Goal: Task Accomplishment & Management: Manage account settings

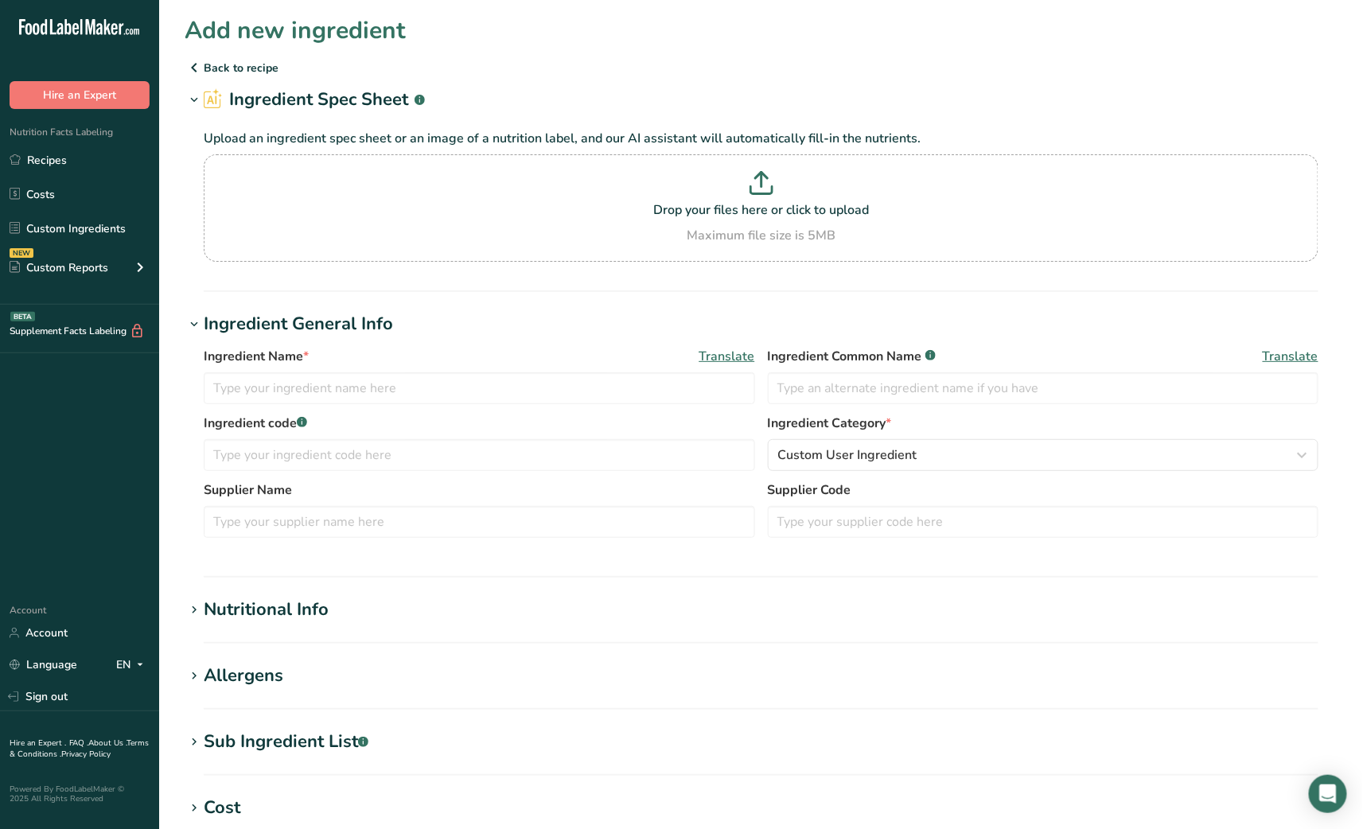
click at [190, 72] on icon at bounding box center [194, 67] width 19 height 29
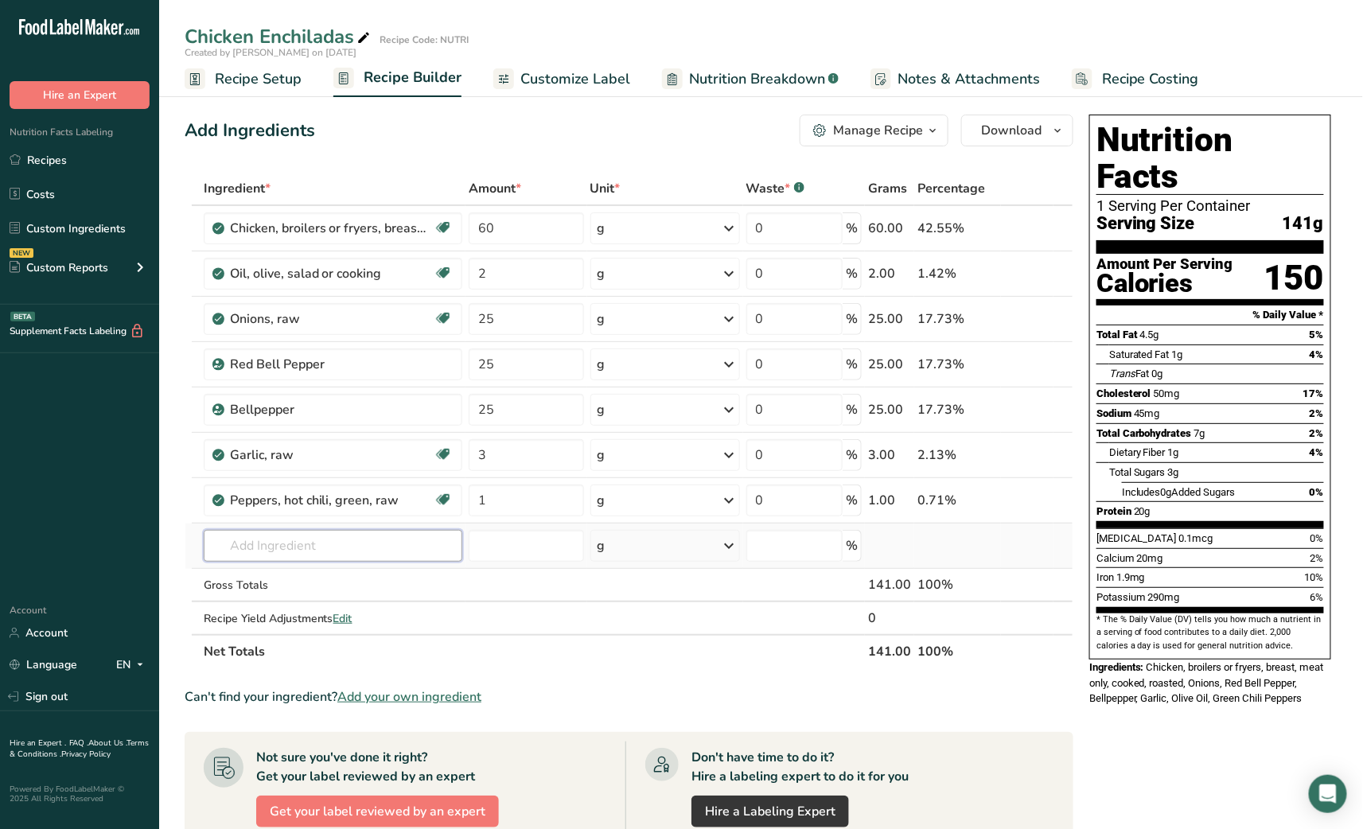
click at [364, 548] on input "text" at bounding box center [333, 546] width 259 height 32
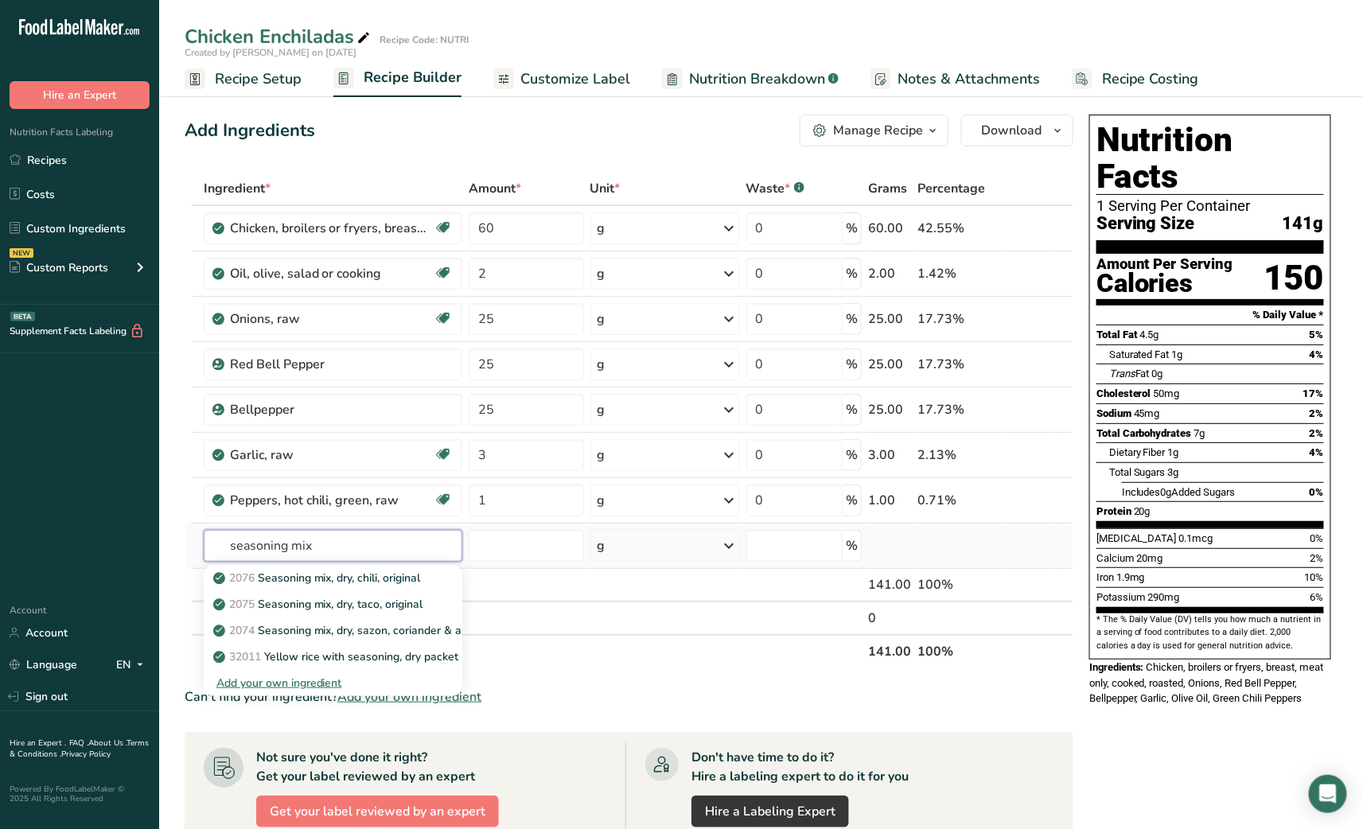
click at [295, 543] on input "seasoning mix" at bounding box center [333, 546] width 259 height 32
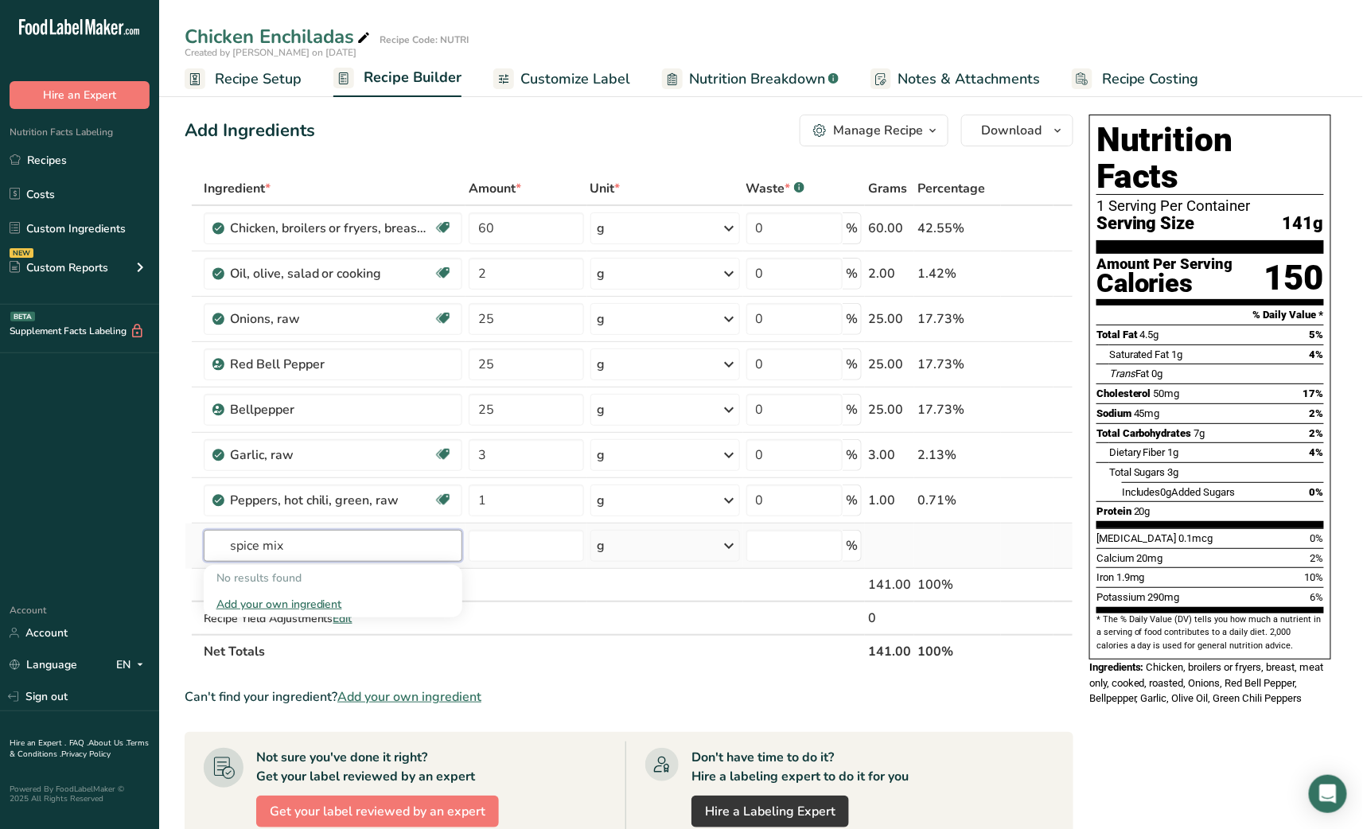
click at [295, 543] on input "spice mix" at bounding box center [333, 546] width 259 height 32
type input "spice mix"
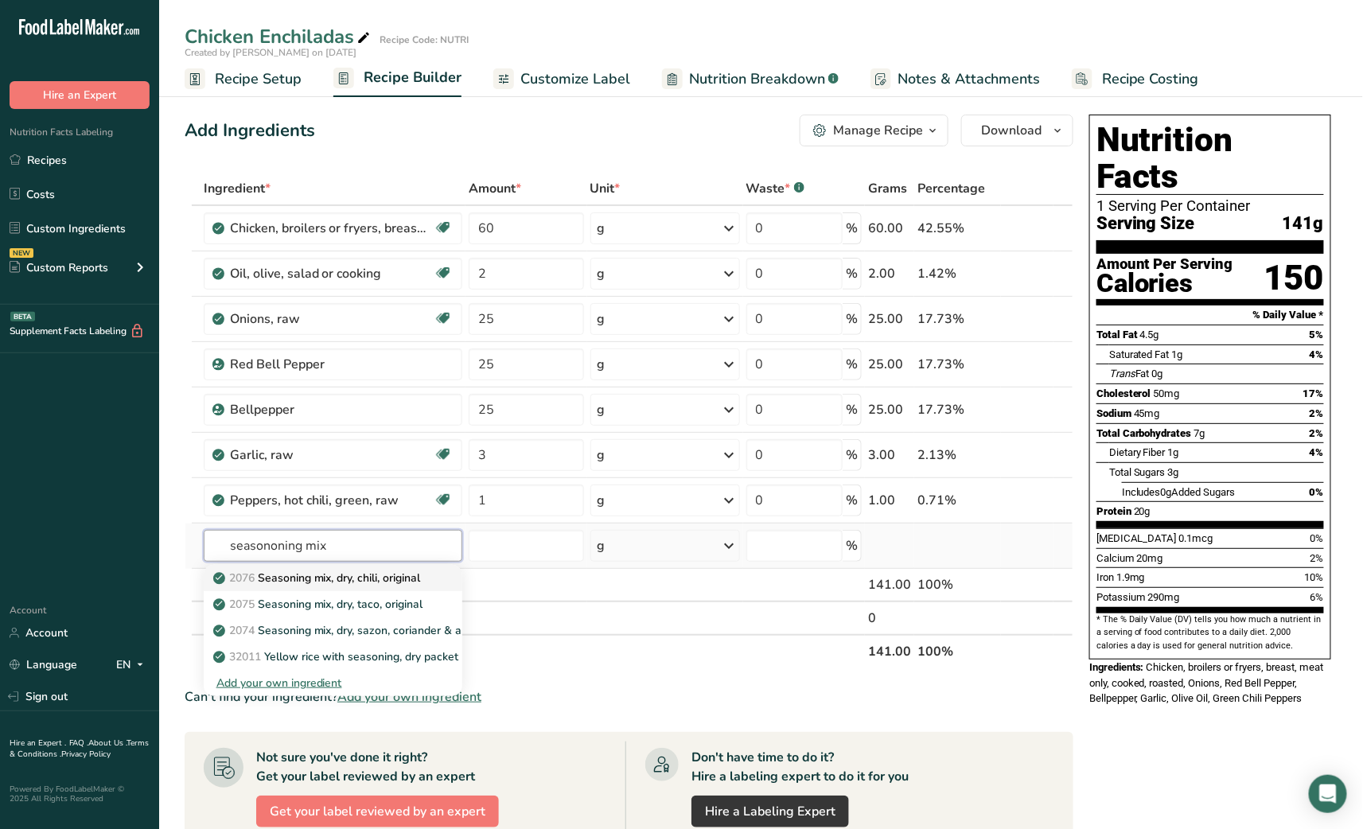
type input "seasononing mix"
click at [328, 576] on p "2076 Seasoning mix, dry, chili, original" at bounding box center [318, 578] width 204 height 17
type input "Seasoning mix, dry, chili, original"
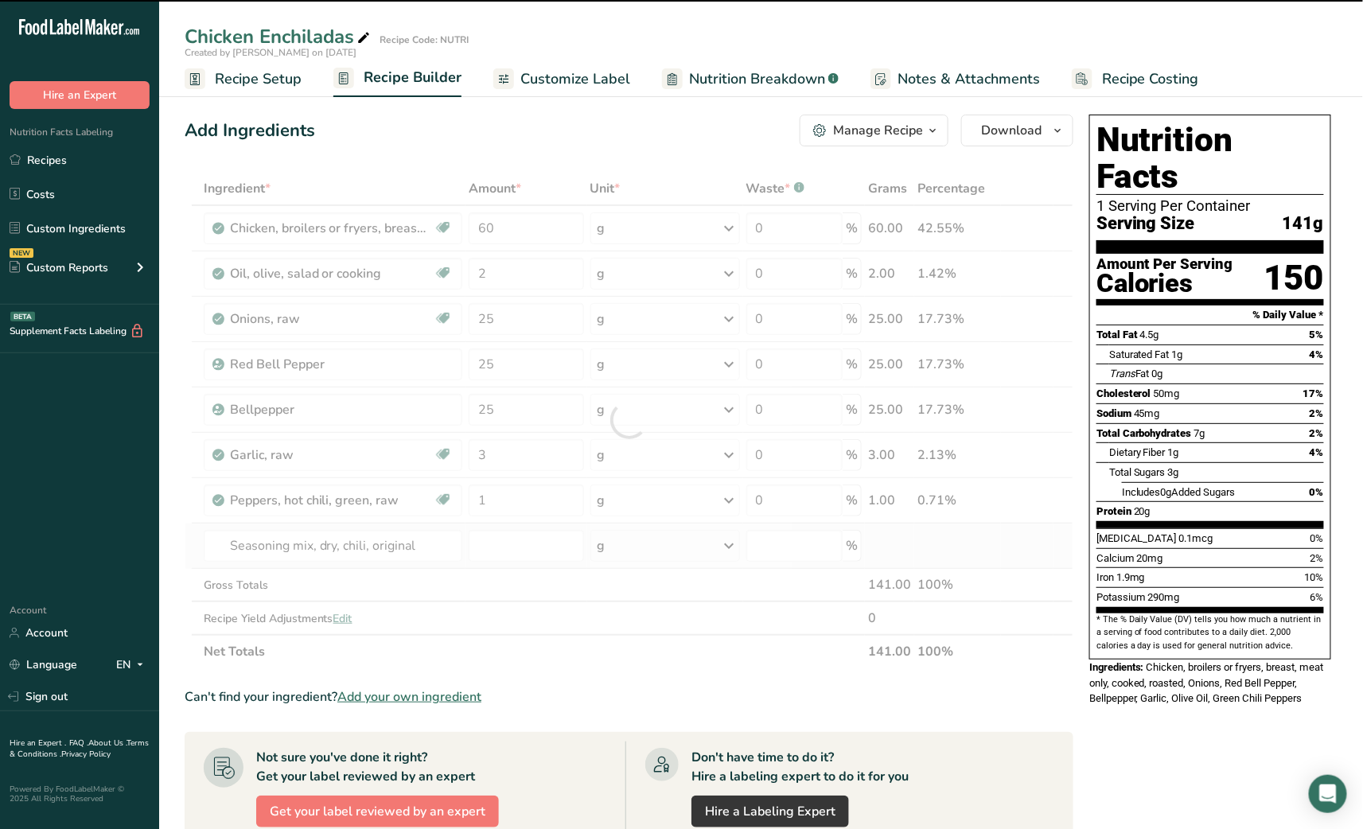
type input "0"
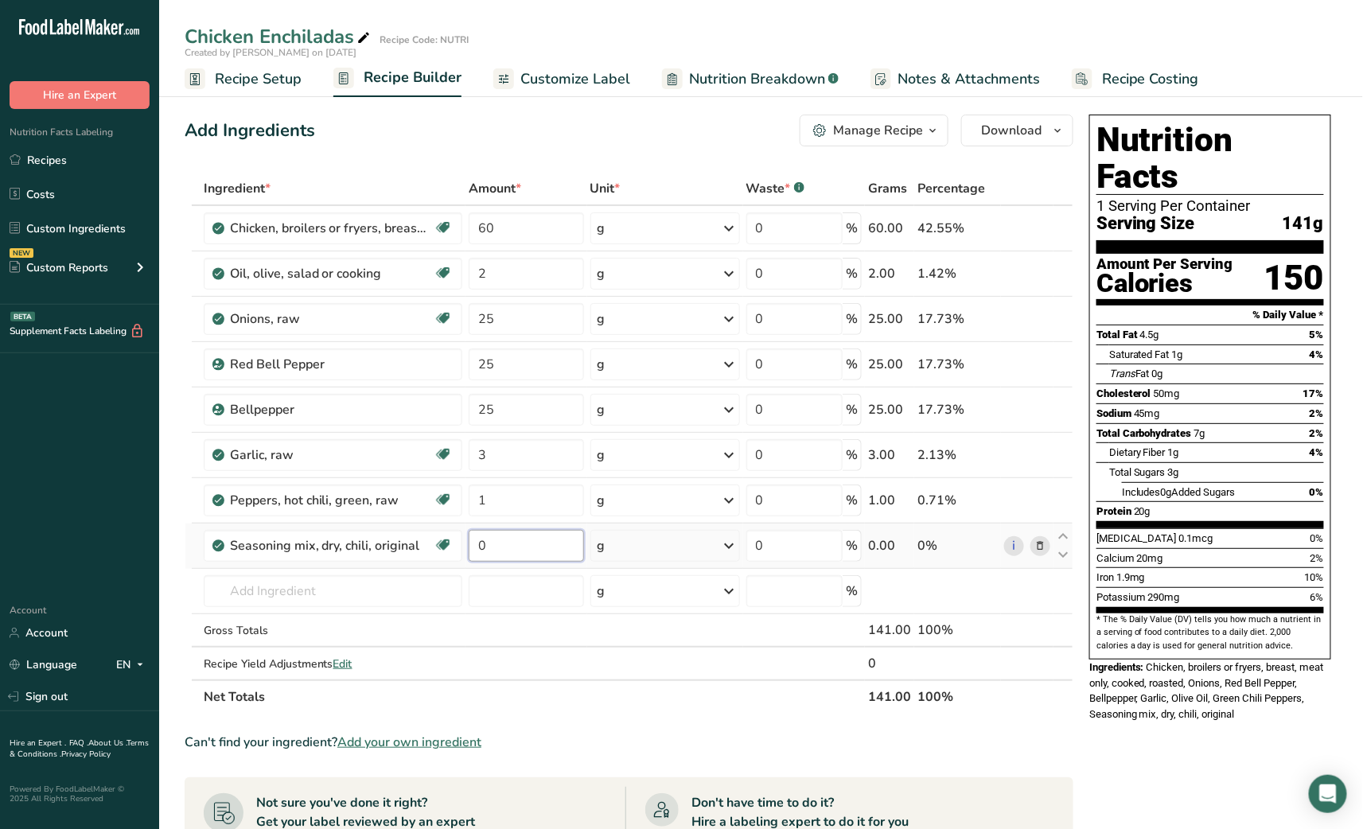
click at [474, 547] on input "0" at bounding box center [526, 546] width 115 height 32
type input "2"
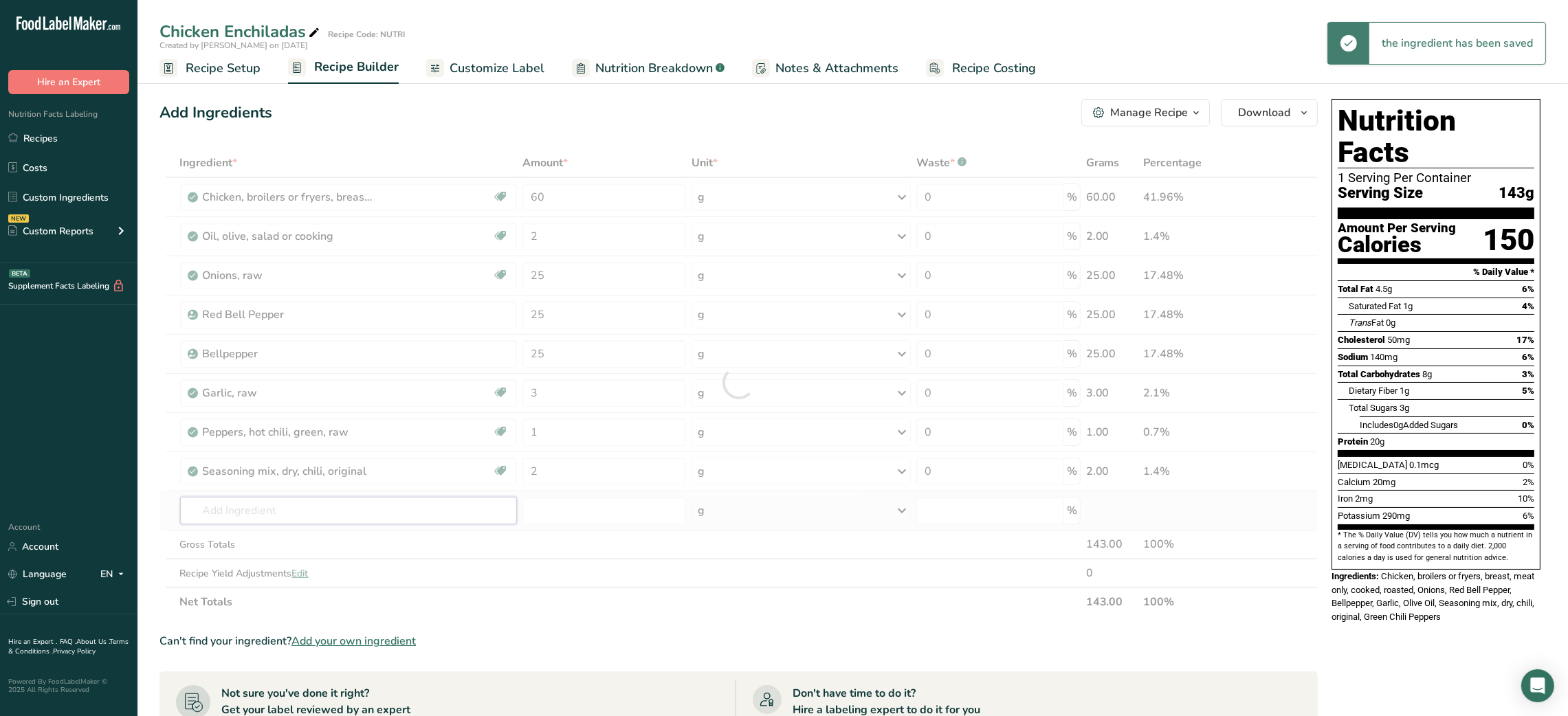
click at [269, 516] on div "Ingredient * Amount * Unit * Waste * .a-a{fill:#347362;}.b-a{fill:#fff;} Grams …" at bounding box center [739, 383] width 1158 height 468
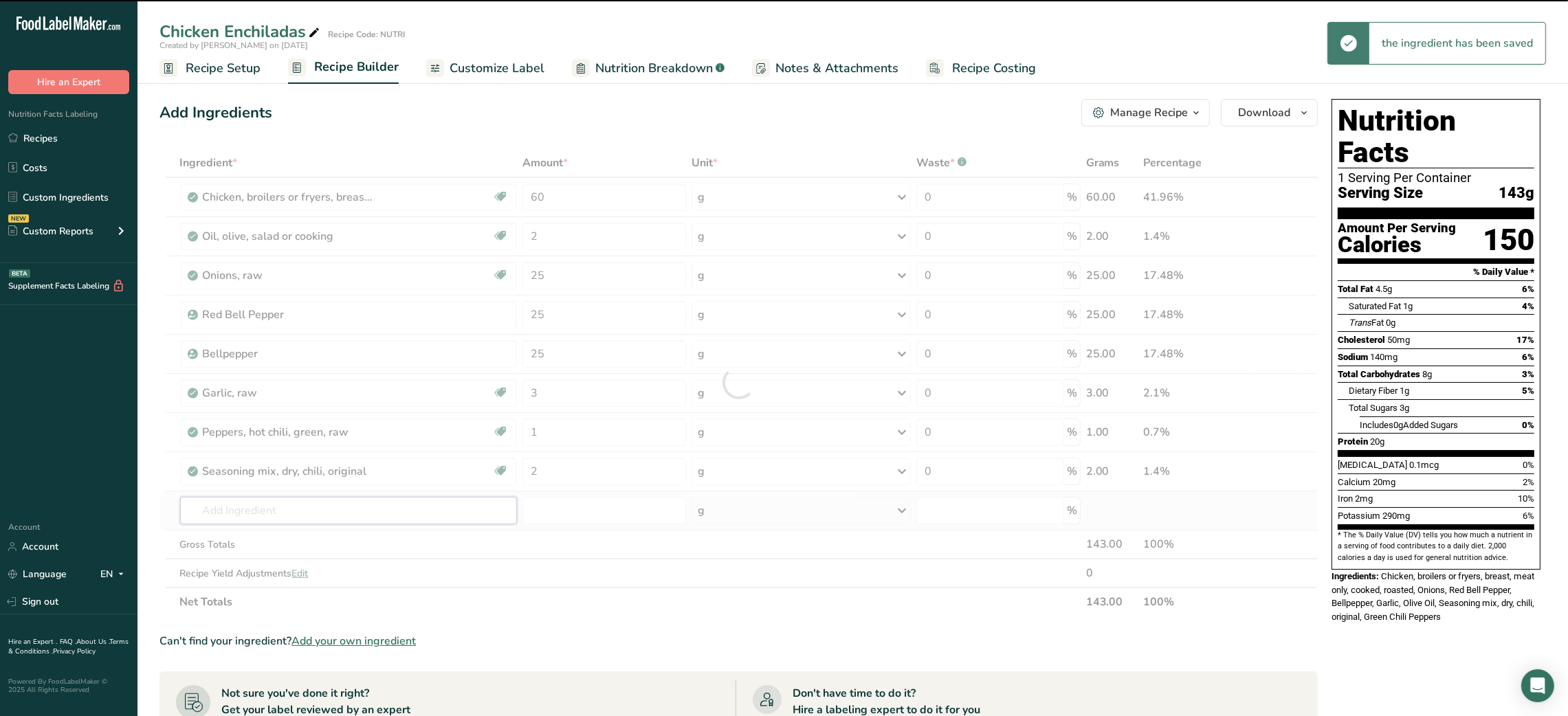
type input "s"
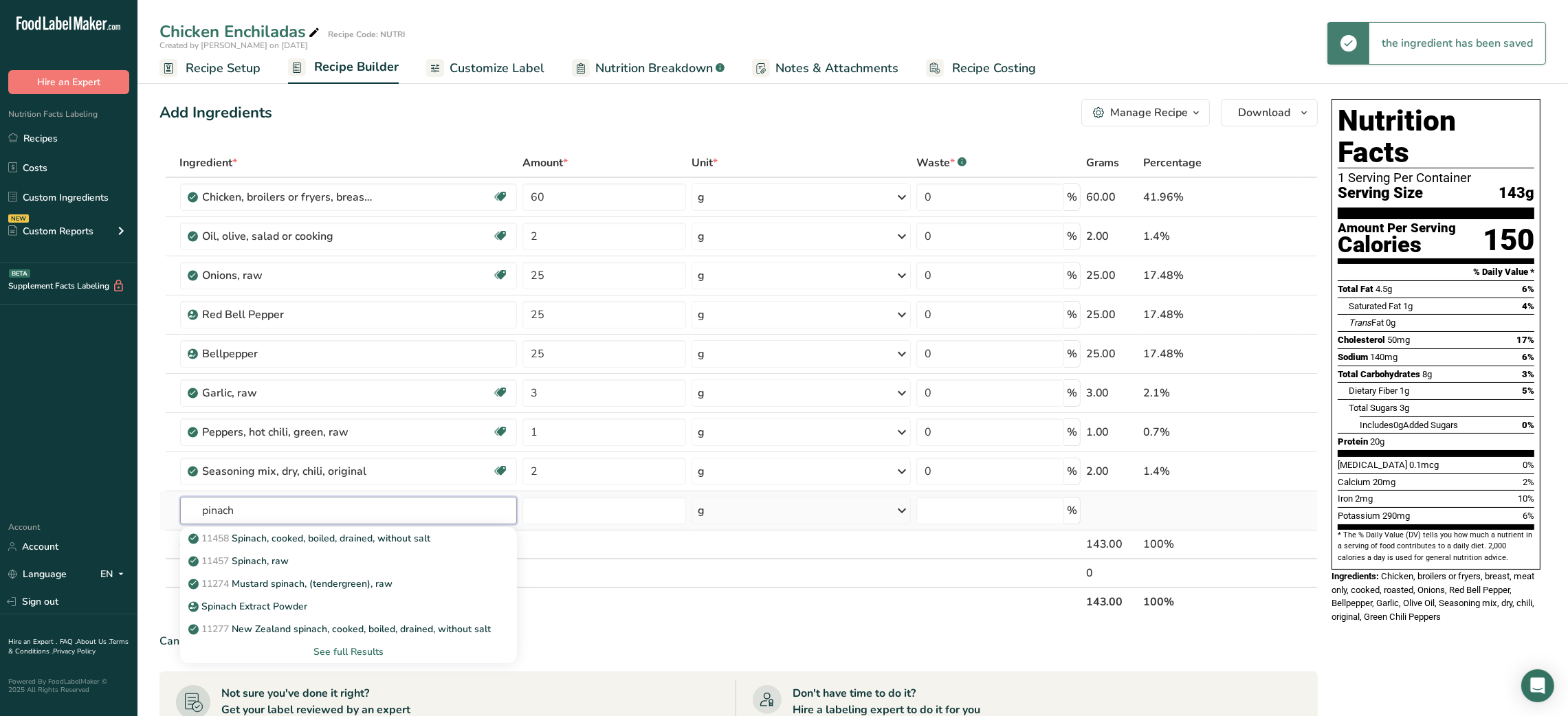
click at [201, 516] on input "pinach" at bounding box center [348, 510] width 338 height 28
type input "pinach"
click at [308, 543] on p "11458 Spinach, cooked, boiled, drained, without salt" at bounding box center [311, 538] width 240 height 15
type input "Spinach, cooked, boiled, drained, without salt"
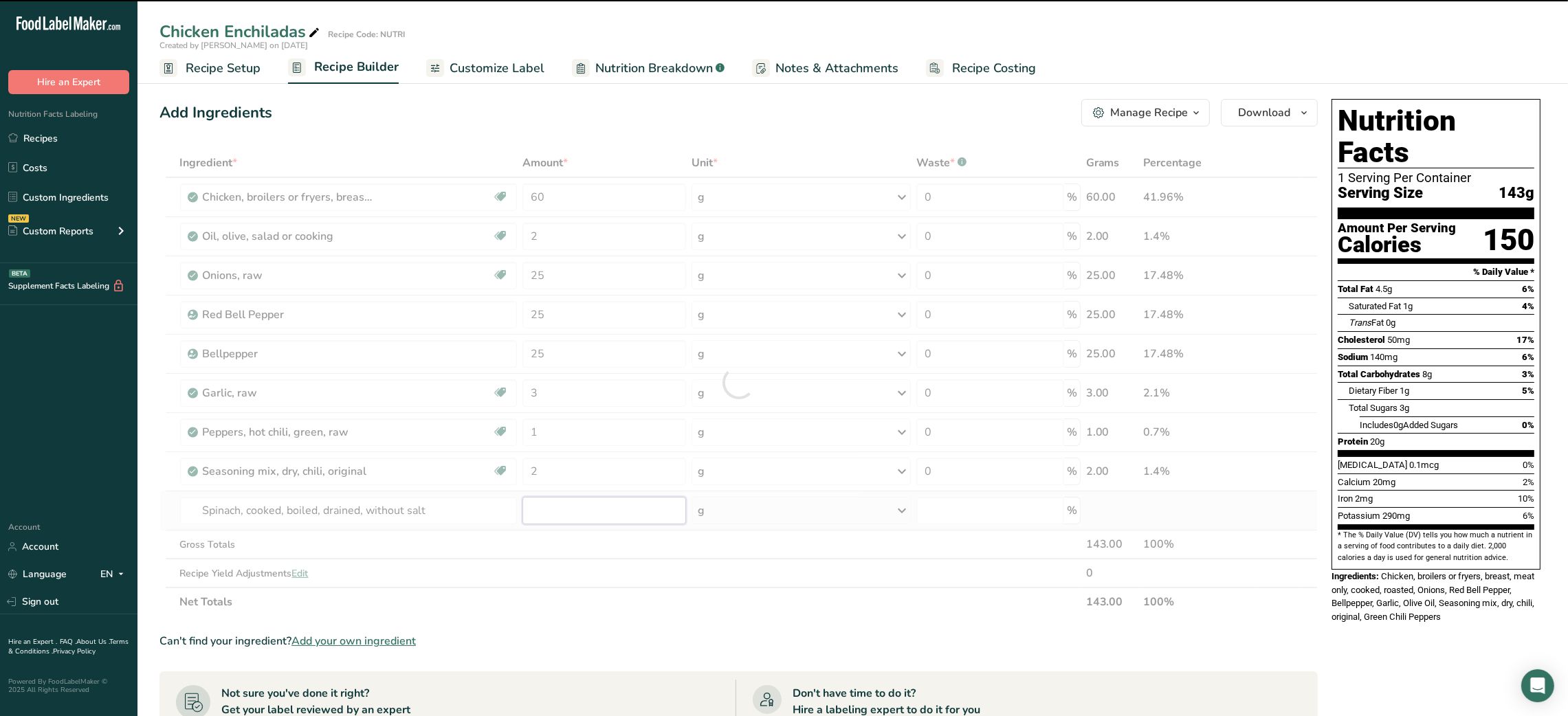
type input "0"
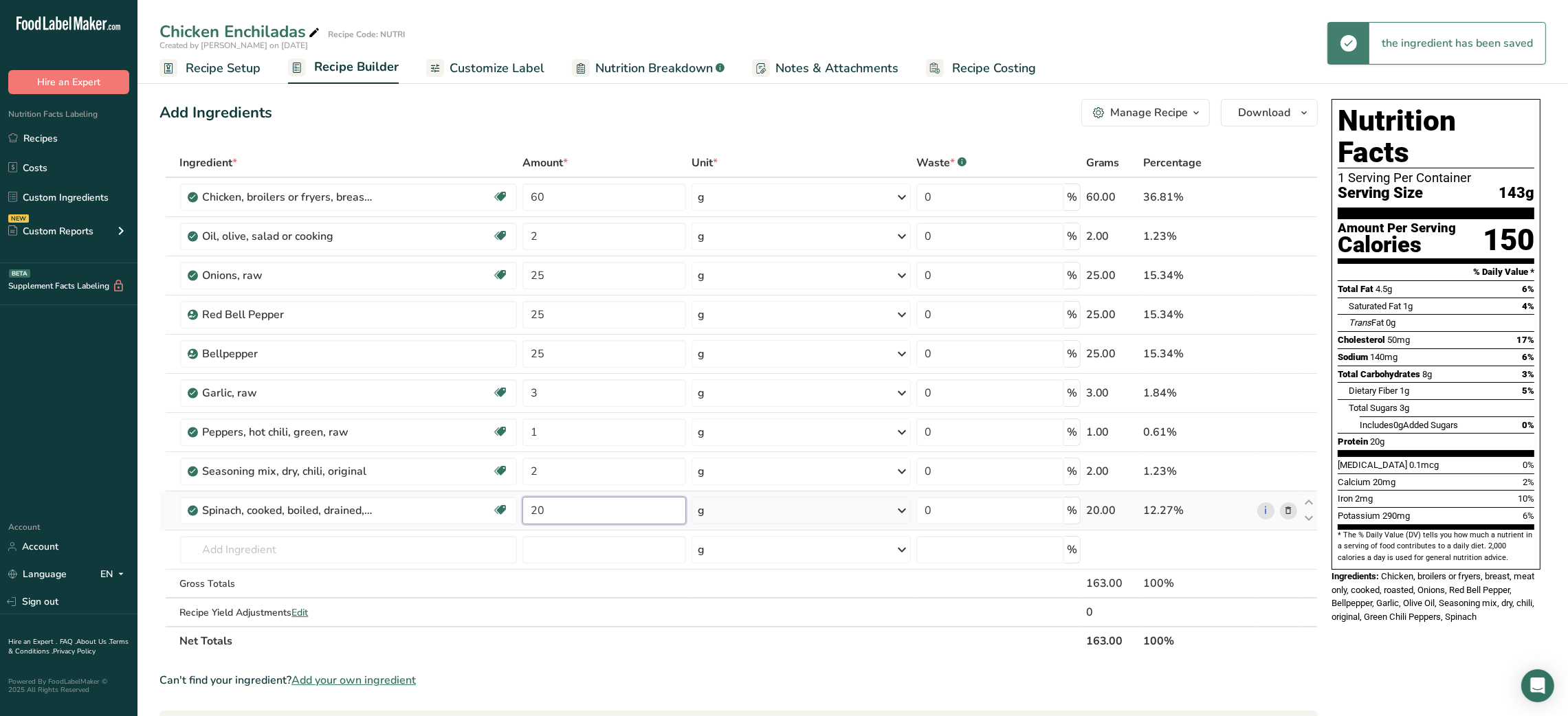
type input "20"
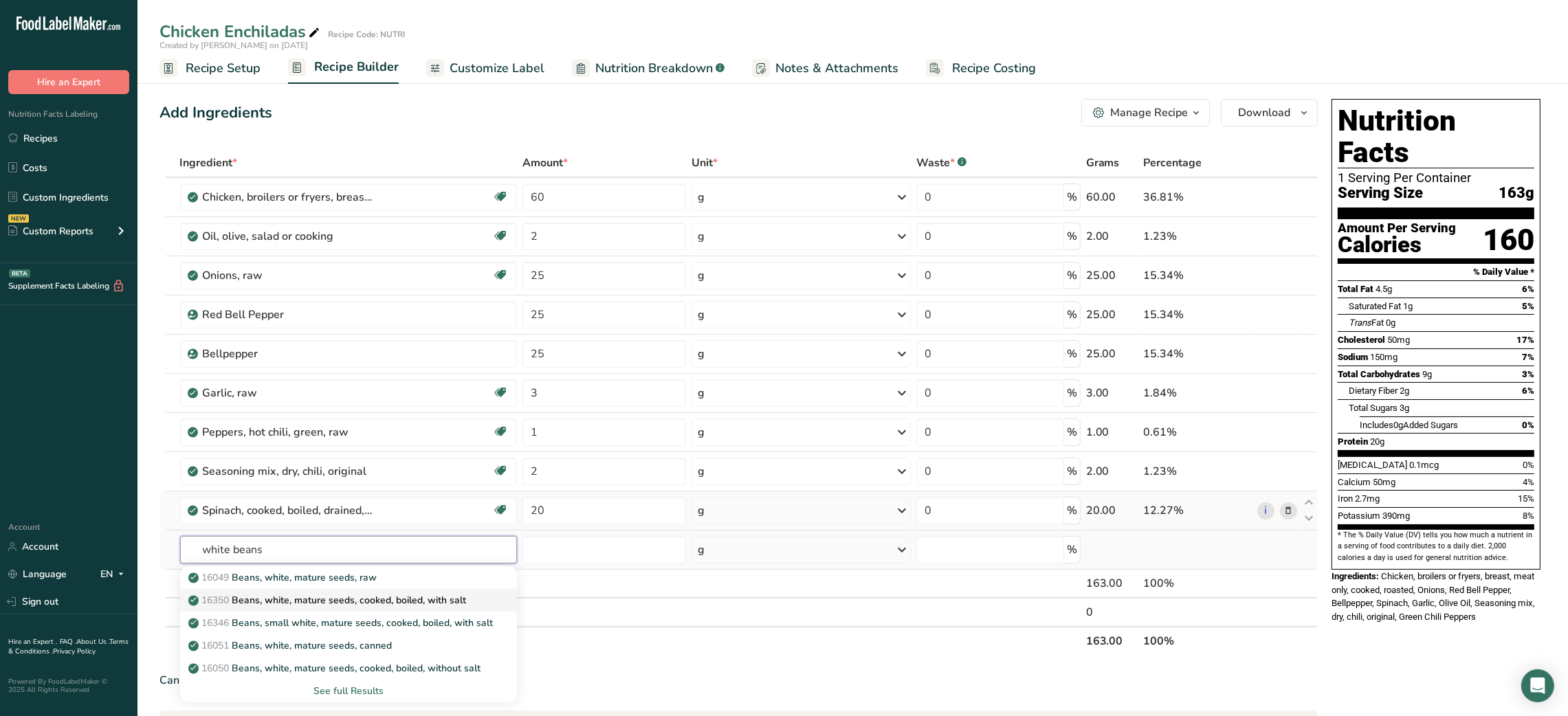
type input "white beans"
click at [351, 610] on link "16350 Beans, white, mature seeds, cooked, boiled, with salt" at bounding box center [348, 600] width 338 height 22
type input "Beans, white, mature seeds, cooked, boiled, with salt"
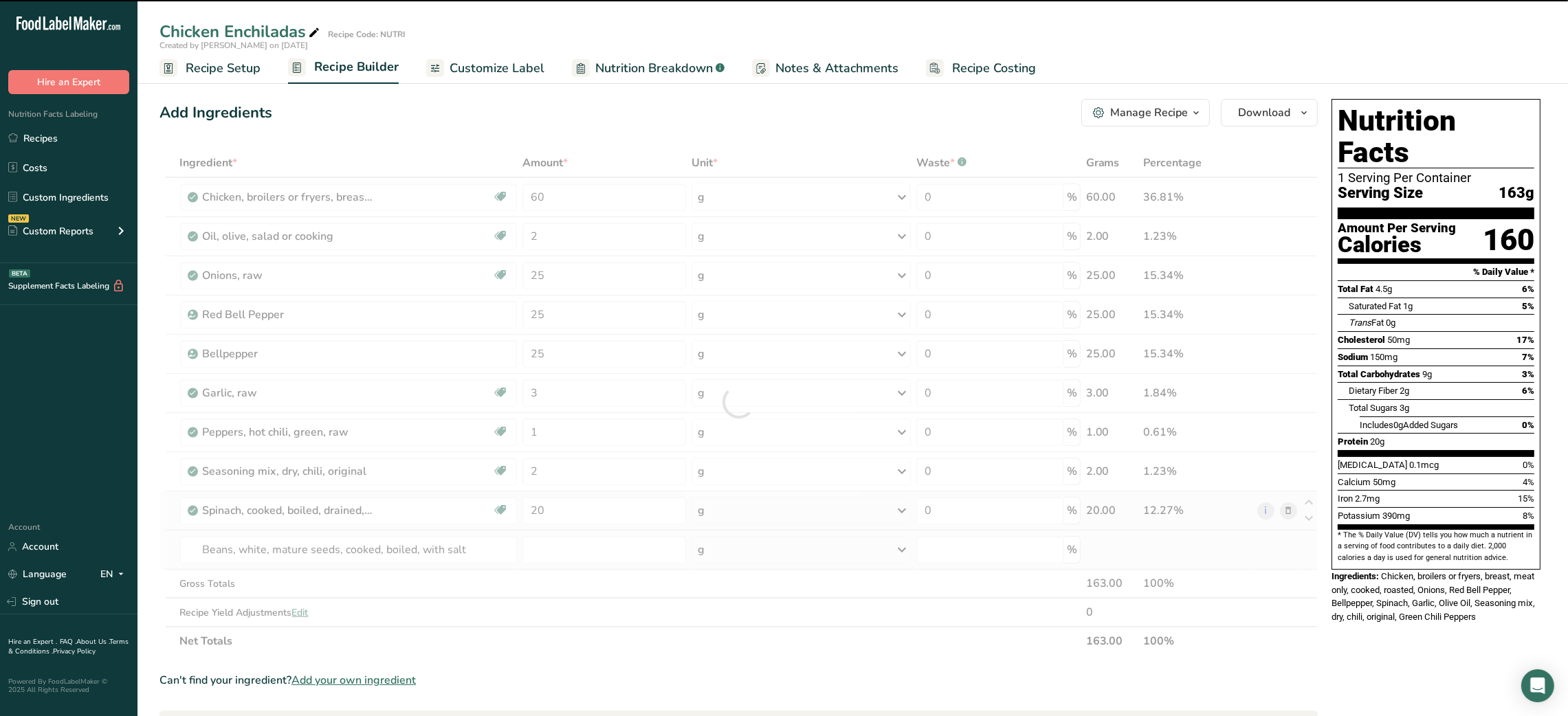
type input "0"
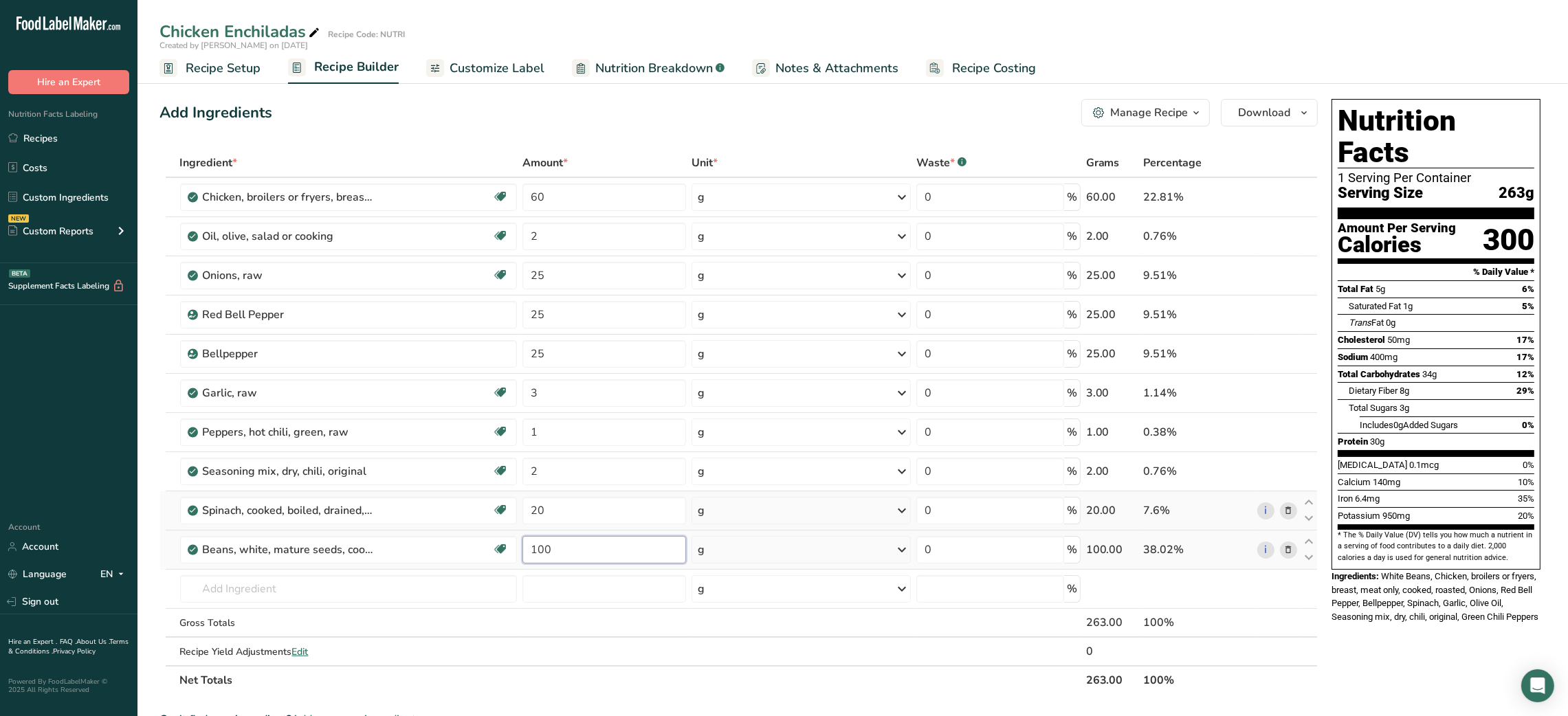
click at [539, 554] on input "100" at bounding box center [604, 549] width 163 height 28
type input "50"
click at [267, 581] on input "text" at bounding box center [348, 589] width 338 height 28
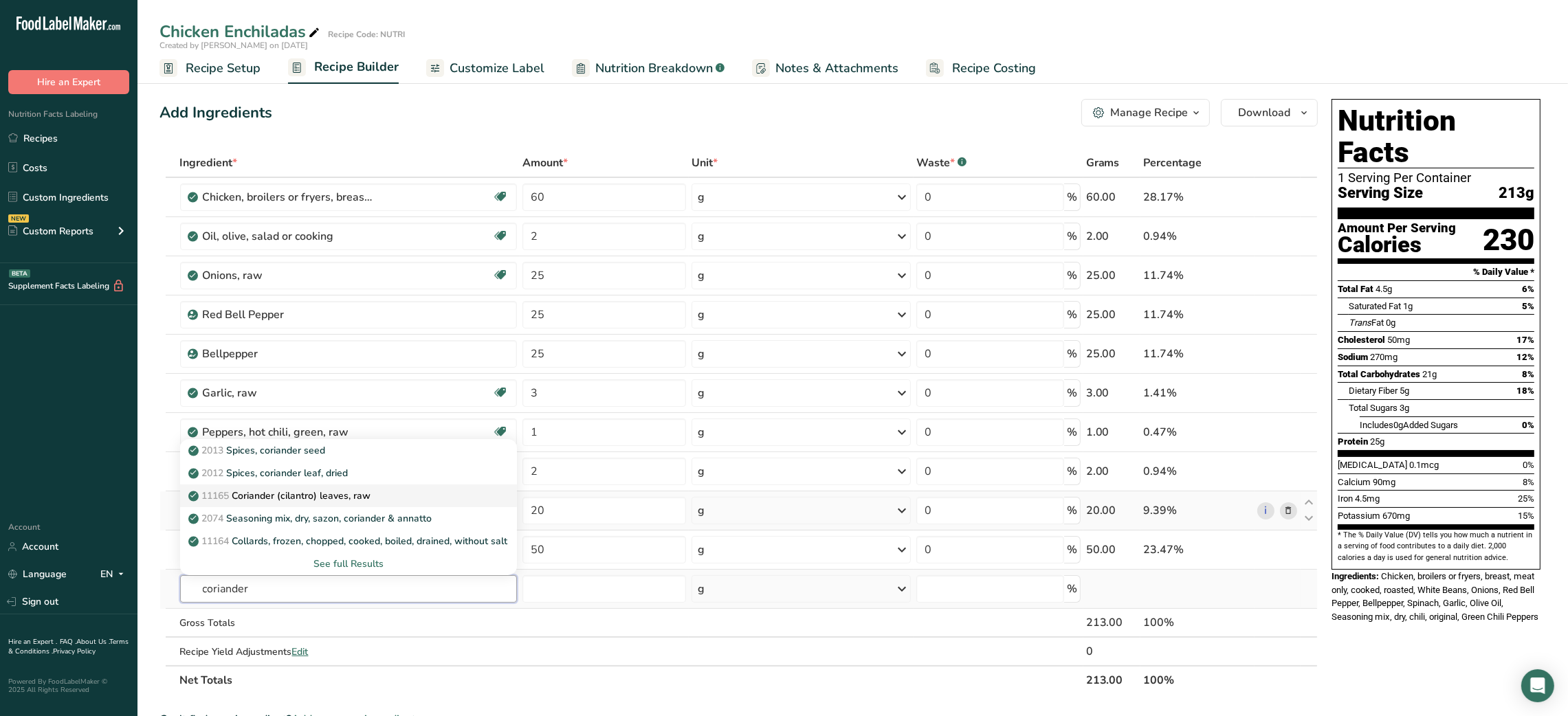
type input "coriander"
click at [331, 491] on p "11165 Coriander (cilantro) leaves, raw" at bounding box center [281, 496] width 180 height 15
type input "Coriander (cilantro) leaves, raw"
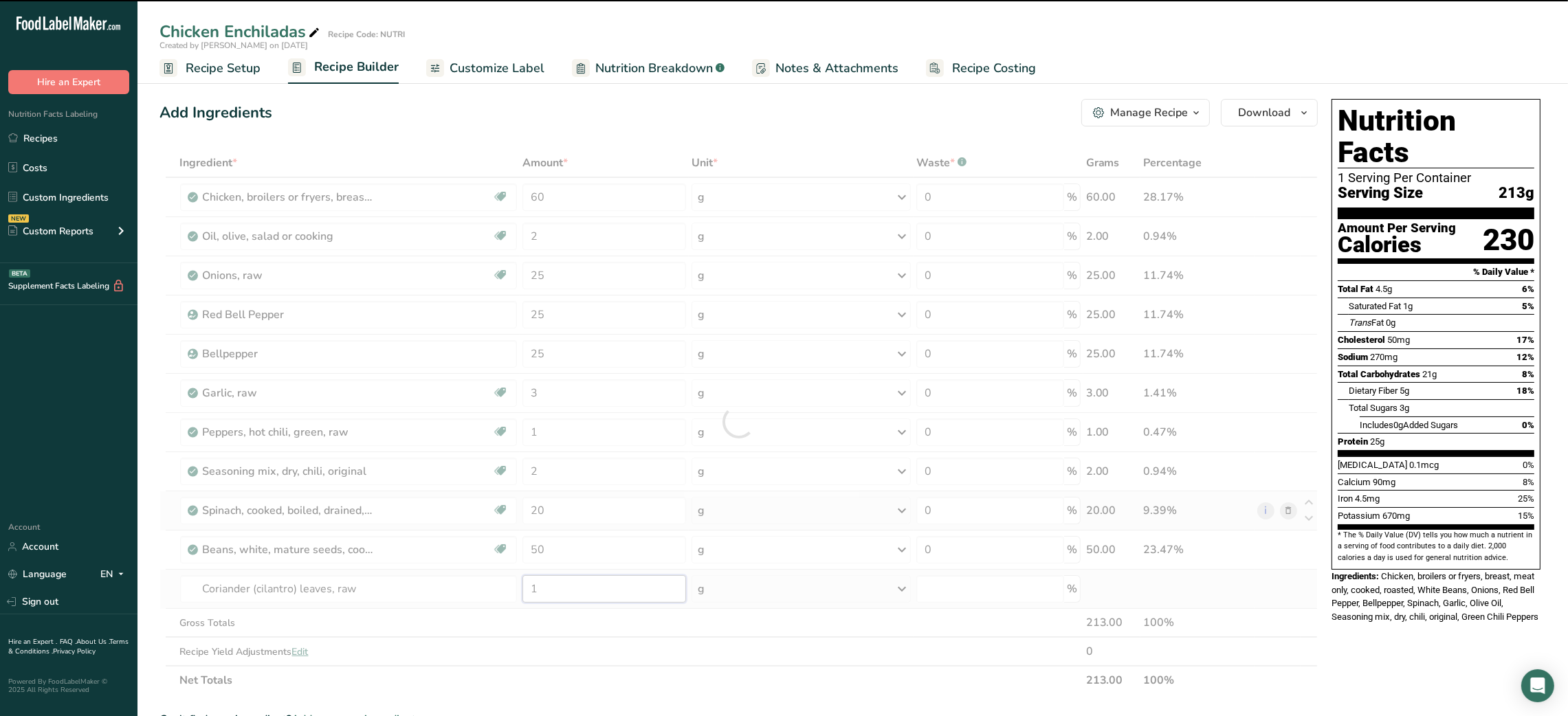
type input "0"
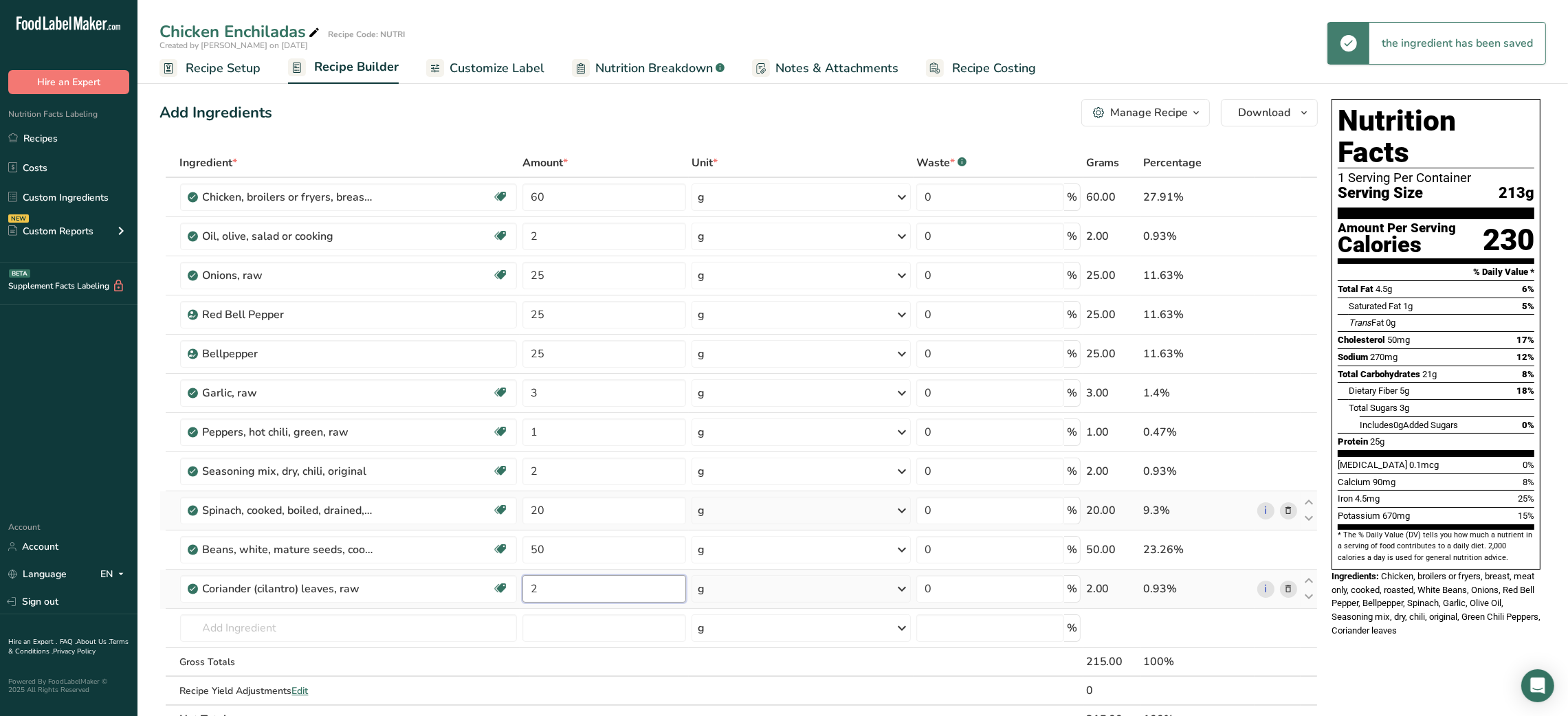
type input "2"
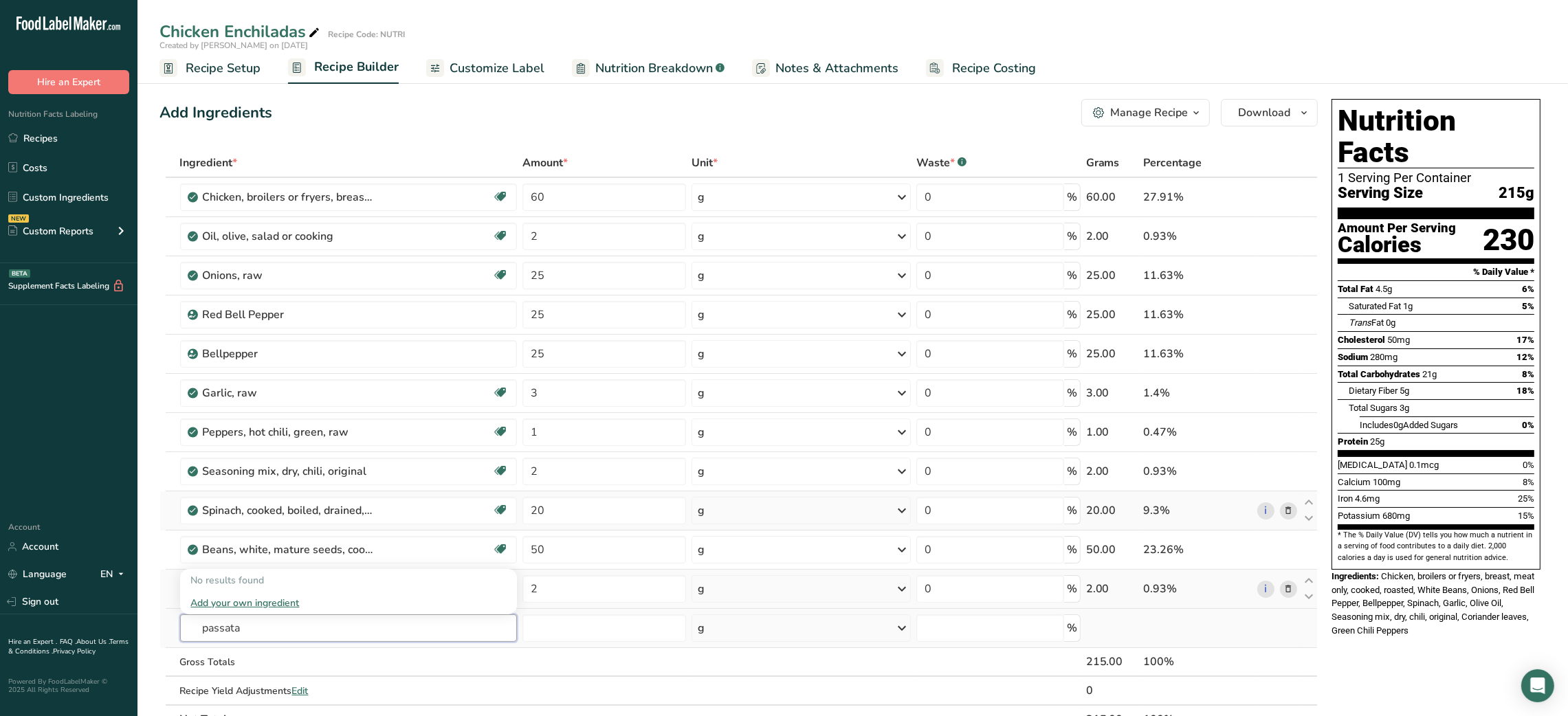
click at [292, 637] on input "passata" at bounding box center [348, 628] width 338 height 28
type input "white tortilla"
click at [341, 510] on p "20086 Wheat flour, white, tortilla mix, enriched" at bounding box center [301, 512] width 220 height 15
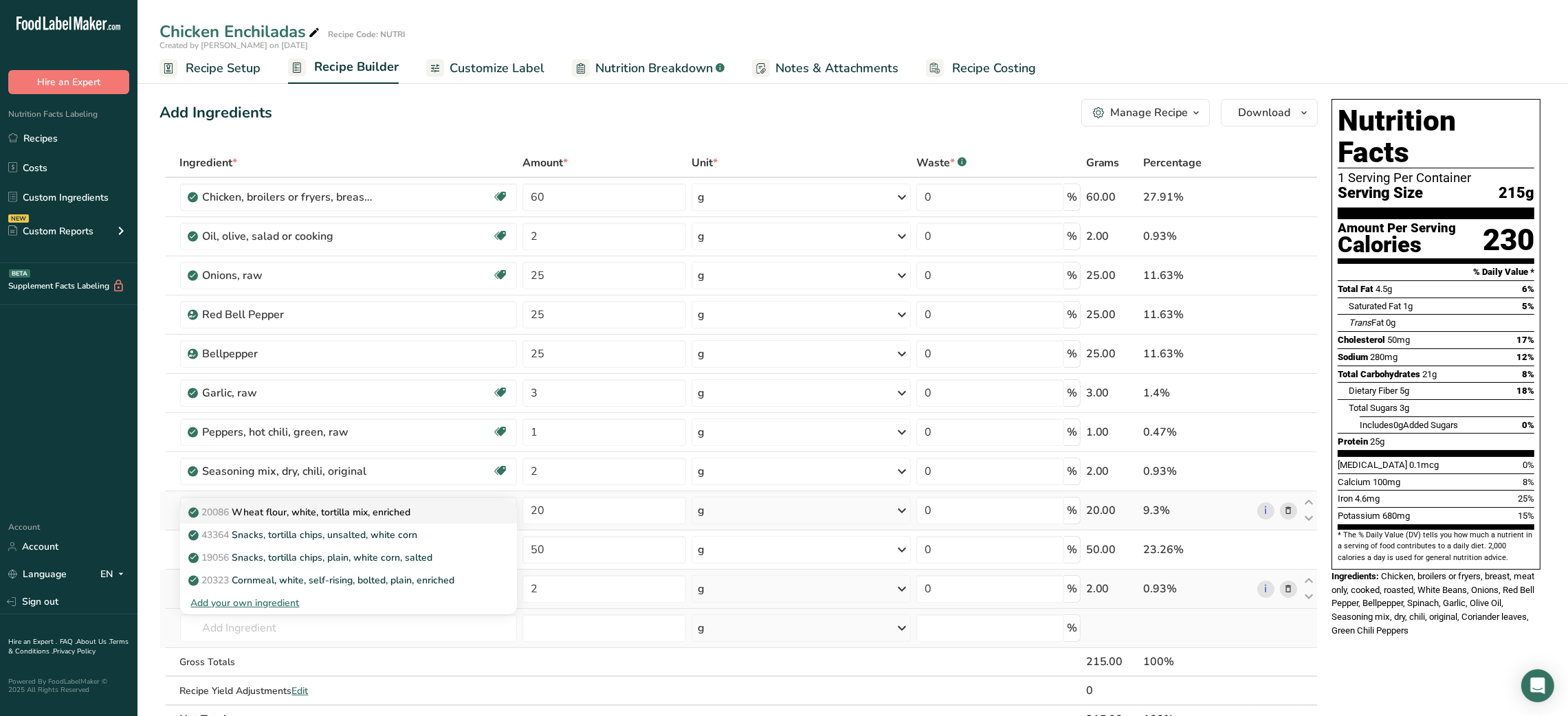
type input "Wheat flour, white, tortilla mix, enriched"
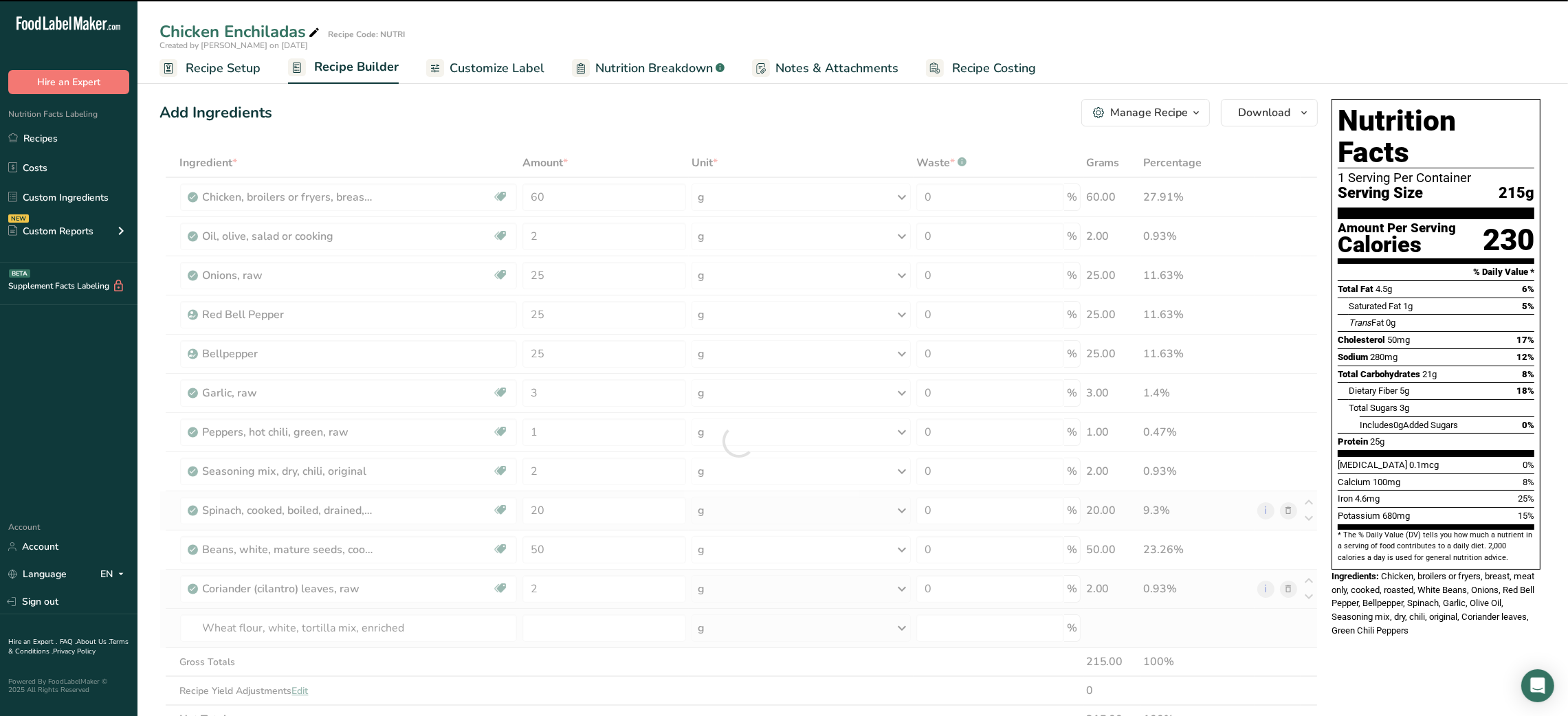
type input "0"
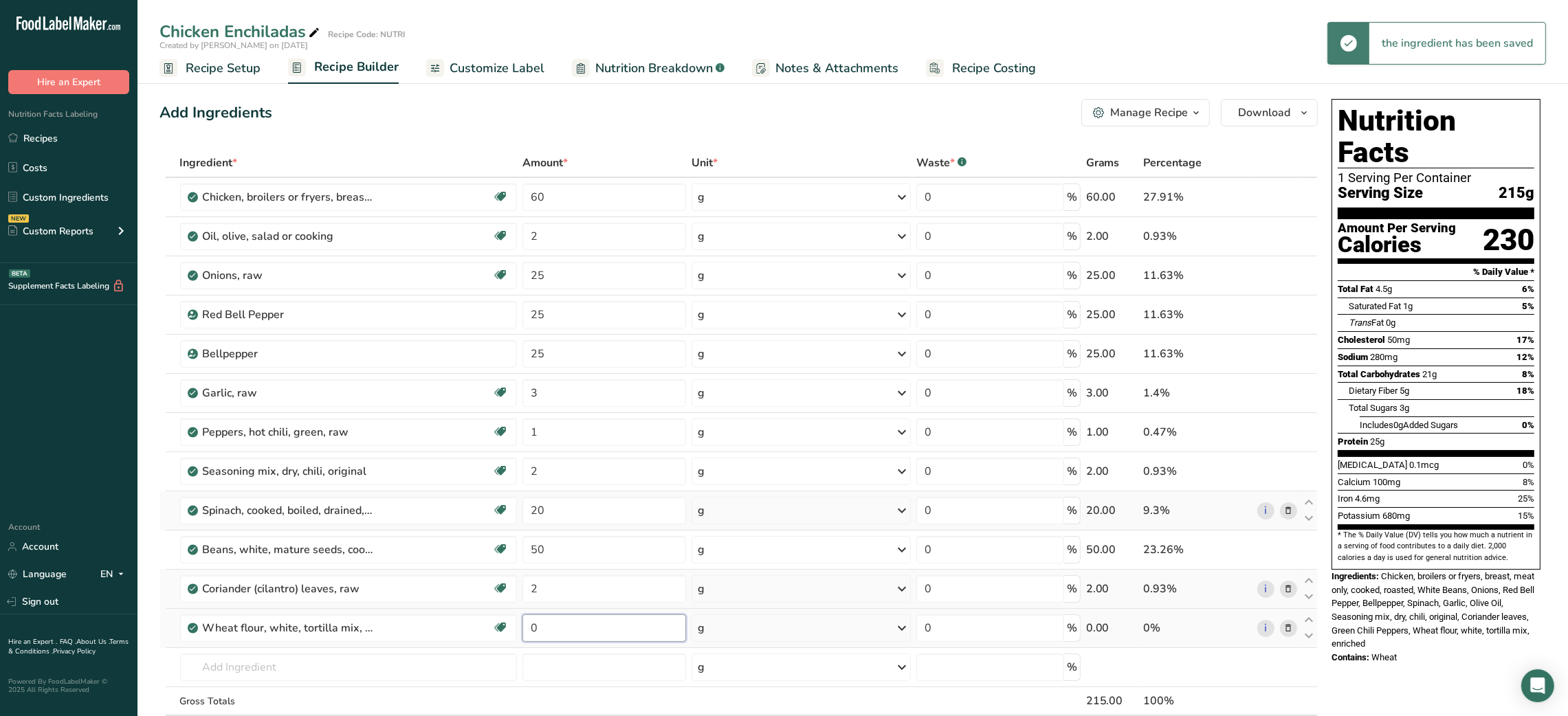
click at [527, 626] on input "0" at bounding box center [604, 628] width 163 height 28
type input "50"
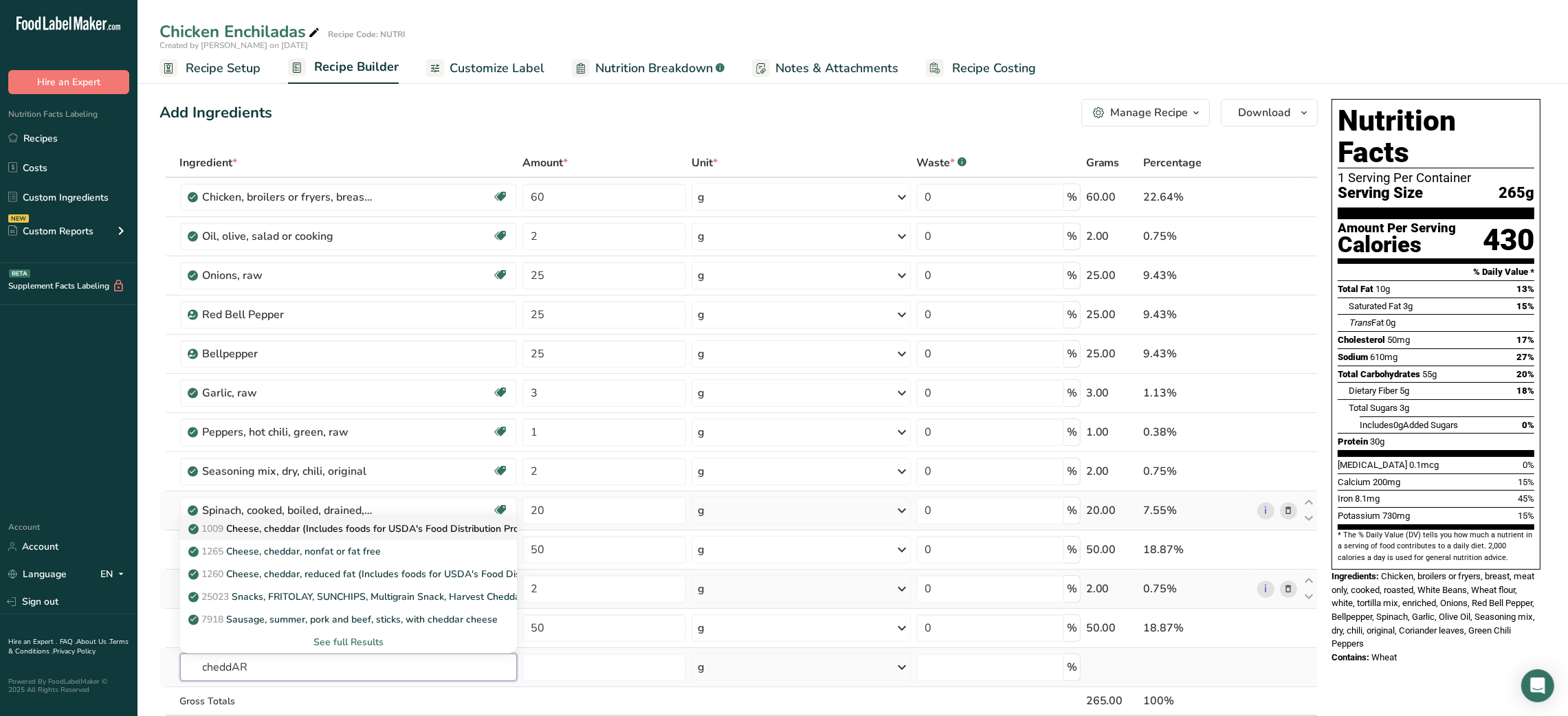
type input "cheddAR"
click at [383, 539] on link "1009 Cheese, cheddar (Includes foods for USDA's Food Distribution Program)" at bounding box center [348, 529] width 338 height 22
type input "Cheese, cheddar (Includes foods for USDA's Food Distribution Program)"
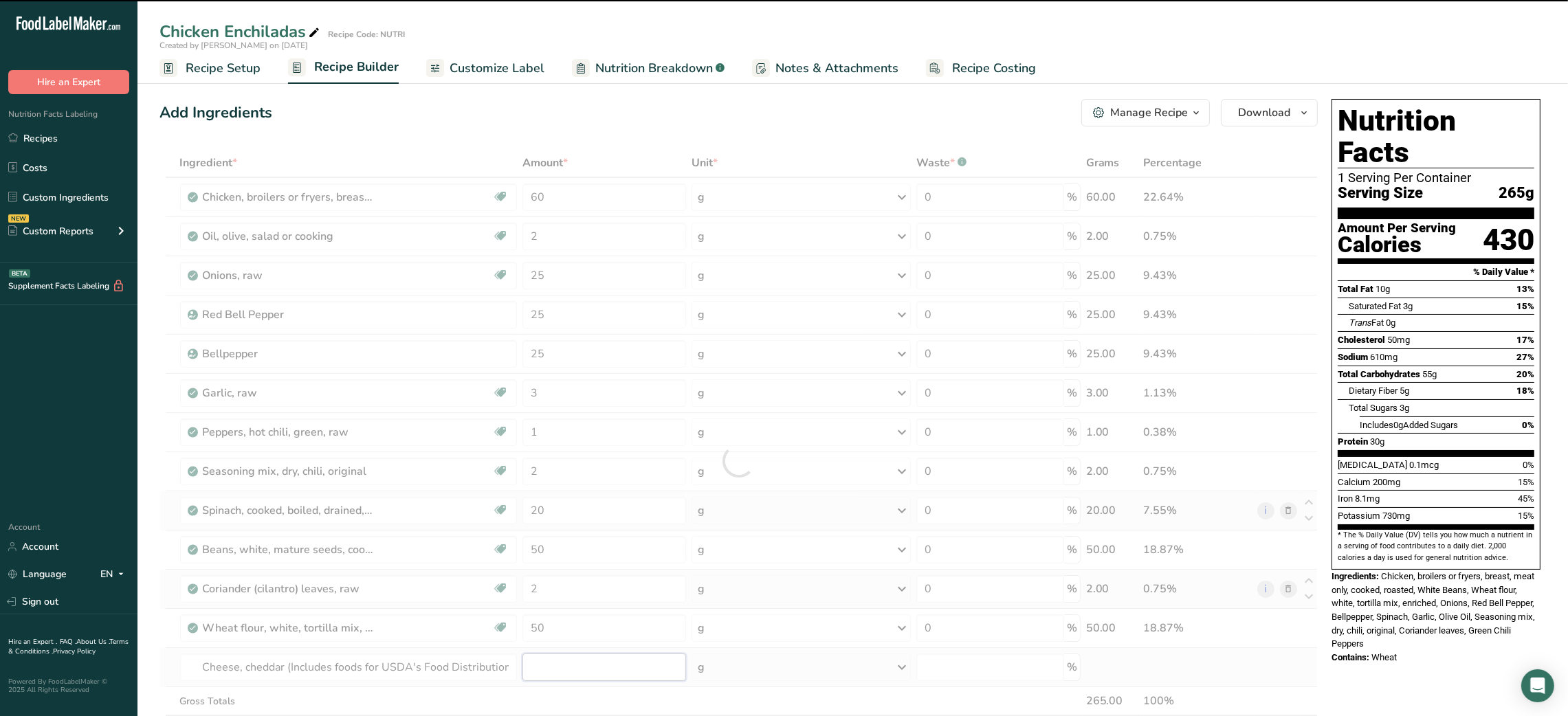
type input "0"
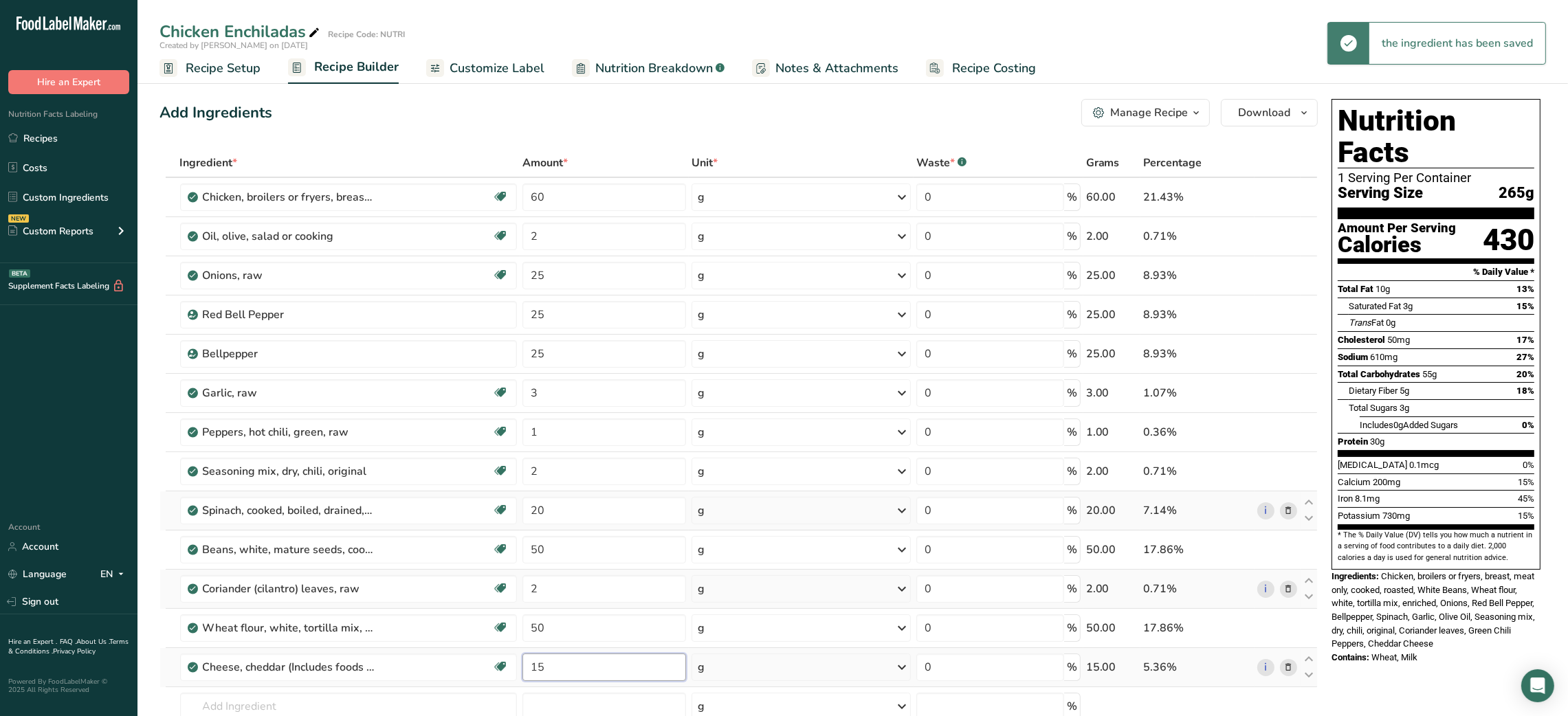
type input "15"
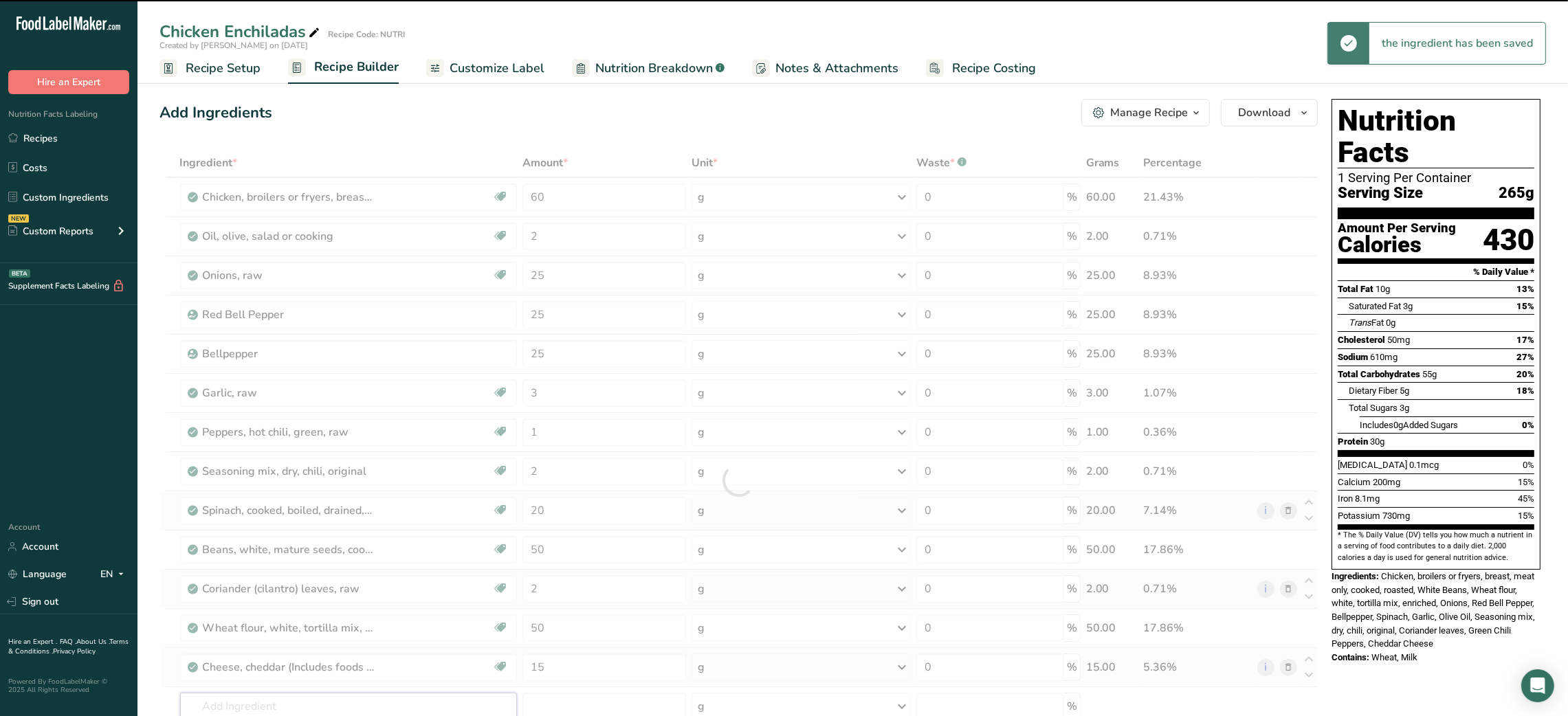
scroll to position [5, 0]
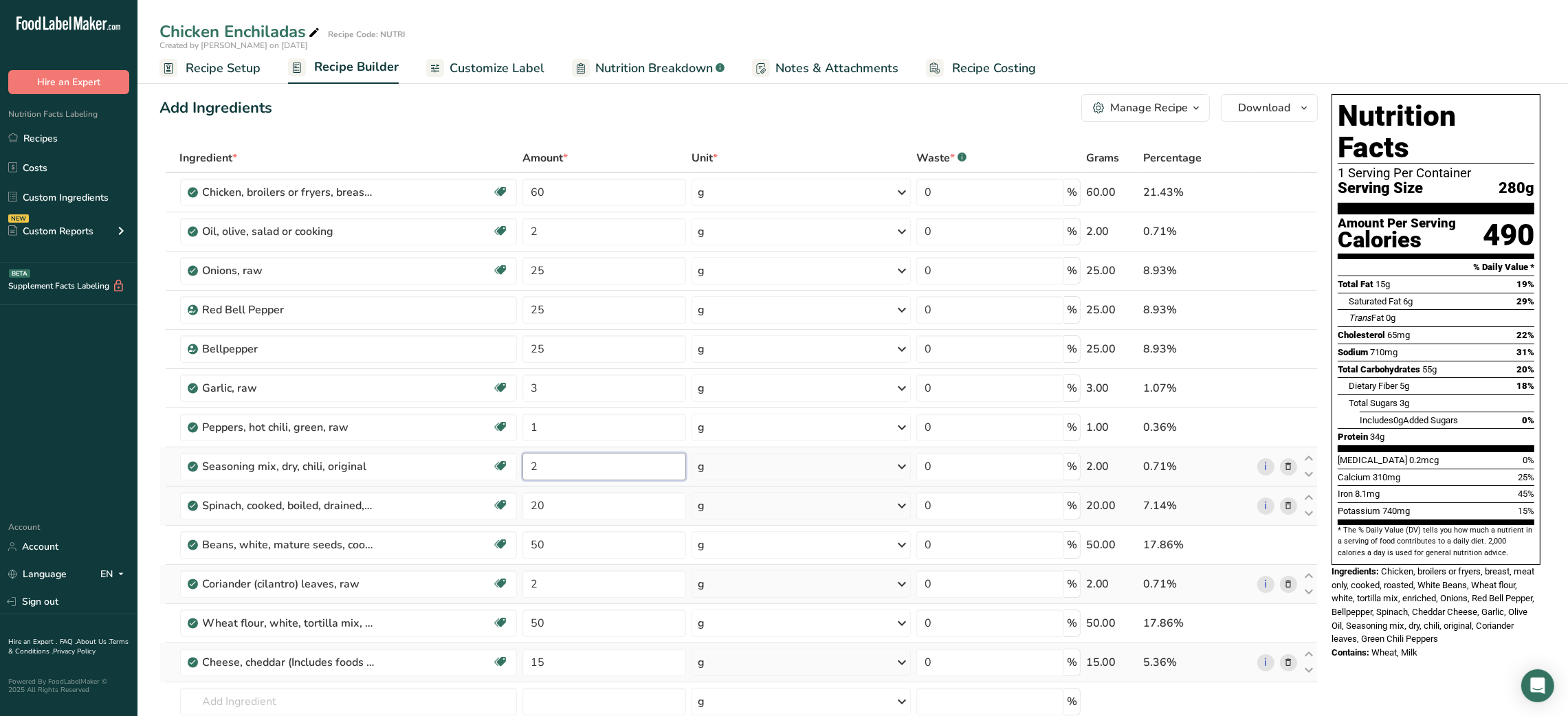
click at [531, 472] on input "2" at bounding box center [604, 466] width 163 height 28
type input "5"
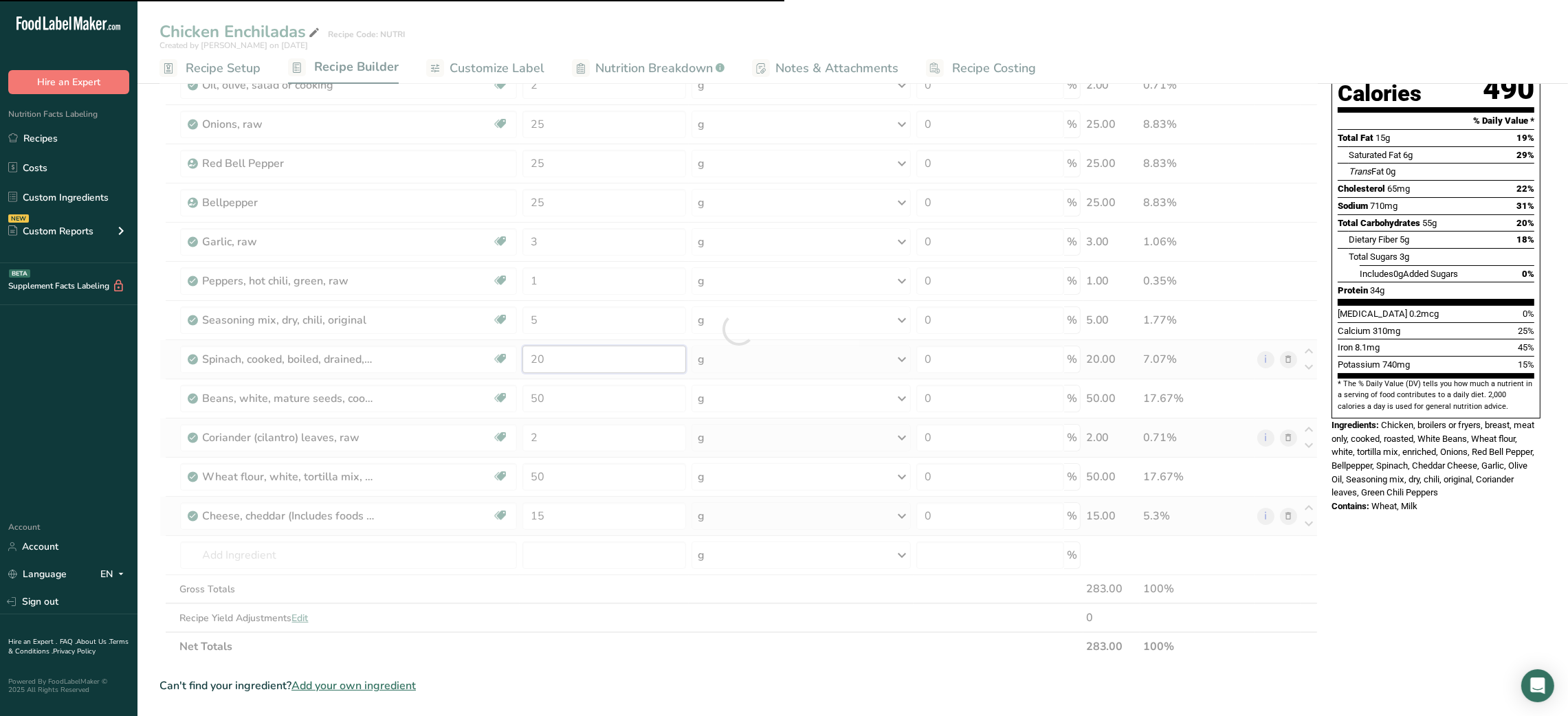
scroll to position [153, 0]
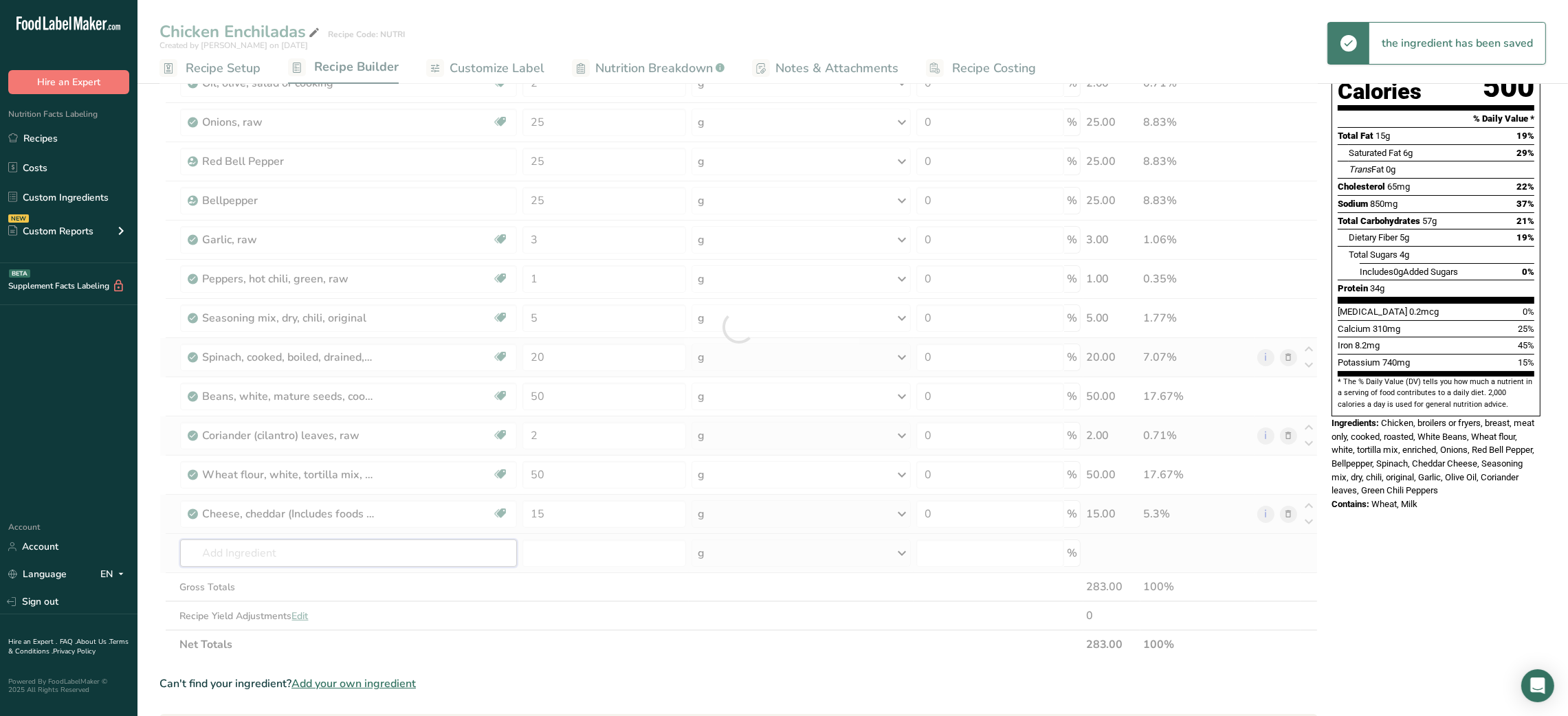
click at [351, 563] on div "Ingredient * Amount * Unit * Waste * .a-a{fill:#347362;}.b-a{fill:#fff;} Grams …" at bounding box center [739, 326] width 1158 height 663
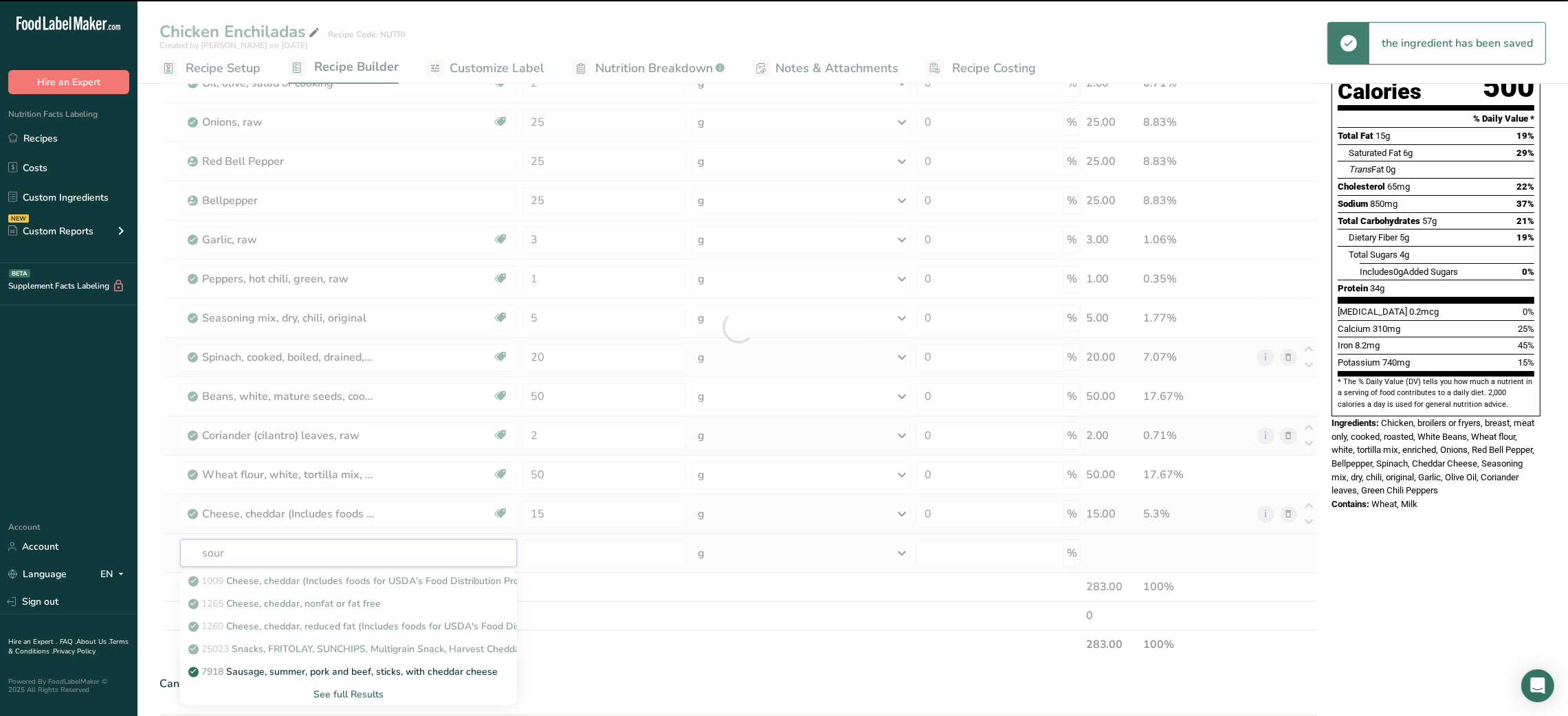
type input "sour"
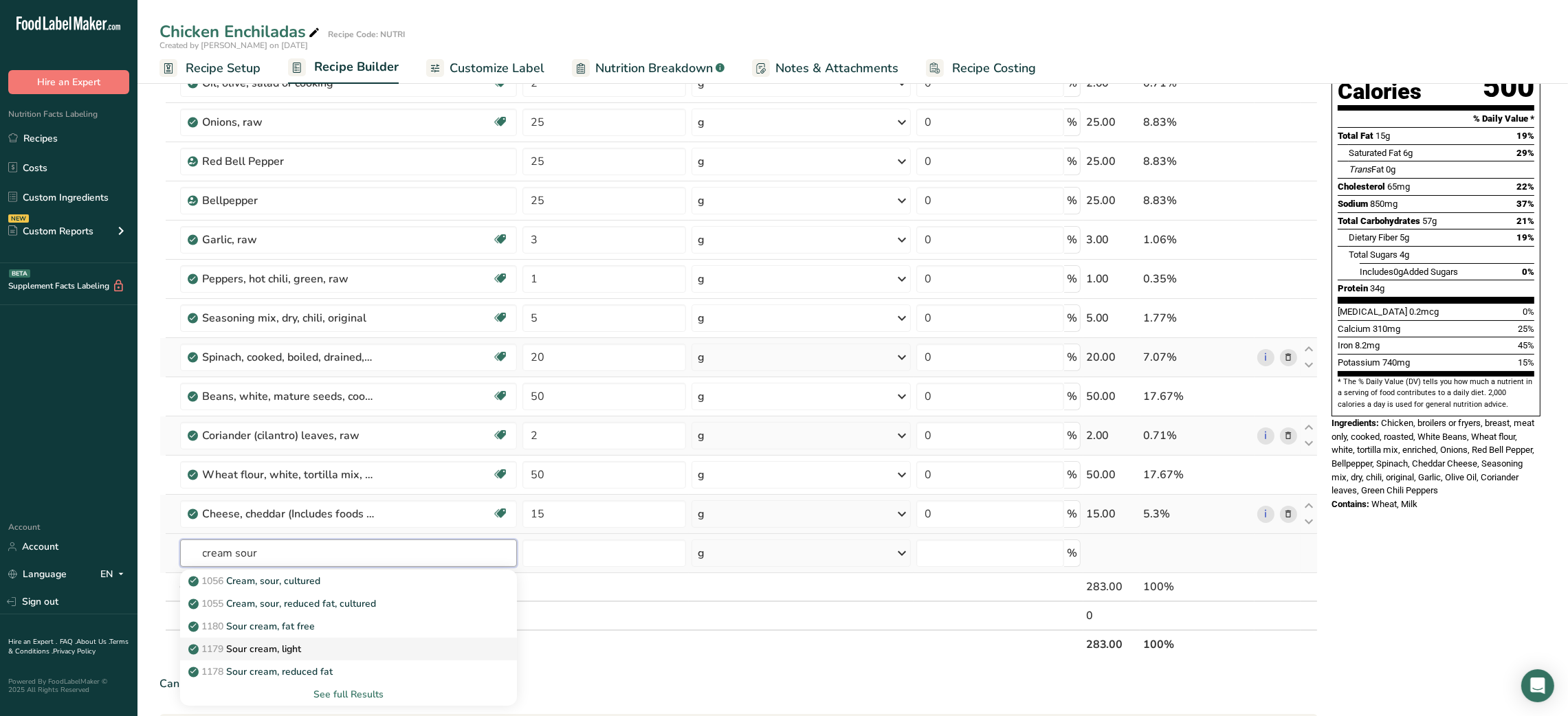
type input "cream sour"
click at [302, 650] on p "1179 Sour cream, light" at bounding box center [246, 649] width 111 height 15
type input "Sour cream, light"
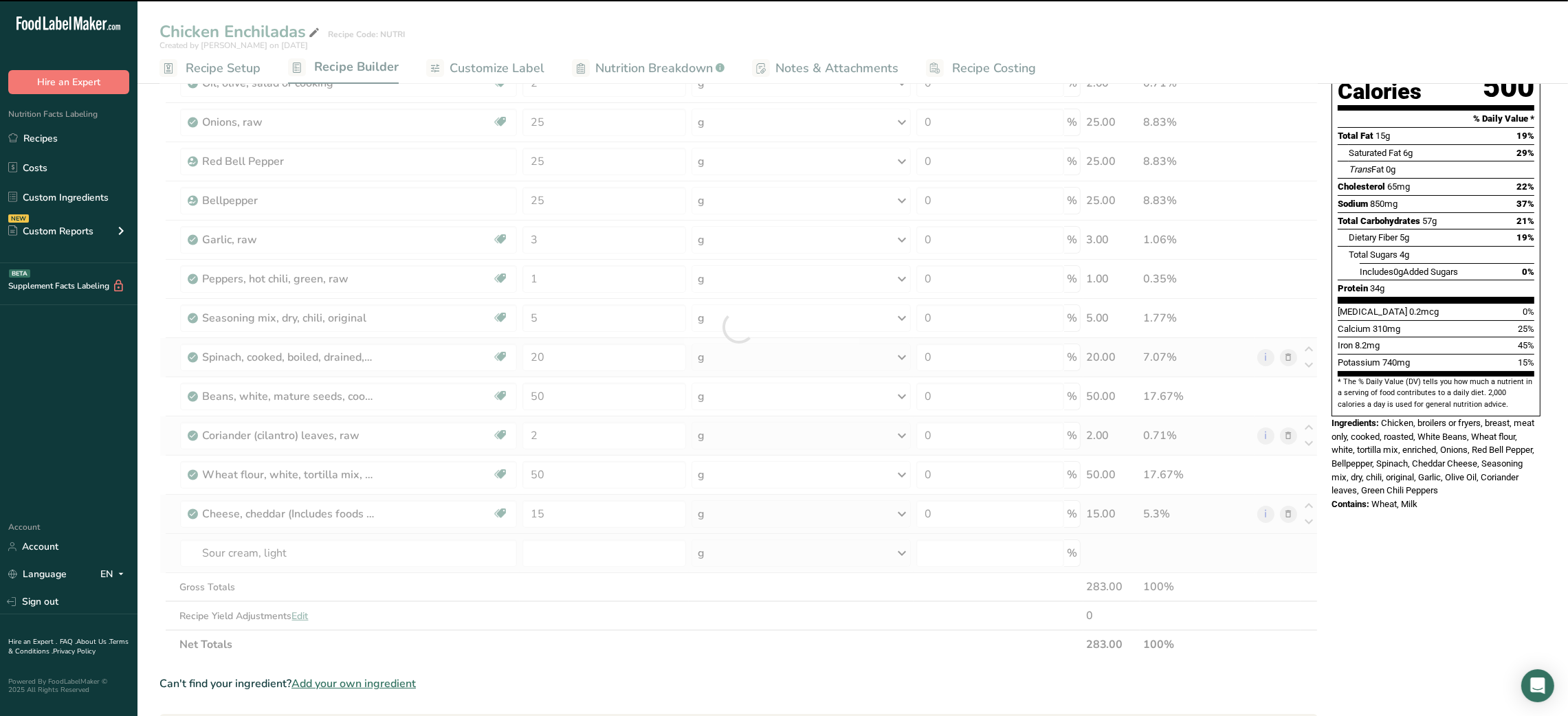
type input "0"
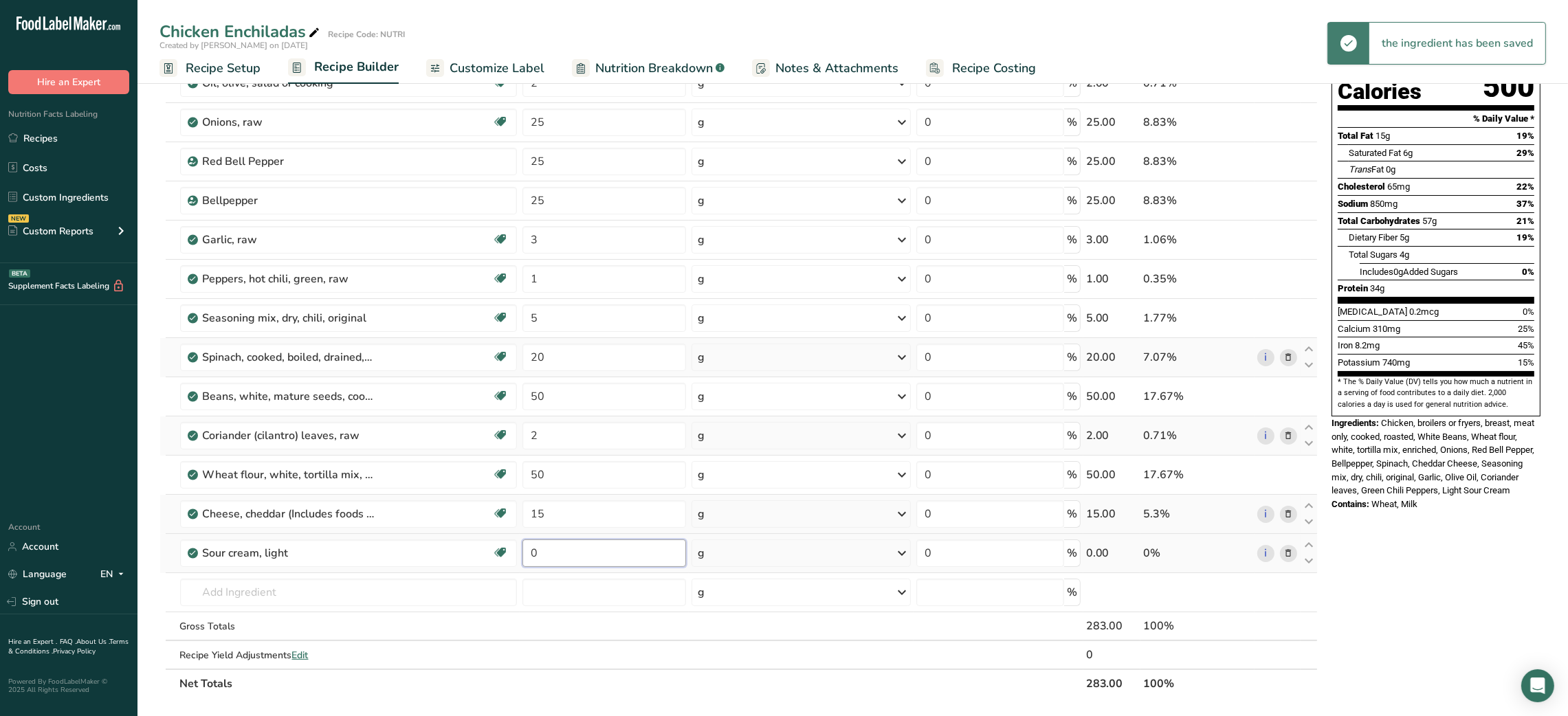
click at [530, 550] on input "0" at bounding box center [604, 553] width 163 height 28
type input "20"
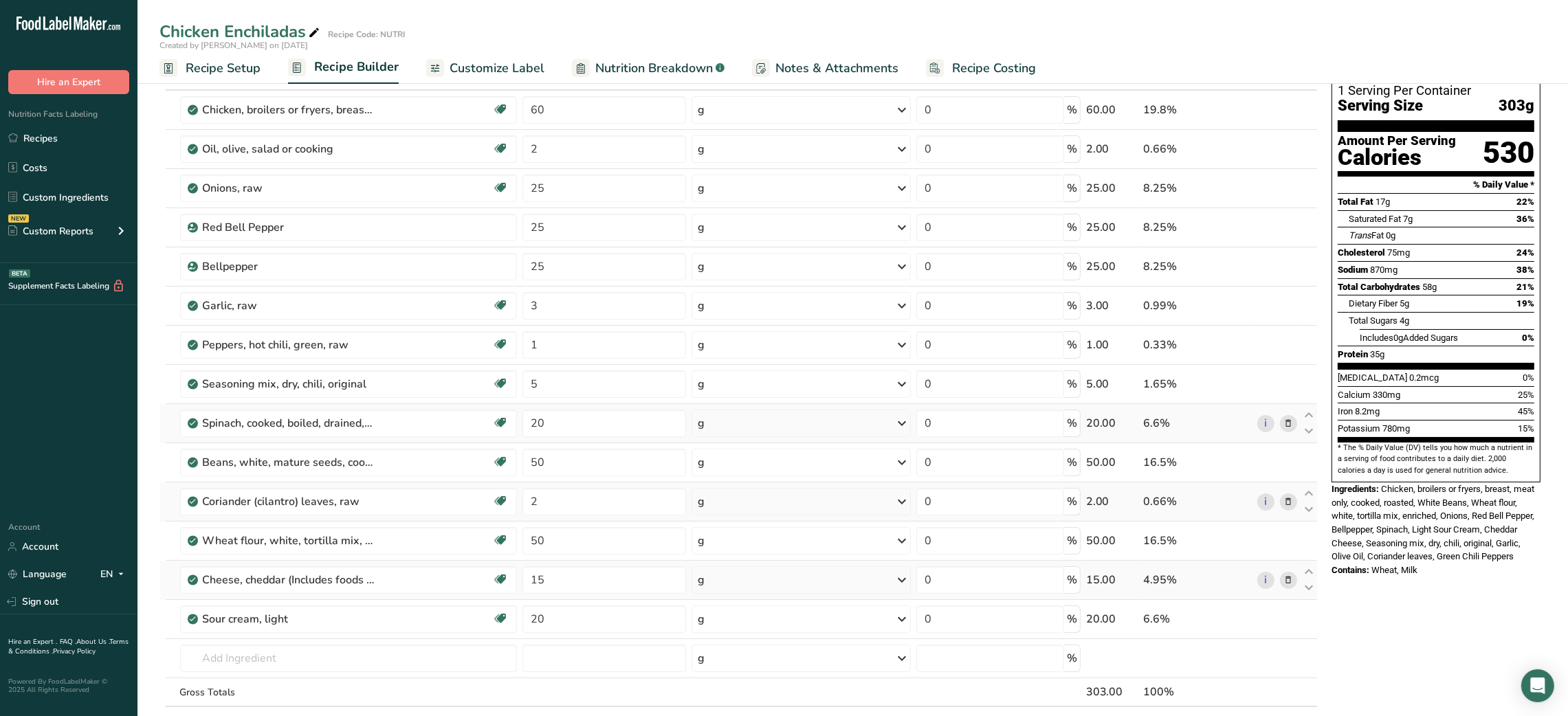
scroll to position [92, 0]
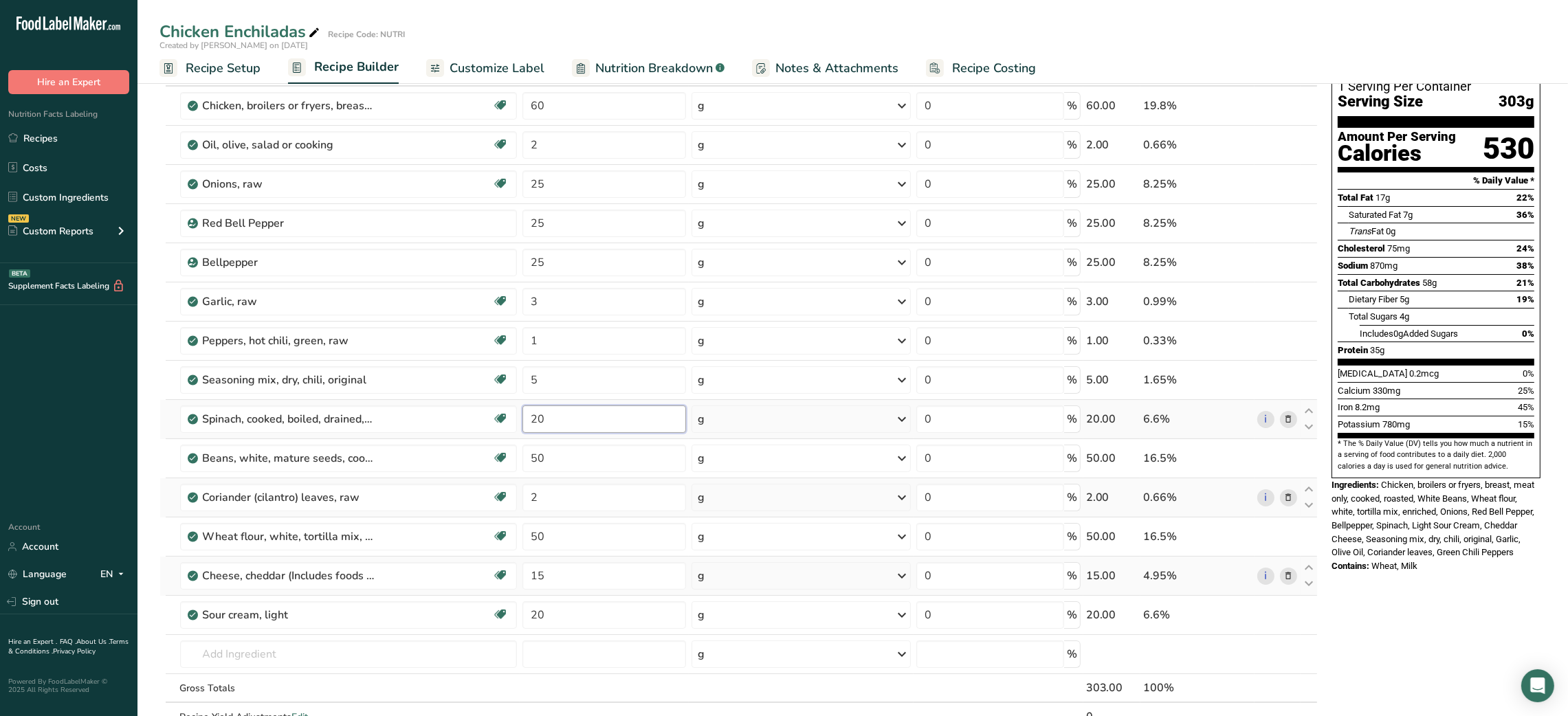
click at [530, 423] on input "20" at bounding box center [604, 419] width 163 height 28
type input "10"
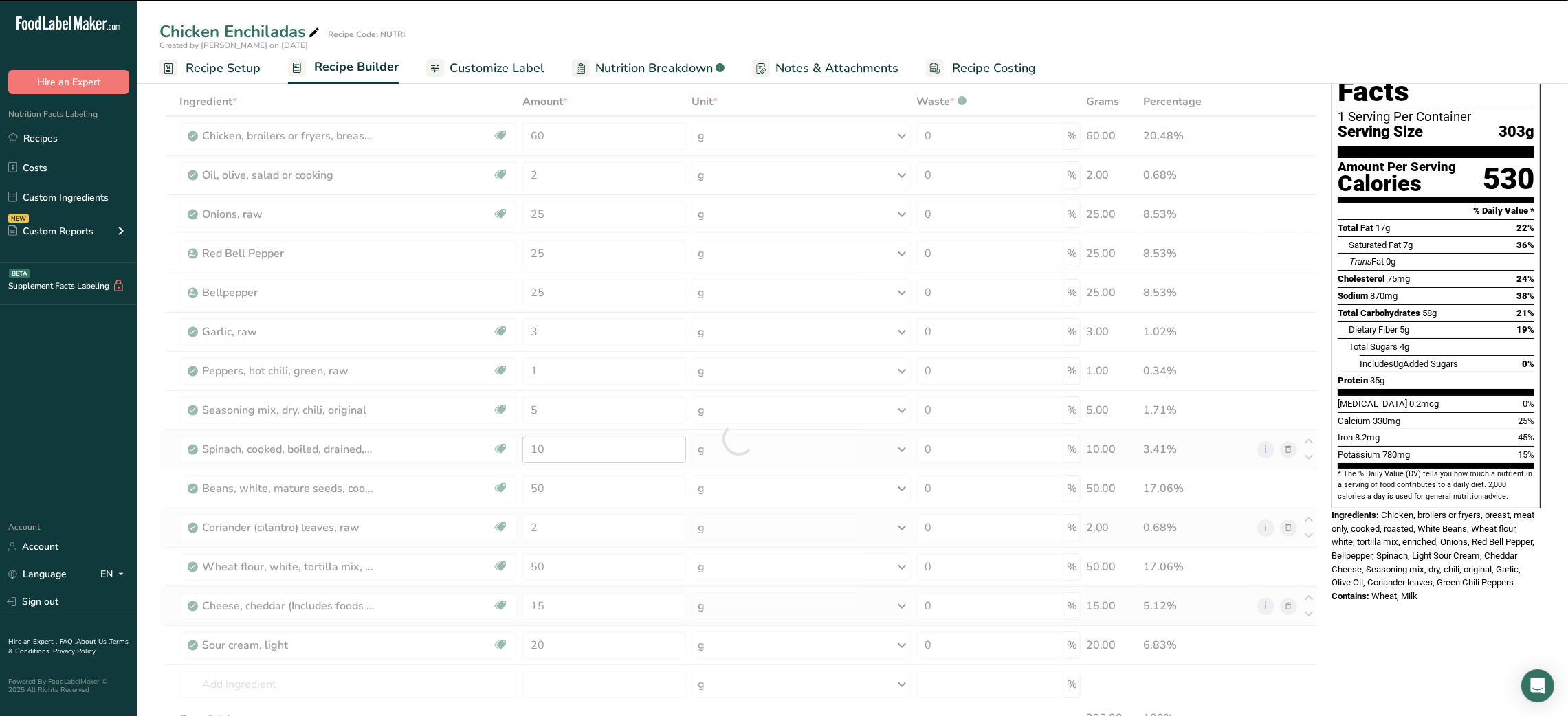
scroll to position [62, 0]
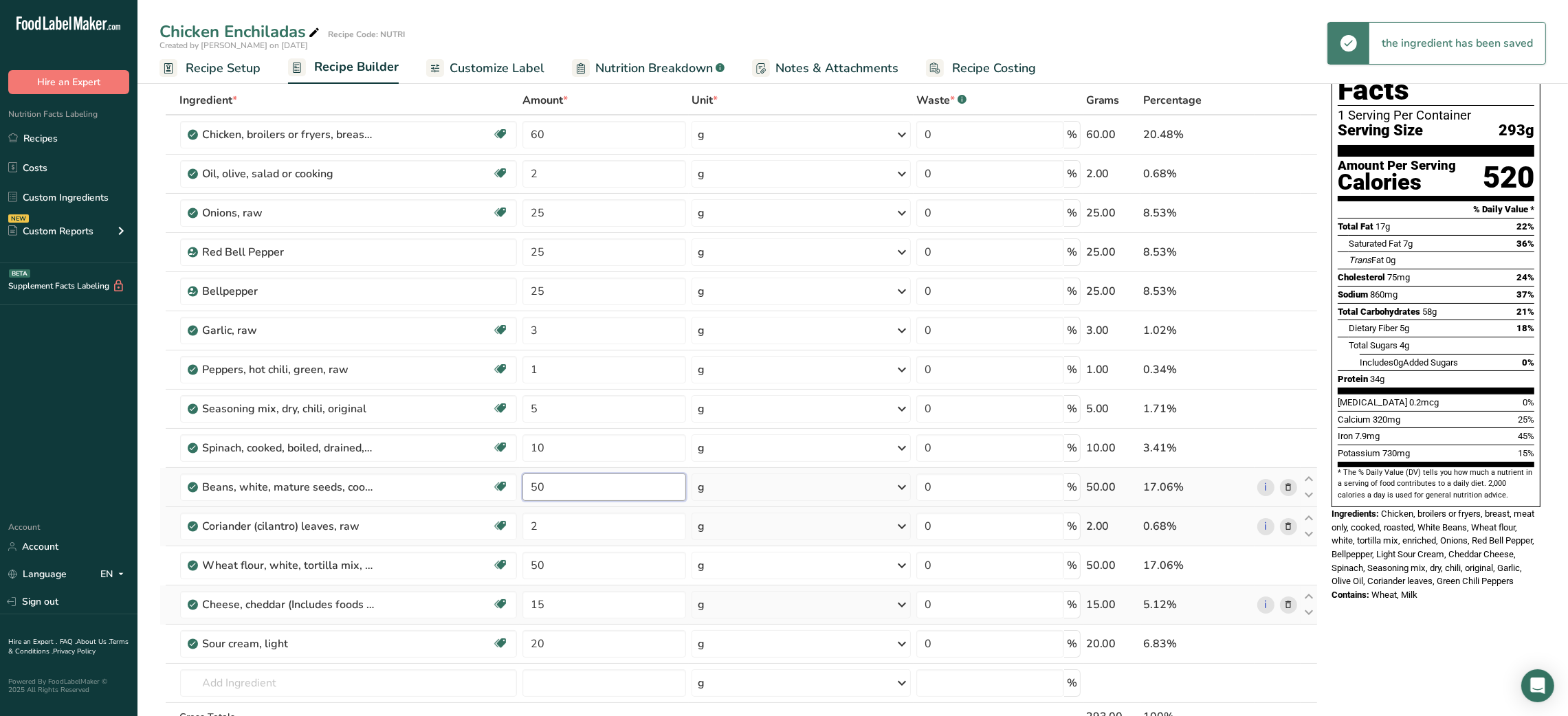
click at [533, 488] on input "50" at bounding box center [604, 487] width 163 height 28
type input "20"
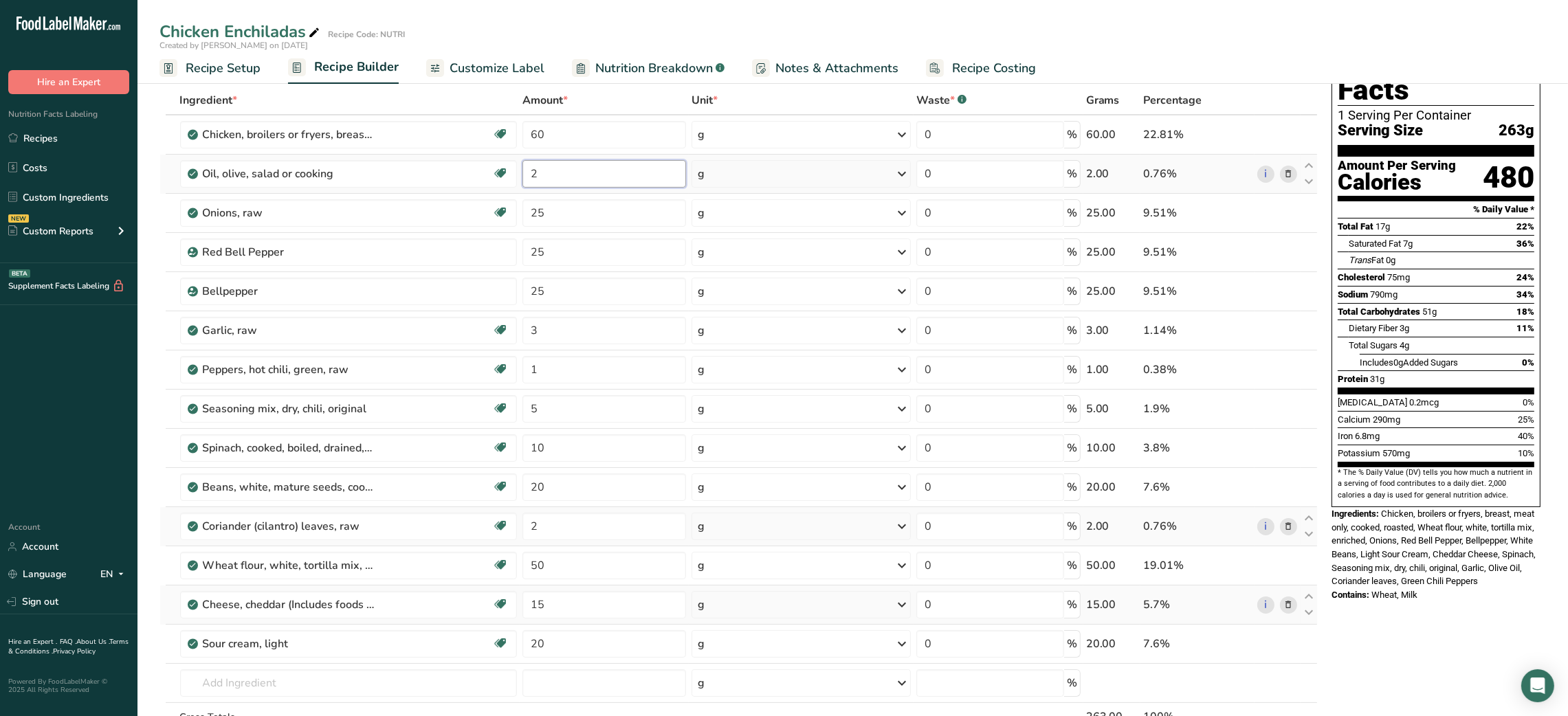
click at [523, 173] on input "2" at bounding box center [604, 174] width 163 height 28
type input "0"
click at [536, 212] on input "25" at bounding box center [604, 213] width 163 height 28
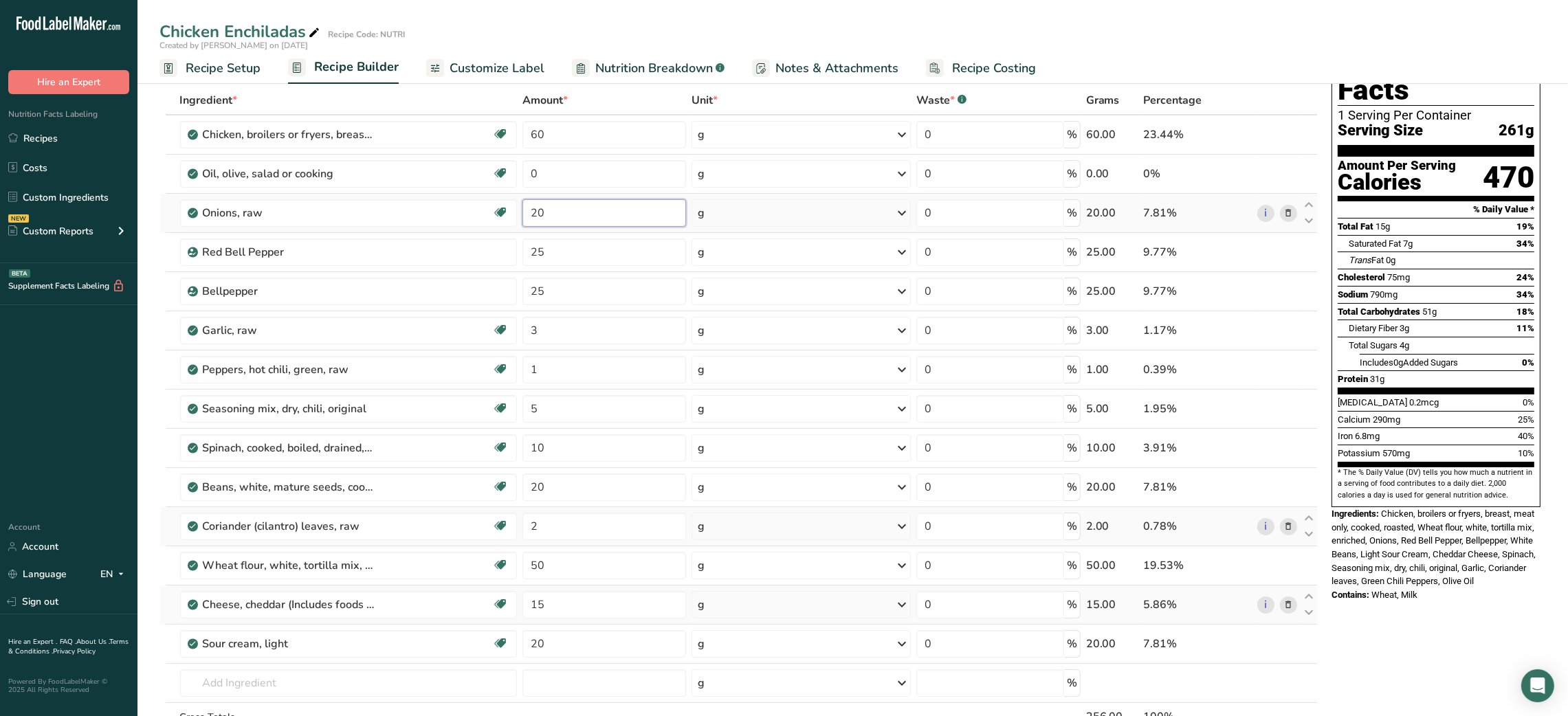
type input "20"
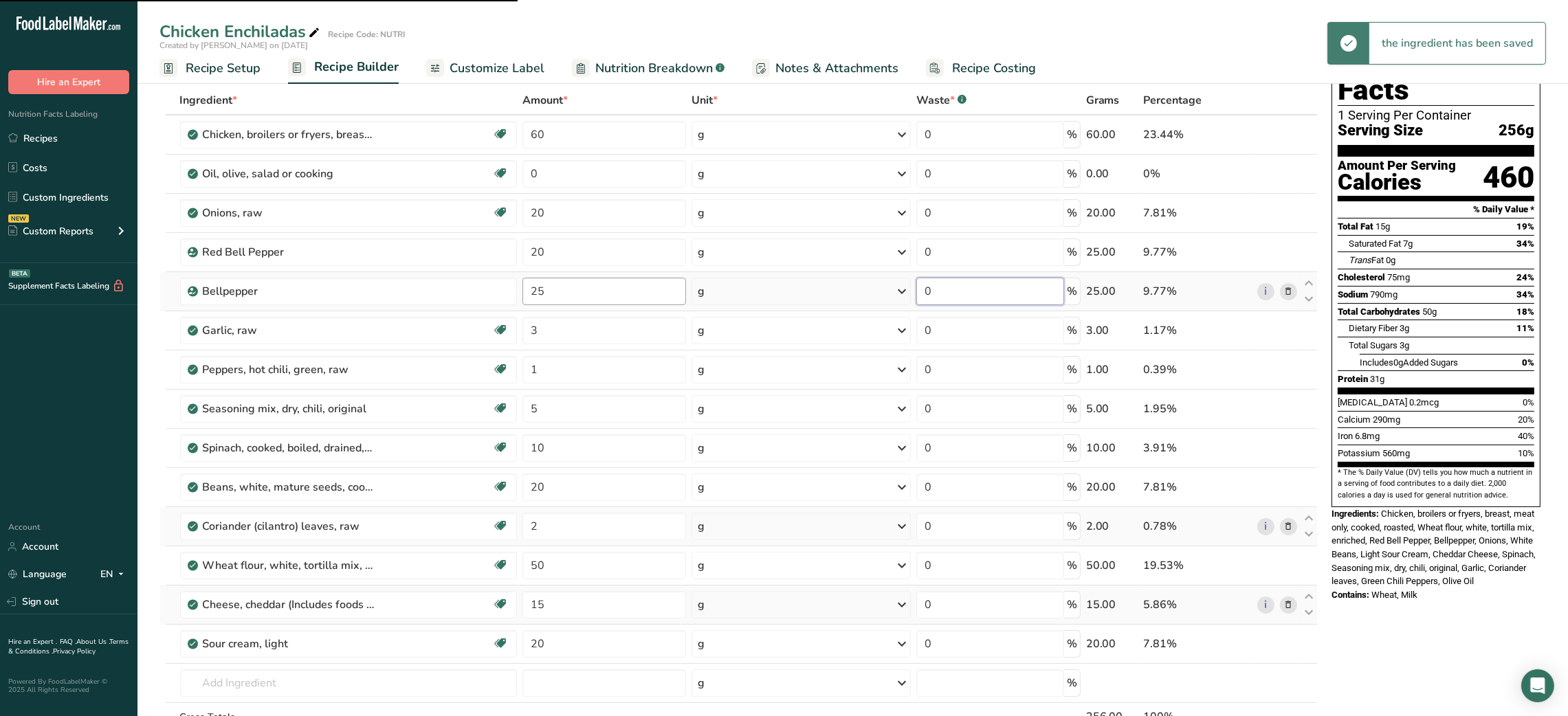
type input "25"
click at [557, 287] on input "25" at bounding box center [604, 291] width 163 height 28
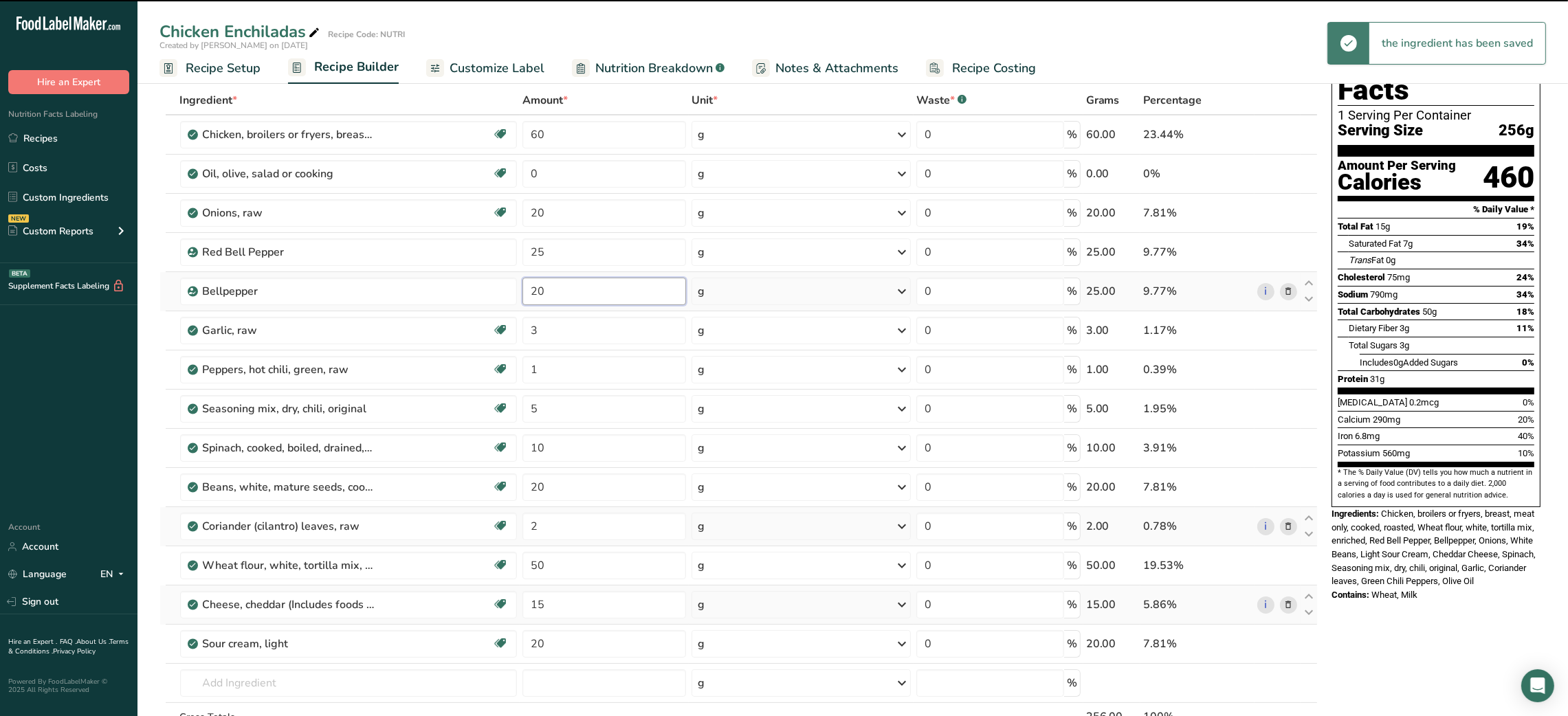
type input "20"
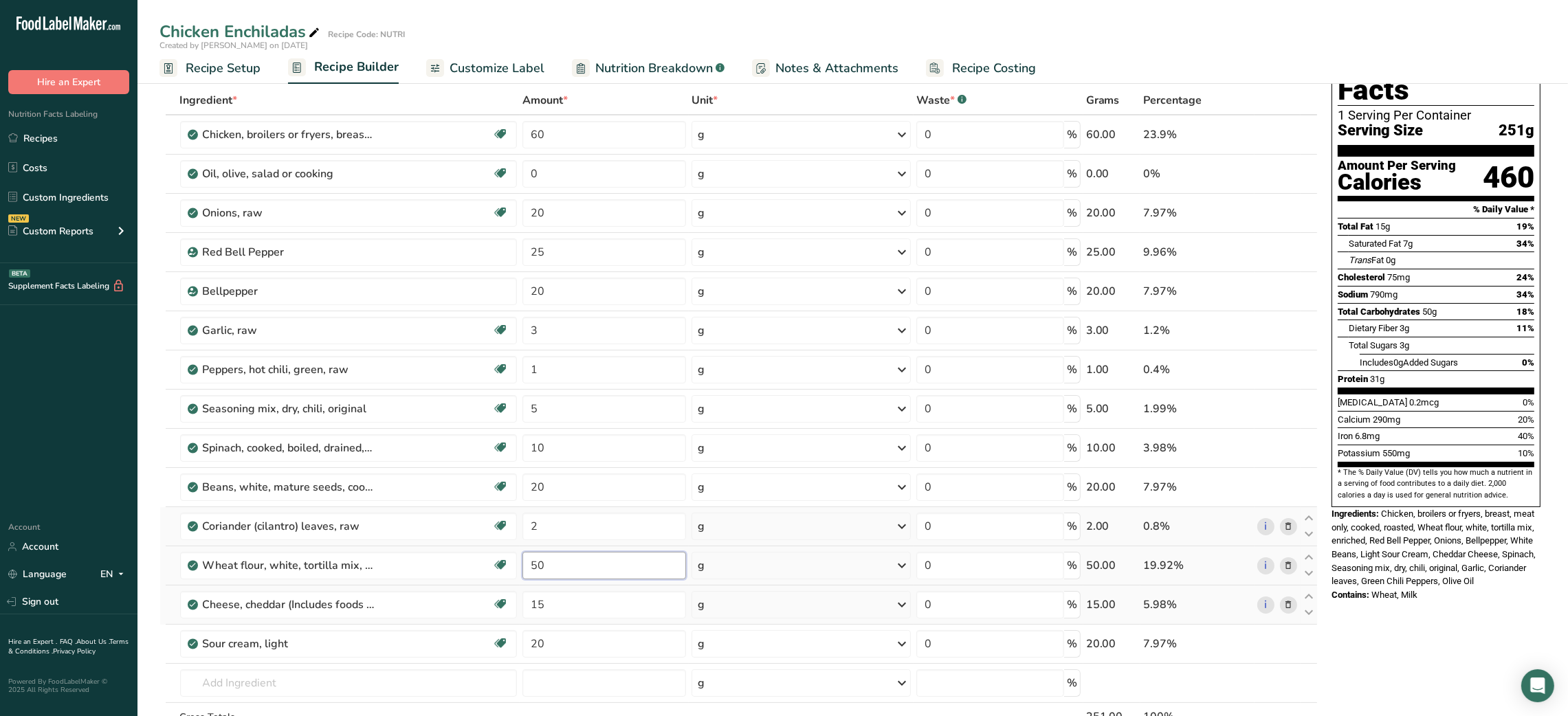
click at [536, 568] on input "50" at bounding box center [604, 566] width 163 height 28
type input "30"
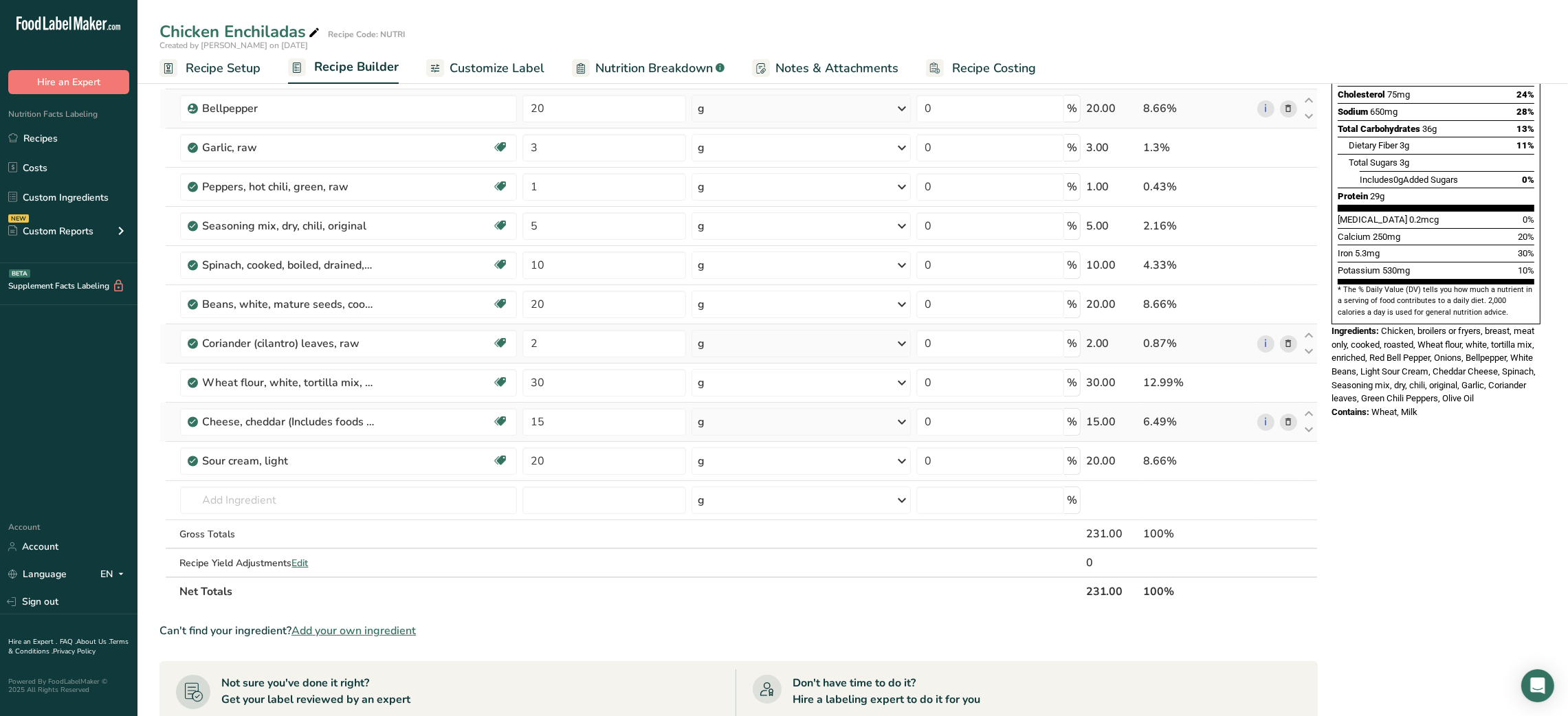
scroll to position [0, 0]
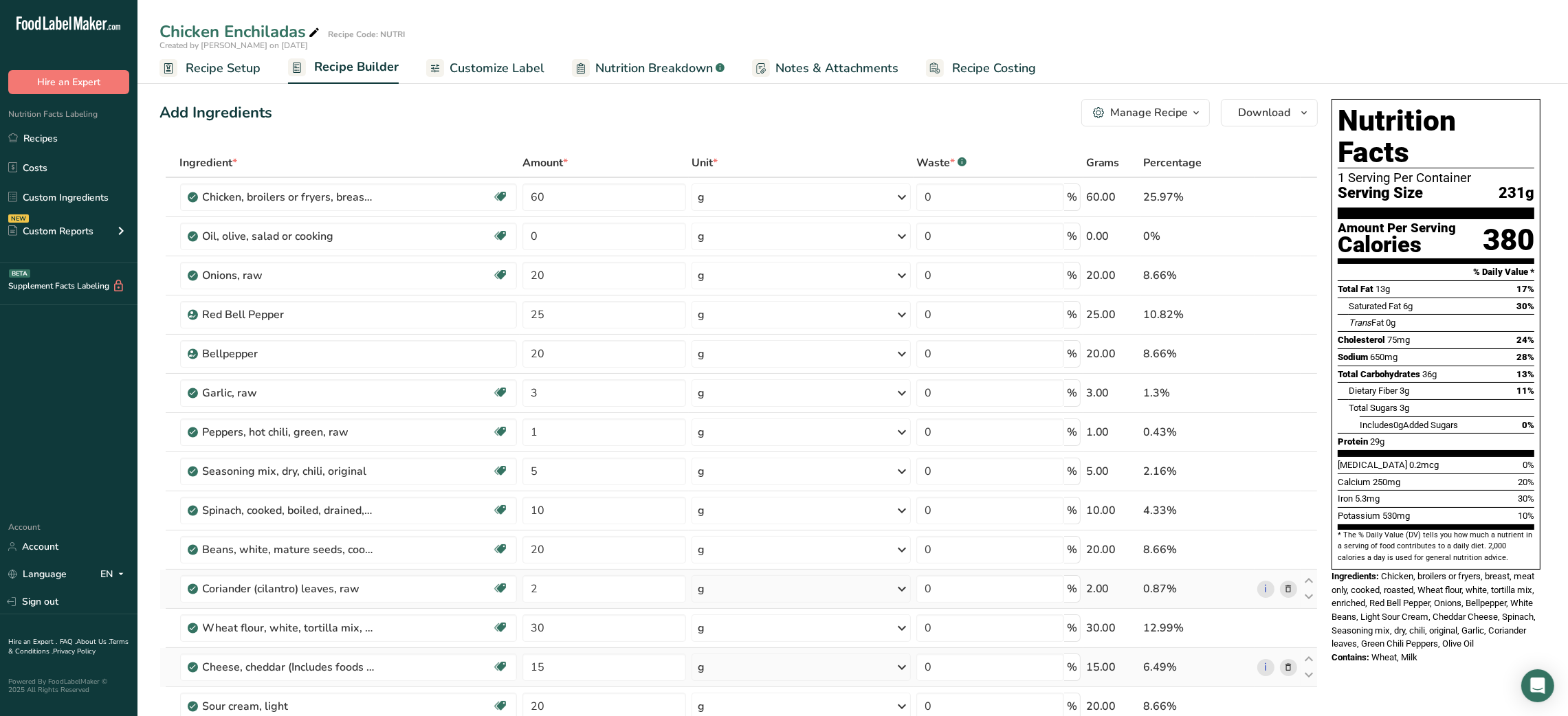
click at [497, 64] on span "Customize Label" at bounding box center [497, 67] width 95 height 18
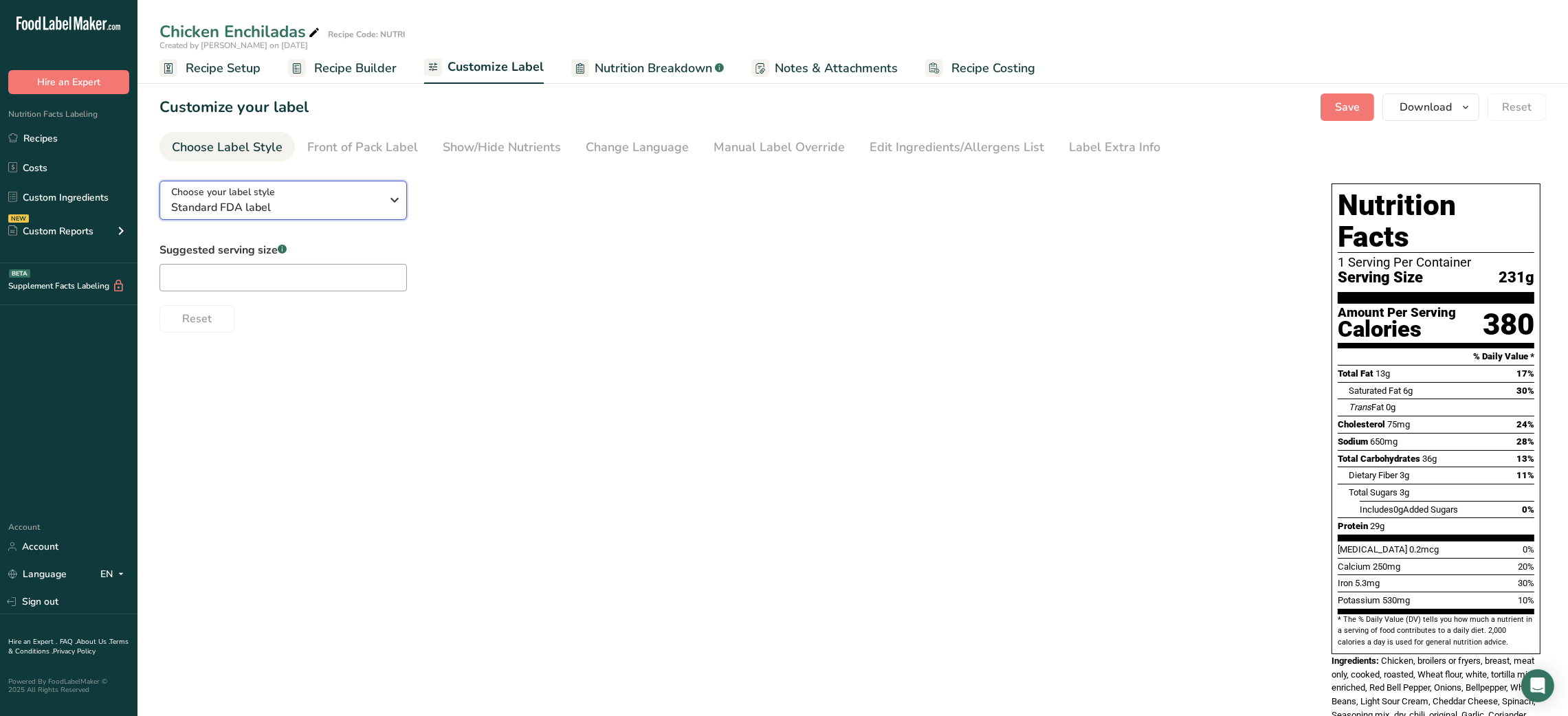
click at [375, 202] on span "Standard FDA label" at bounding box center [276, 207] width 210 height 16
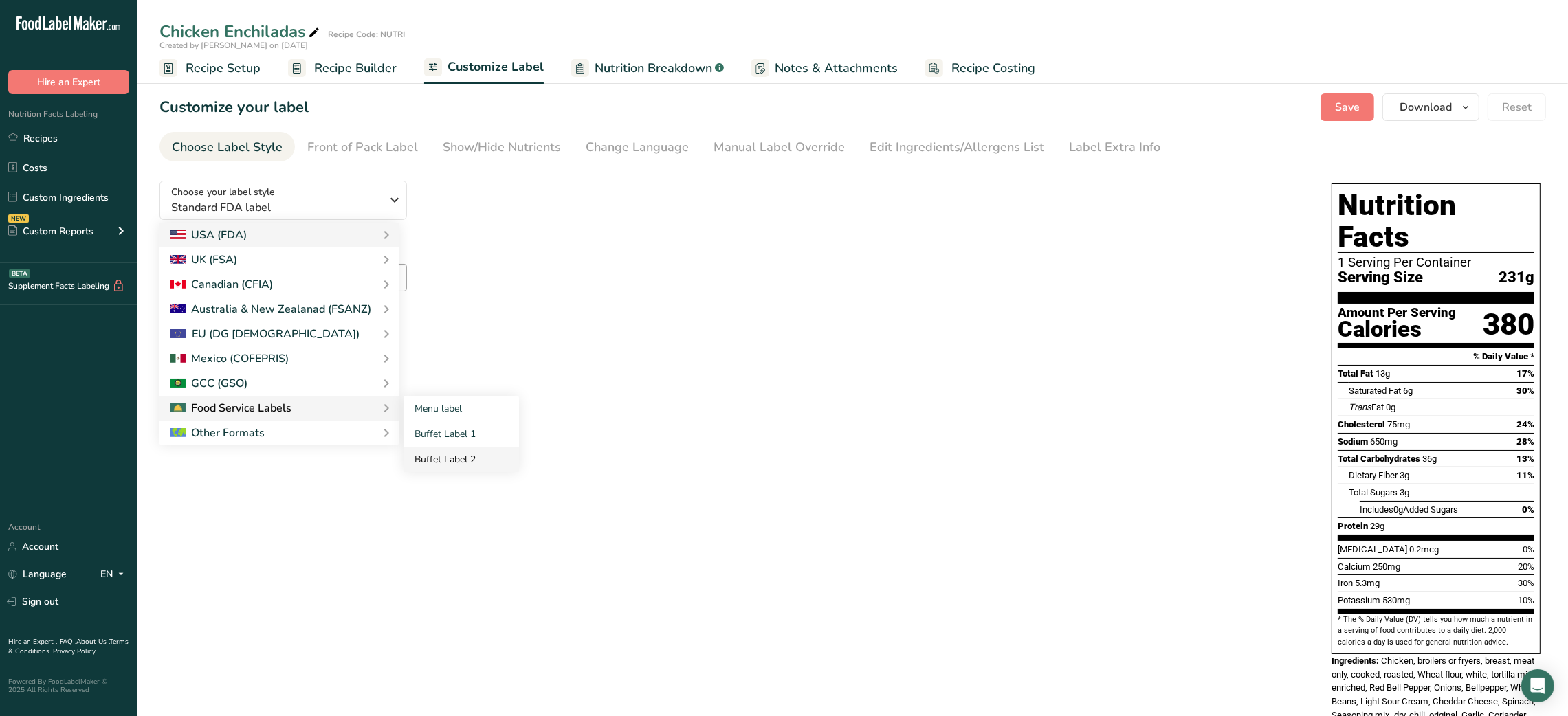
click at [467, 458] on link "Buffet Label 2" at bounding box center [461, 459] width 116 height 25
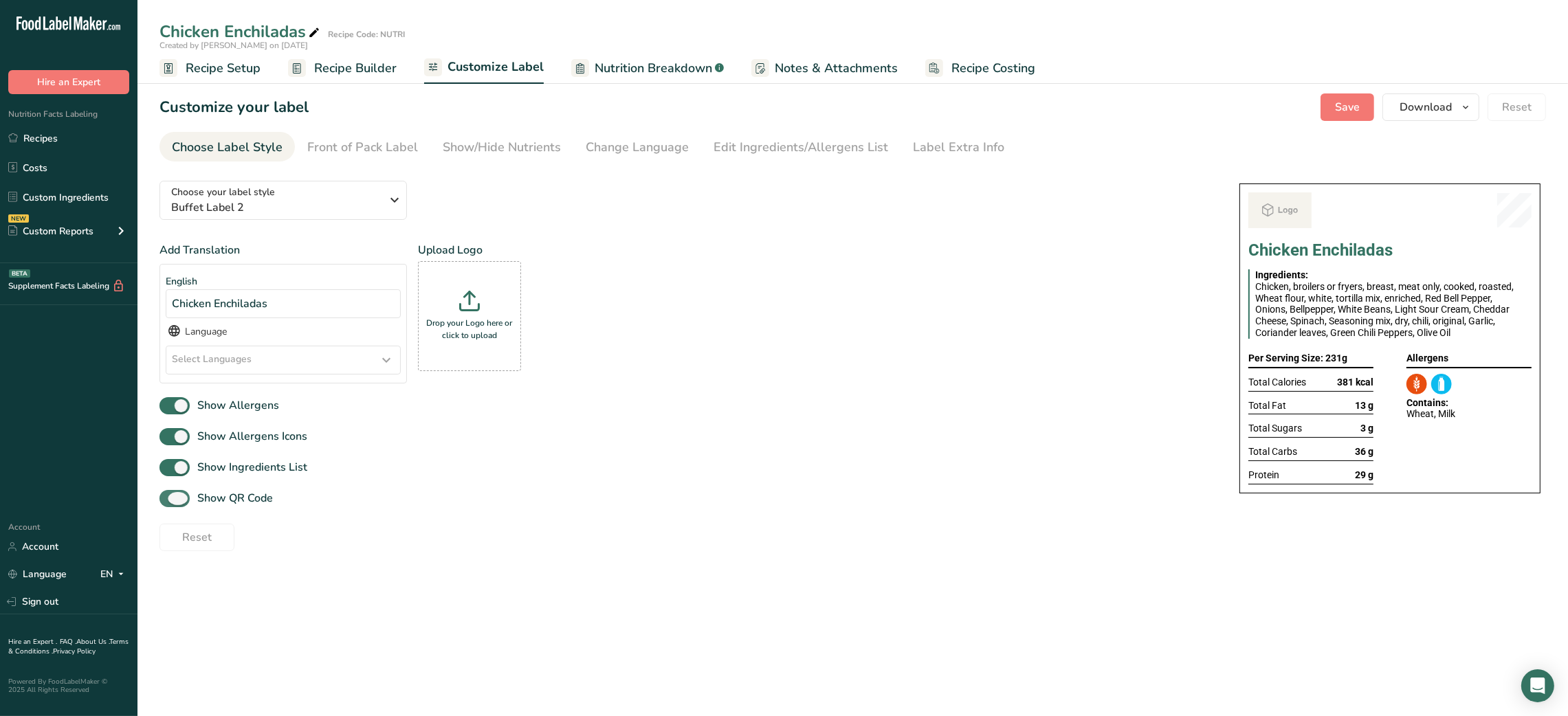
click at [227, 503] on span "Show QR Code" at bounding box center [232, 497] width 83 height 16
click at [168, 503] on input "Show QR Code" at bounding box center [164, 498] width 9 height 9
checkbox input "false"
click at [662, 81] on link "Nutrition Breakdown .a-a{fill:#347362;}.b-a{fill:#fff;}" at bounding box center [647, 68] width 153 height 31
click at [519, 146] on div "Show/Hide Nutrients" at bounding box center [501, 147] width 118 height 18
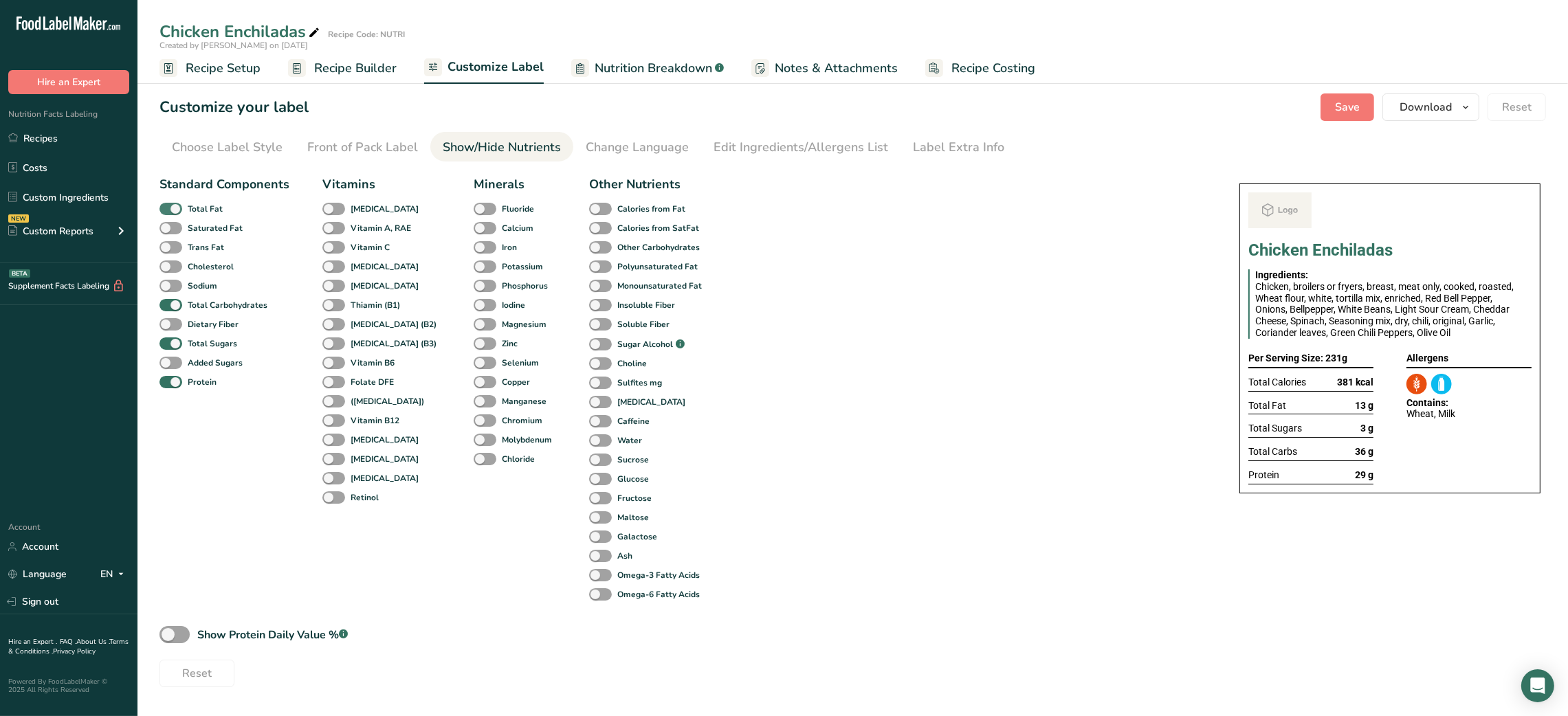
click at [175, 212] on div "Total Fat" at bounding box center [175, 209] width 32 height 19
click at [175, 212] on span at bounding box center [171, 209] width 22 height 13
click at [168, 212] on input "Total Fat" at bounding box center [164, 208] width 9 height 9
checkbox input "false"
click at [191, 350] on b "Total Sugars" at bounding box center [212, 344] width 49 height 12
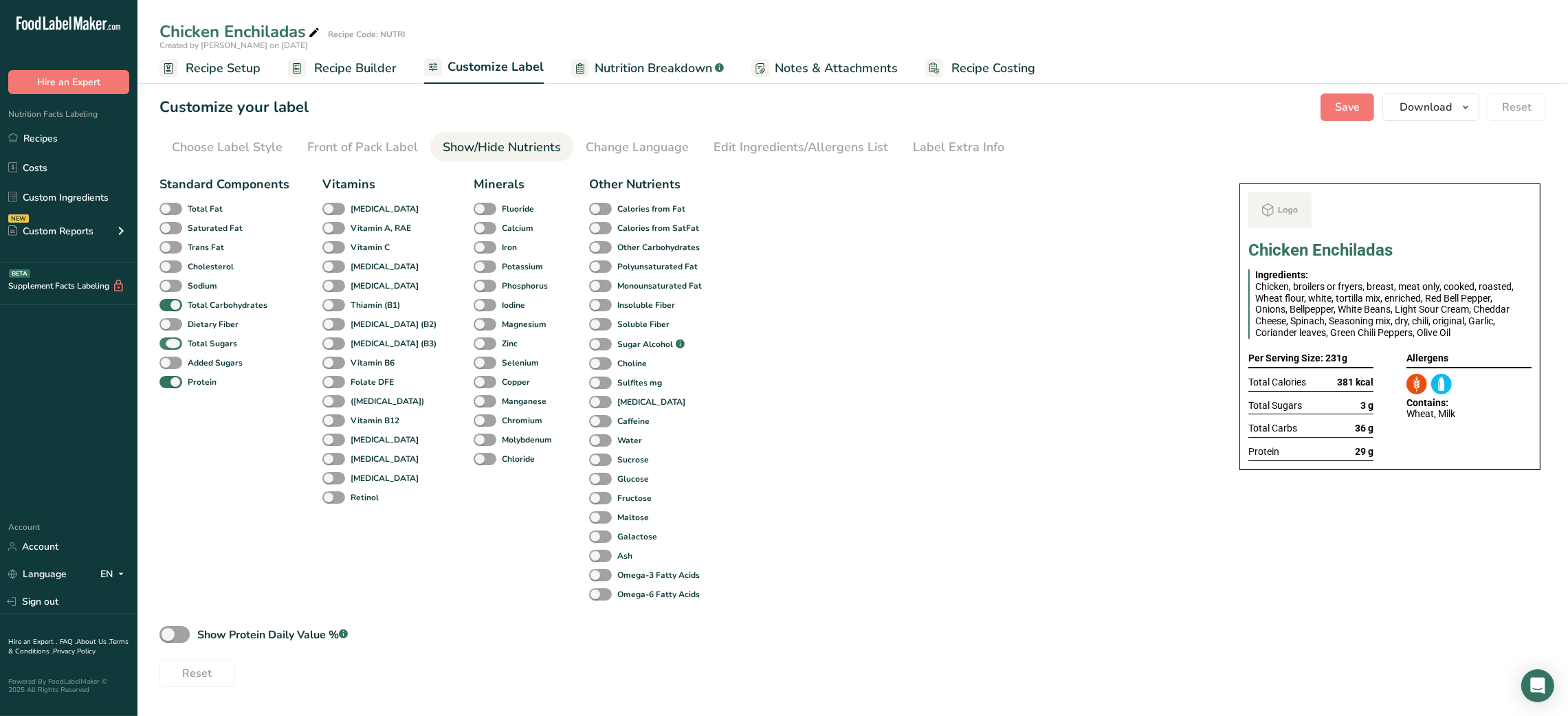
click at [168, 348] on input "Total Sugars" at bounding box center [164, 343] width 9 height 9
checkbox input "false"
click at [939, 143] on div "Label Extra Info" at bounding box center [958, 147] width 92 height 18
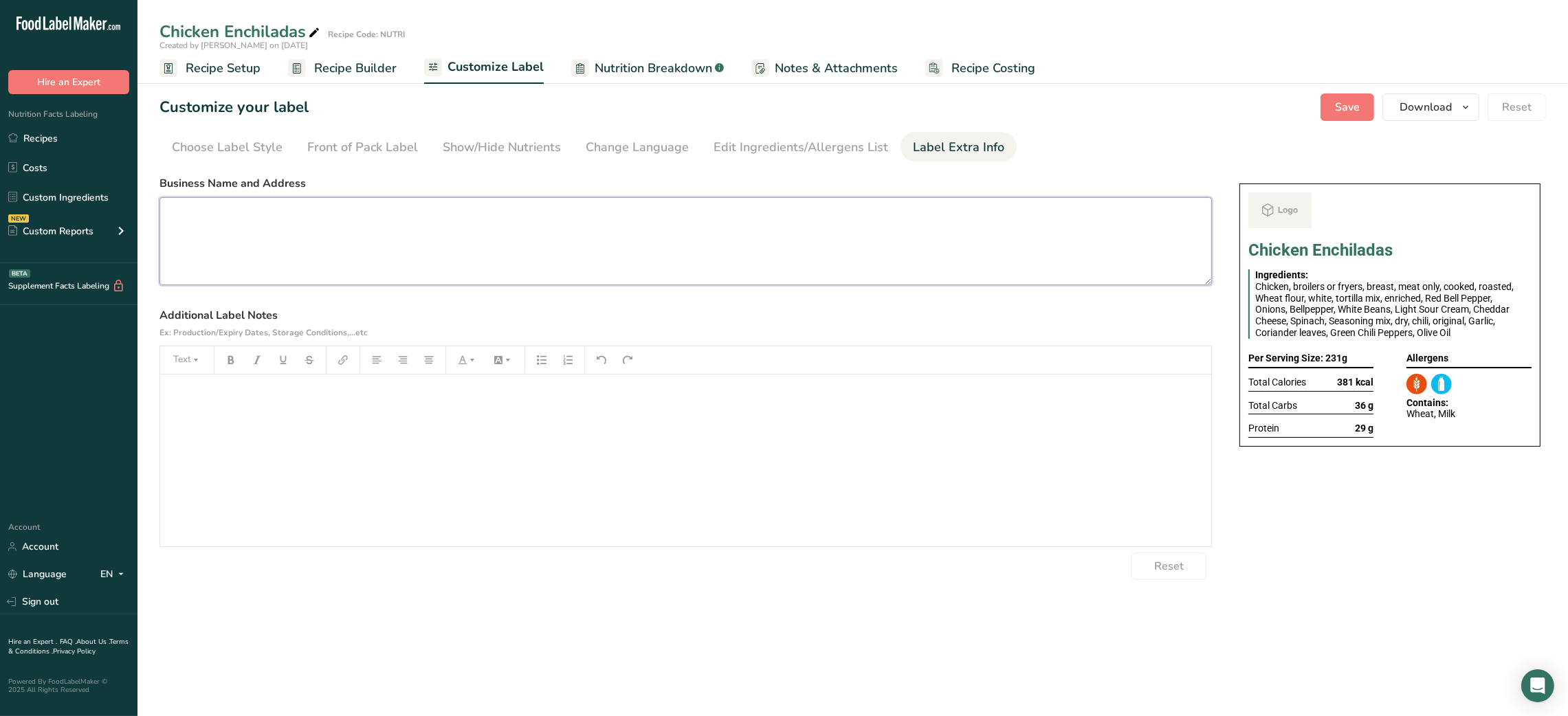
click at [261, 258] on textarea at bounding box center [686, 241] width 1052 height 88
paste textarea "USE BY: [DATE] KEEP REFRIGERATED BELOW 5 DEGREE REHEAT BEFORE EATING DINNER"
click at [185, 263] on textarea "USE BY: [DATE] KEEP REFRIGERATED BELOW 5 DEGREE REHEAT BEFORE EATING DINNER" at bounding box center [686, 241] width 1052 height 88
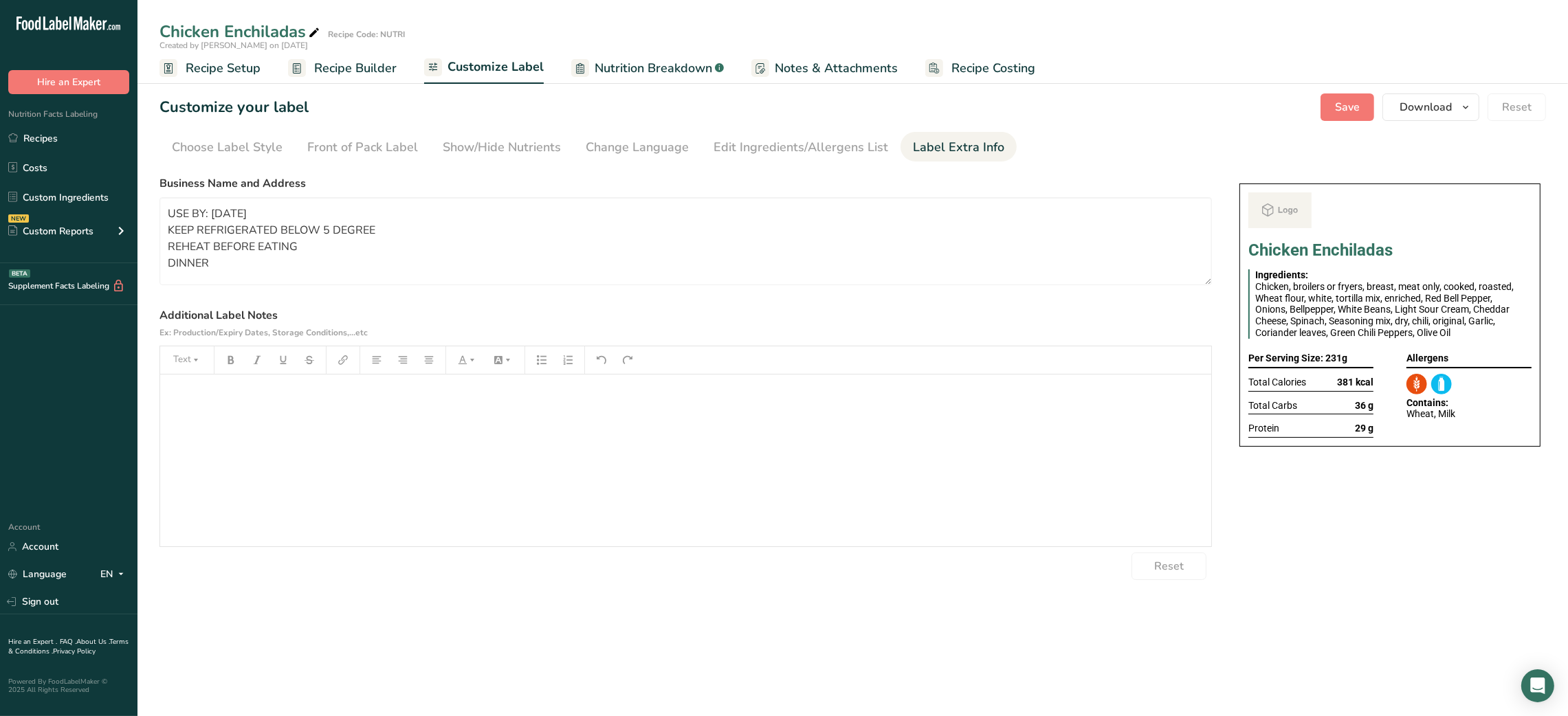
click at [395, 319] on label "Additional Label Notes Ex: Production/Expiry Dates, Storage Conditions,...etc" at bounding box center [686, 324] width 1052 height 33
click at [1177, 109] on span "Save" at bounding box center [1347, 107] width 25 height 16
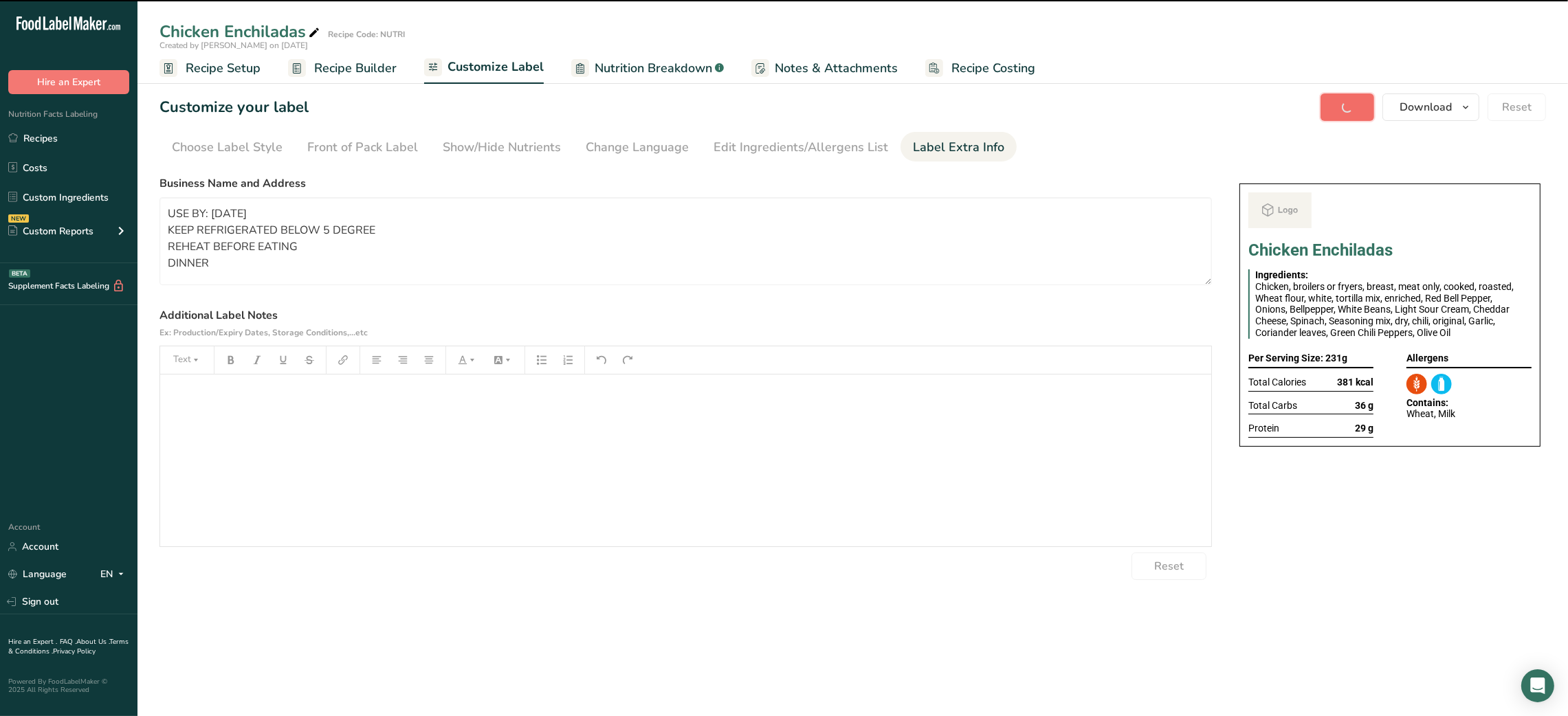
type textarea "USE BY: [DATE] KEEP REFRIGERATED BELOW 5 DEGREE REHEAT BEFORE EATING DINNER"
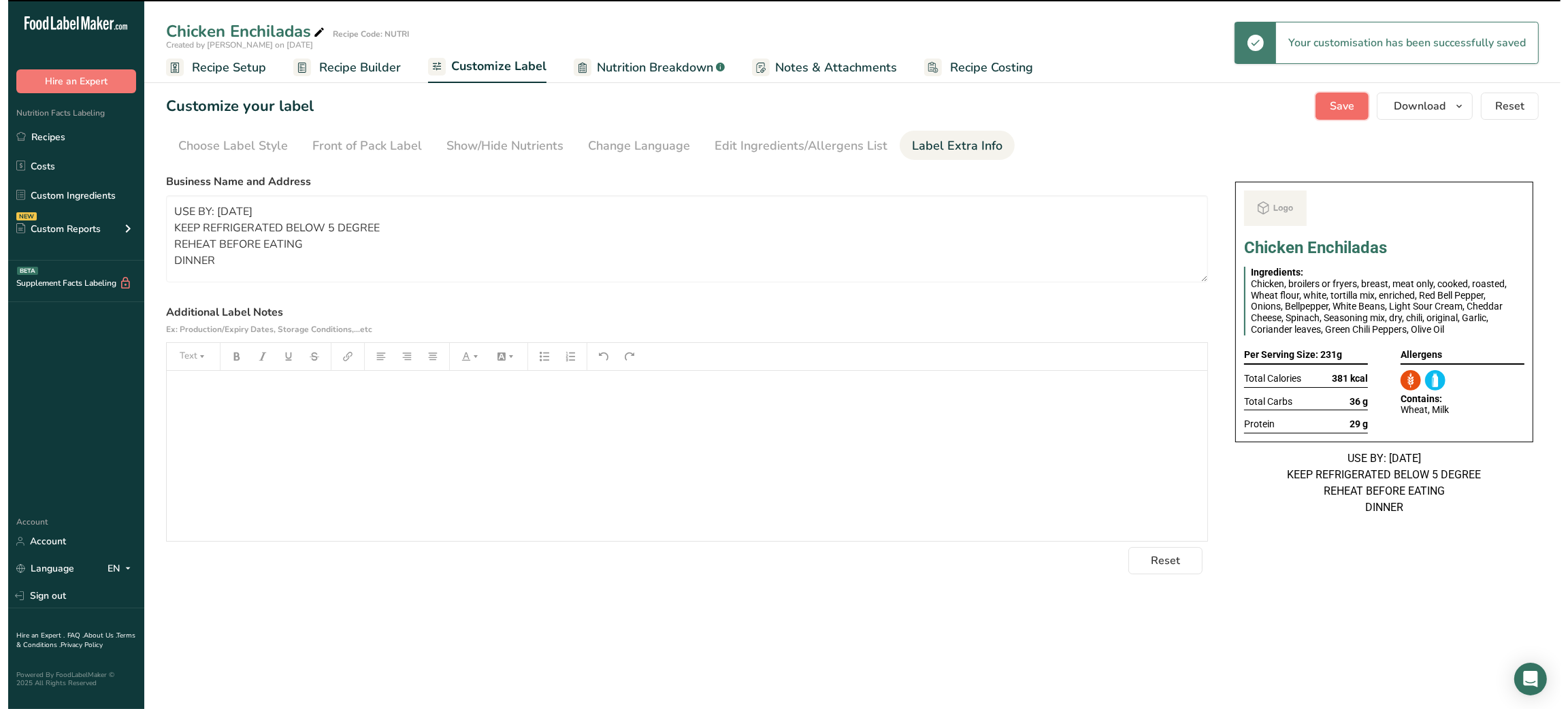
scroll to position [0, 0]
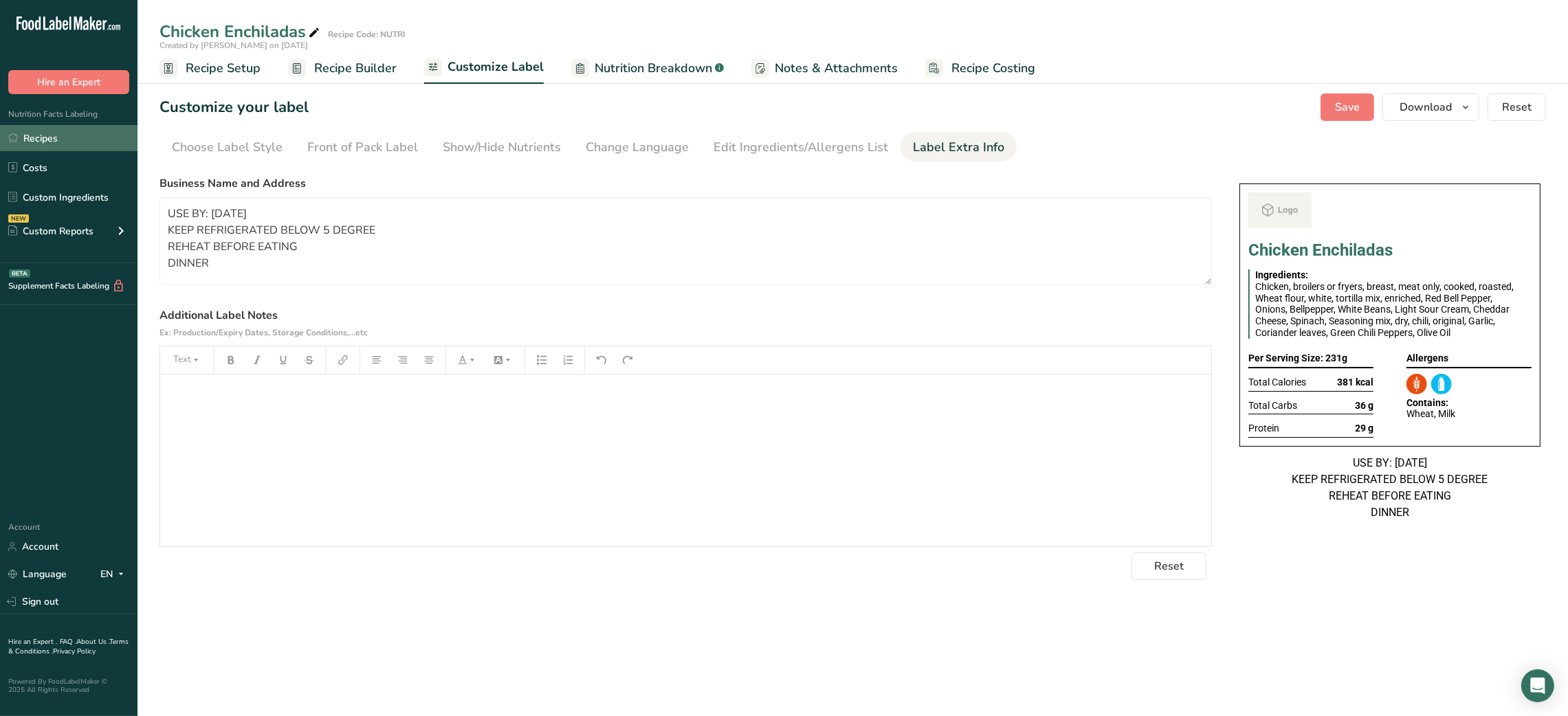
click at [88, 144] on link "Recipes" at bounding box center [68, 138] width 137 height 26
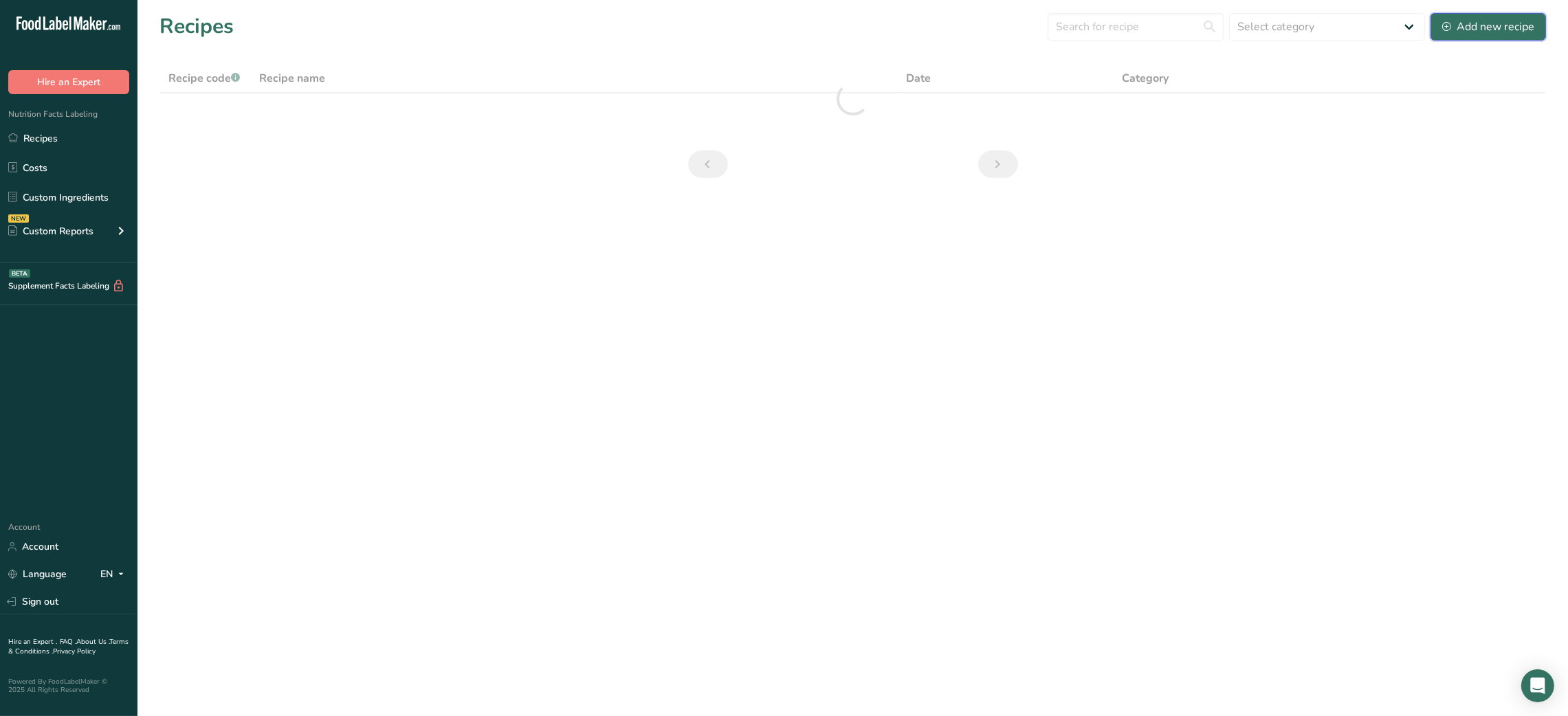
click at [1177, 21] on div "Add new recipe" at bounding box center [1488, 26] width 92 height 16
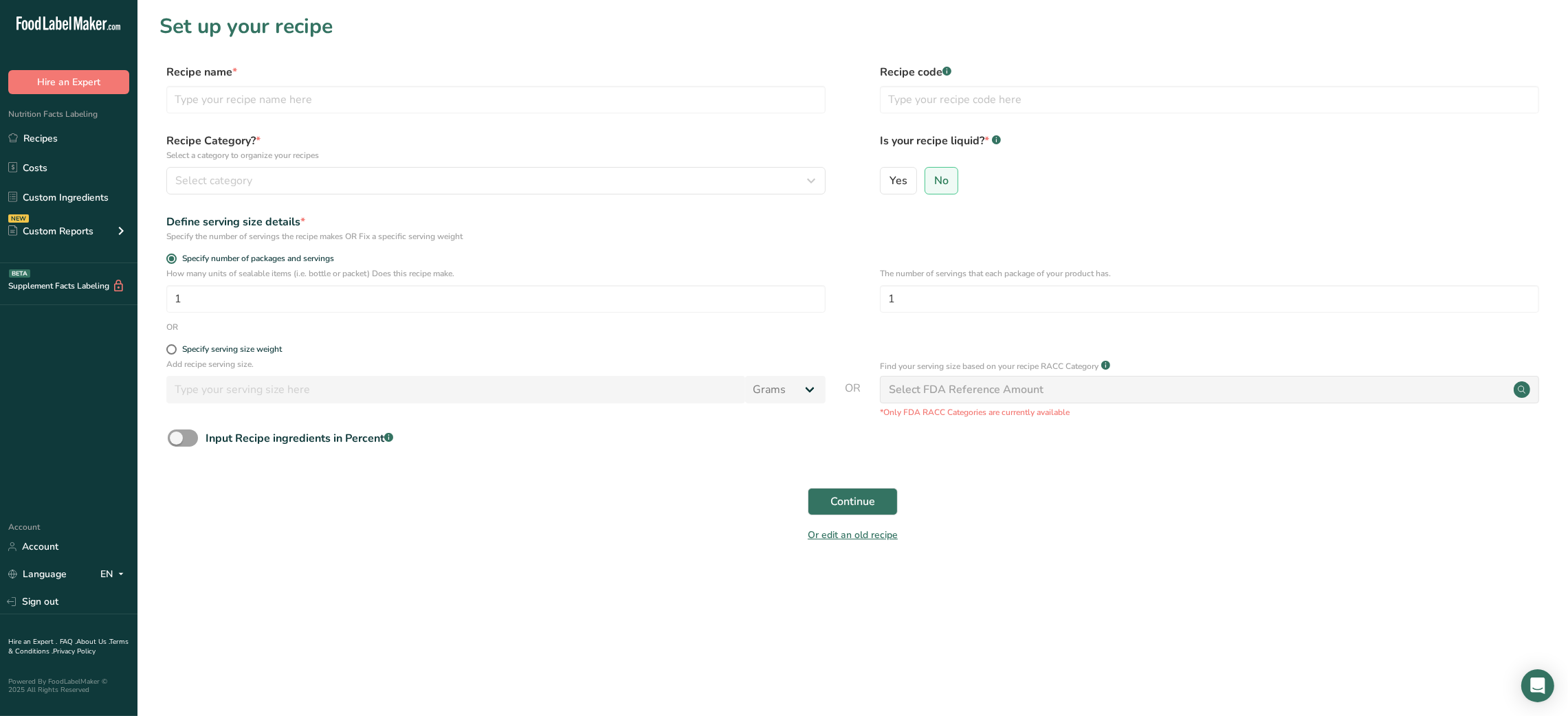
click at [362, 80] on div "Recipe name *" at bounding box center [496, 88] width 659 height 49
click at [344, 105] on input "text" at bounding box center [496, 99] width 659 height 28
type input "Strawberry tiramisu"
click at [946, 100] on input "text" at bounding box center [1209, 99] width 659 height 28
type input "NUTRI"
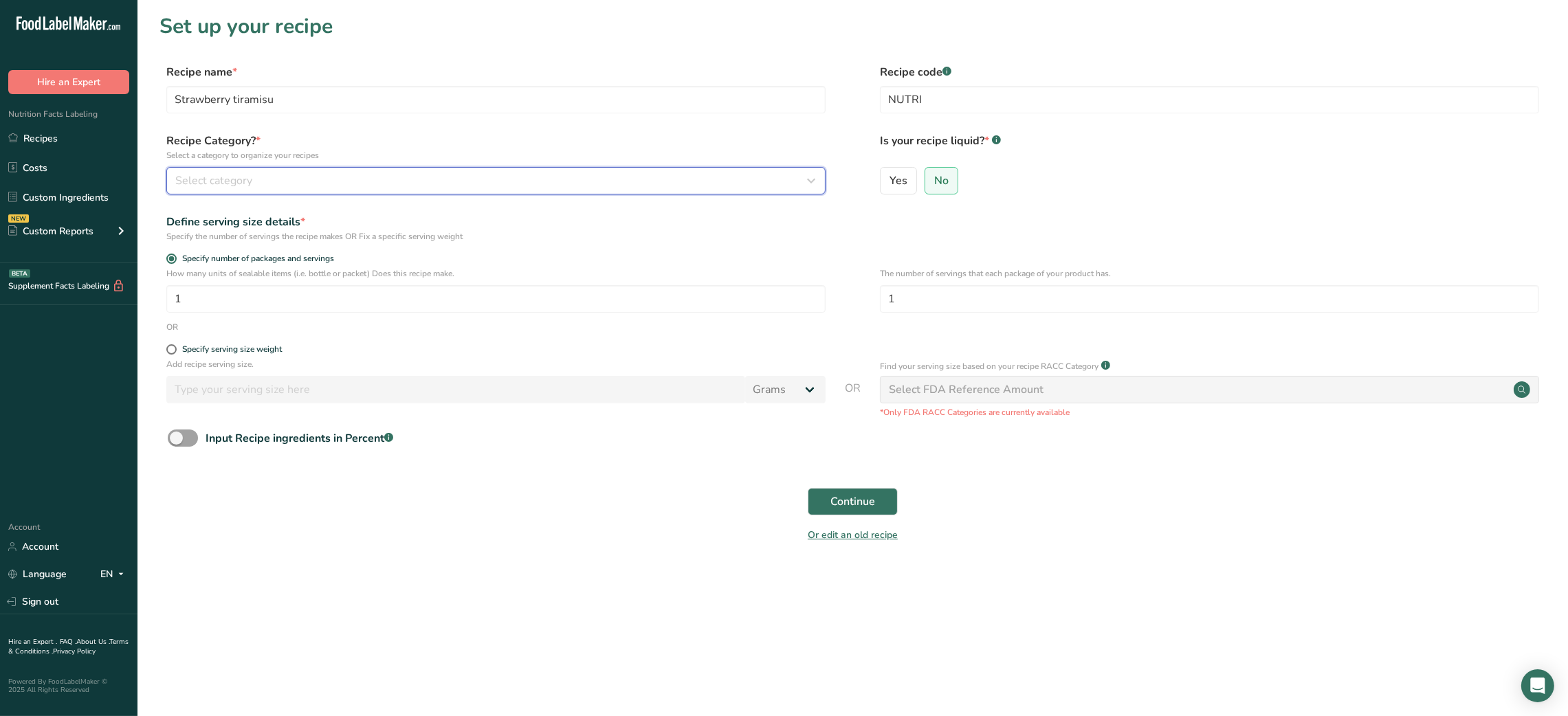
click at [670, 185] on div "Select category" at bounding box center [492, 181] width 633 height 16
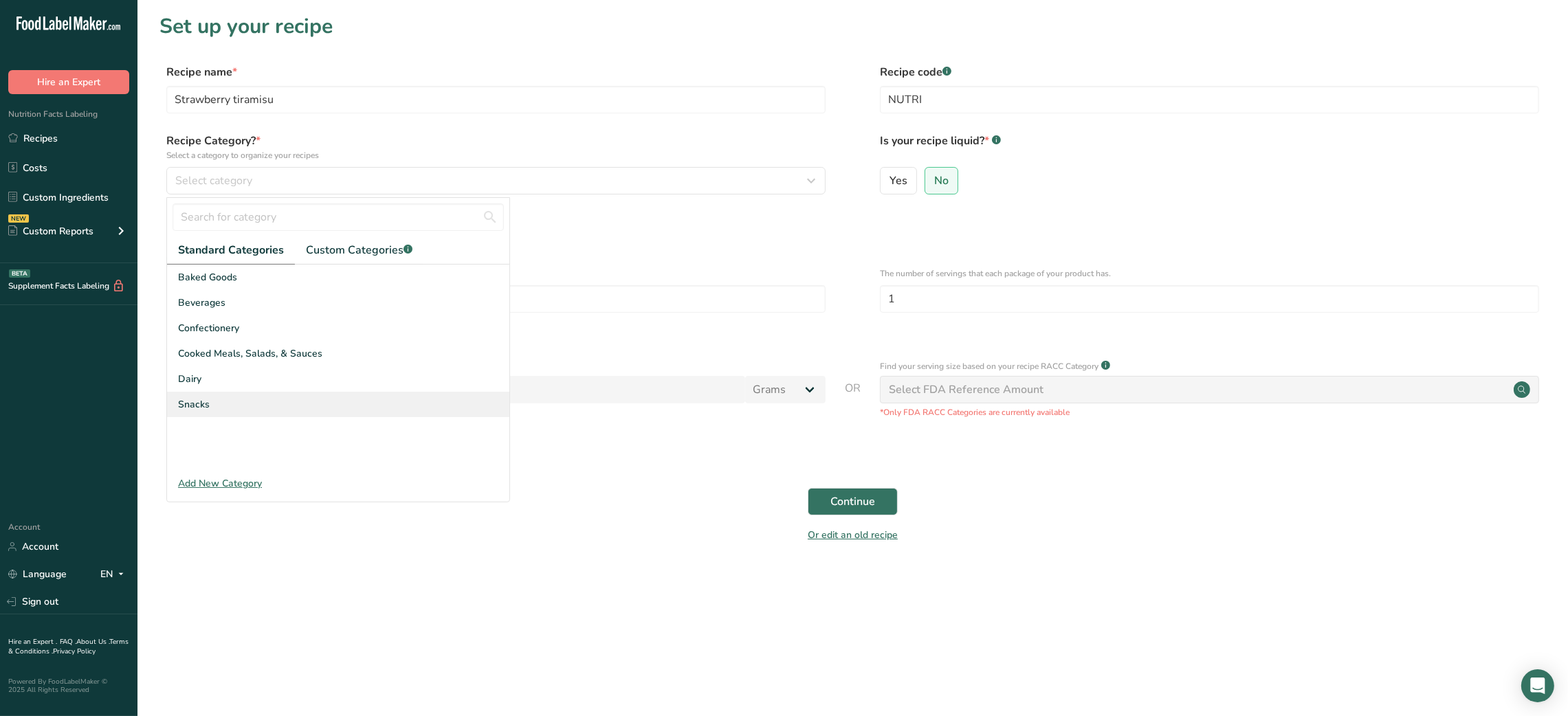
click at [368, 393] on div "Snacks" at bounding box center [338, 403] width 342 height 25
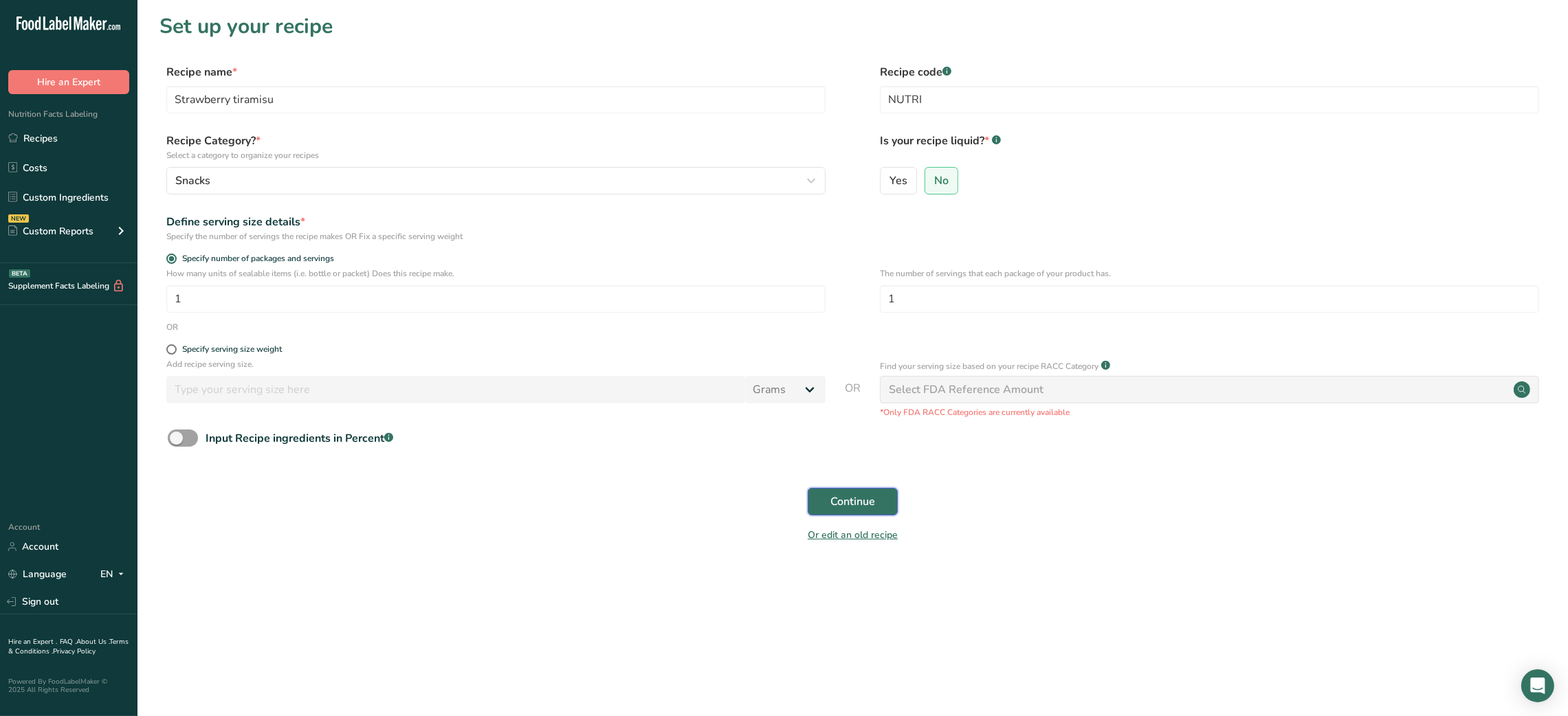
click at [852, 512] on button "Continue" at bounding box center [853, 502] width 90 height 28
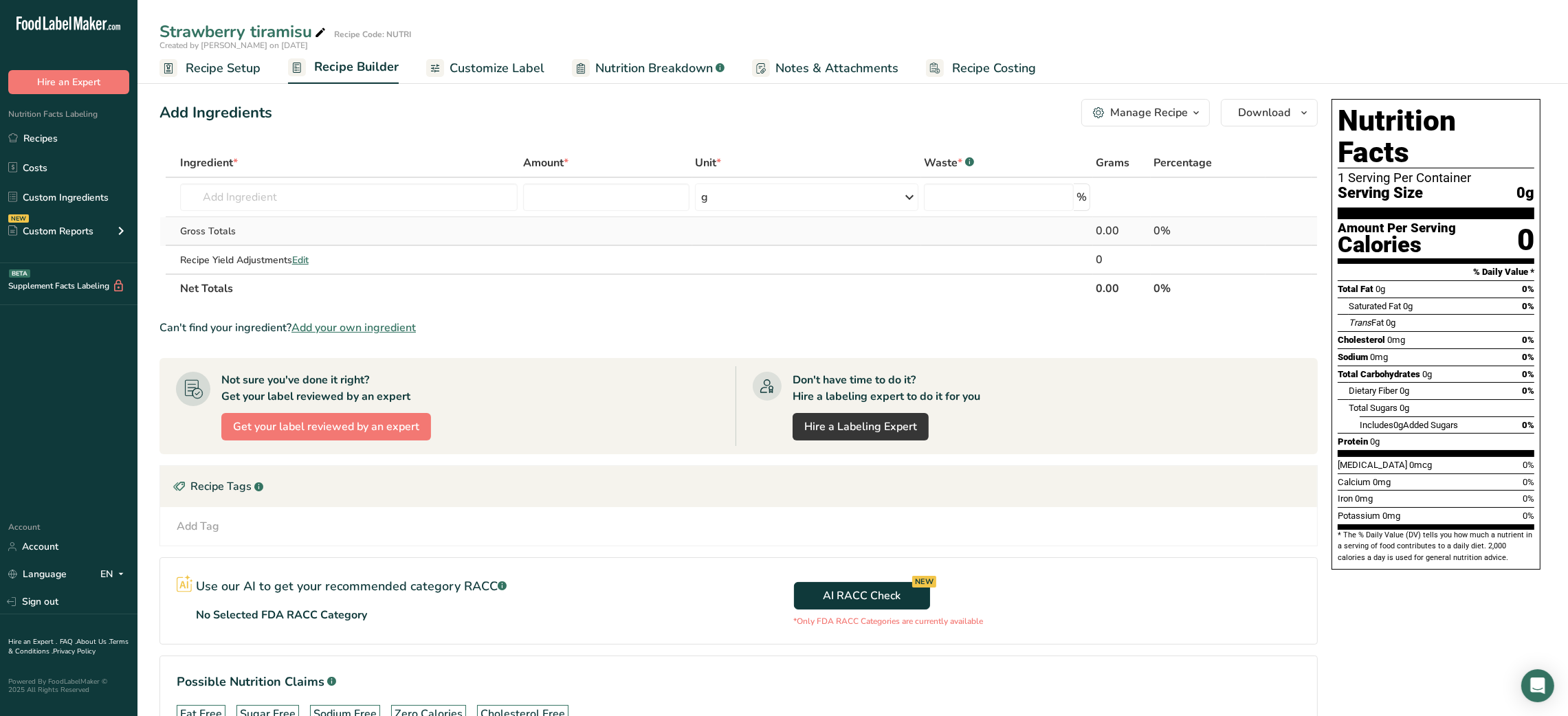
click at [428, 224] on div "Gross Totals" at bounding box center [348, 231] width 338 height 15
click at [408, 190] on input "text" at bounding box center [348, 197] width 338 height 28
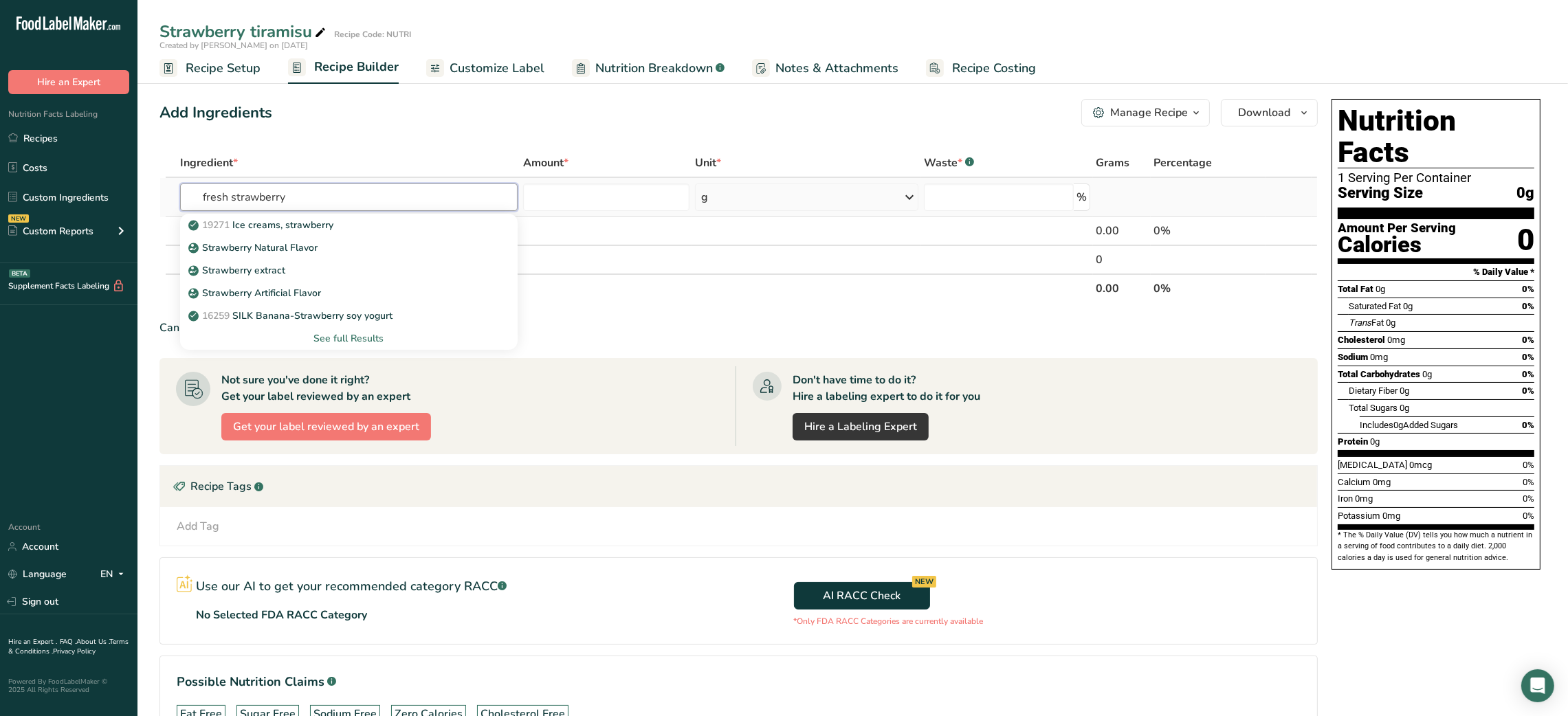
click at [211, 197] on input "fresh strawberry" at bounding box center [348, 197] width 338 height 28
type input "strawberry"
click at [348, 331] on div "See full Results" at bounding box center [349, 338] width 316 height 15
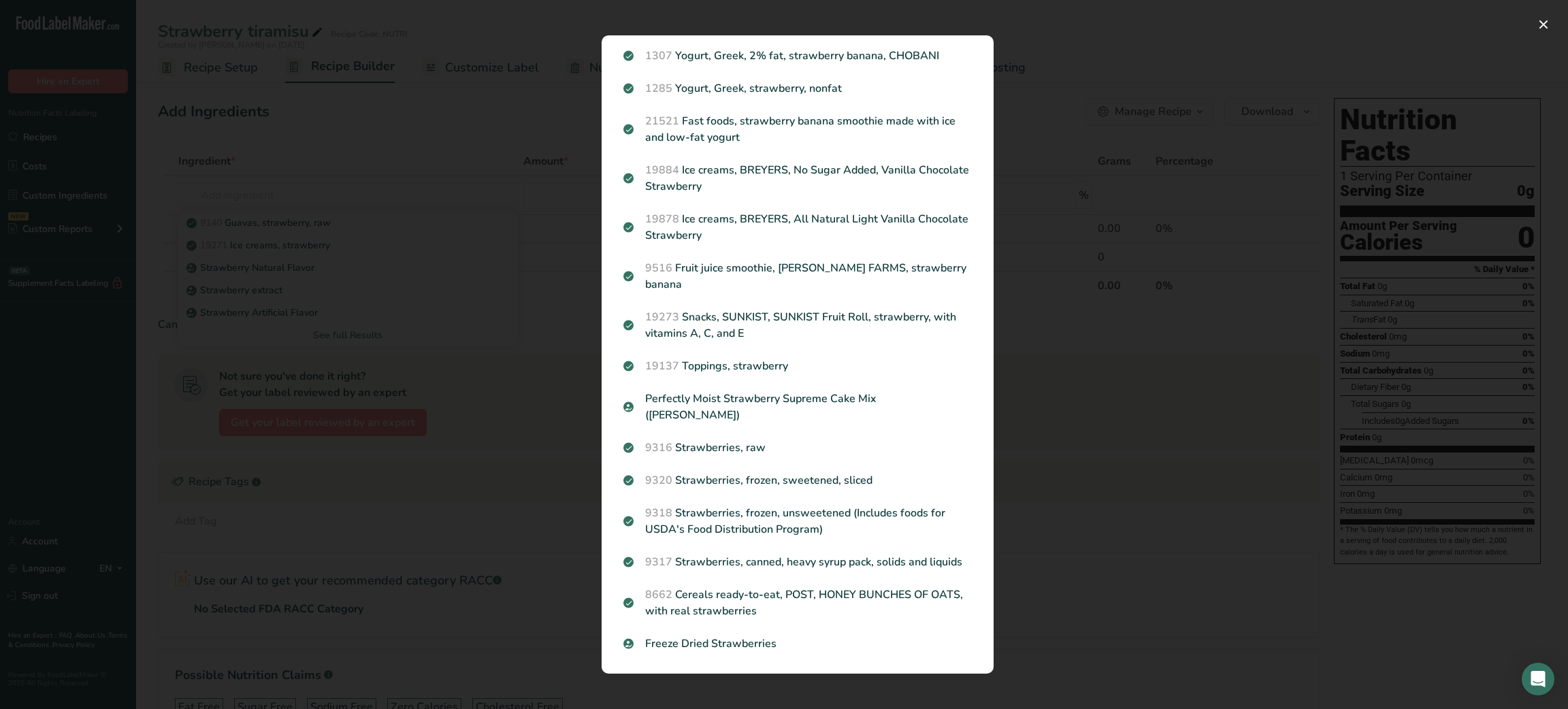
scroll to position [1276, 0]
click at [778, 440] on p "9316 Strawberries, raw" at bounding box center [797, 447] width 348 height 16
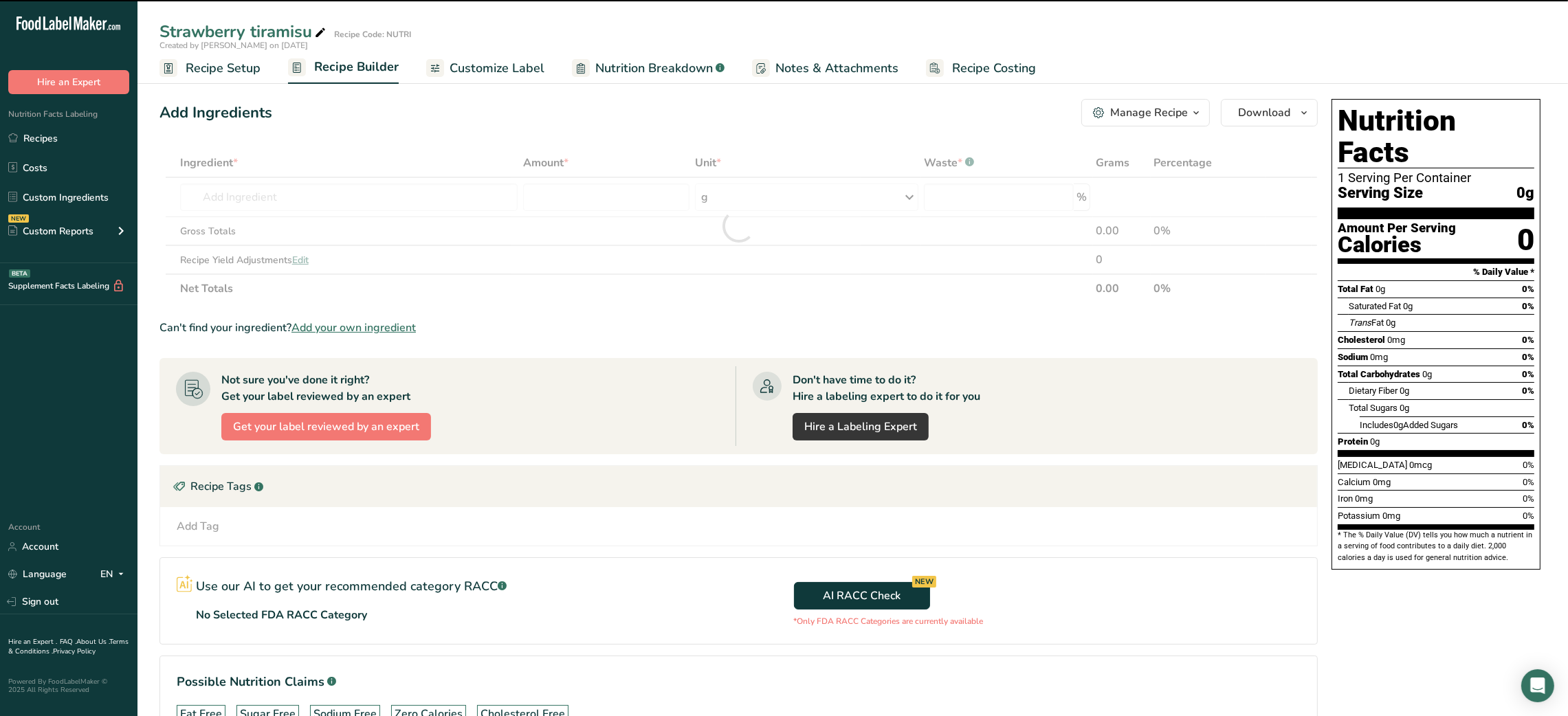
type input "0"
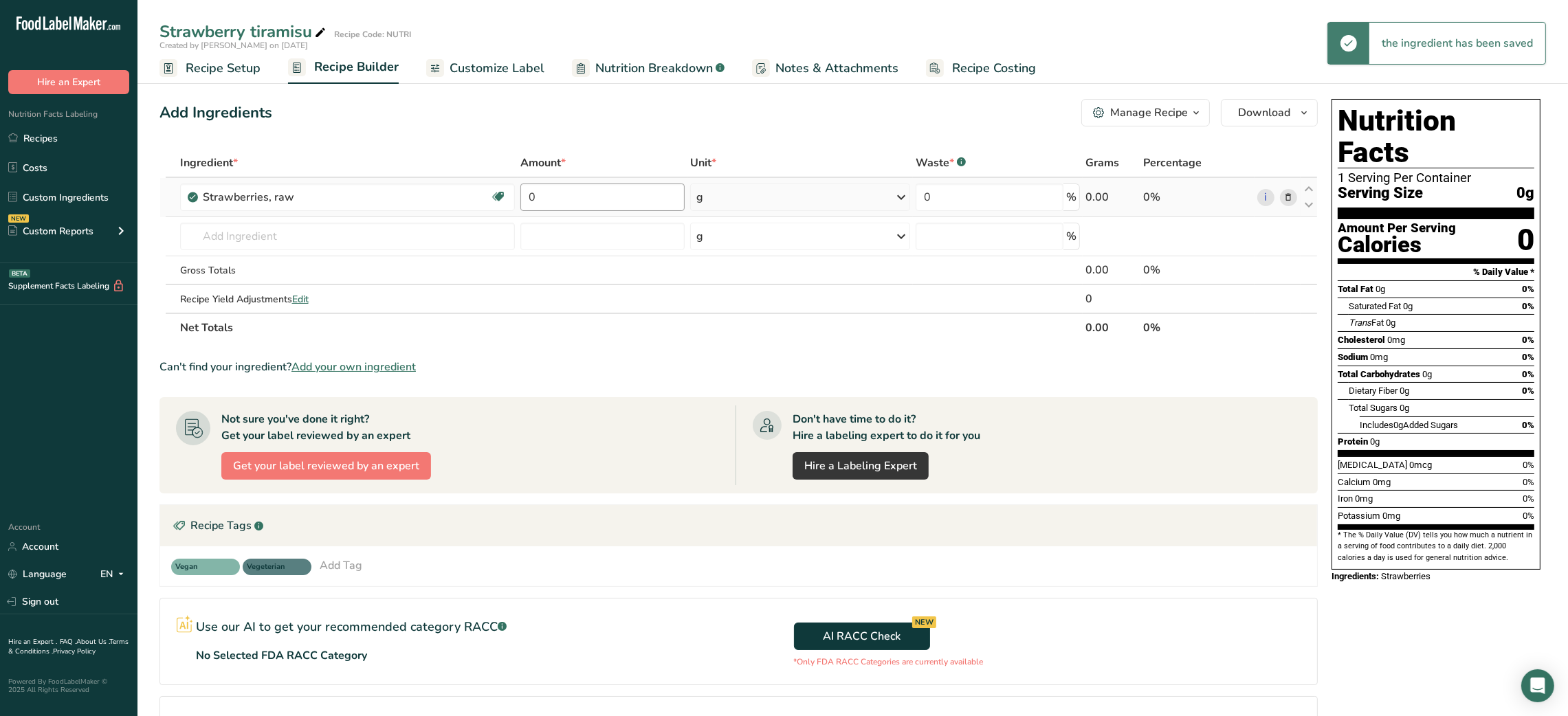
drag, startPoint x: 517, startPoint y: 201, endPoint x: 526, endPoint y: 195, distance: 10.8
click at [526, 195] on td "0" at bounding box center [602, 197] width 169 height 39
click at [526, 195] on input "0" at bounding box center [602, 197] width 164 height 28
type input "8"
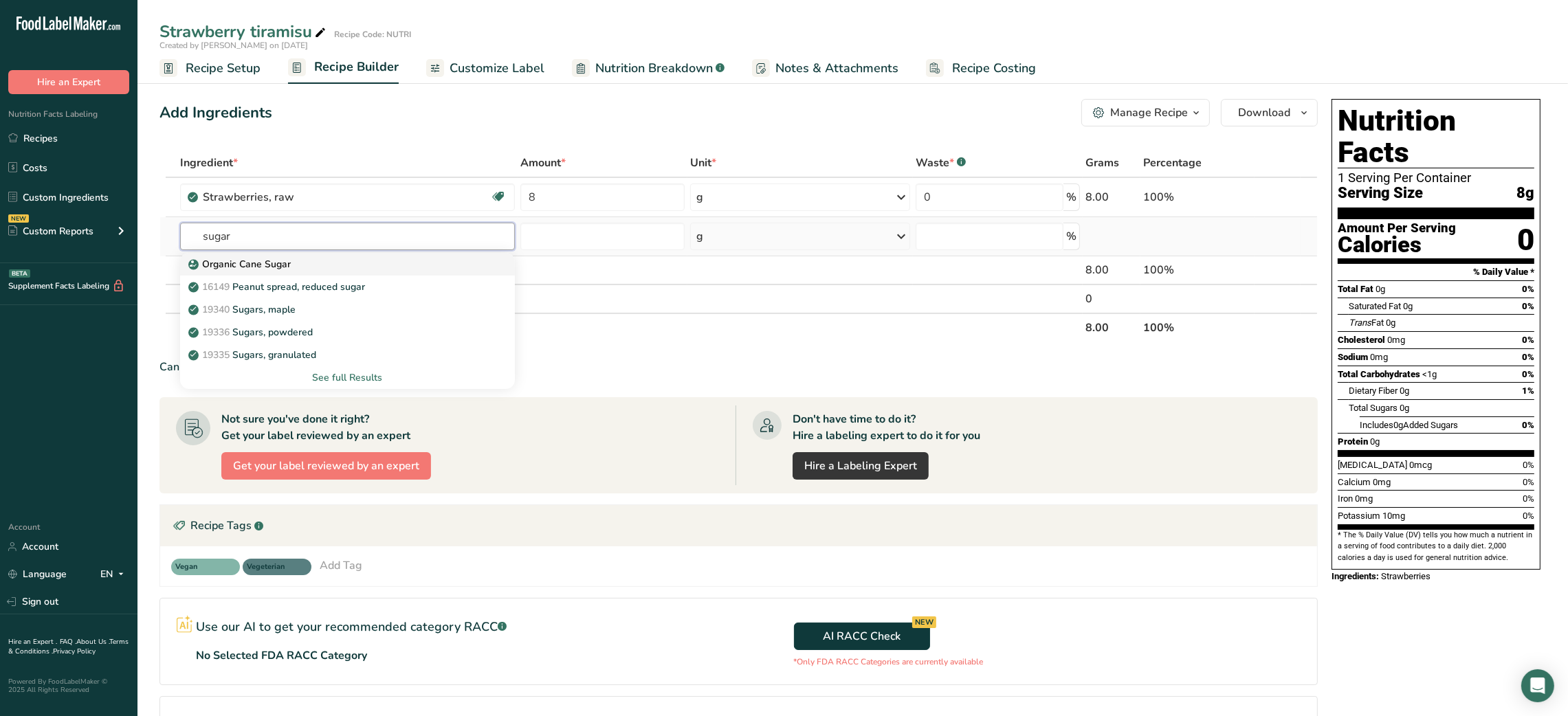
type input "sugar"
click at [255, 263] on p "Organic Cane Sugar" at bounding box center [240, 264] width 99 height 15
type input "Organic Cane Sugar"
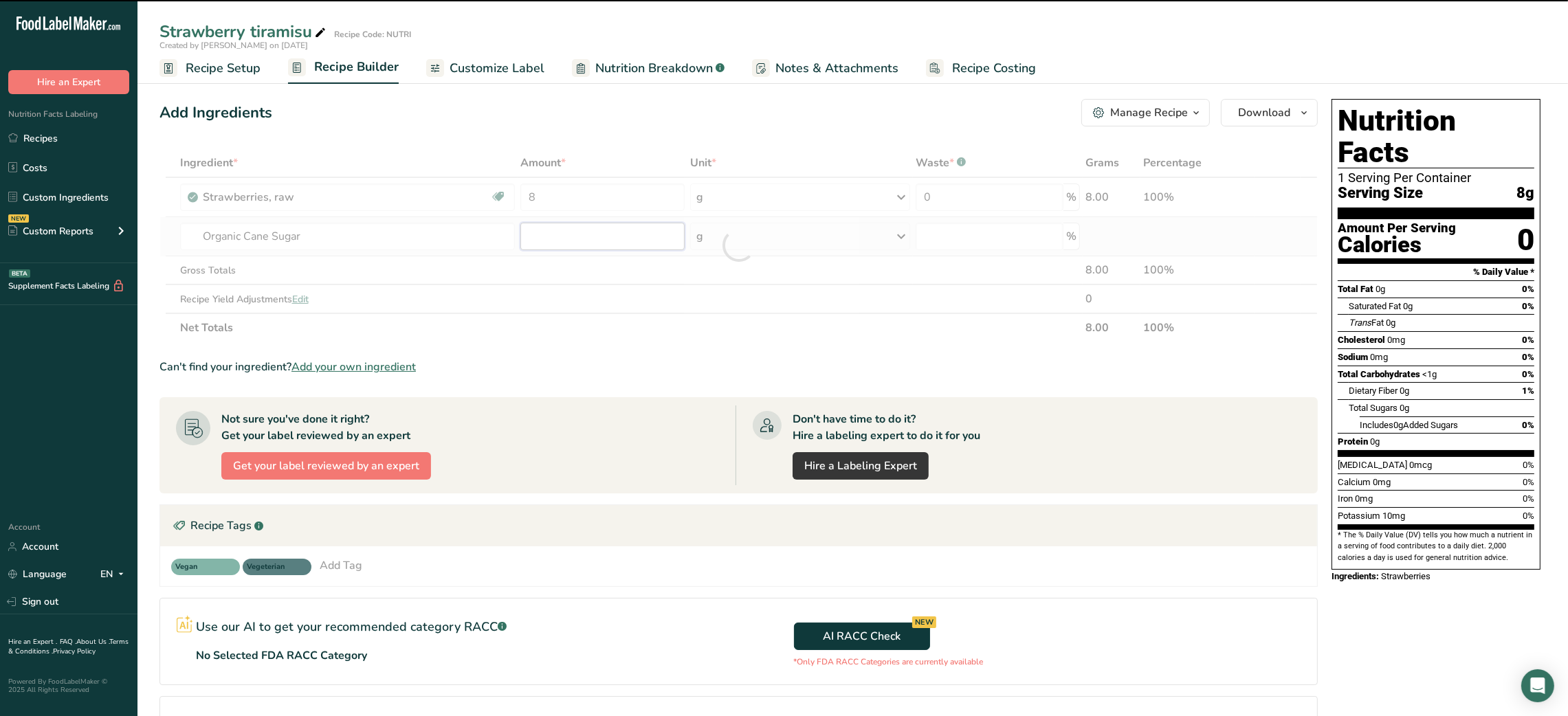
type input "0"
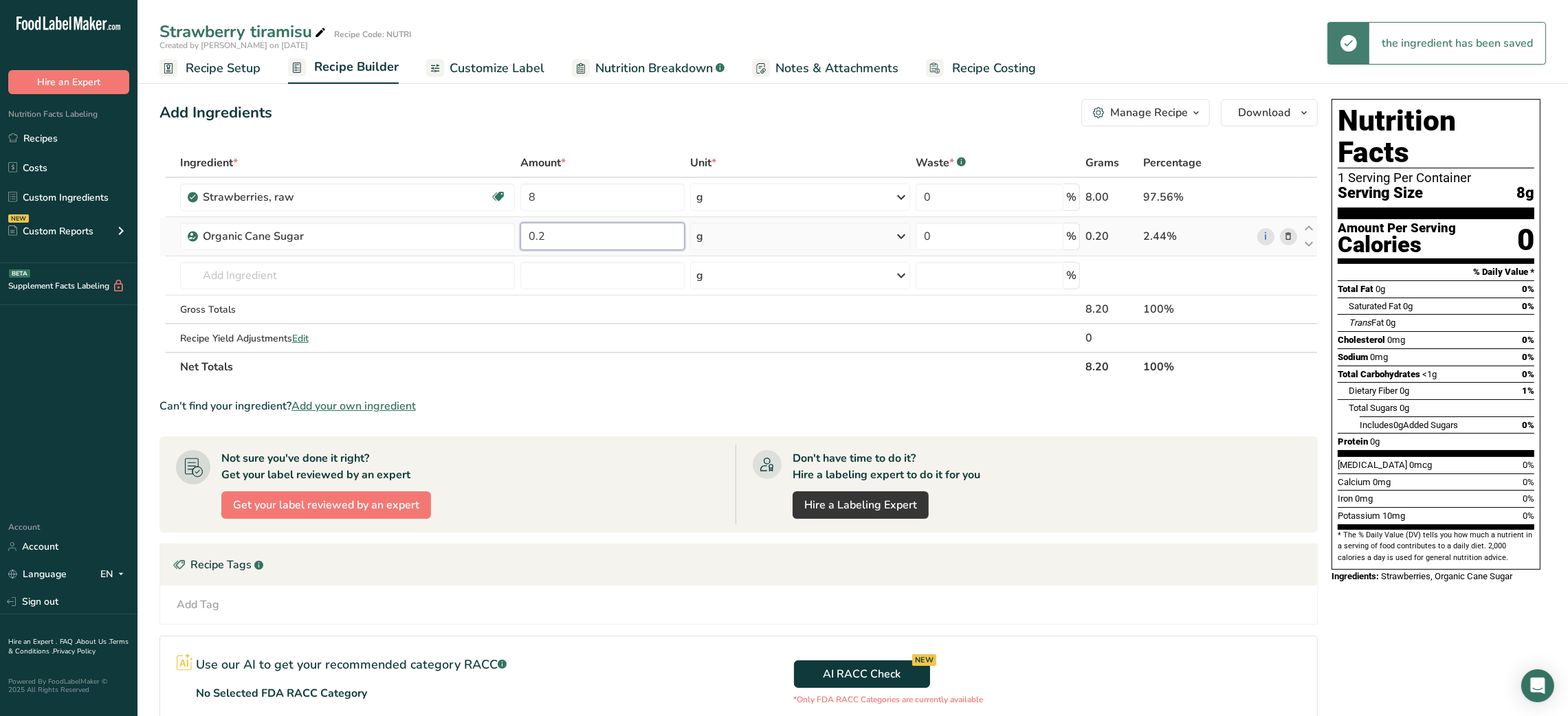
type input "0.2"
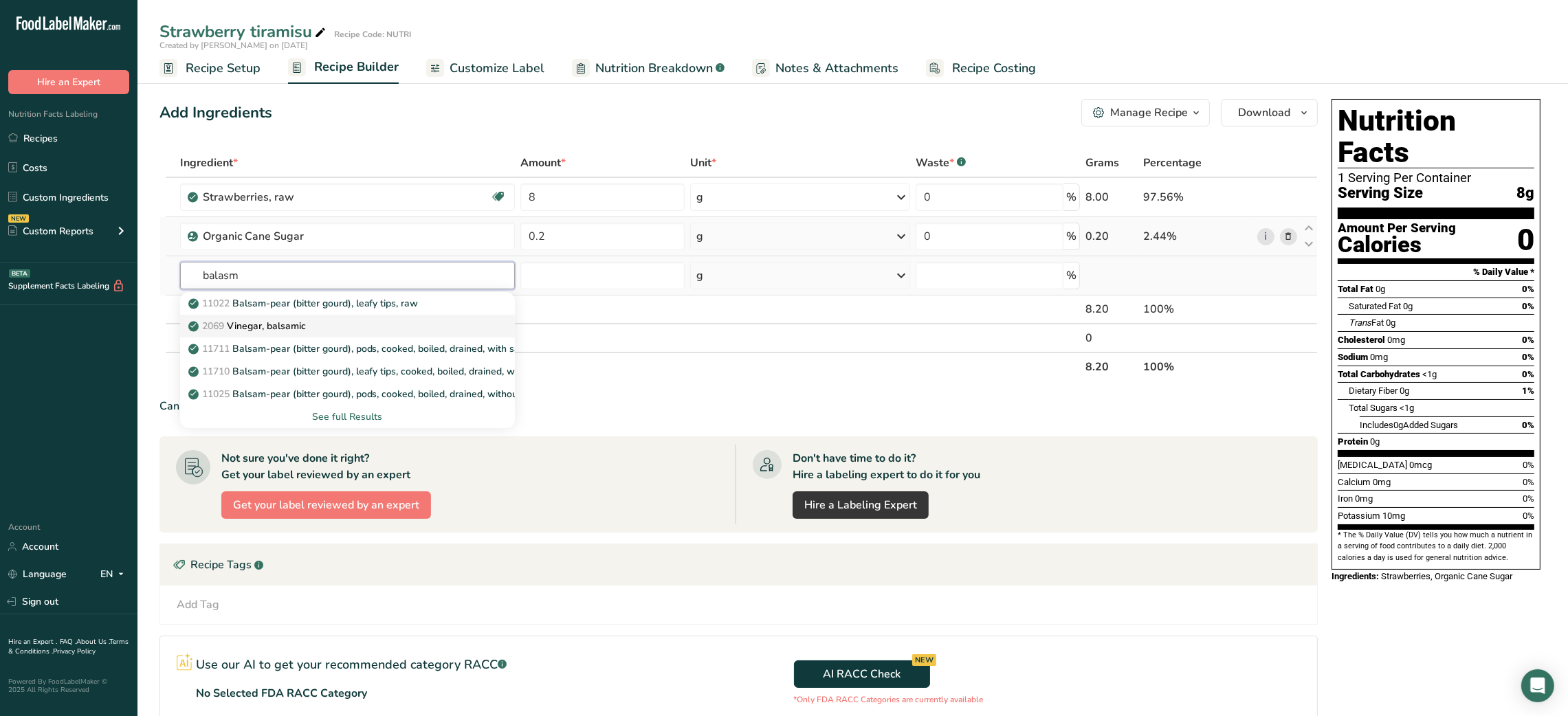
type input "balasm"
click at [282, 314] on link "2069 Vinegar, balsamic" at bounding box center [347, 326] width 335 height 22
type input "Vinegar, balsamic"
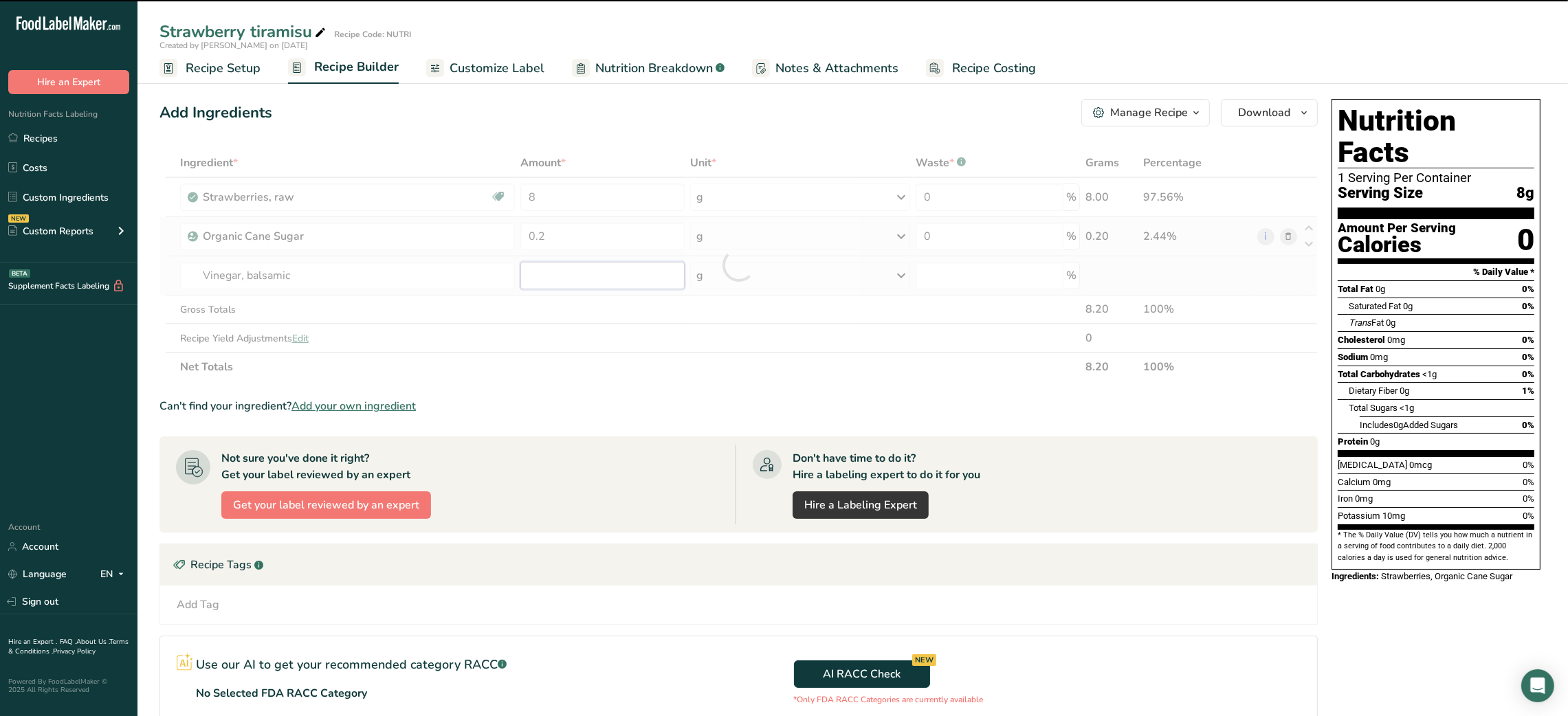
type input "0"
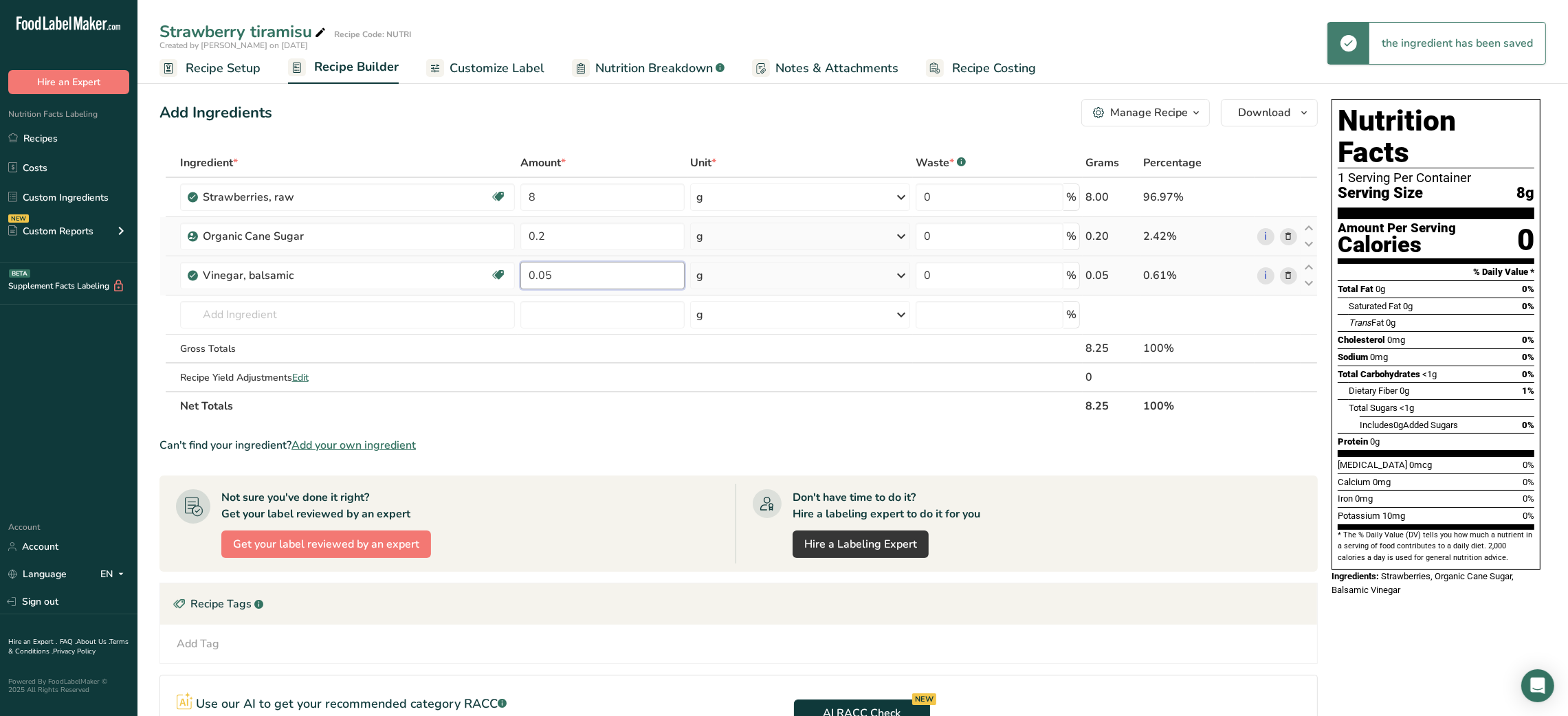
type input "0.05"
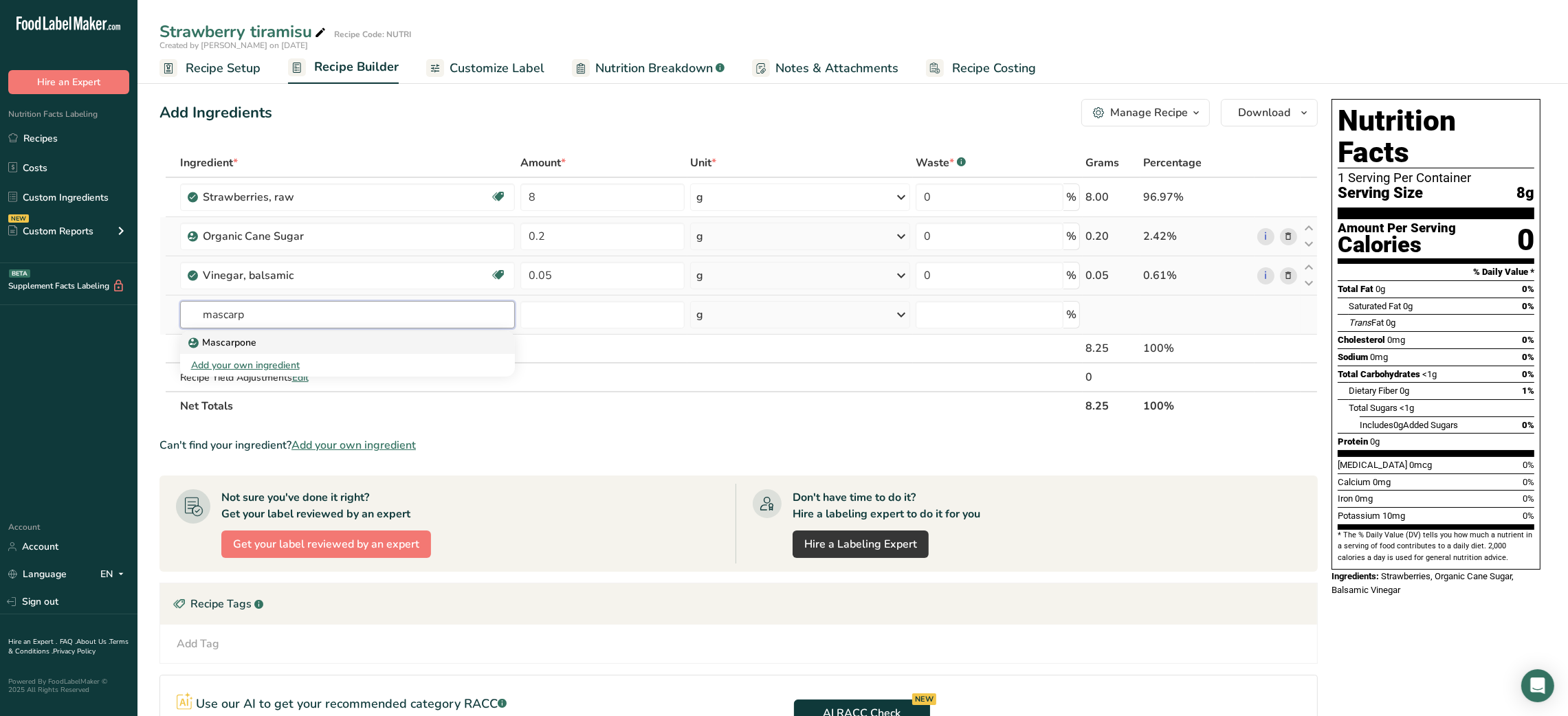
type input "mascarp"
click at [277, 335] on div "Mascarpone" at bounding box center [336, 342] width 291 height 15
type input "Mascarpone"
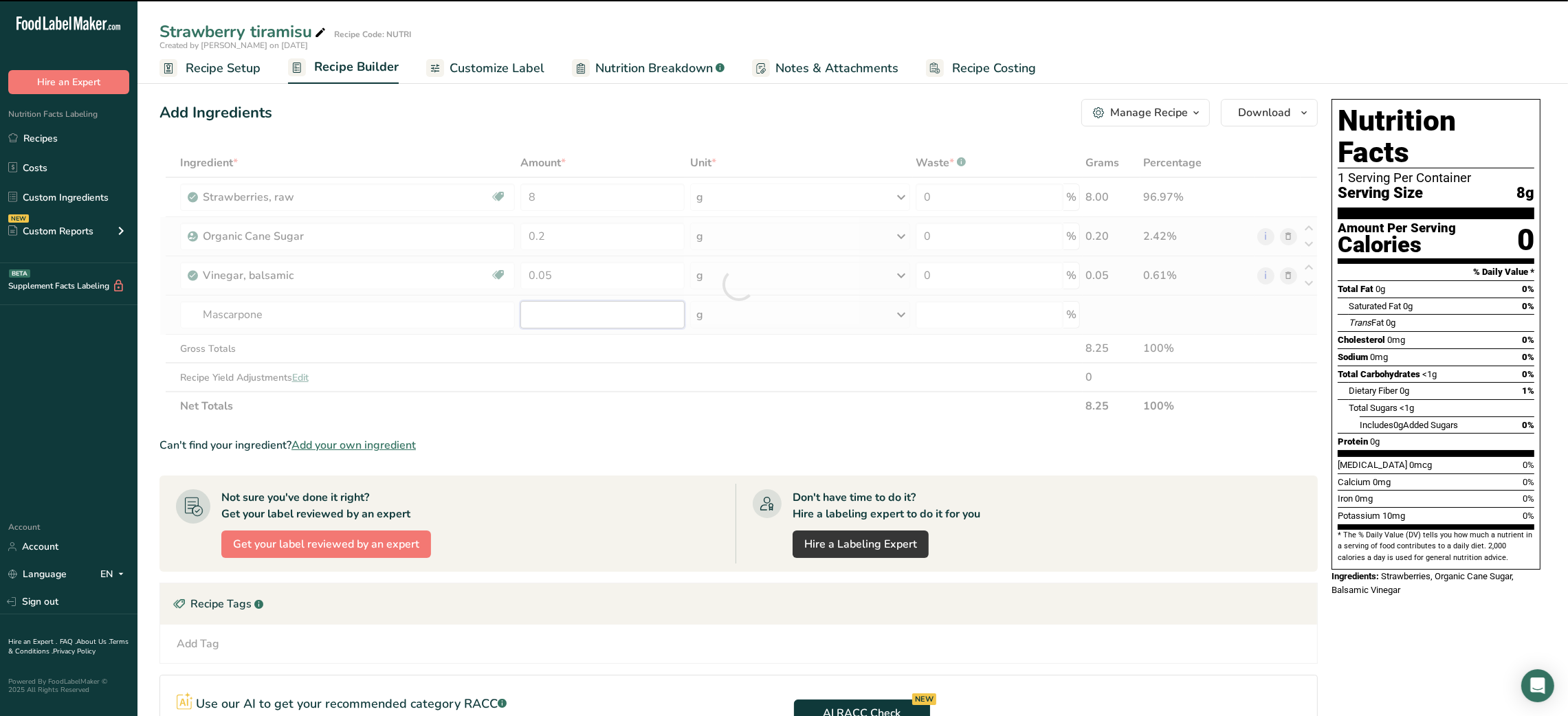
type input "0"
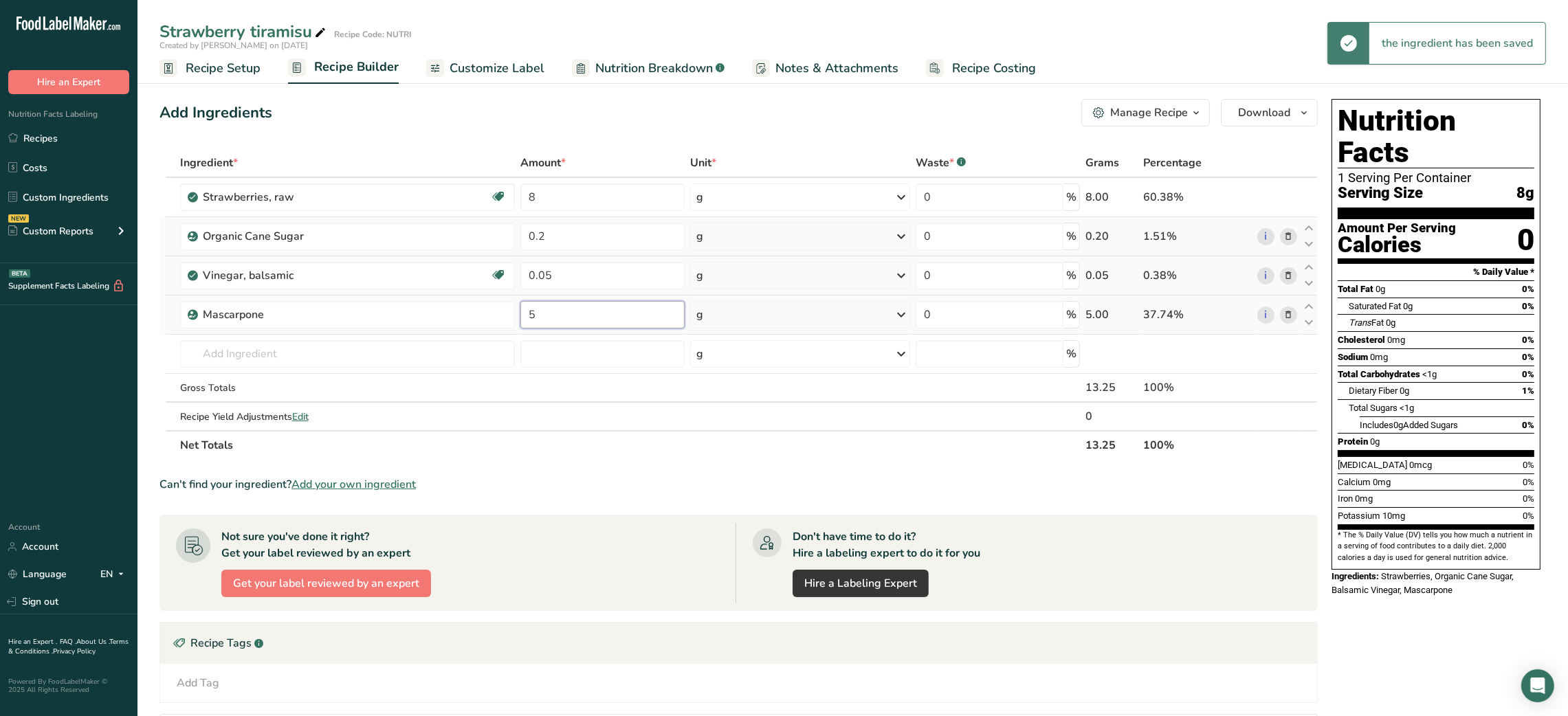
type input "5"
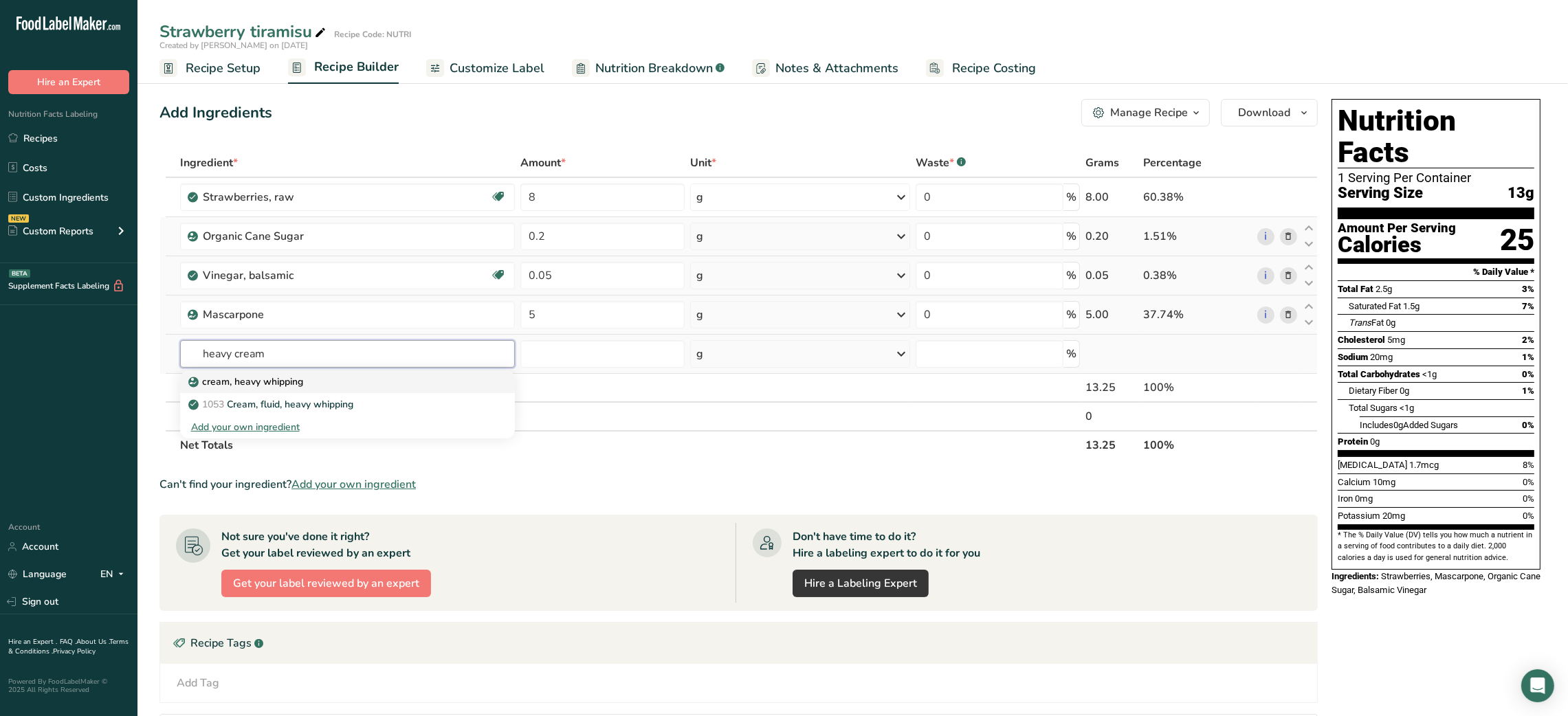
type input "heavy cream"
click at [277, 378] on p "cream, heavy whipping" at bounding box center [247, 382] width 112 height 15
type input "cream, heavy whipping"
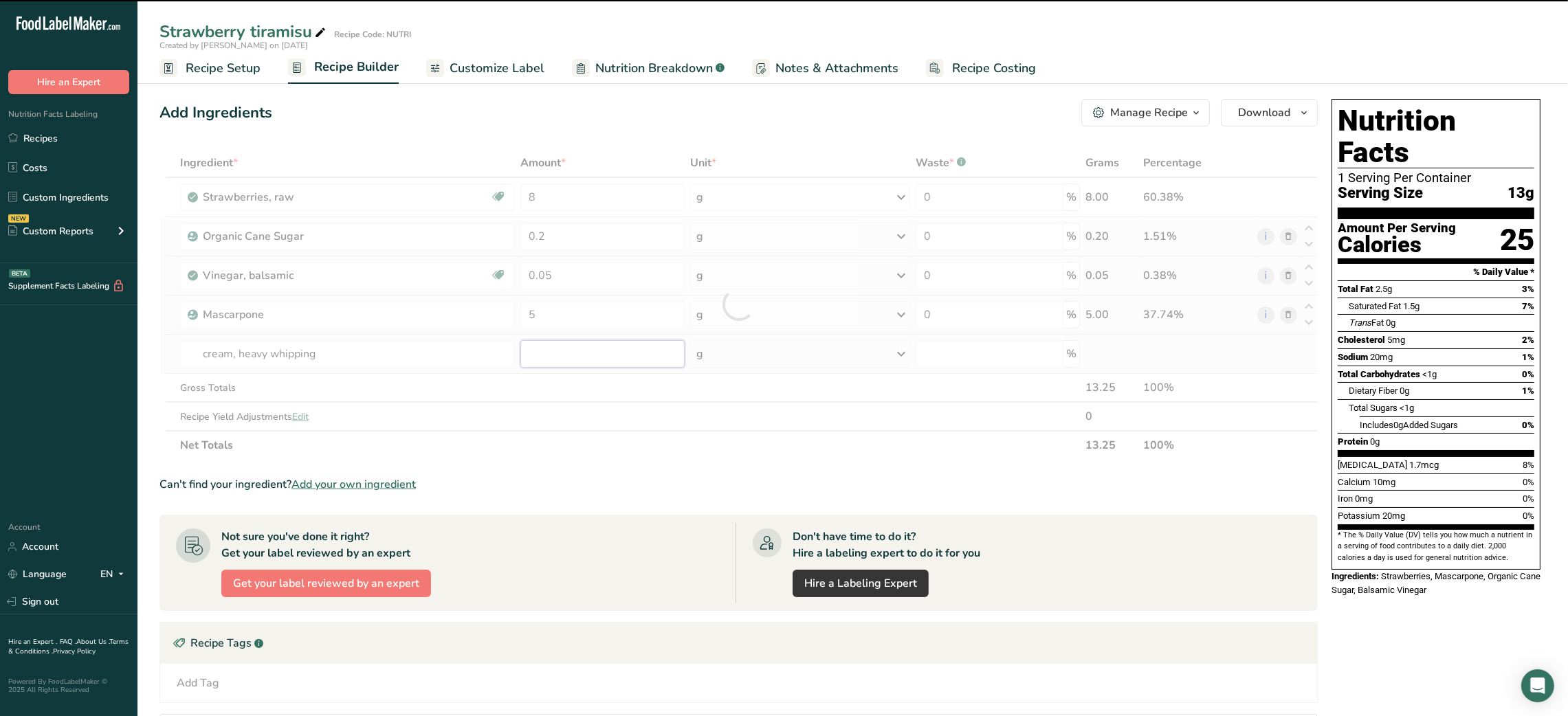
type input "0"
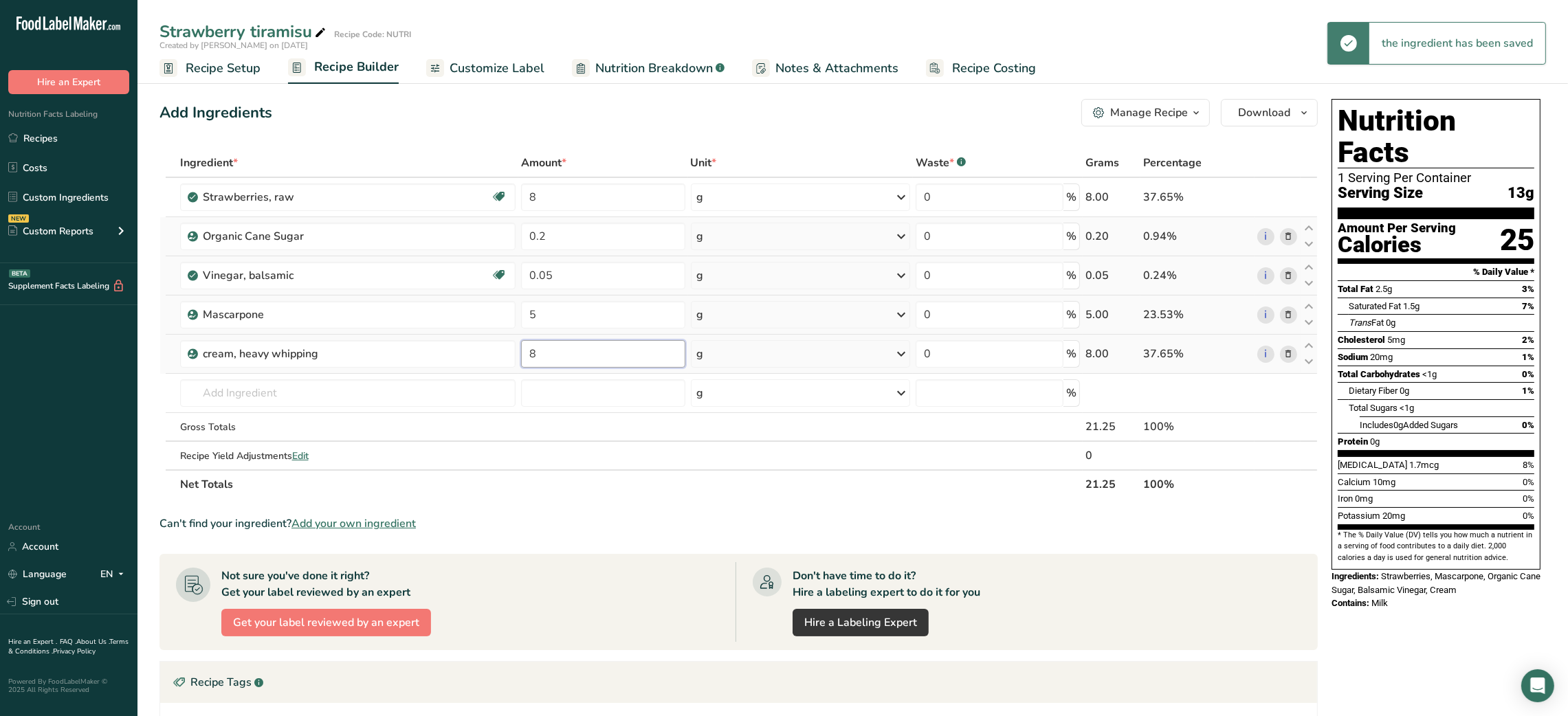
type input "8"
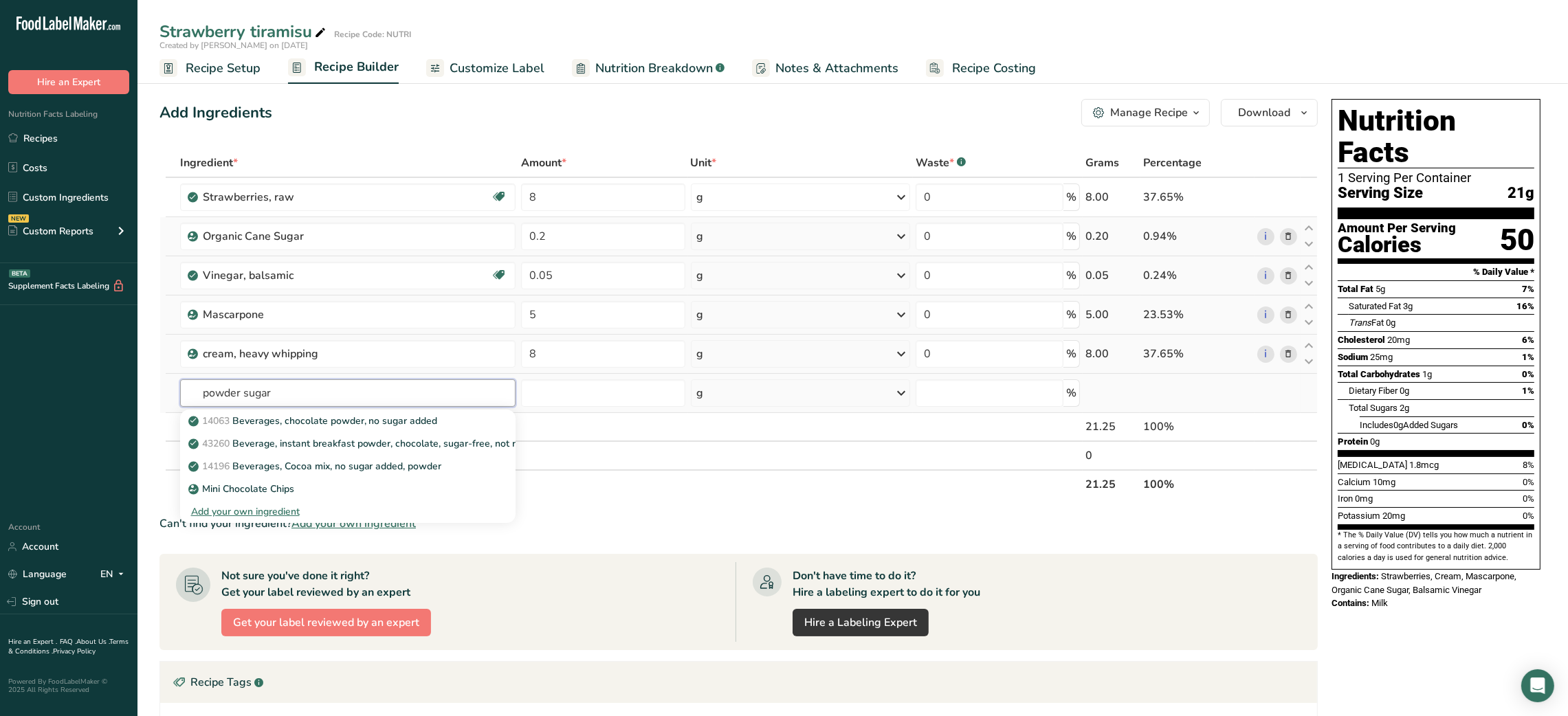
click at [232, 390] on input "powder sugar" at bounding box center [347, 393] width 335 height 28
type input "sugar"
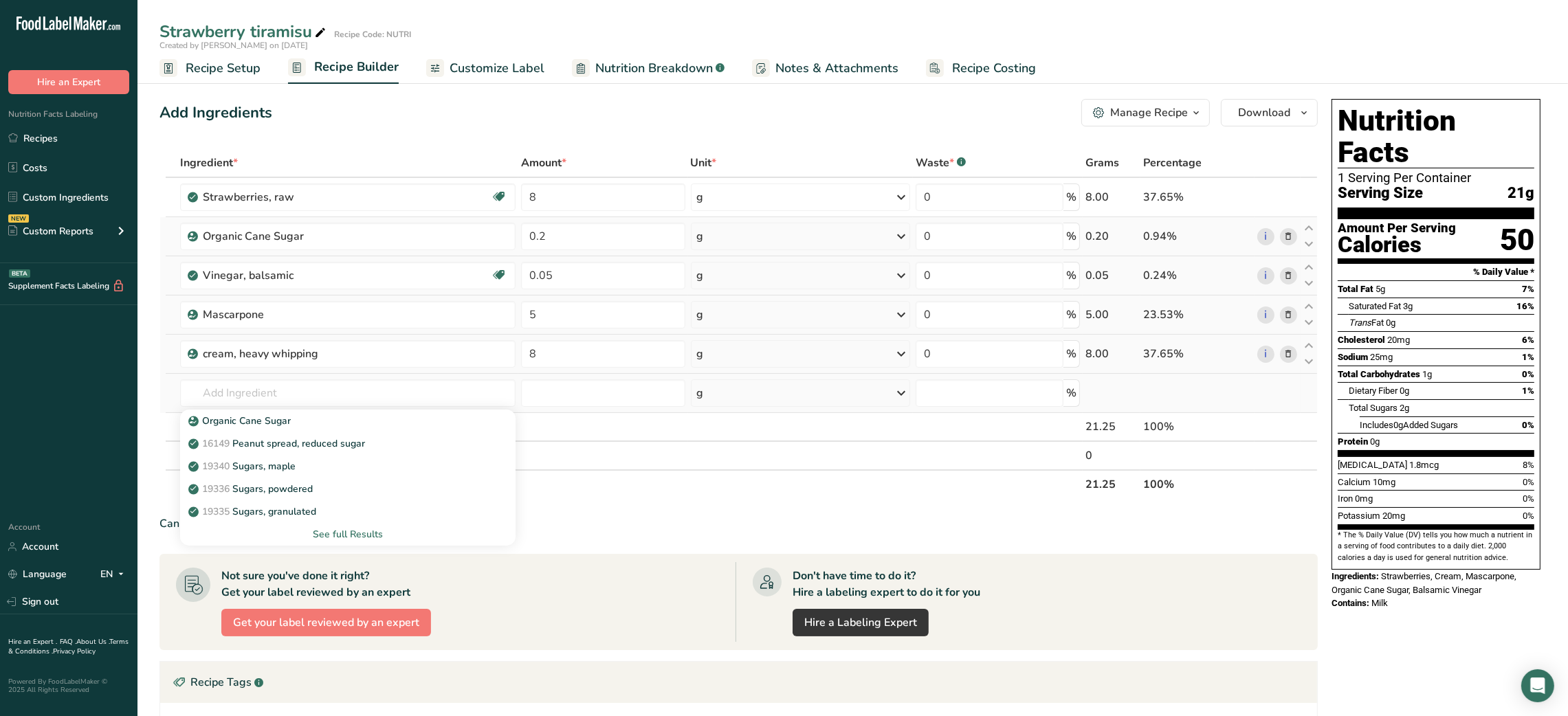
click at [346, 535] on div "See full Results" at bounding box center [347, 534] width 314 height 15
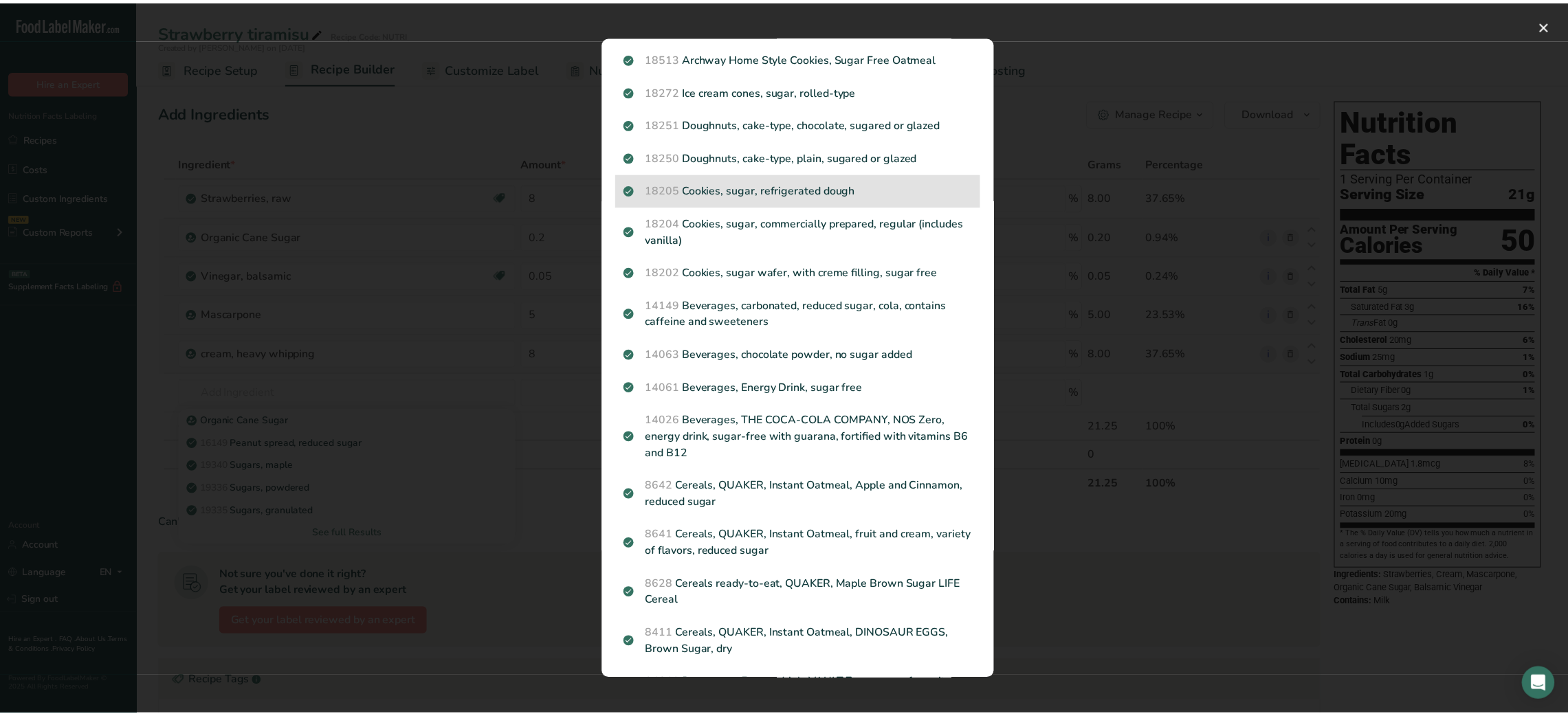
scroll to position [518, 0]
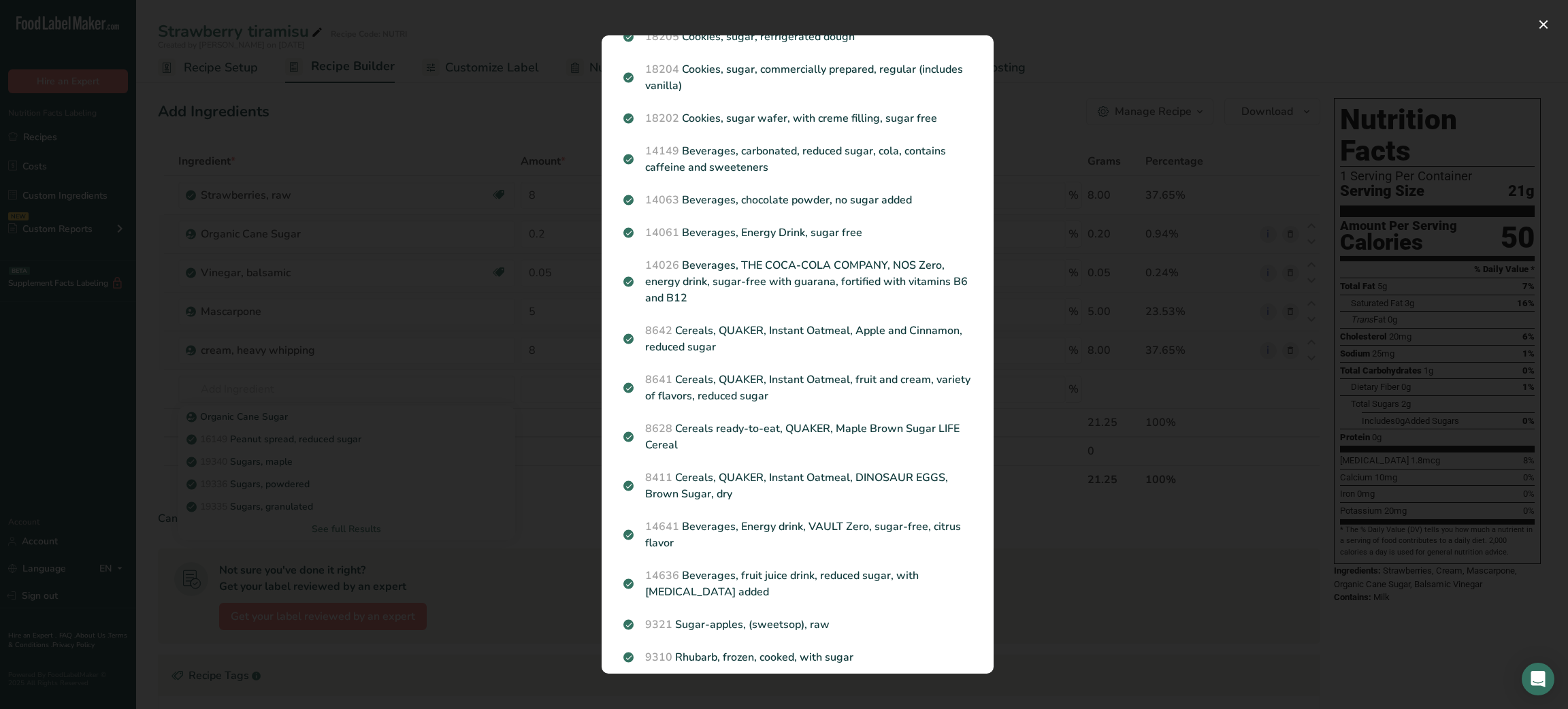
click at [335, 439] on div "Search results modal" at bounding box center [784, 354] width 1568 height 709
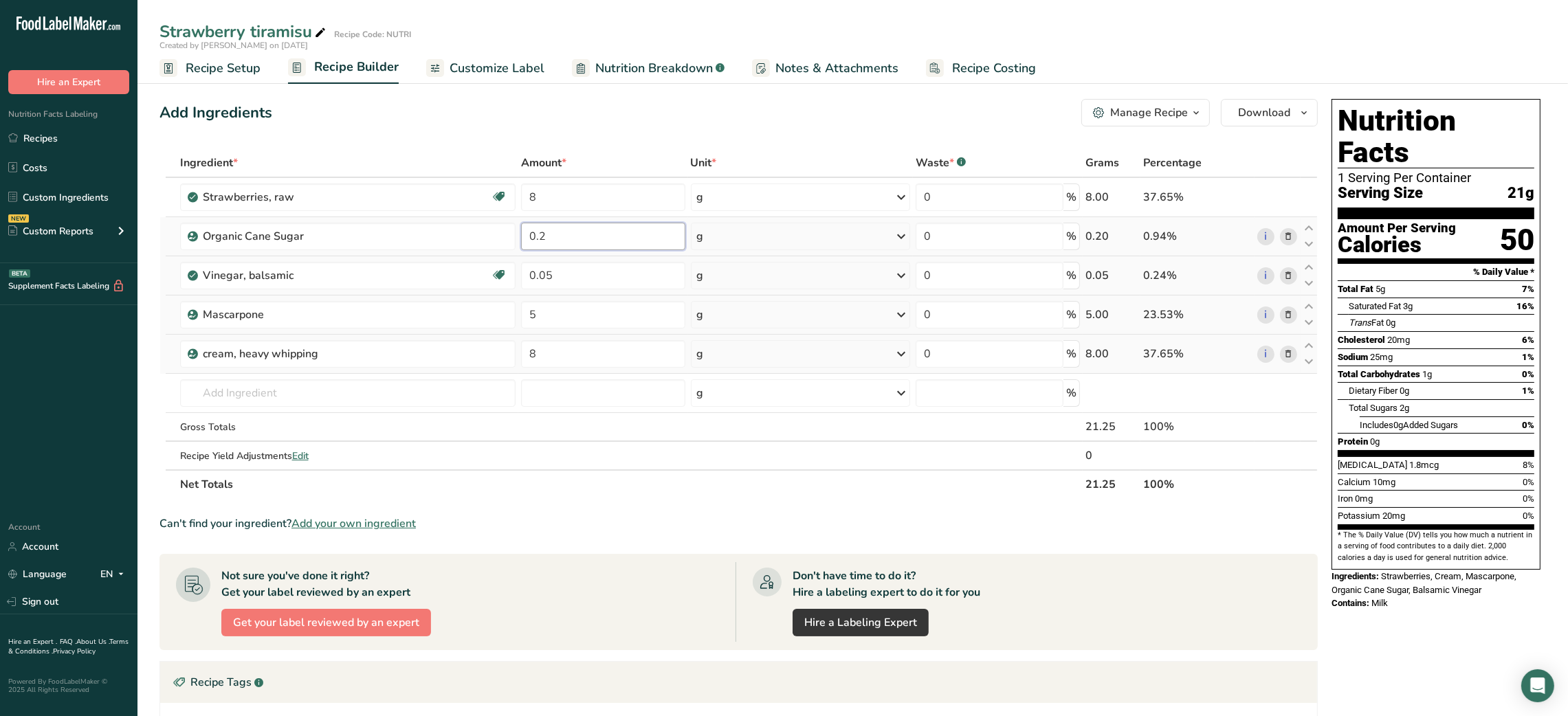
click at [529, 233] on input "0.2" at bounding box center [603, 237] width 164 height 28
type input "1.2"
click at [419, 390] on input "text" at bounding box center [347, 393] width 335 height 28
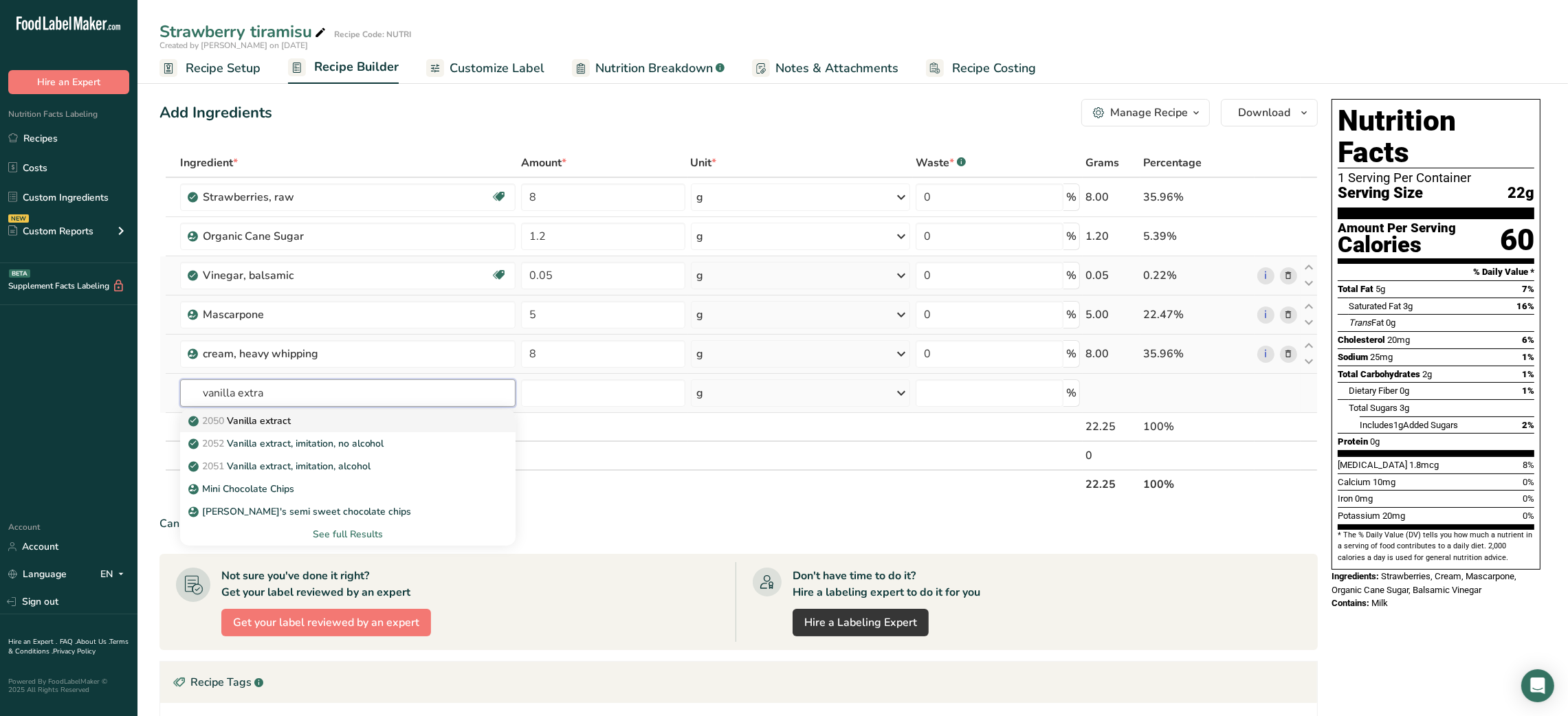
type input "vanilla extra"
click at [341, 418] on div "2050 Vanilla extract" at bounding box center [336, 421] width 291 height 15
type input "Vanilla extract"
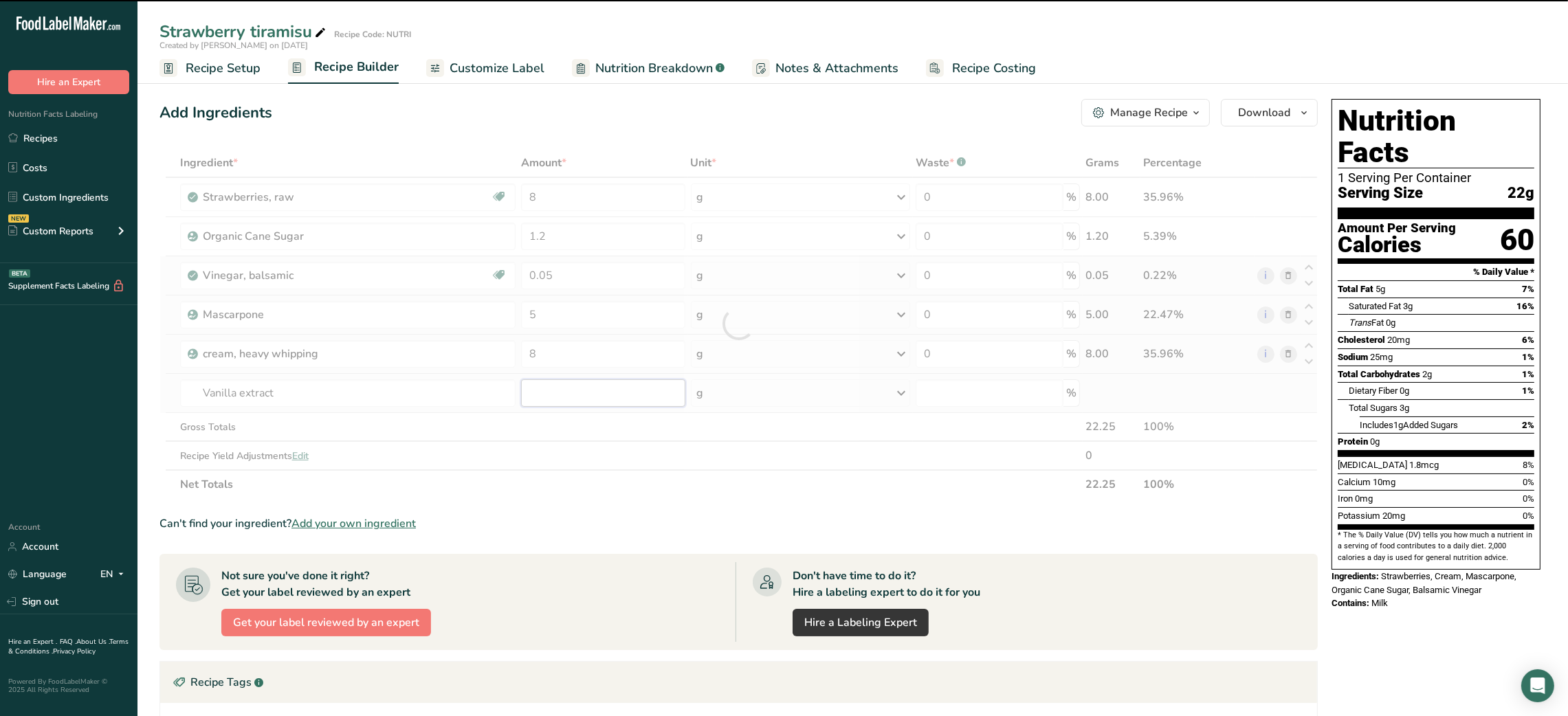
type input "0"
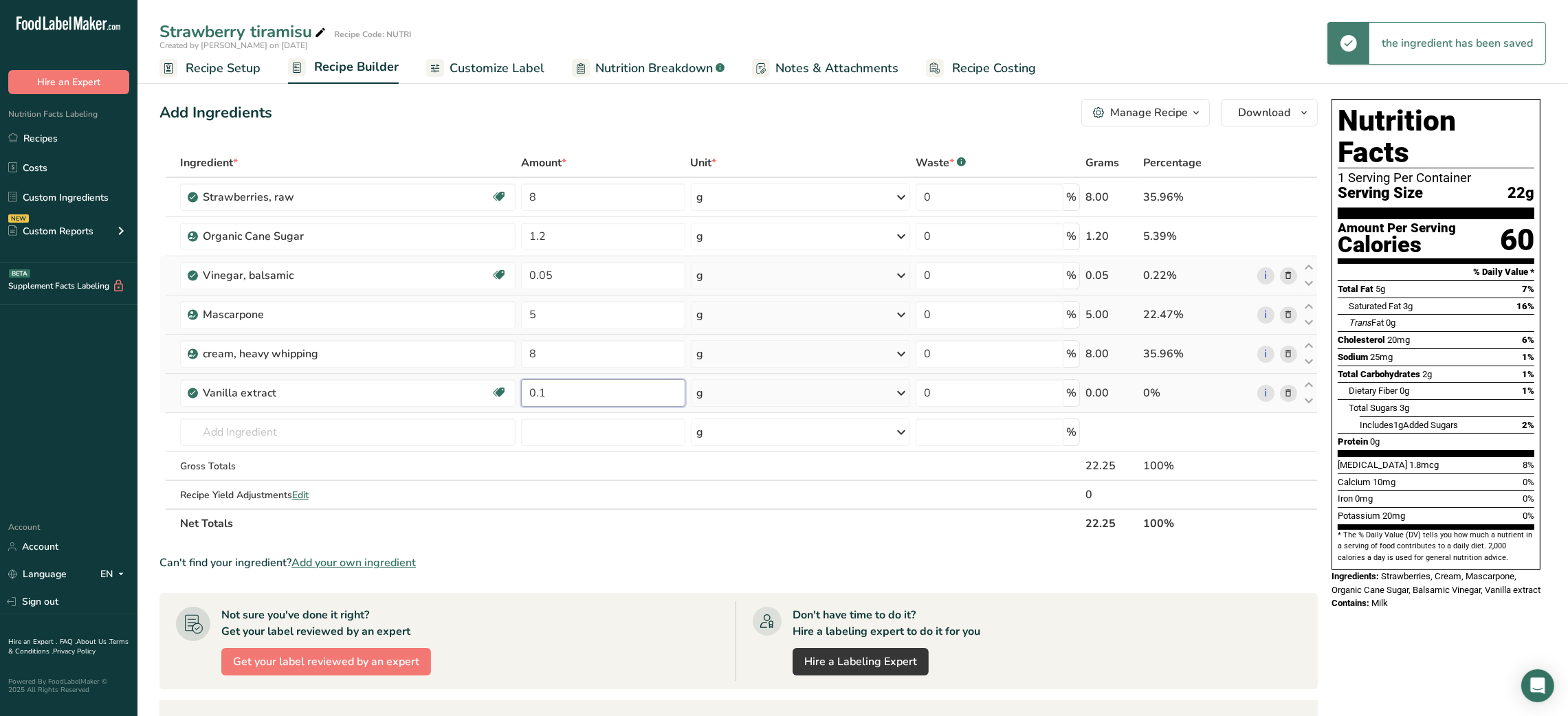
type input "0.1"
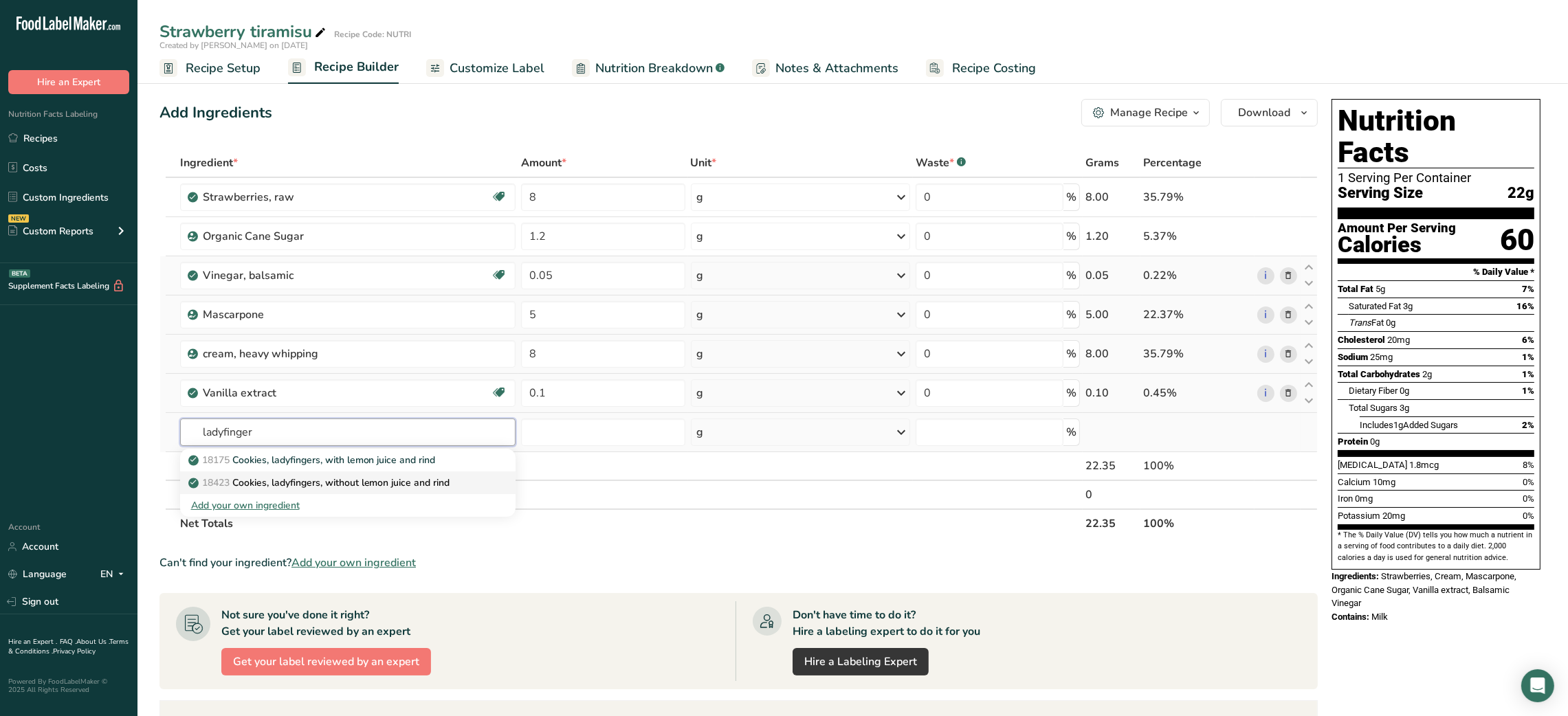
type input "ladyfinger"
click at [332, 481] on p "18423 Cookies, ladyfingers, without lemon juice and rind" at bounding box center [321, 482] width 259 height 15
type input "Cookies, ladyfingers, without lemon juice and rind"
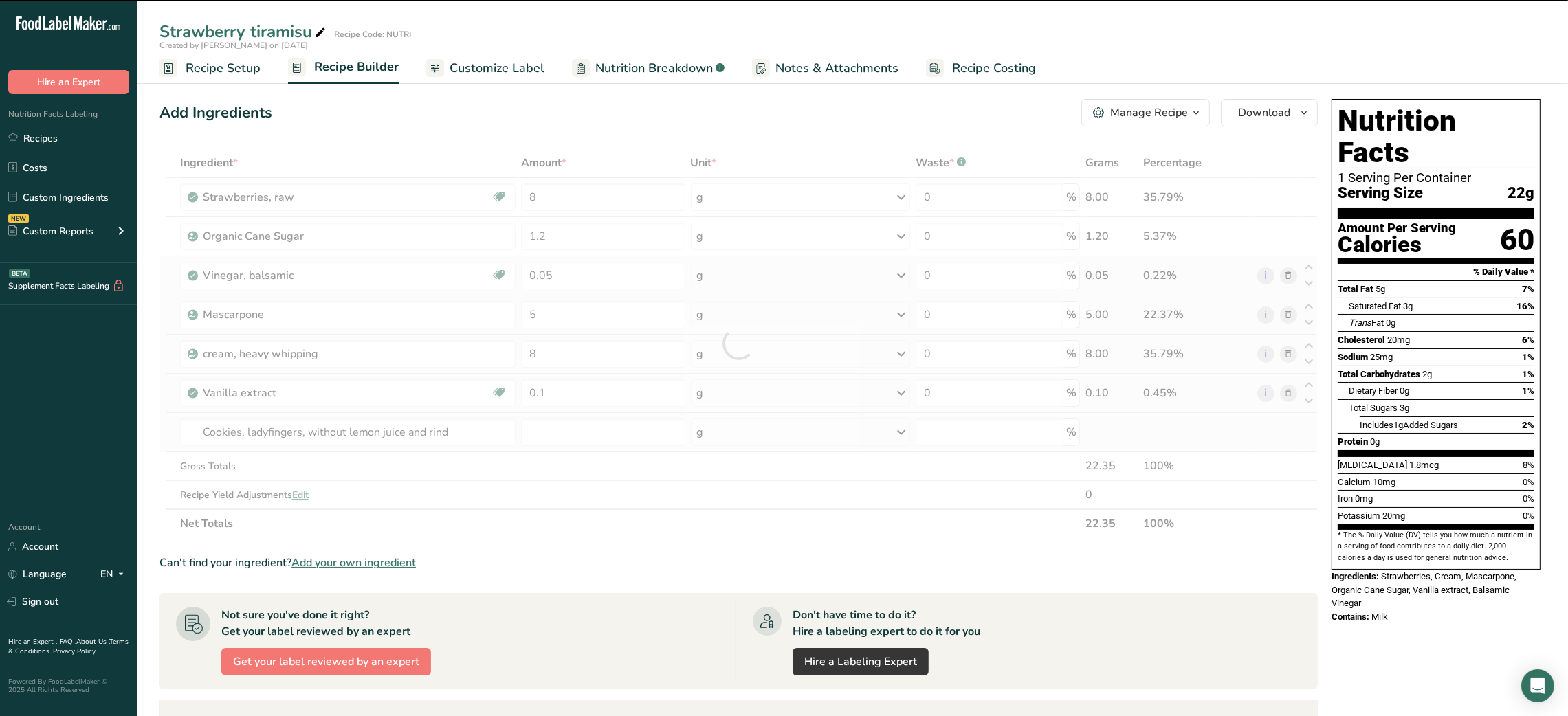
type input "0"
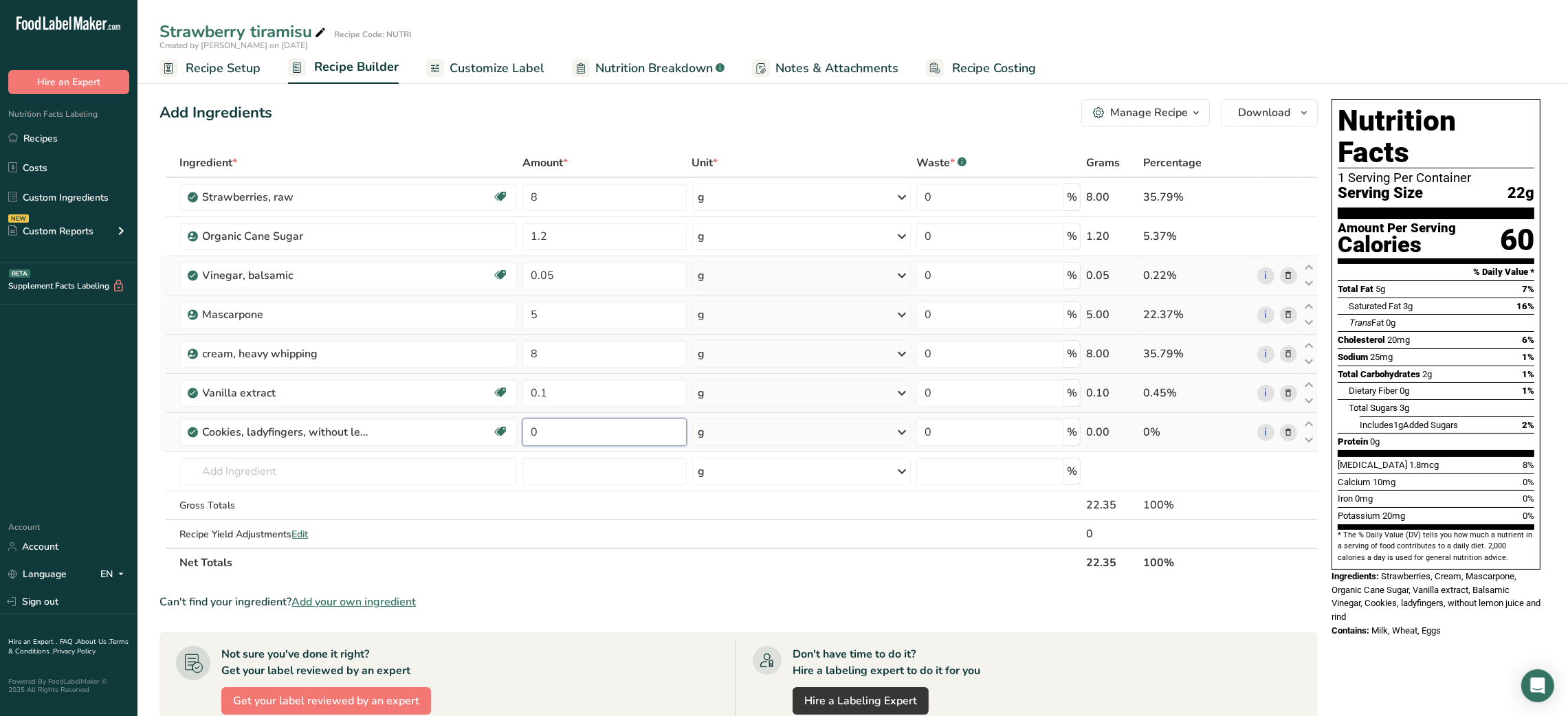
click at [530, 435] on input "0" at bounding box center [604, 432] width 163 height 28
type input "4"
click at [529, 198] on input "8" at bounding box center [604, 197] width 163 height 28
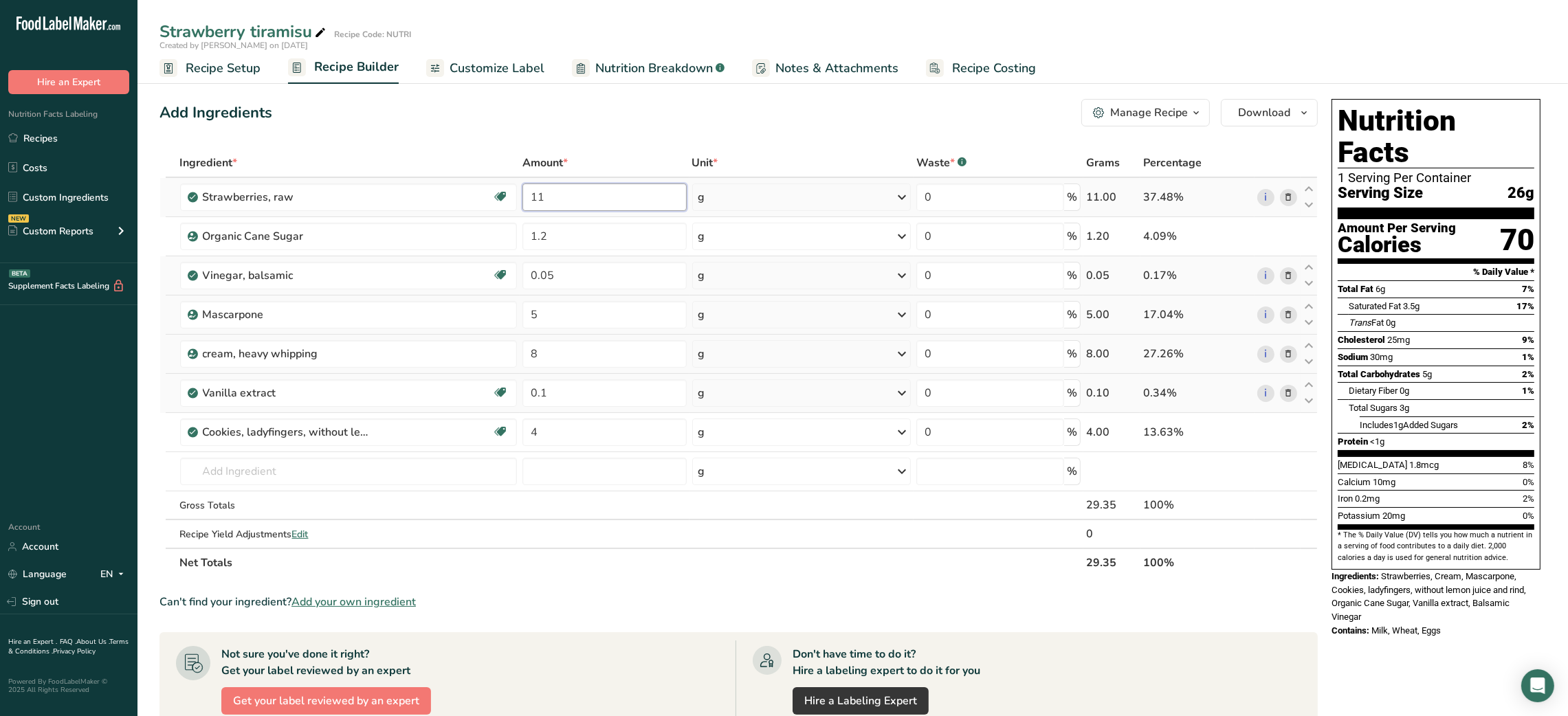
type input "11"
click at [496, 69] on span "Customize Label" at bounding box center [497, 67] width 95 height 18
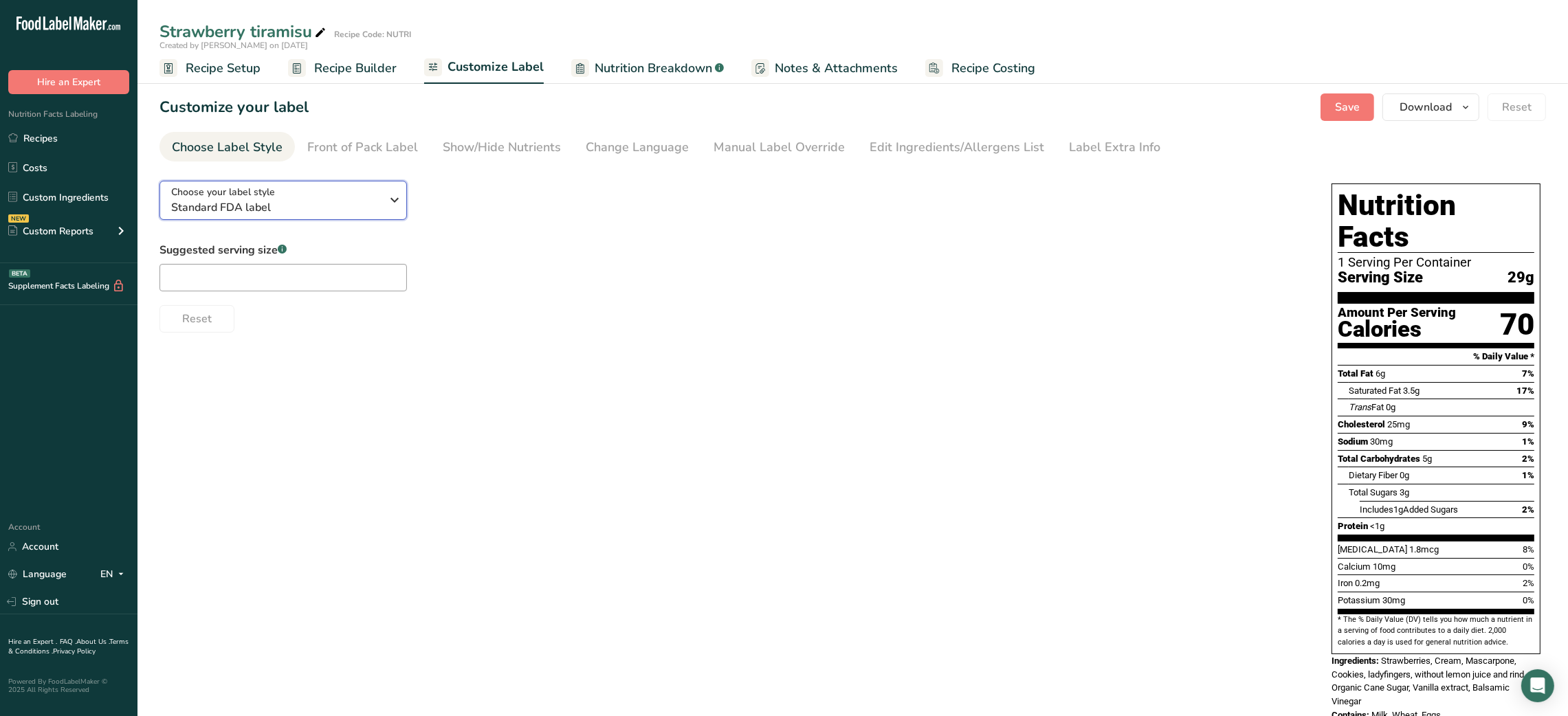
click at [381, 185] on div "Choose your label style Standard FDA label" at bounding box center [281, 200] width 220 height 31
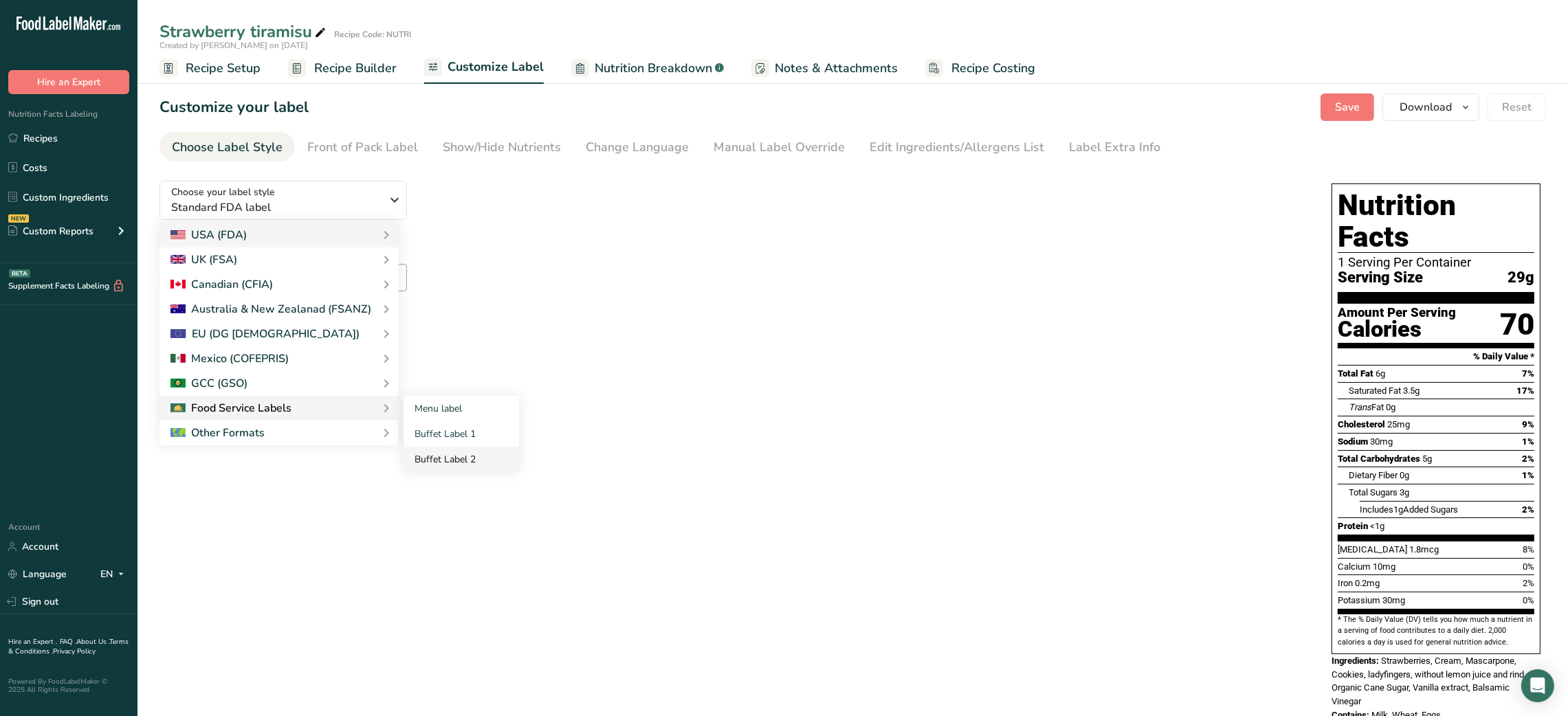
click at [478, 452] on link "Buffet Label 2" at bounding box center [461, 459] width 116 height 25
checkbox input "false"
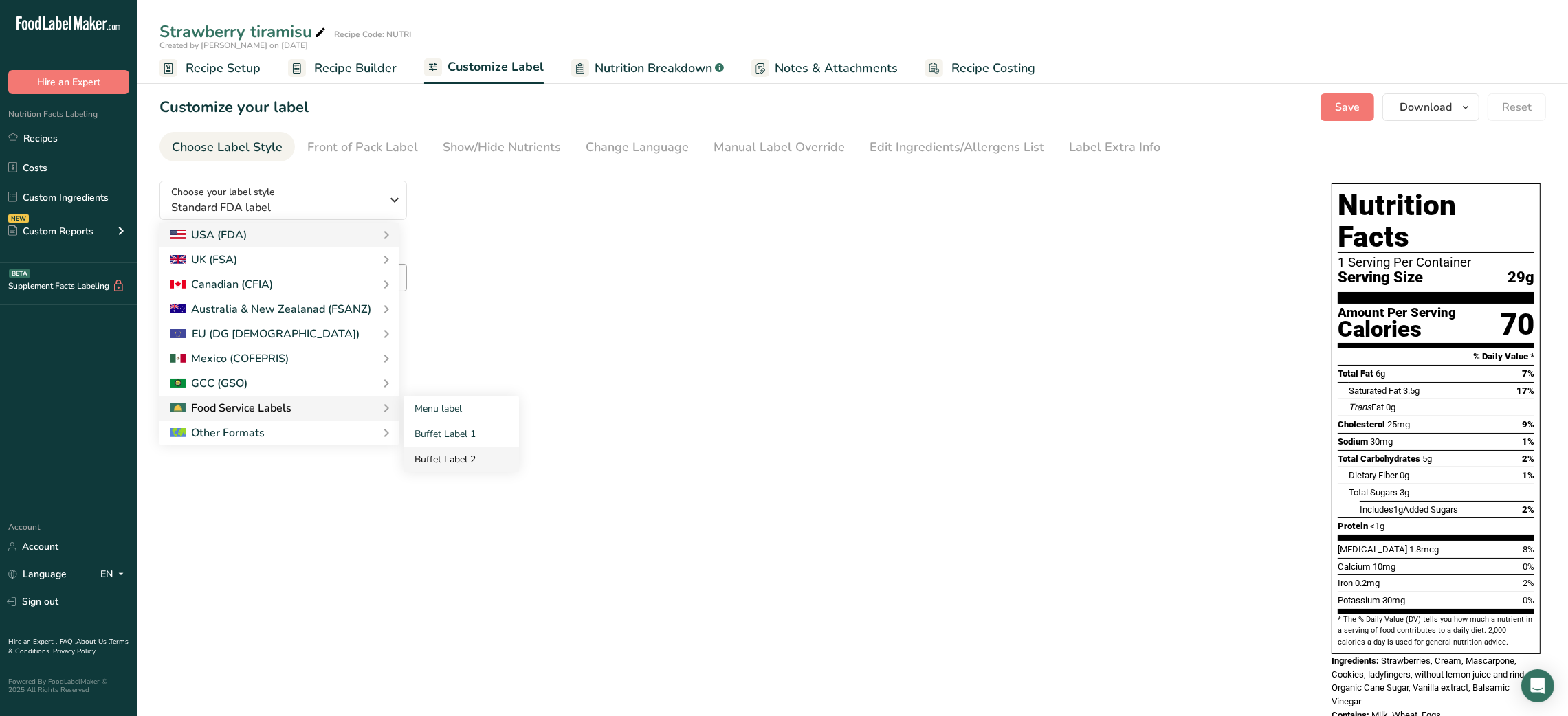
checkbox input "false"
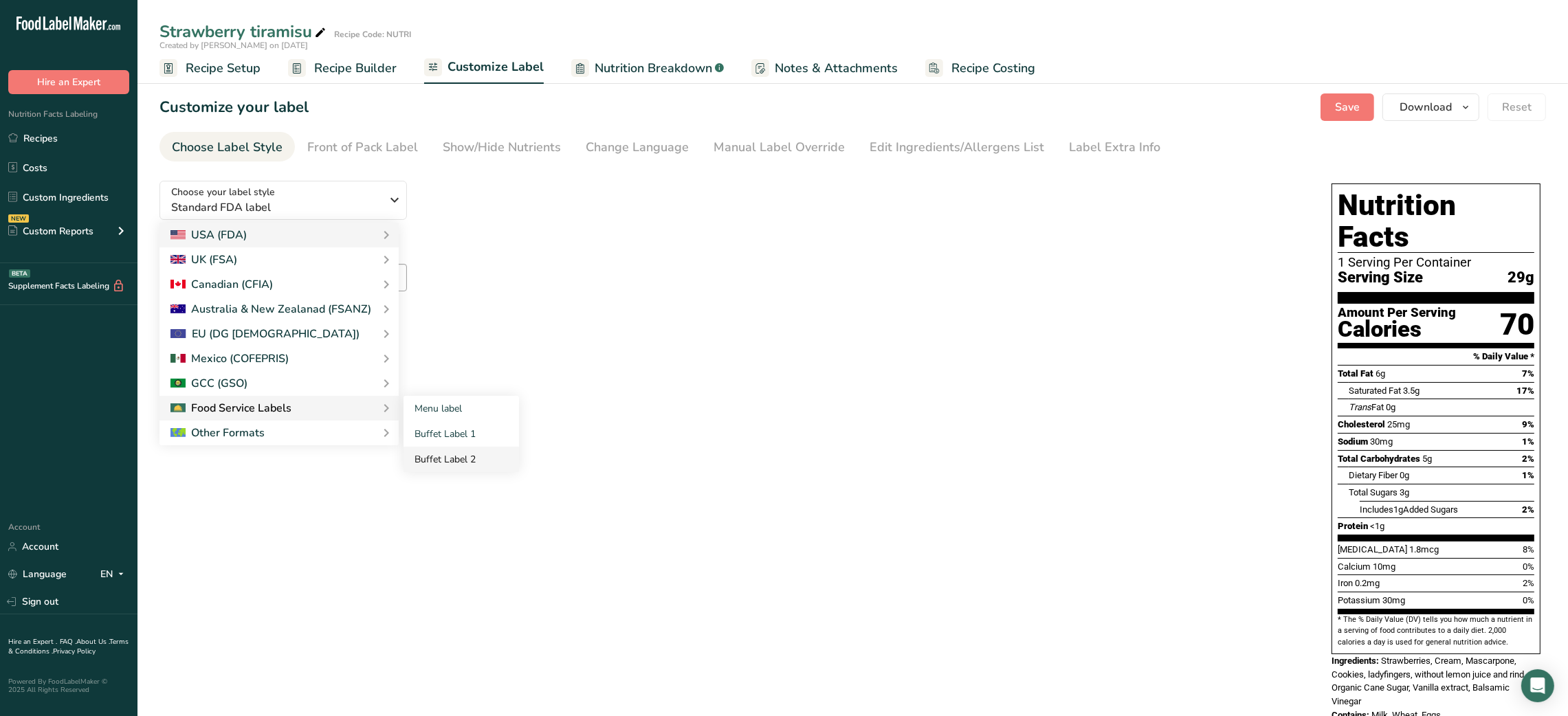
checkbox input "false"
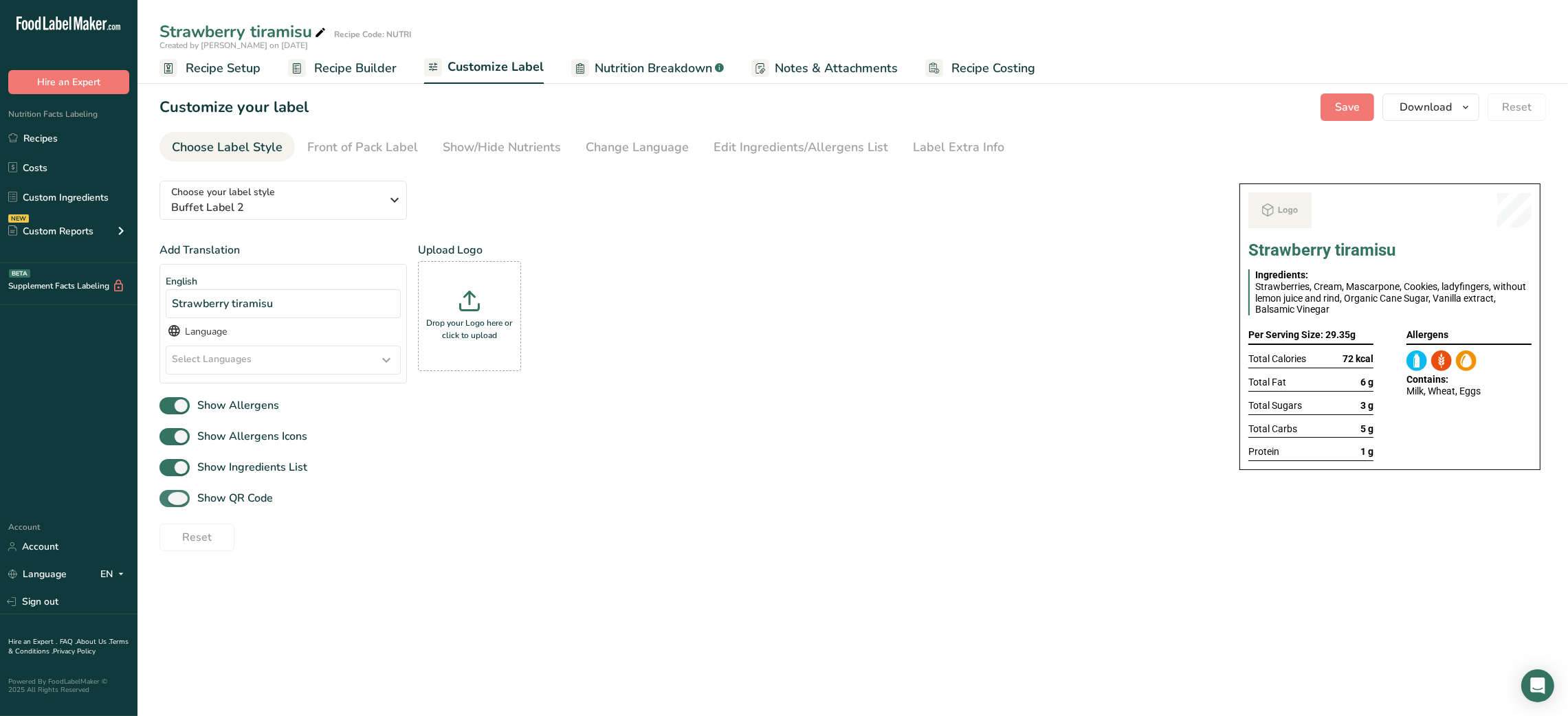
click at [257, 496] on span "Show QR Code" at bounding box center [232, 497] width 83 height 16
click at [168, 496] on input "Show QR Code" at bounding box center [164, 498] width 9 height 9
checkbox input "false"
click at [530, 163] on section "Customize your label Save Download Choose what to show on your downloaded label…" at bounding box center [852, 322] width 1430 height 502
click at [519, 136] on link "Show/Hide Nutrients" at bounding box center [501, 148] width 118 height 31
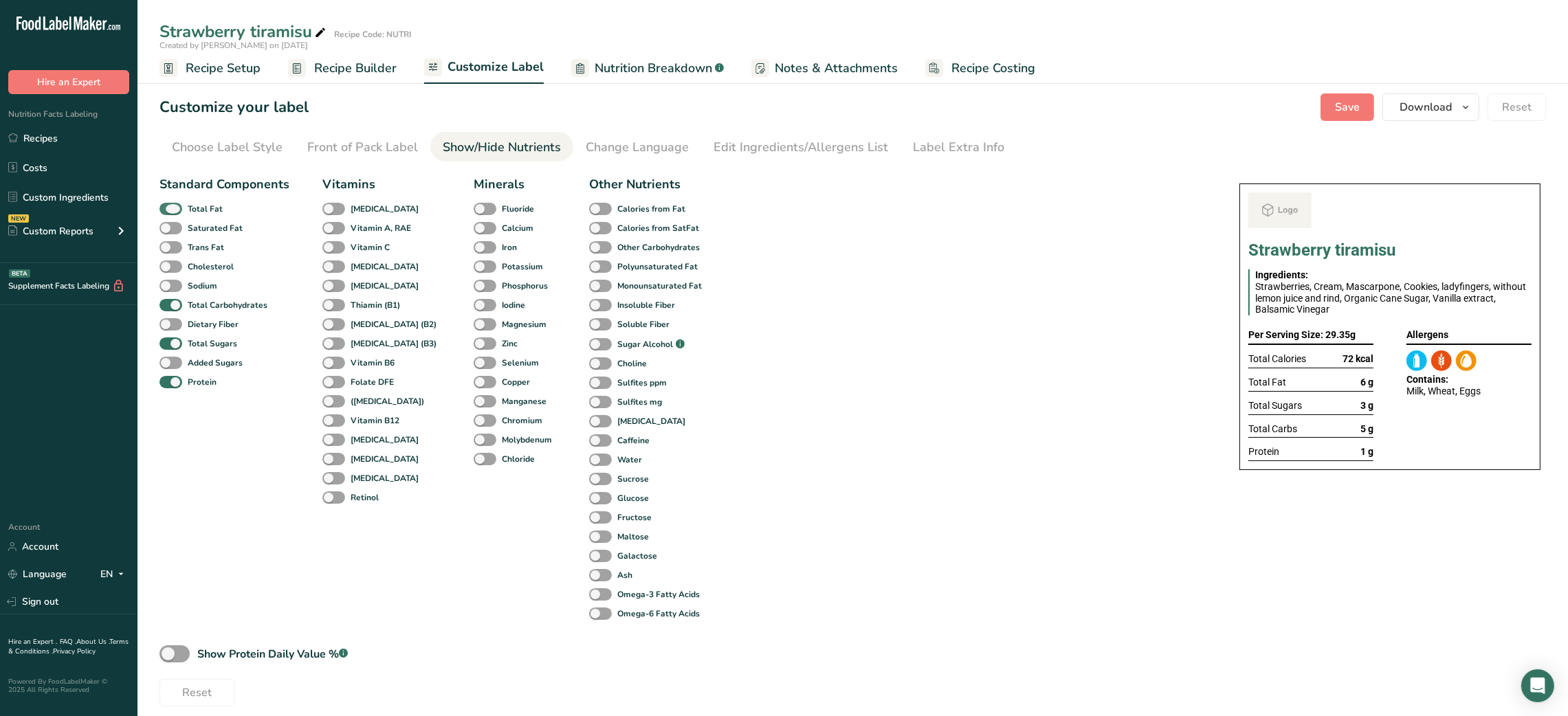
click at [221, 203] on b "Total Fat" at bounding box center [205, 209] width 35 height 12
click at [168, 204] on input "Total Fat" at bounding box center [164, 208] width 9 height 9
checkbox input "false"
click at [200, 350] on b "Total Sugars" at bounding box center [212, 344] width 49 height 12
click at [168, 348] on input "Total Sugars" at bounding box center [164, 343] width 9 height 9
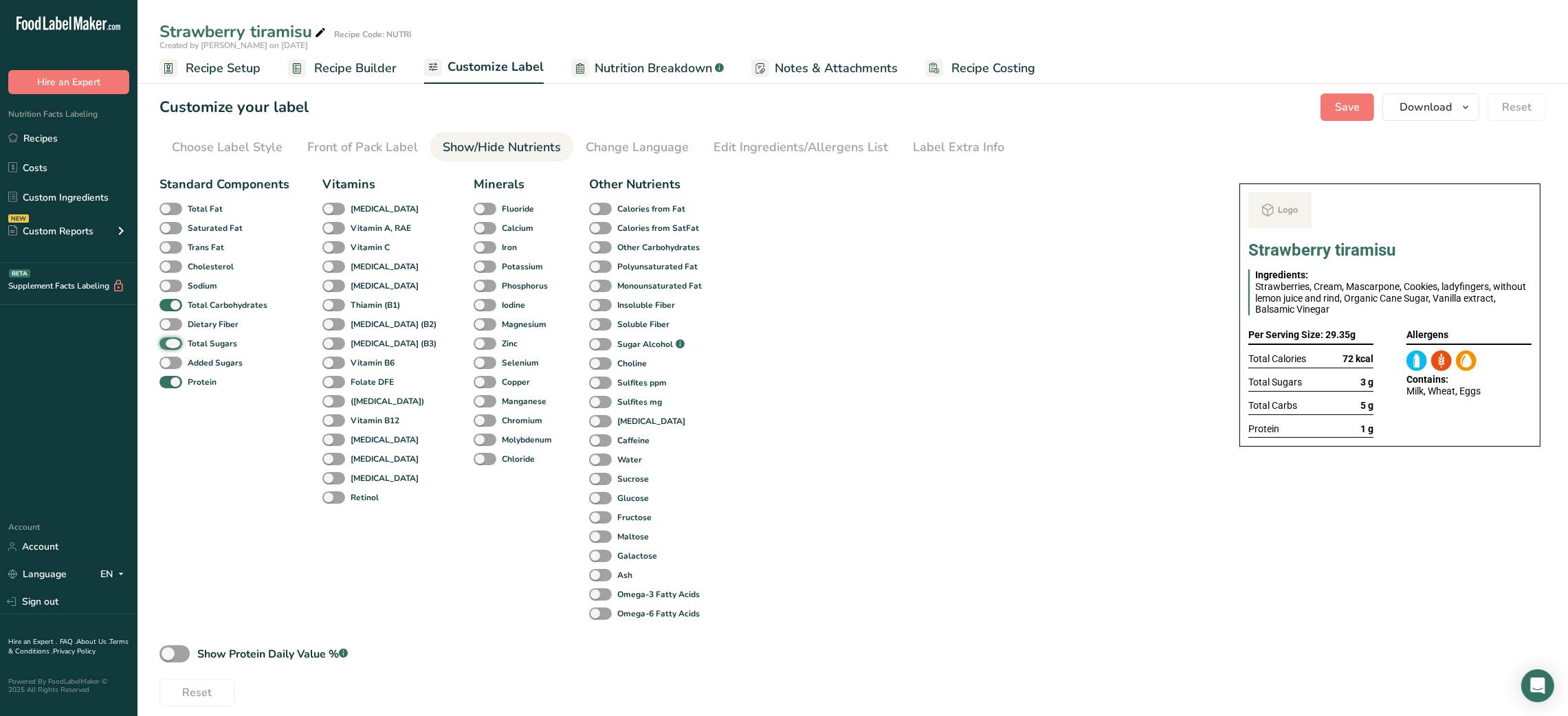
checkbox input "false"
click at [927, 159] on link "Label Extra Info" at bounding box center [958, 148] width 92 height 31
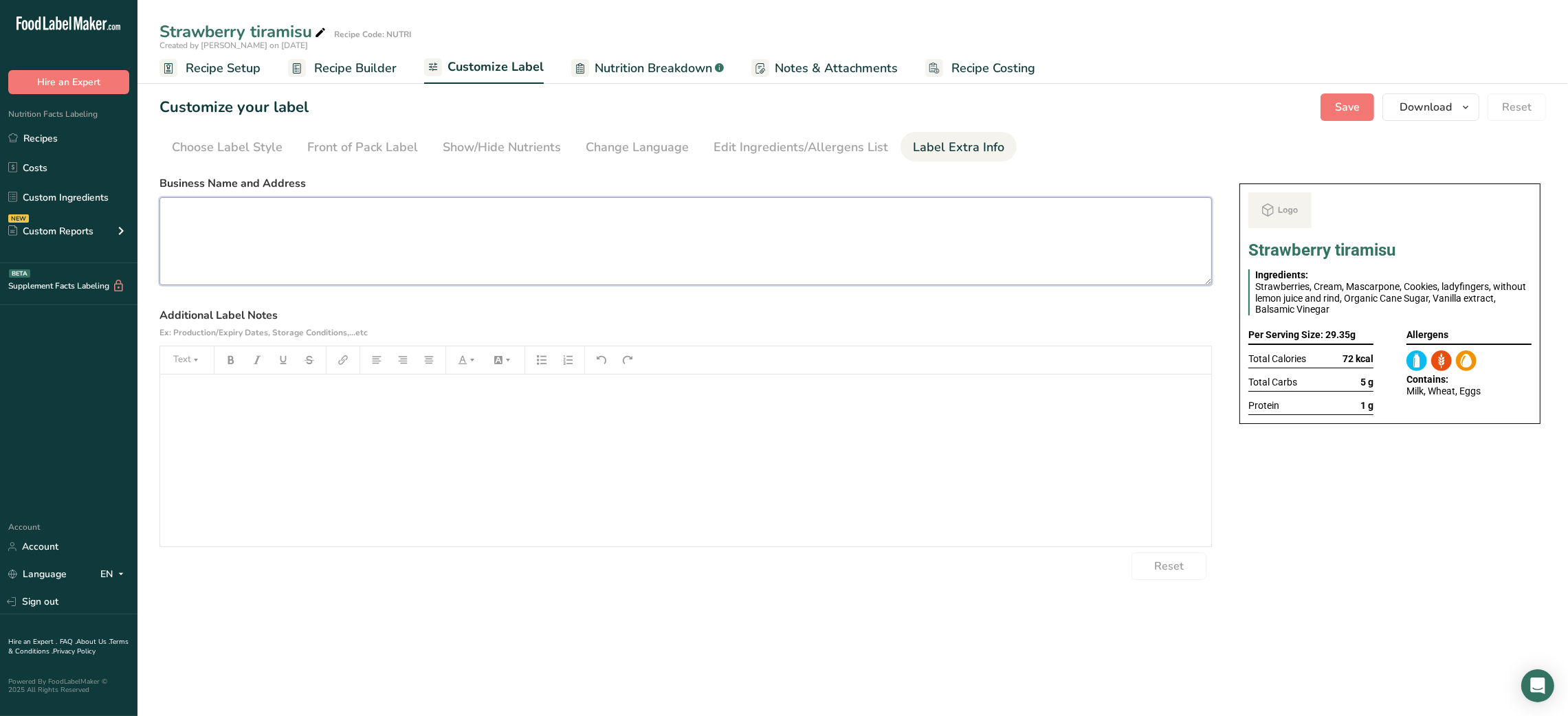
click at [713, 235] on textarea at bounding box center [686, 241] width 1052 height 88
click at [450, 237] on textarea at bounding box center [686, 241] width 1052 height 88
paste textarea "USE BY: [DATE] KEEP REFRIGERATED BELOW 5 DEGREE REHEAT BEFORE EATING DINNER"
click at [181, 265] on textarea "USE BY: [DATE] KEEP REFRIGERATED BELOW 5 DEGREE REHEAT BEFORE EATING DINNER" at bounding box center [686, 241] width 1052 height 88
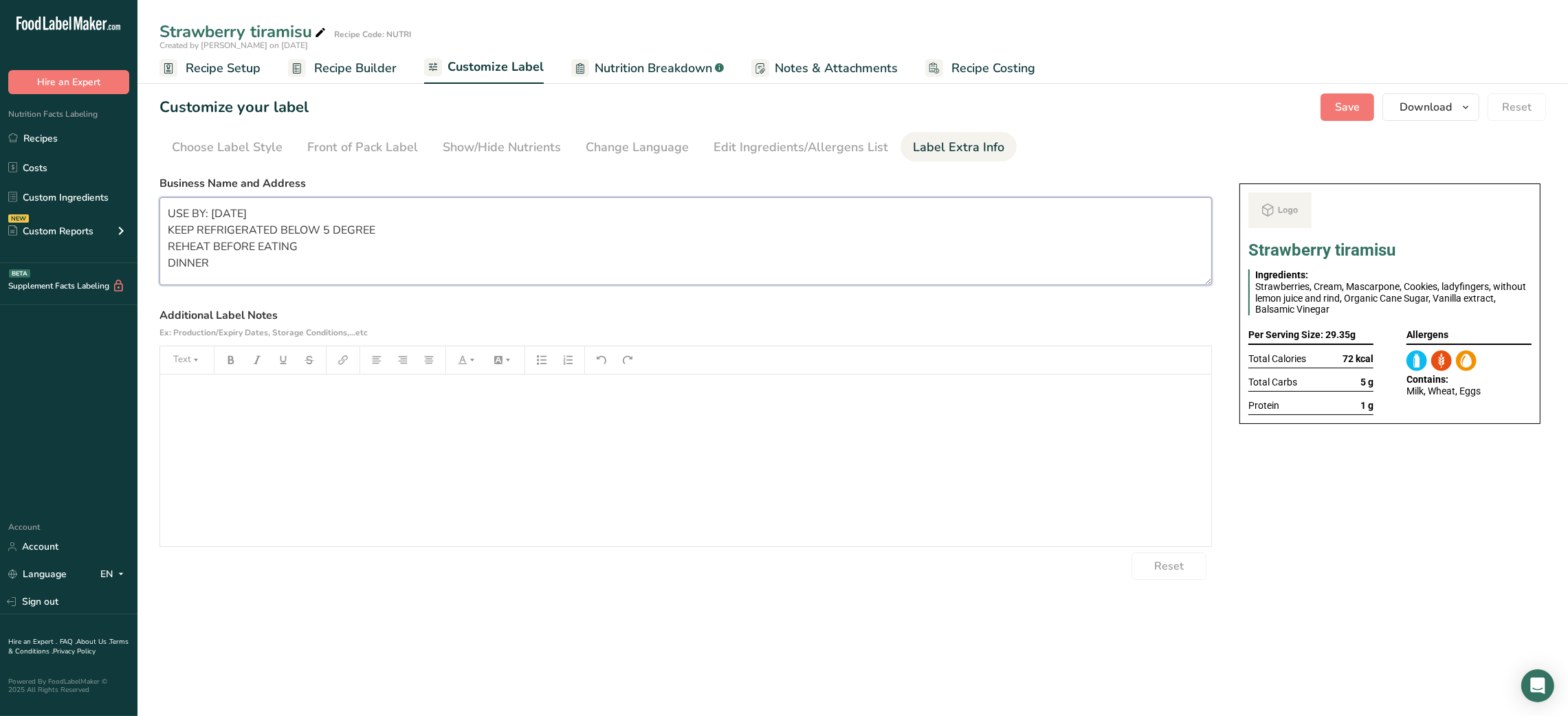
click at [181, 265] on textarea "USE BY: [DATE] KEEP REFRIGERATED BELOW 5 DEGREE REHEAT BEFORE EATING DINNER" at bounding box center [686, 241] width 1052 height 88
click at [197, 239] on textarea "USE BY: [DATE] KEEP REFRIGERATED BELOW 5 DEGREE REHEAT BEFORE EATING SNACK" at bounding box center [686, 241] width 1052 height 88
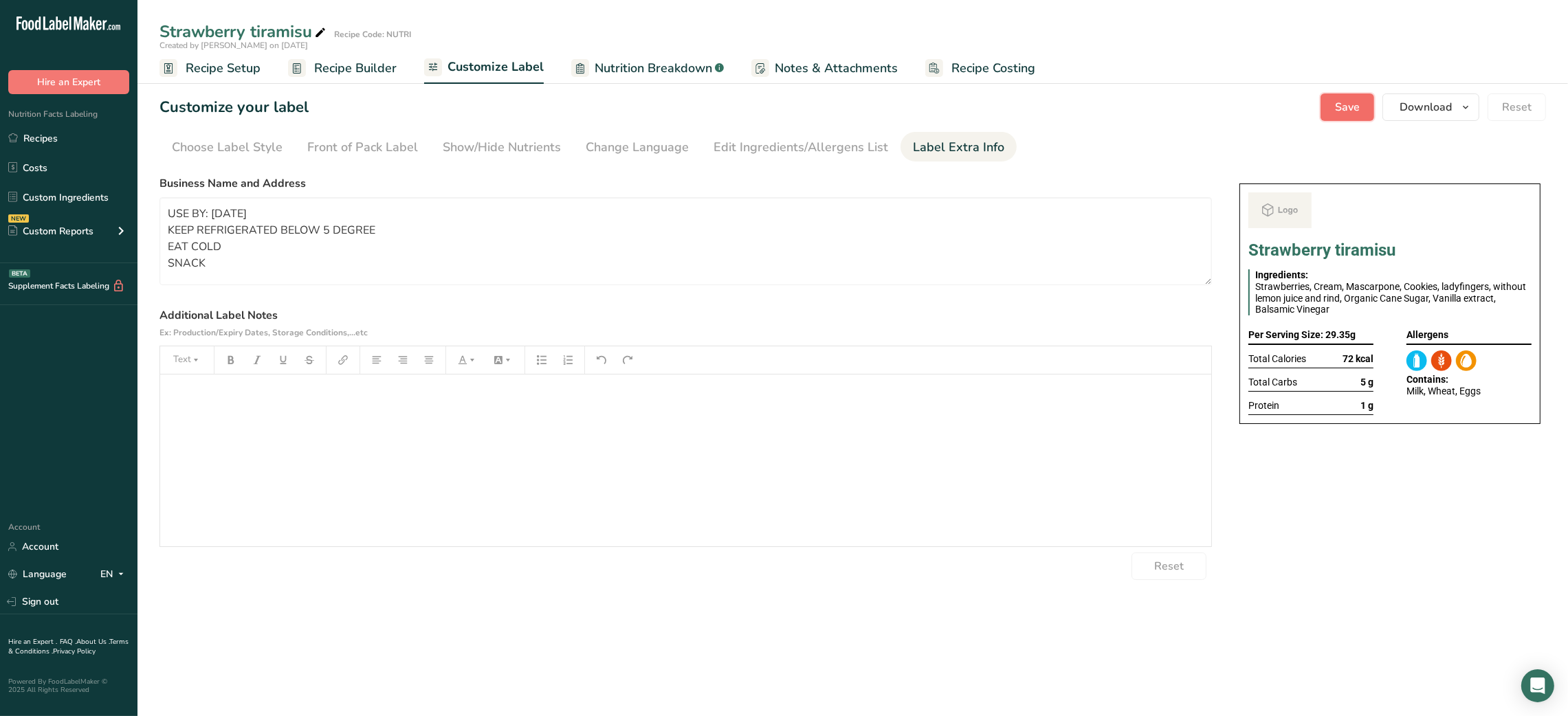
click at [1177, 105] on span "Save" at bounding box center [1347, 107] width 25 height 16
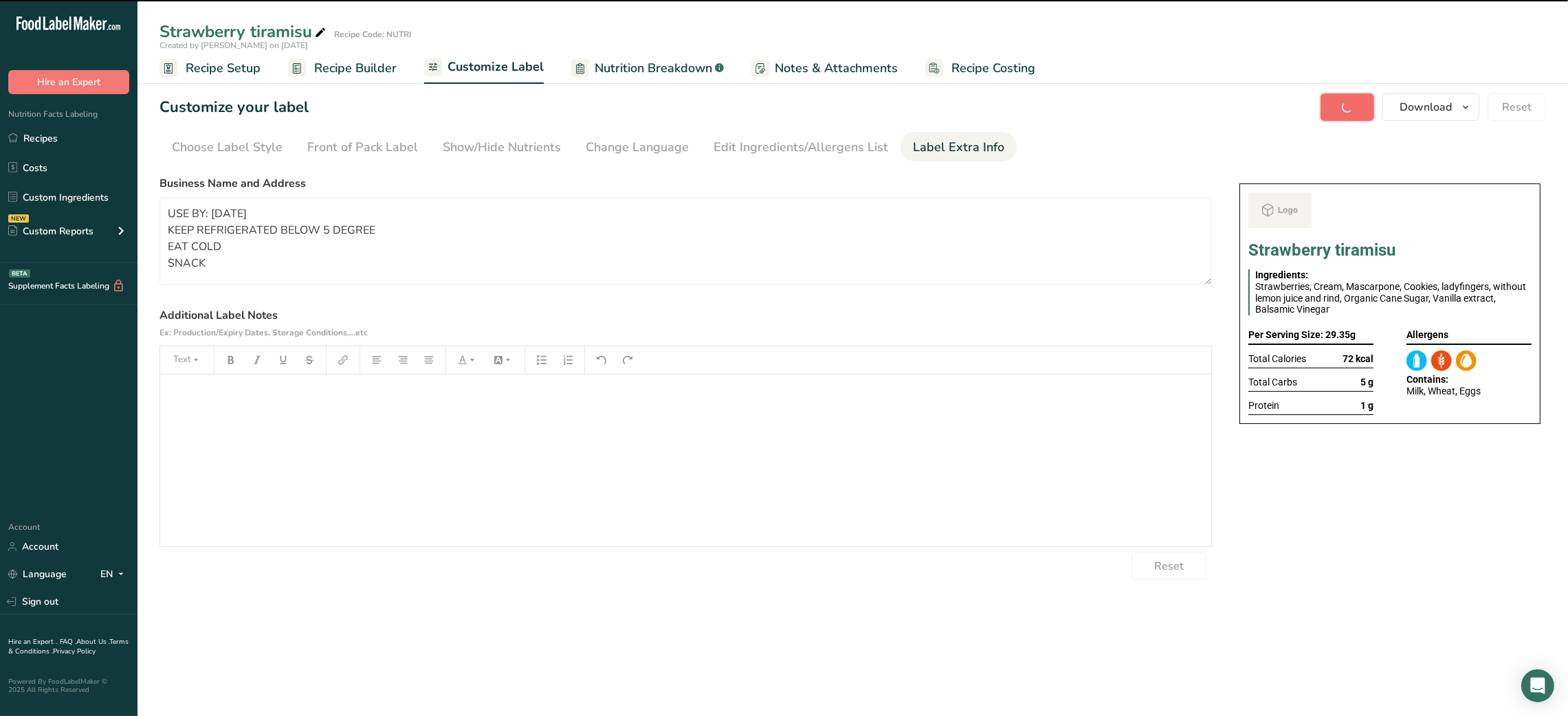
type textarea "USE BY: [DATE] KEEP REFRIGERATED BELOW 5 DEGREE EAT COLD SNACK"
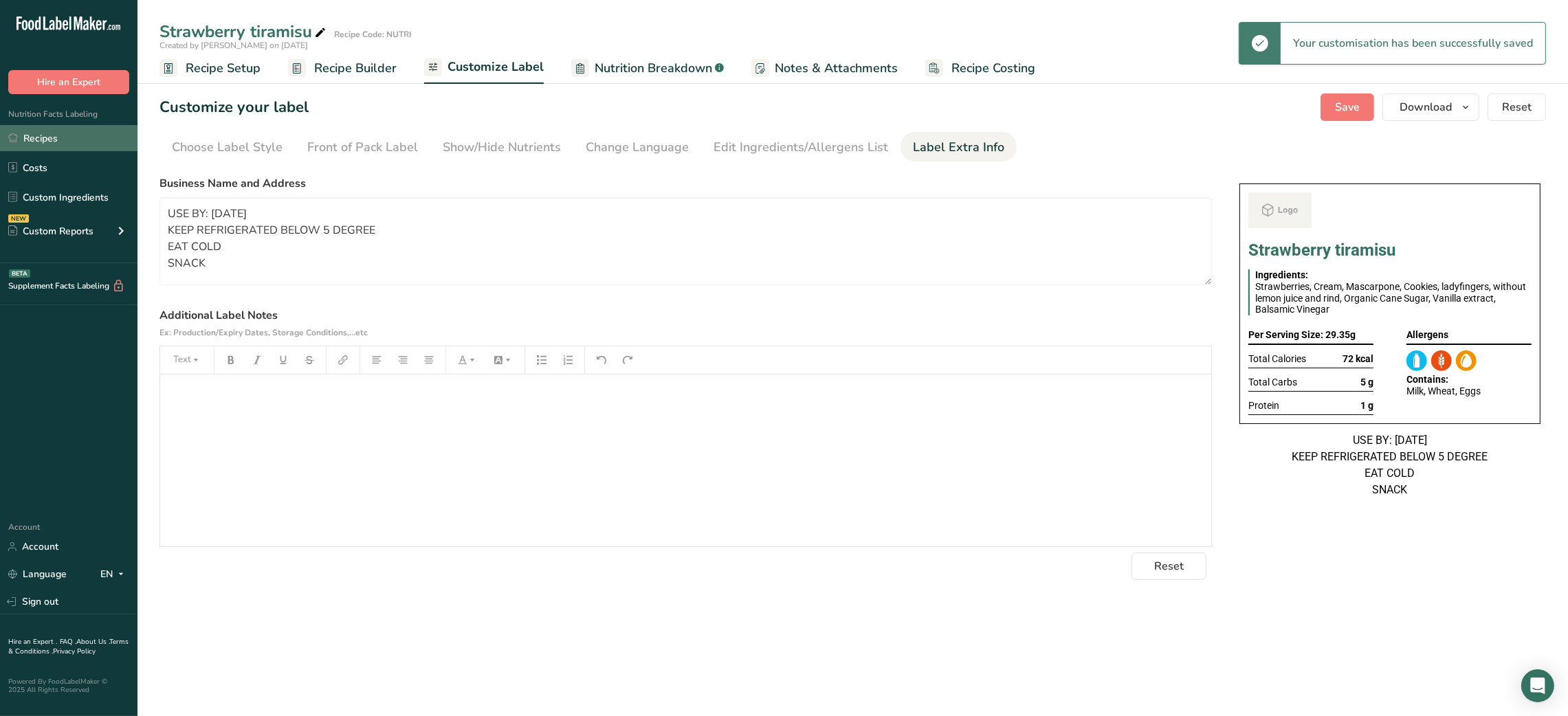
click at [48, 127] on link "Recipes" at bounding box center [68, 138] width 137 height 26
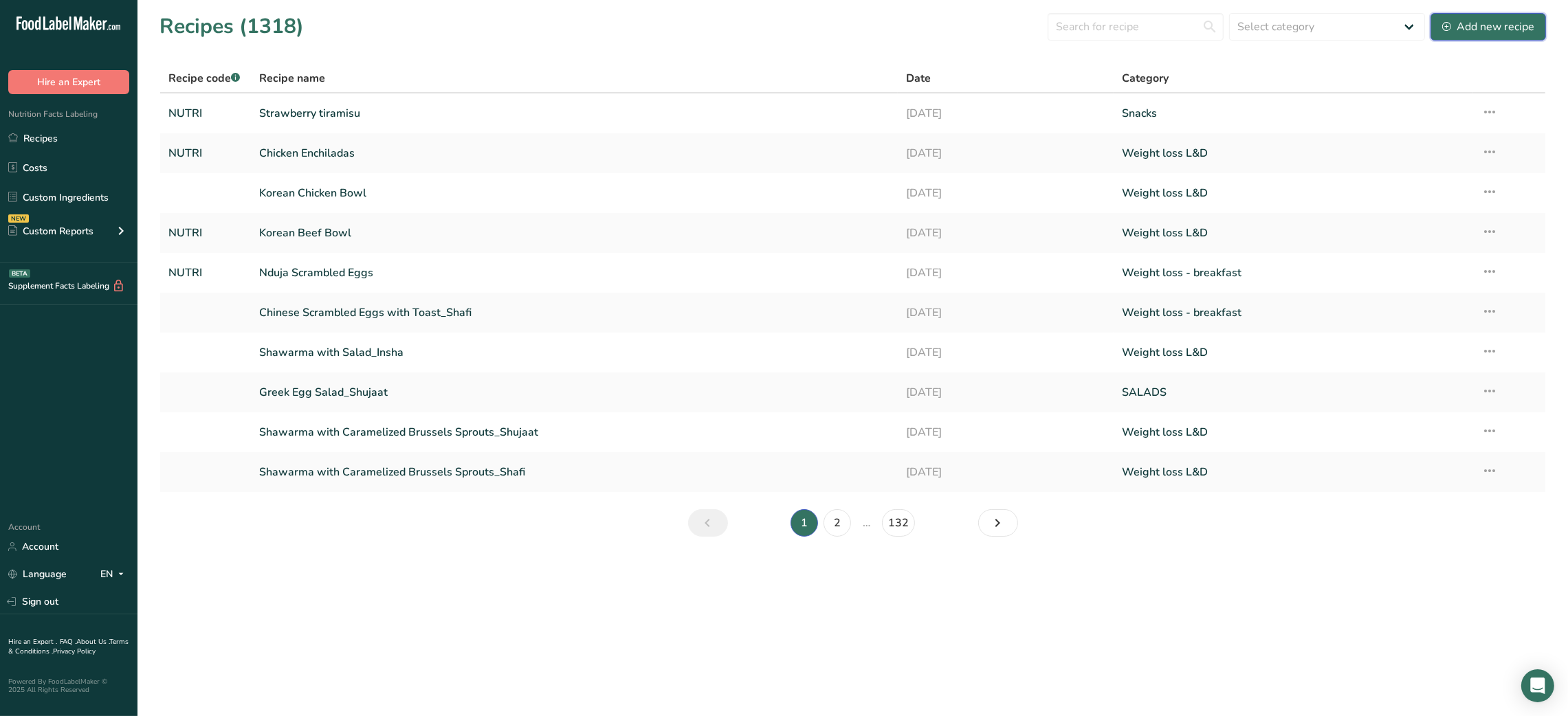
click at [1177, 30] on div "Add new recipe" at bounding box center [1488, 26] width 92 height 16
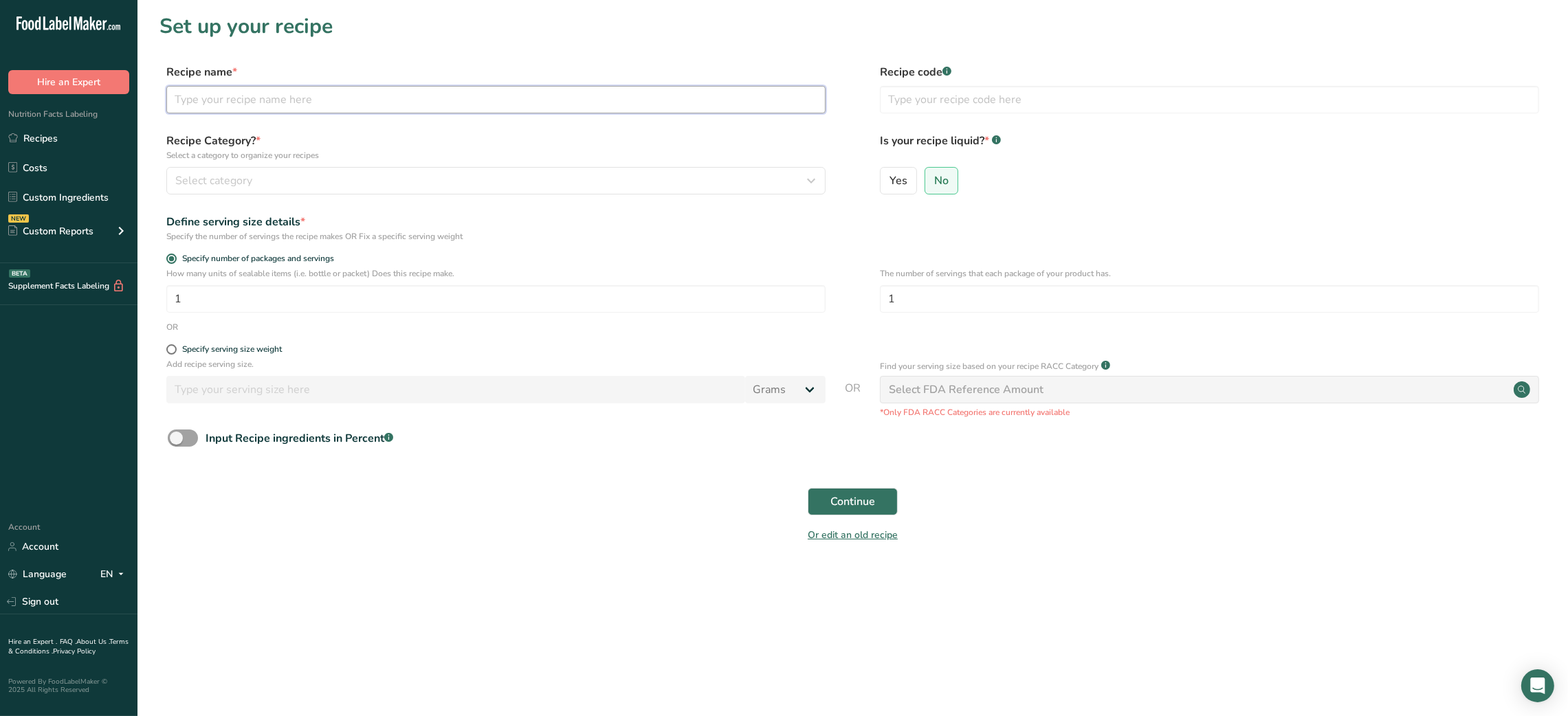
click at [444, 105] on input "text" at bounding box center [496, 99] width 659 height 28
type input "z"
type input "[PERSON_NAME], [PERSON_NAME] & Corn Fritters"
click at [950, 105] on input "text" at bounding box center [1209, 99] width 659 height 28
type input "NUTRI"
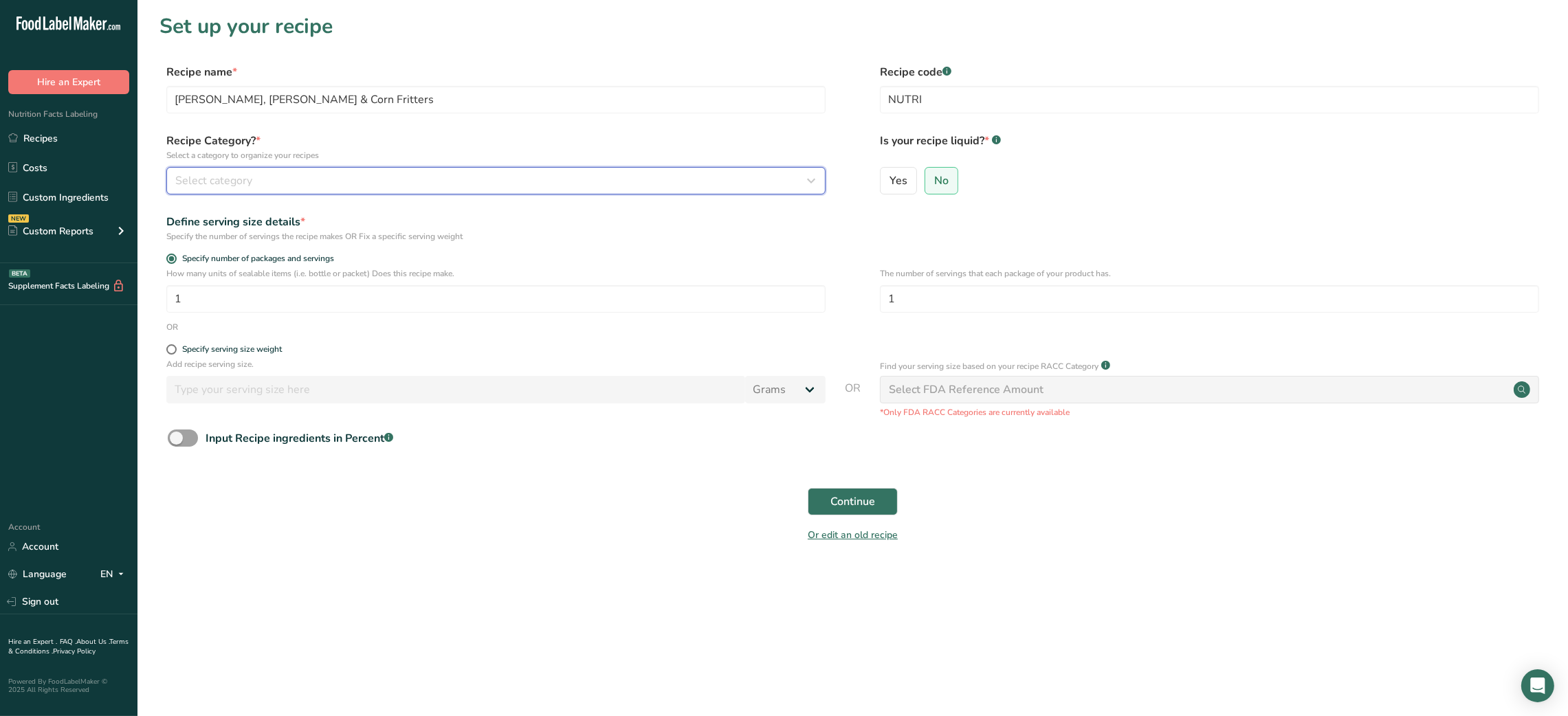
click at [778, 173] on div "Select category" at bounding box center [492, 181] width 633 height 16
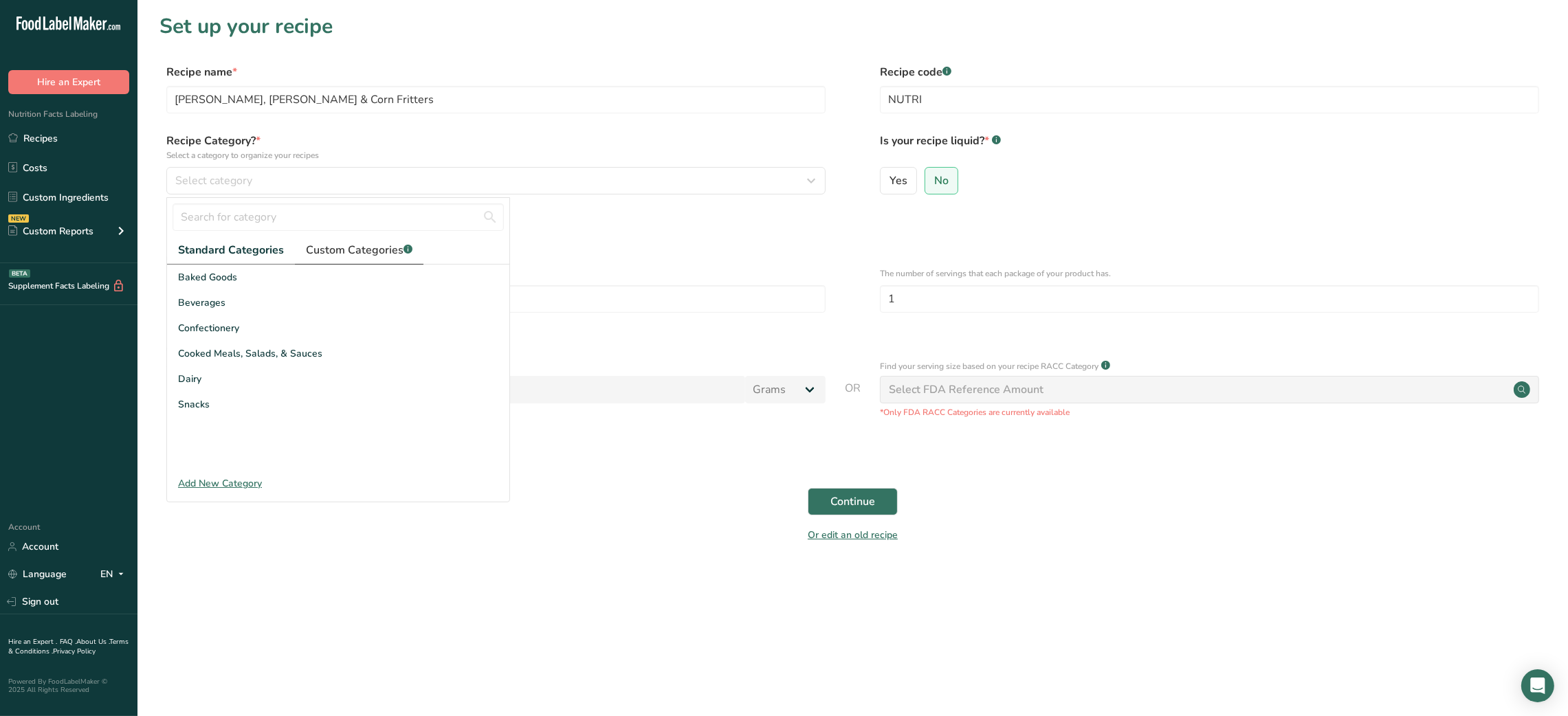
click at [355, 260] on link "Custom Categories .a-a{fill:#347362;}.b-a{fill:#fff;}" at bounding box center [359, 250] width 129 height 29
click at [229, 263] on link "Standard Categories" at bounding box center [230, 250] width 126 height 29
click at [187, 405] on span "Snacks" at bounding box center [194, 404] width 32 height 15
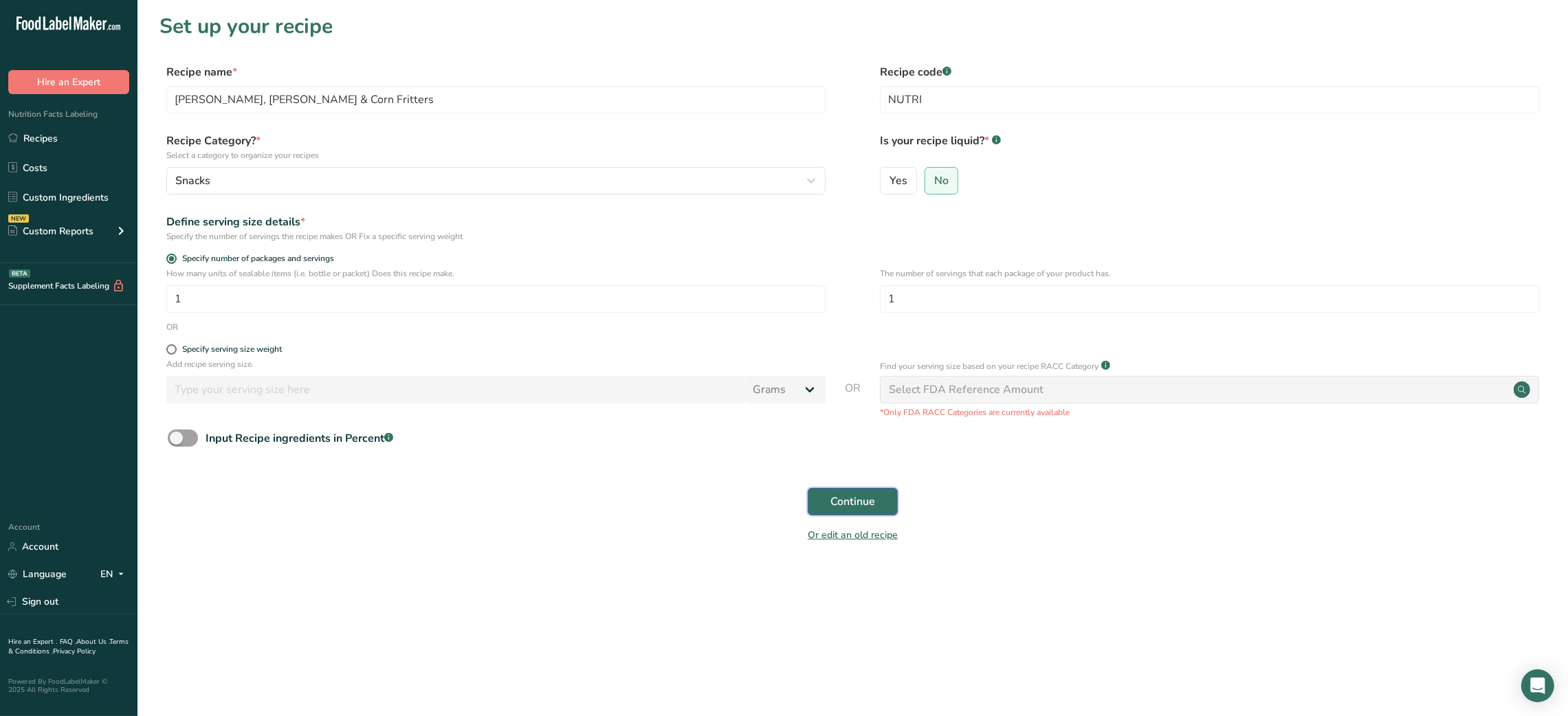
click at [859, 497] on span "Continue" at bounding box center [853, 501] width 45 height 16
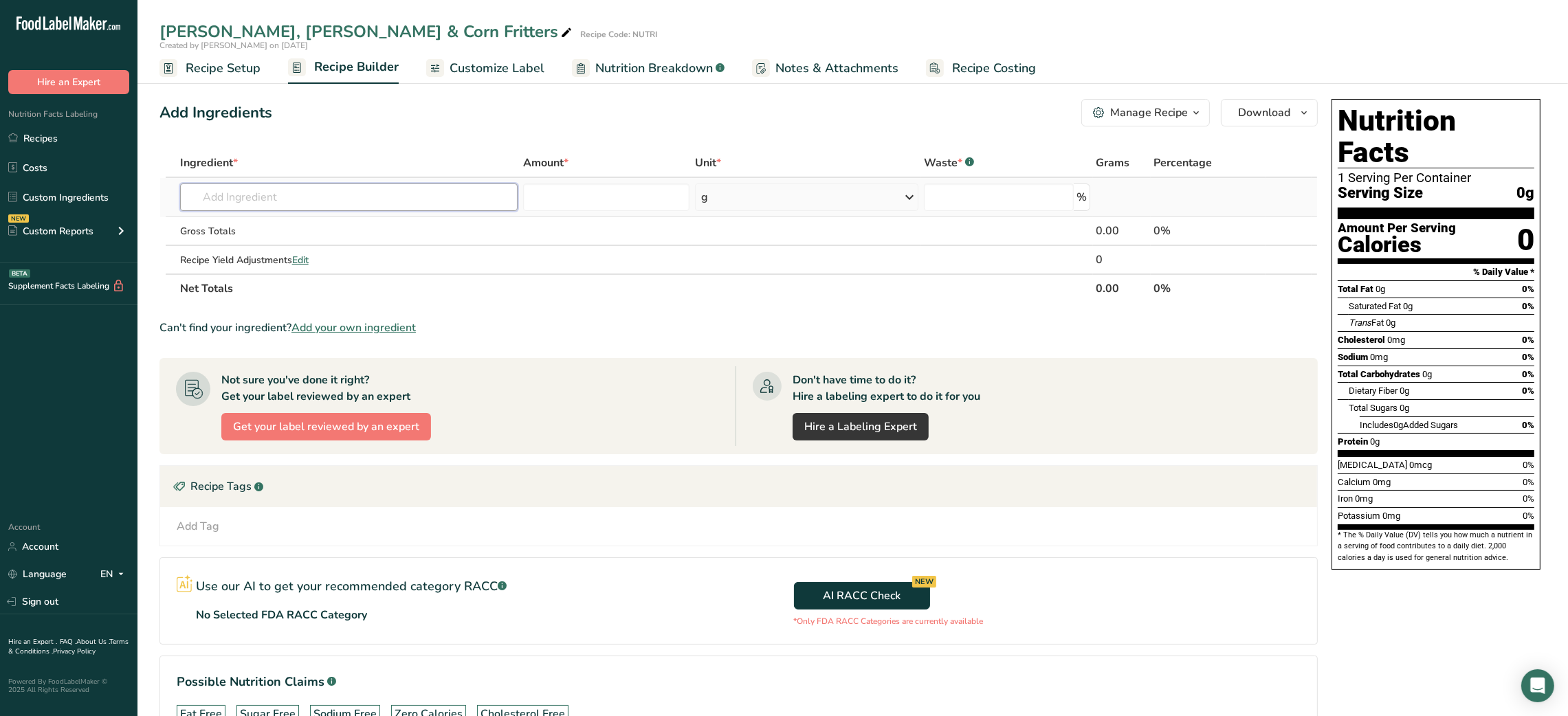
click at [452, 193] on input "text" at bounding box center [348, 197] width 338 height 28
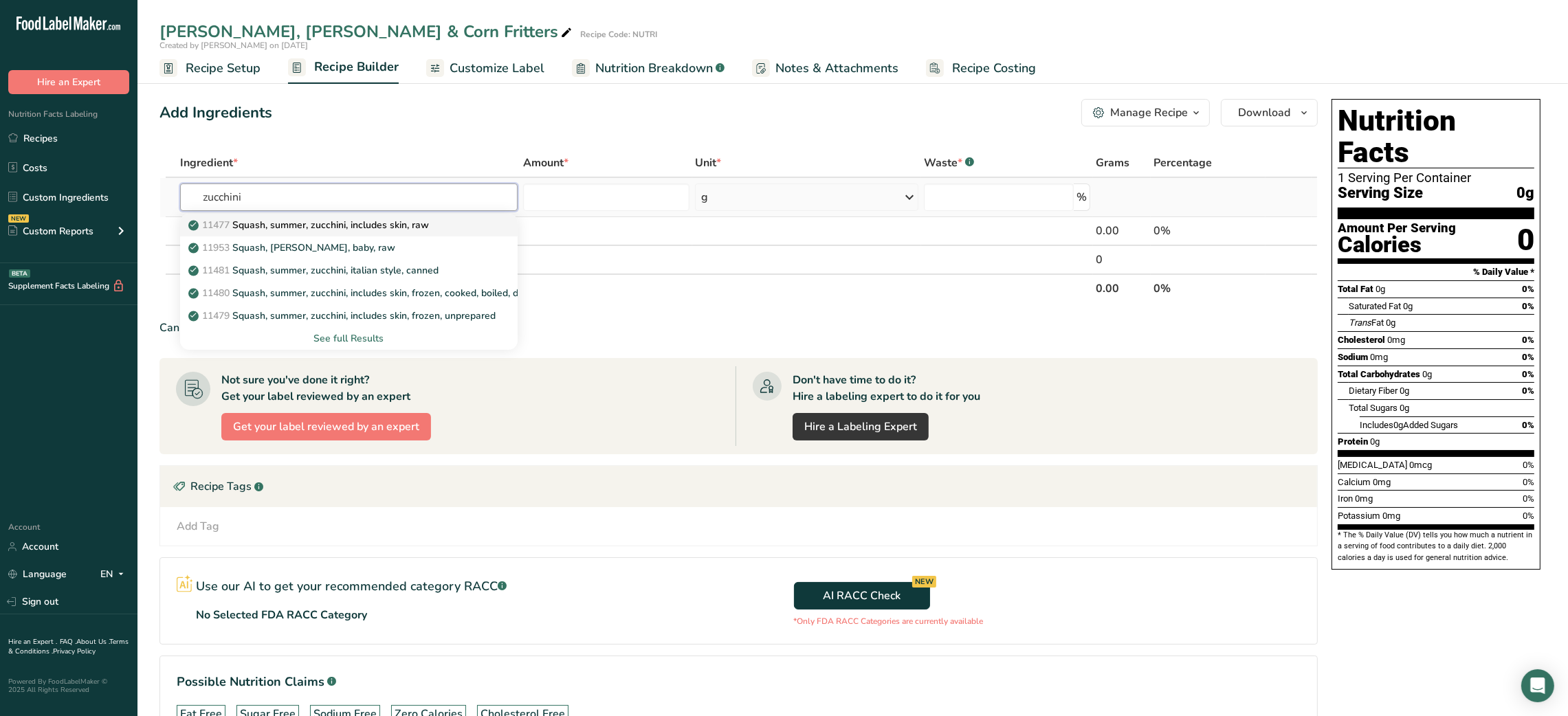
type input "zucchini"
click at [387, 223] on p "11477 Squash, summer, zucchini, includes skin, raw" at bounding box center [309, 225] width 238 height 15
type input "Squash, summer, zucchini, includes skin, raw"
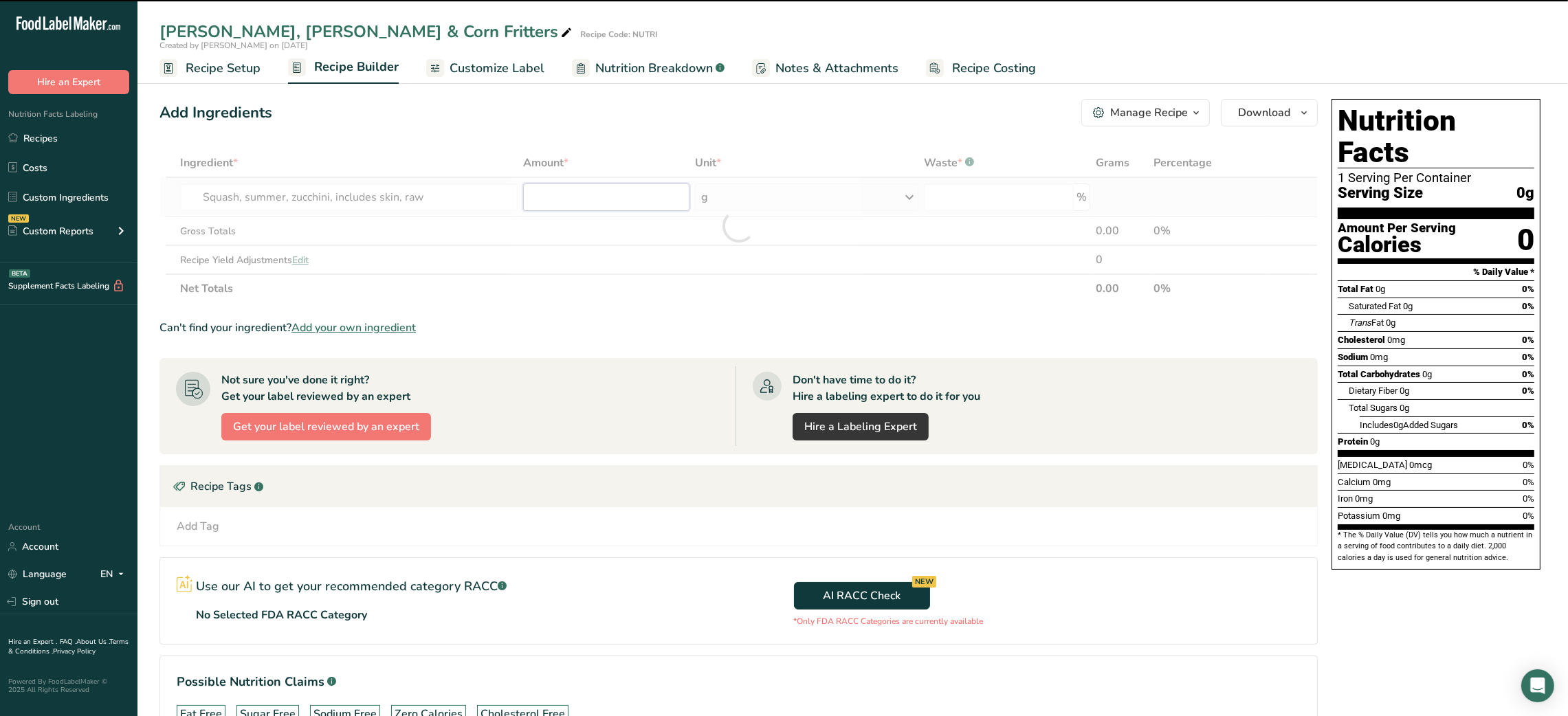
type input "0"
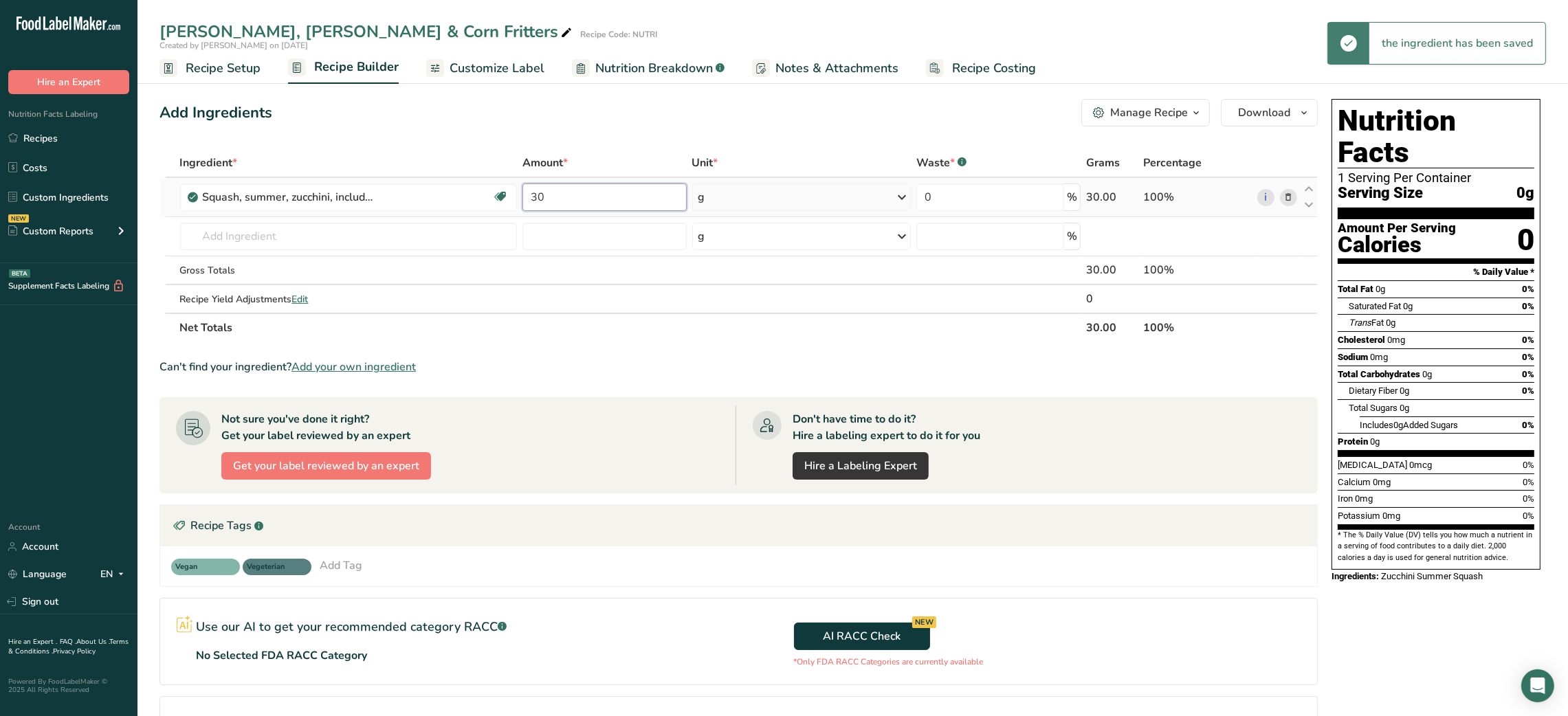
type input "30"
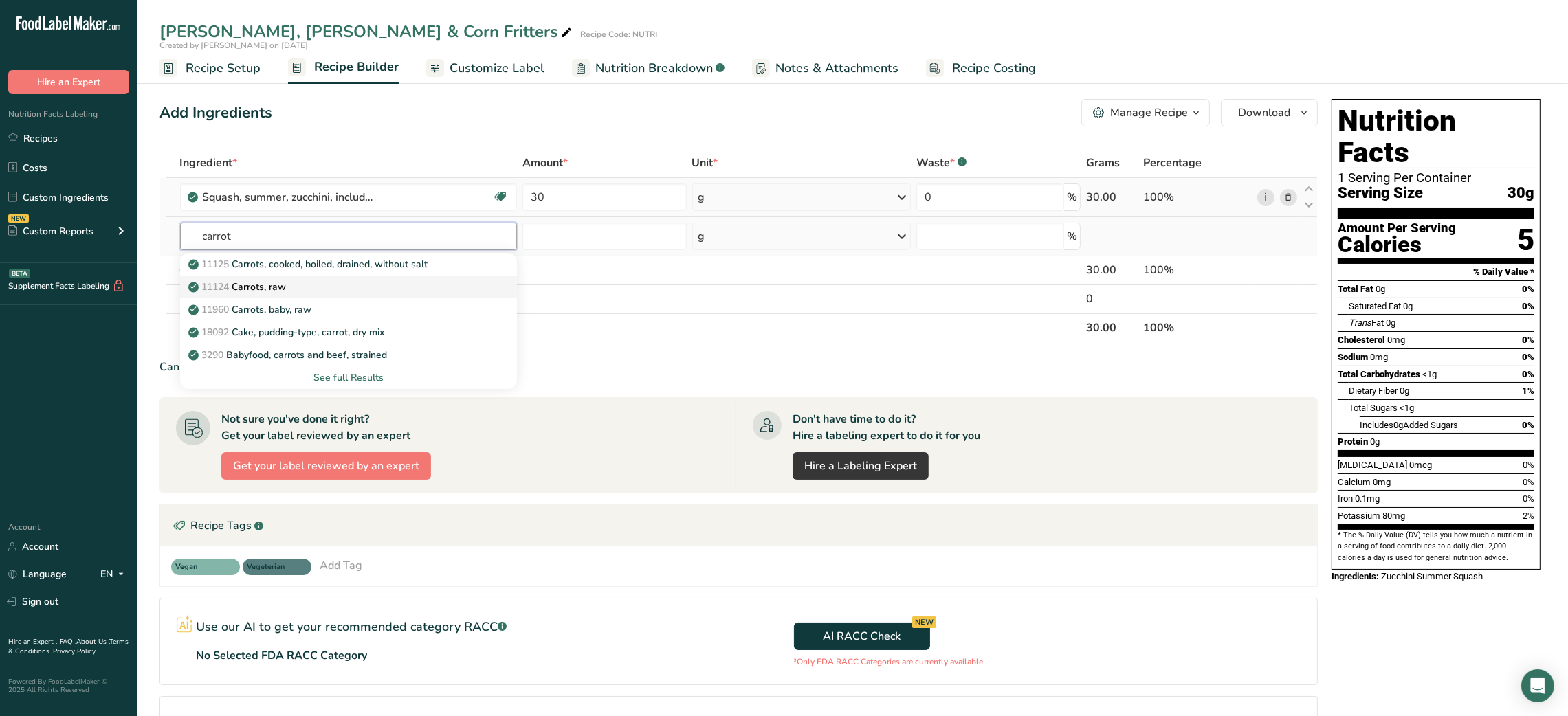
type input "carrot"
click at [340, 288] on div "11124 [GEOGRAPHIC_DATA], raw" at bounding box center [338, 287] width 294 height 15
type input "Carrots, raw"
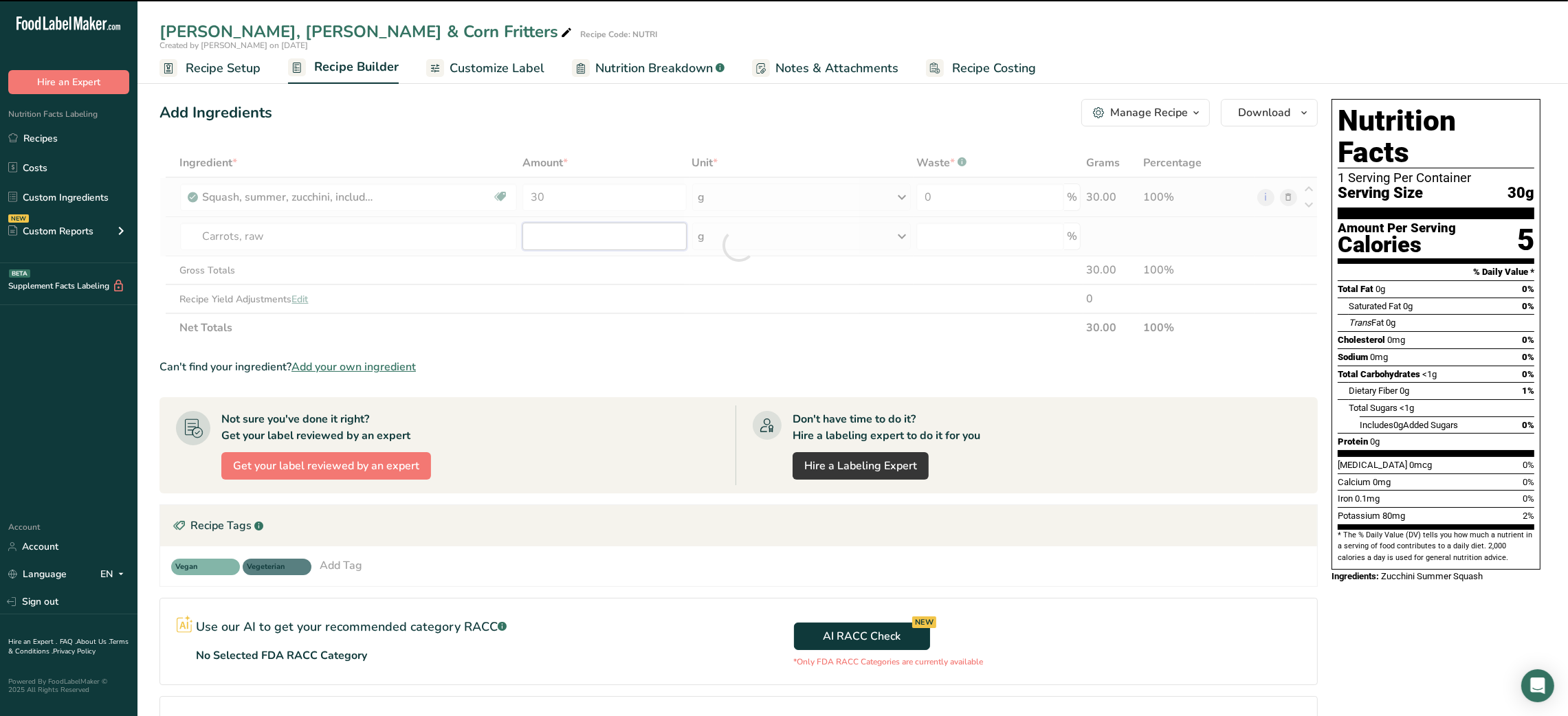
type input "0"
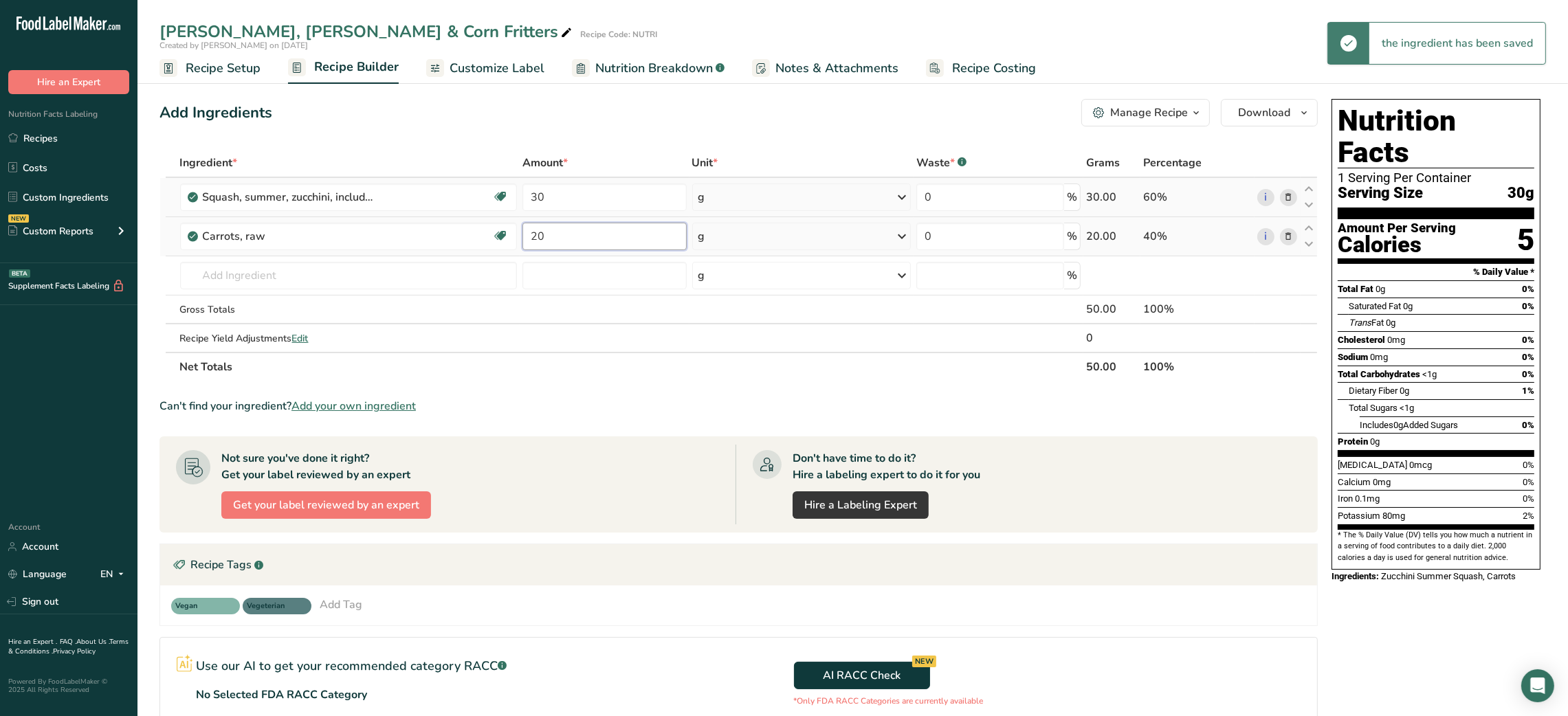
type input "20"
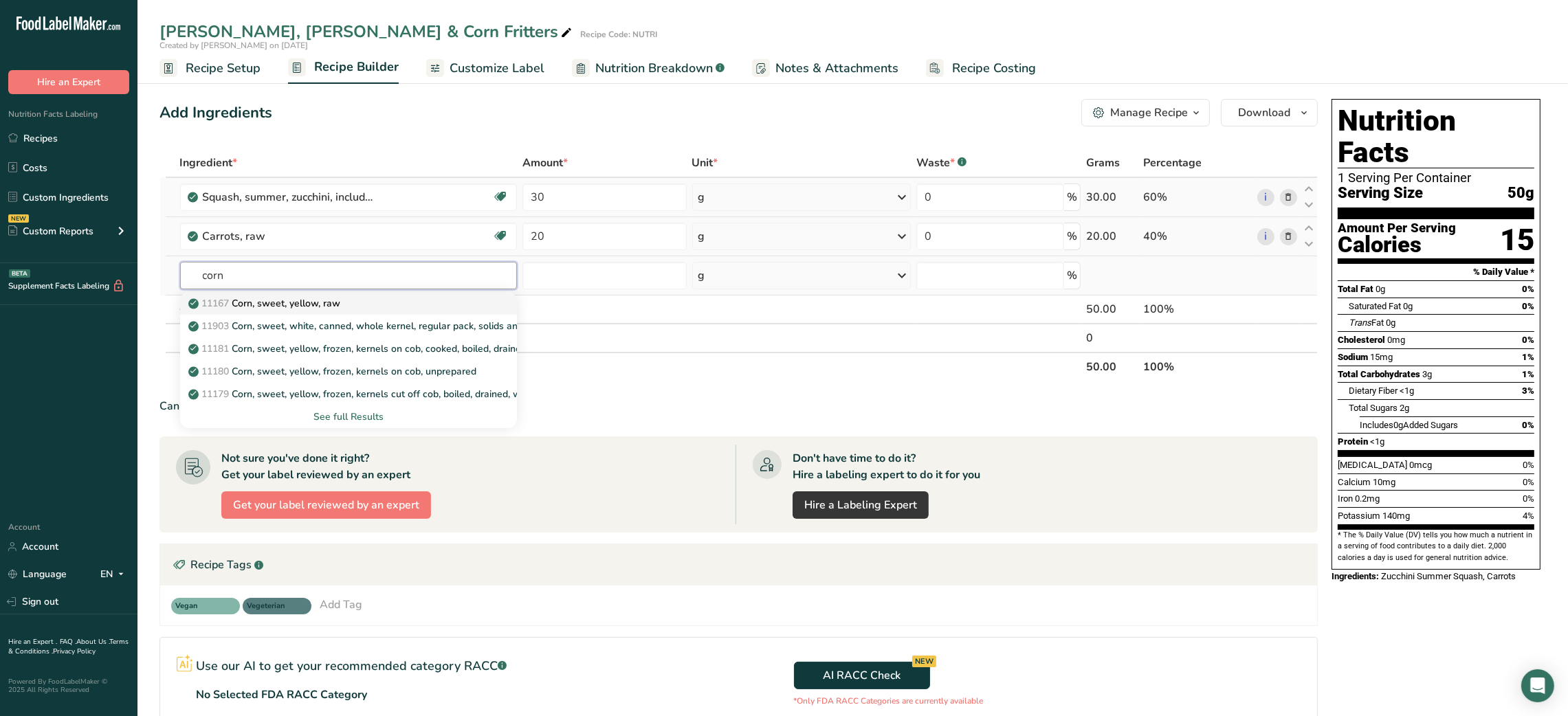
type input "corn"
click at [321, 304] on p "11167 Corn, sweet, yellow, raw" at bounding box center [265, 303] width 149 height 15
type input "Corn, sweet, yellow, raw"
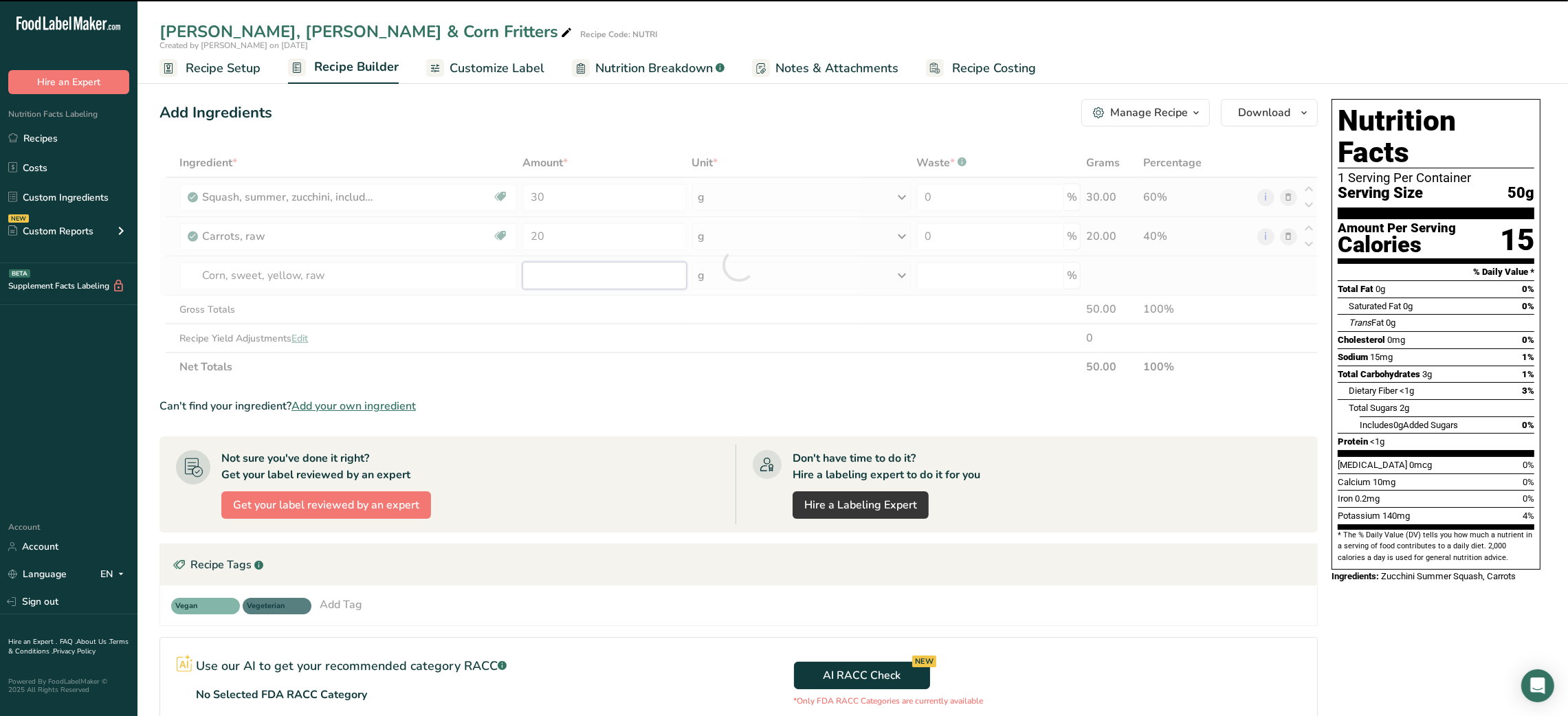
type input "0"
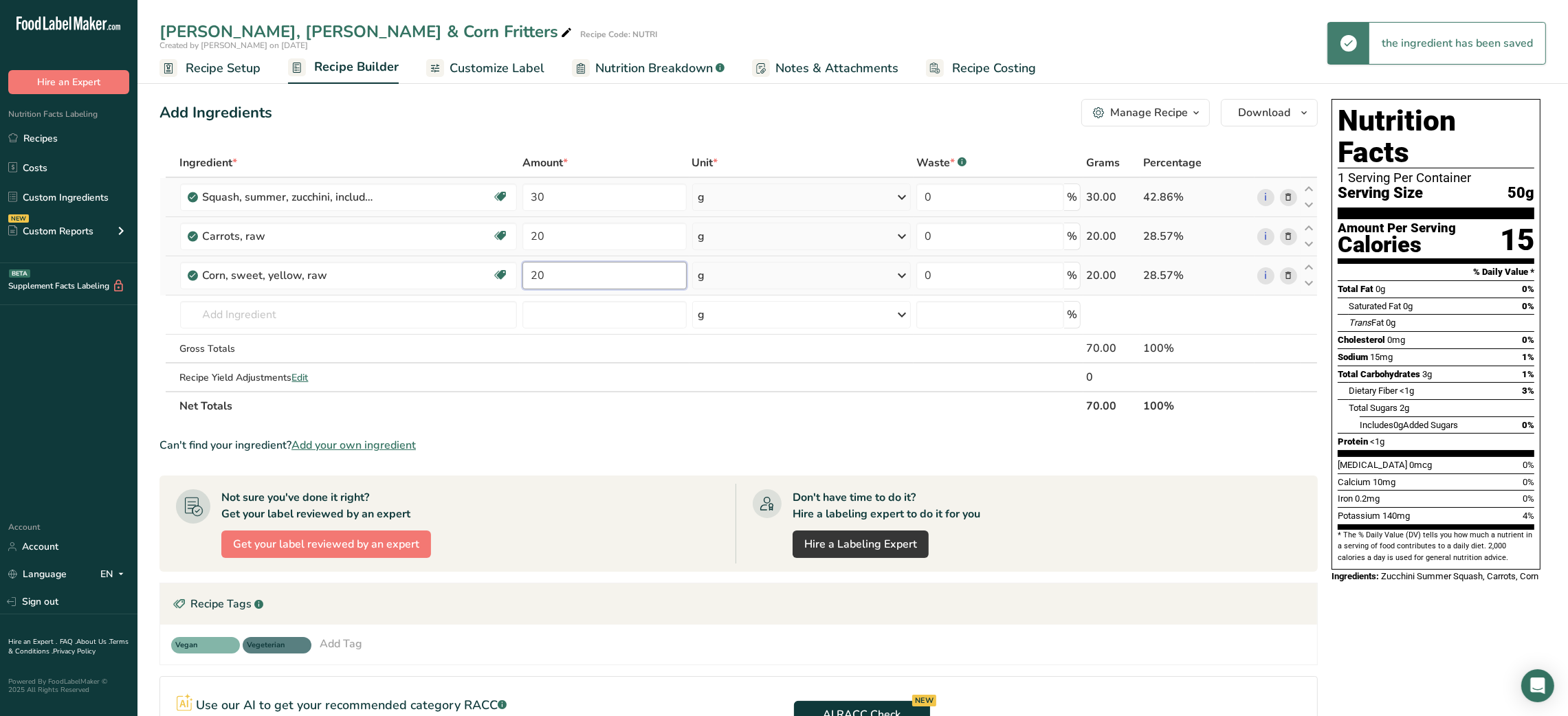
type input "20"
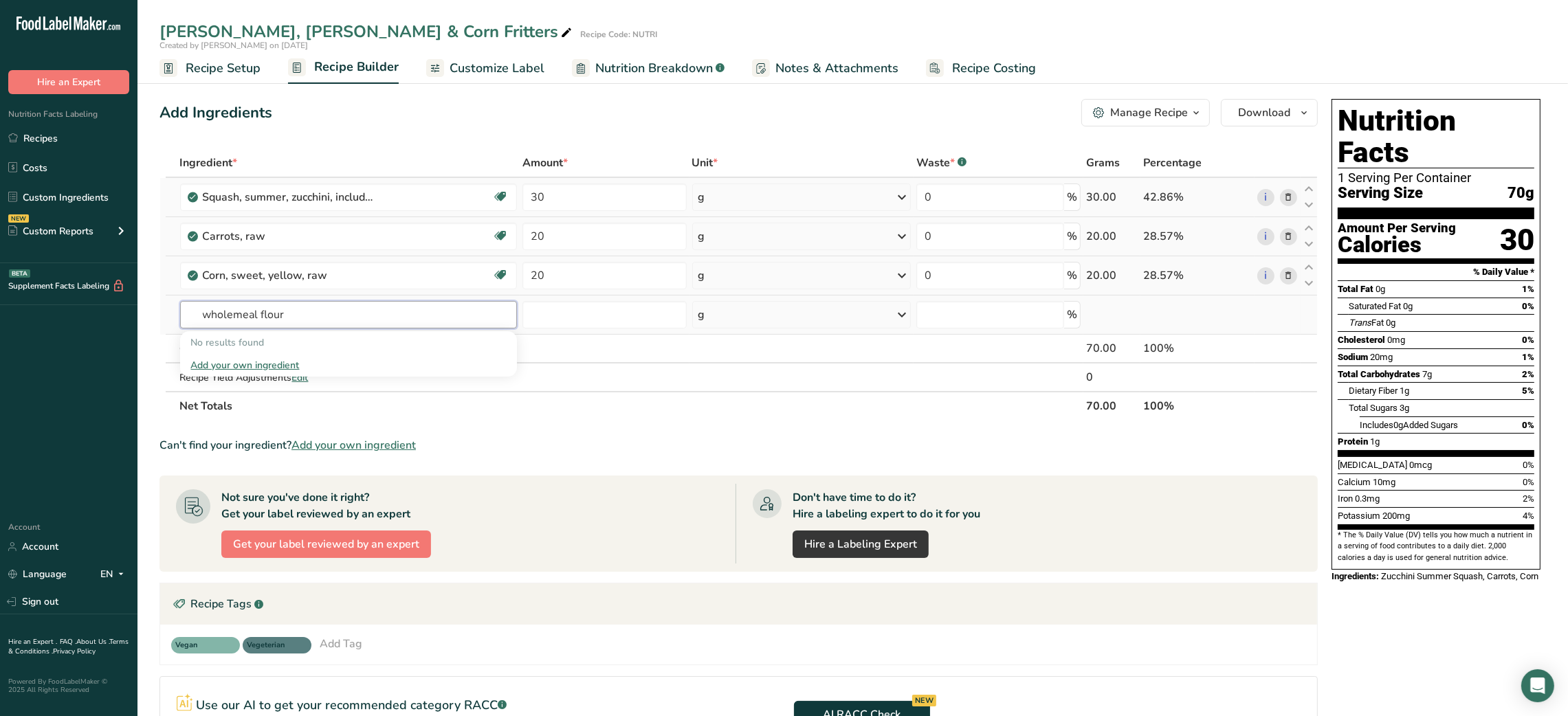
click at [251, 311] on input "wholemeal flour" at bounding box center [348, 314] width 338 height 28
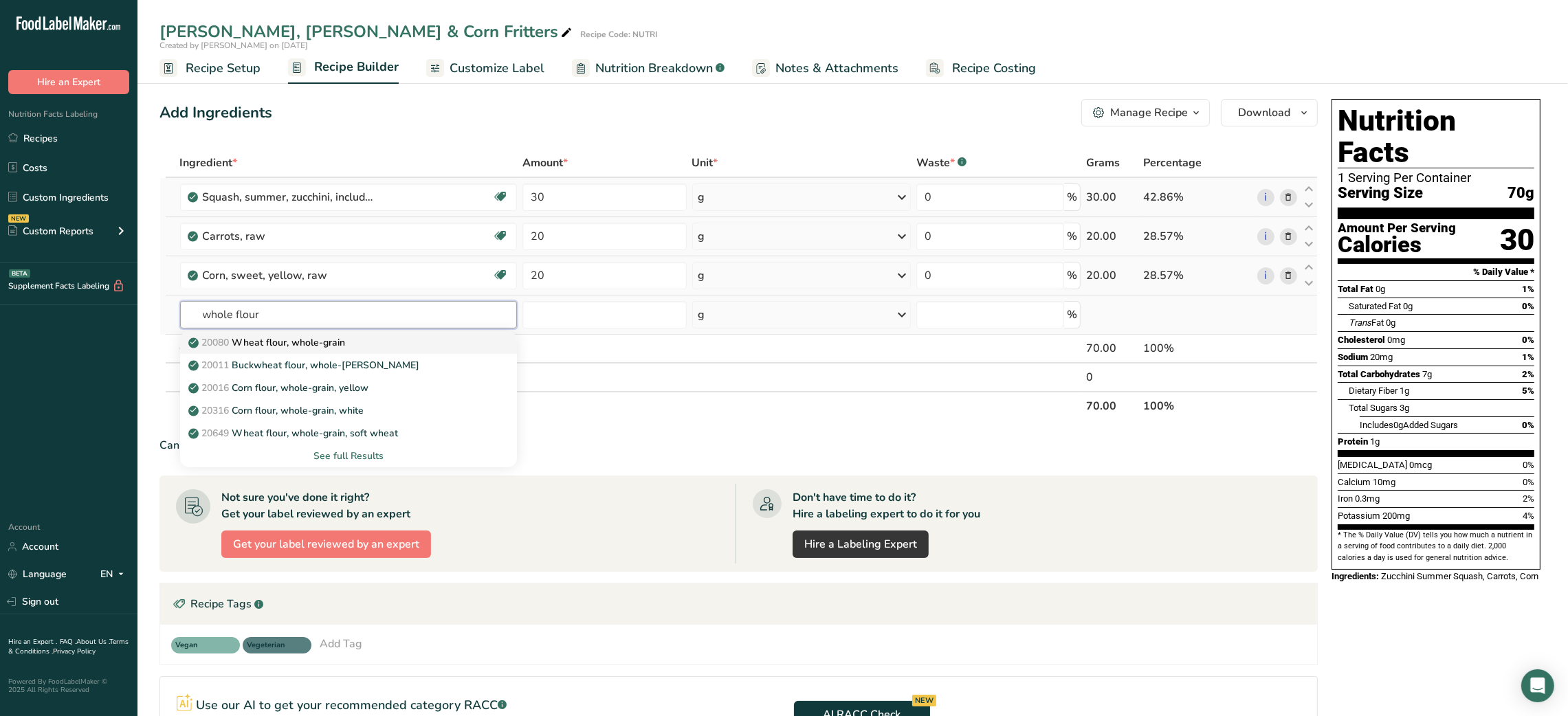
type input "whole flour"
click at [282, 345] on p "20080 Wheat flour, whole-grain" at bounding box center [268, 342] width 155 height 15
type input "Wheat flour, whole-grain"
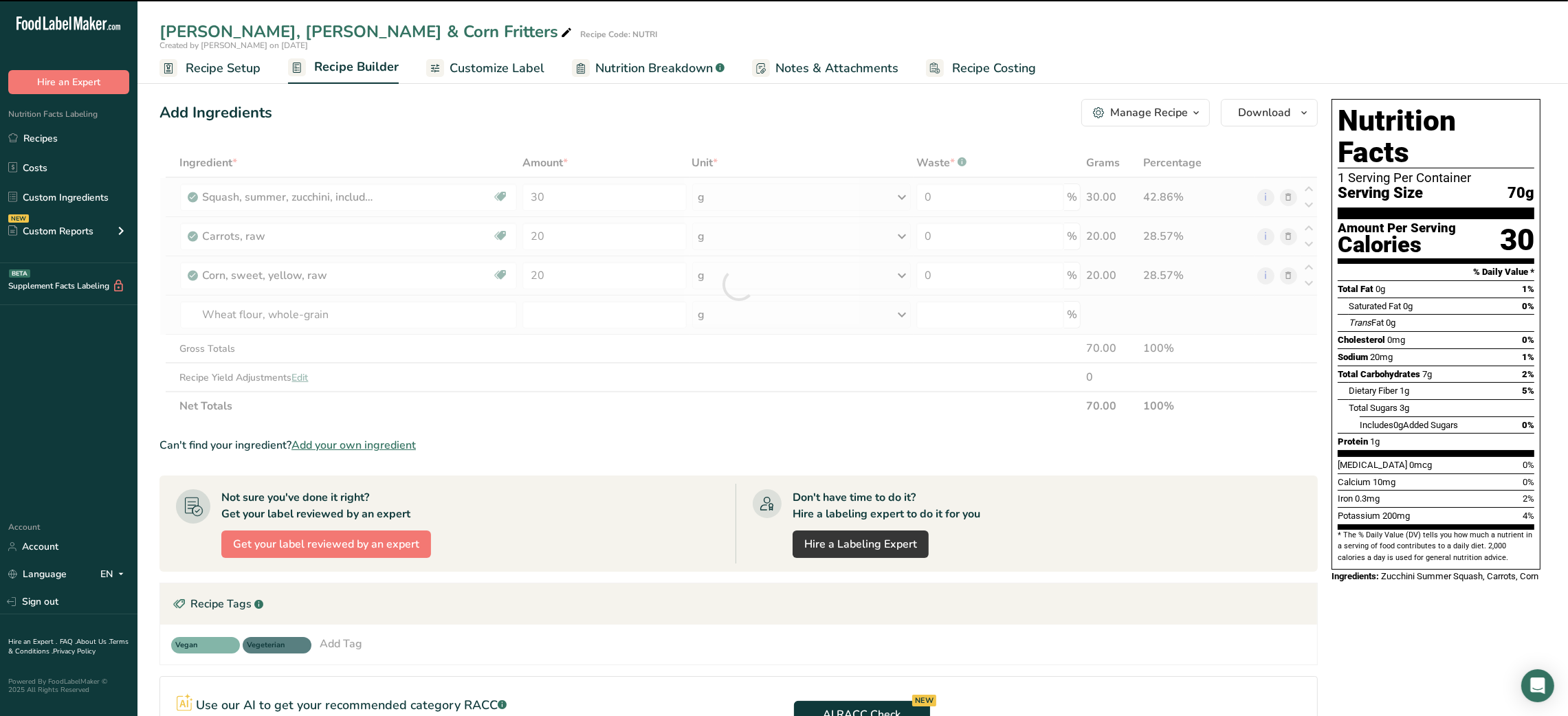
type input "0"
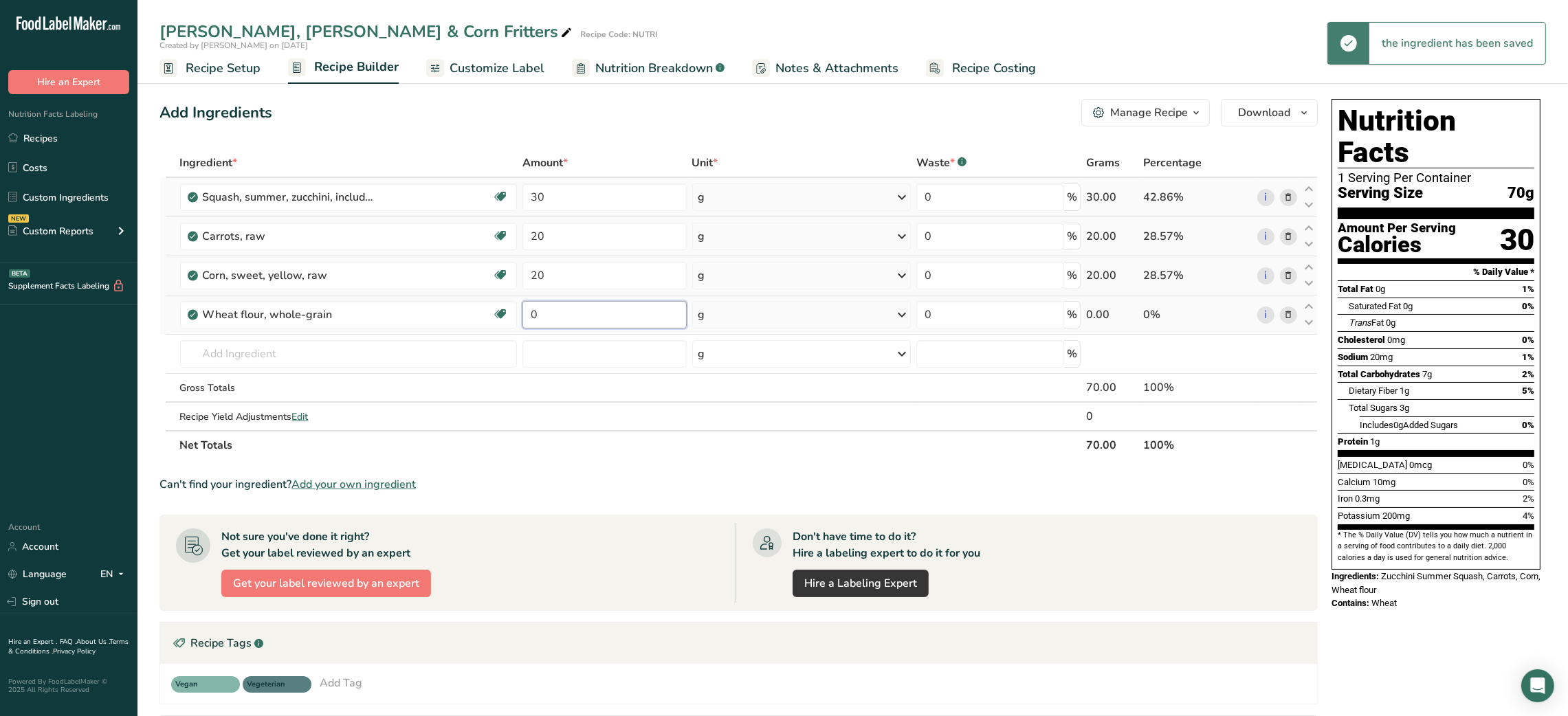
click at [529, 312] on input "0" at bounding box center [604, 314] width 163 height 28
type input "10"
type input "p"
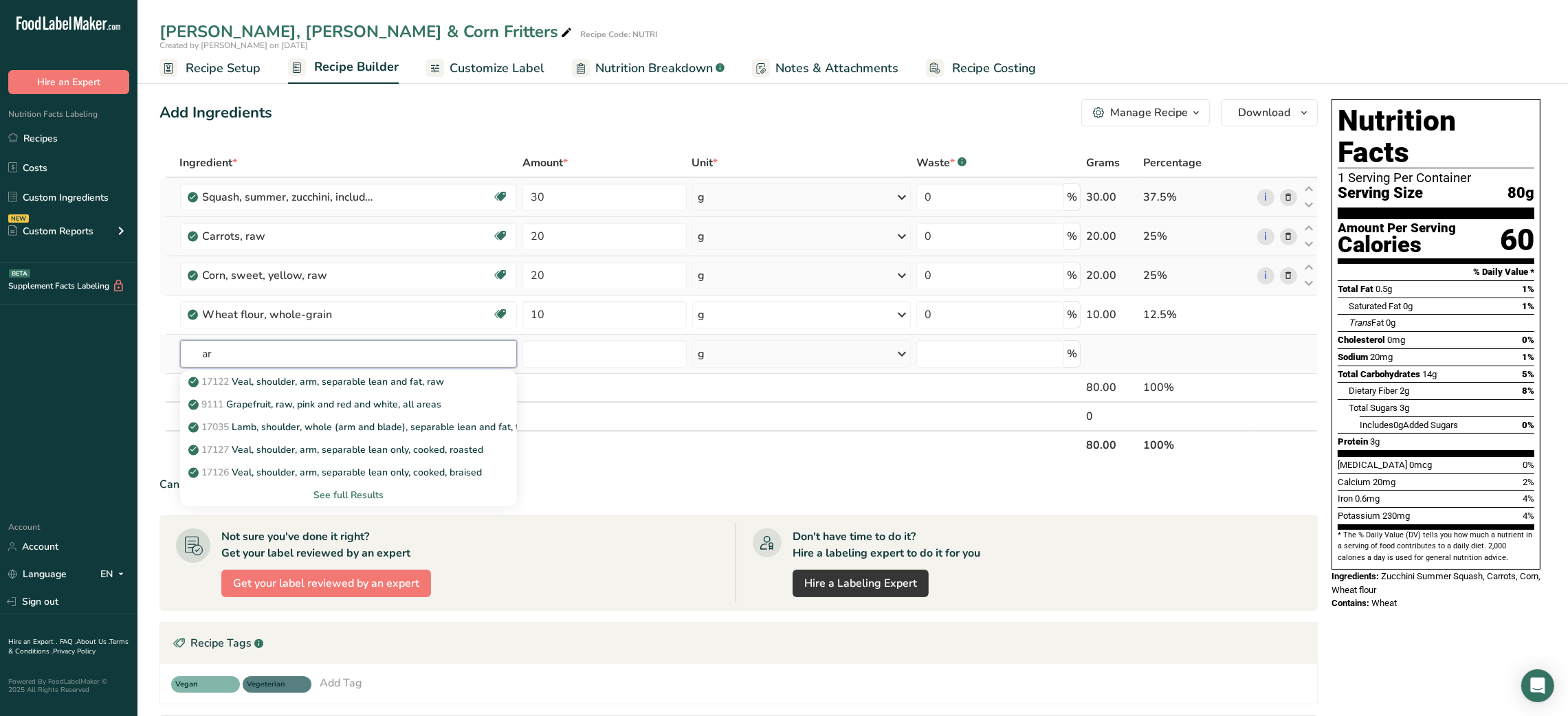
type input "a"
type input "Parmes"
click at [351, 383] on p "1146 Cheese, parmesan, shredded" at bounding box center [272, 382] width 163 height 15
type input "Cheese, parmesan, shredded"
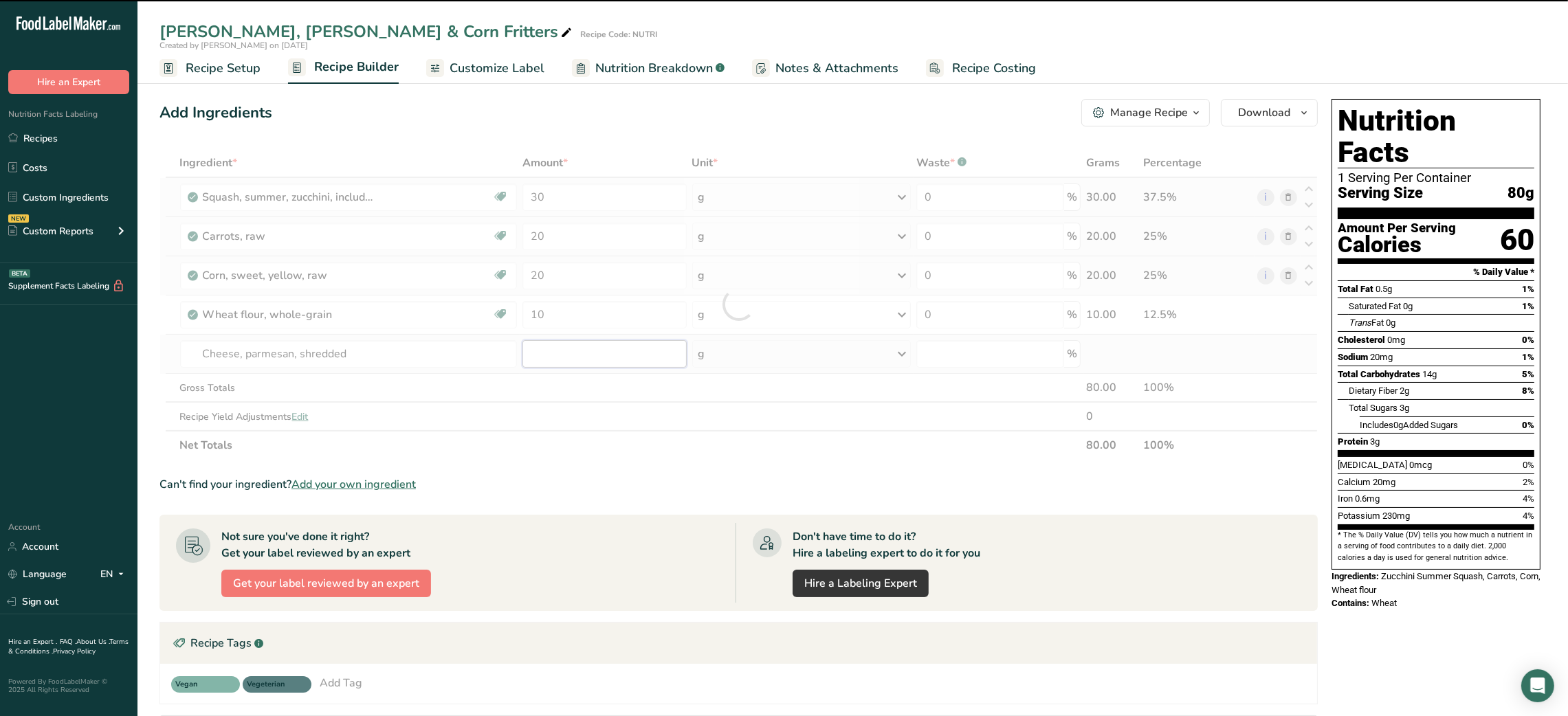
type input "0"
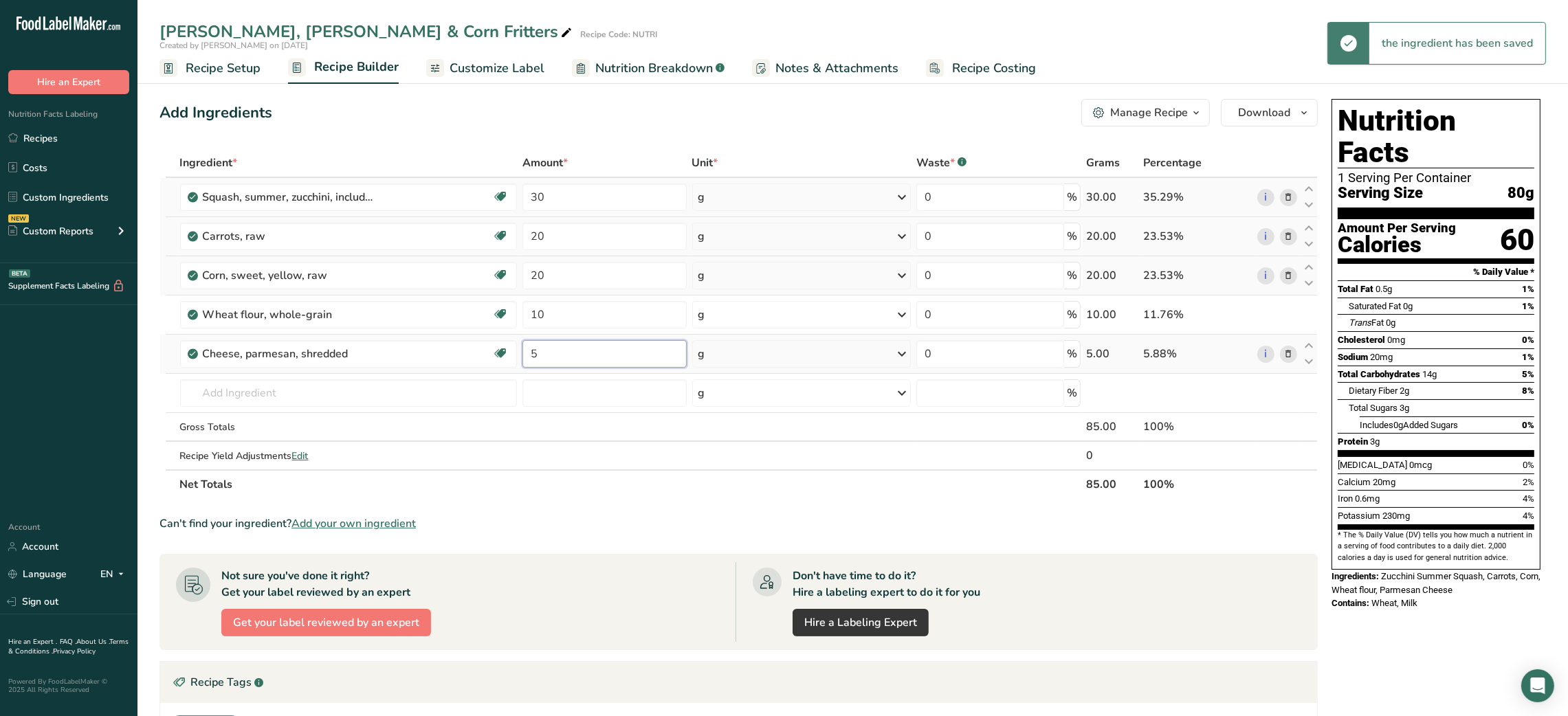
type input "5"
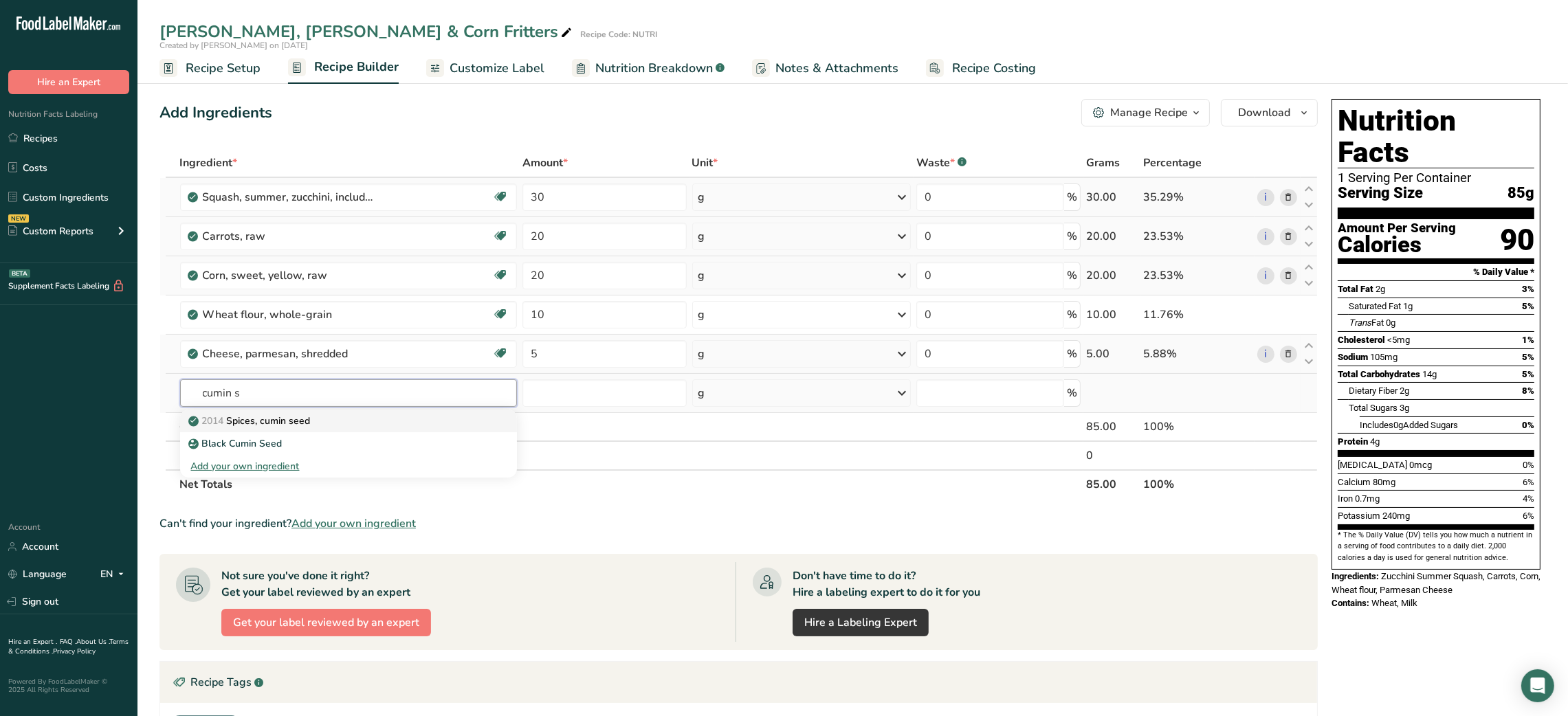
type input "cumin s"
click at [310, 426] on p "2014 Spices, cumin seed" at bounding box center [251, 421] width 119 height 15
type input "Spices, cumin seed"
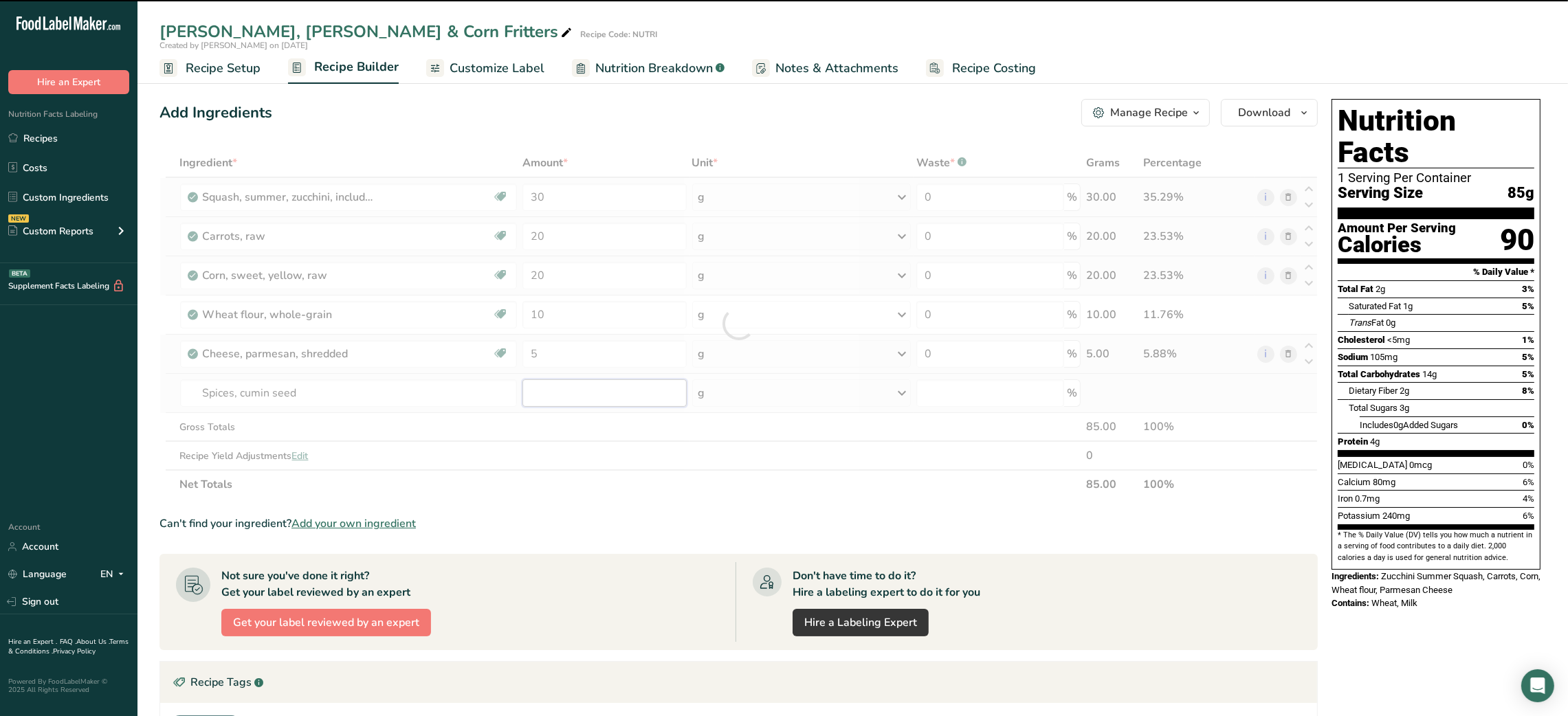
type input "0"
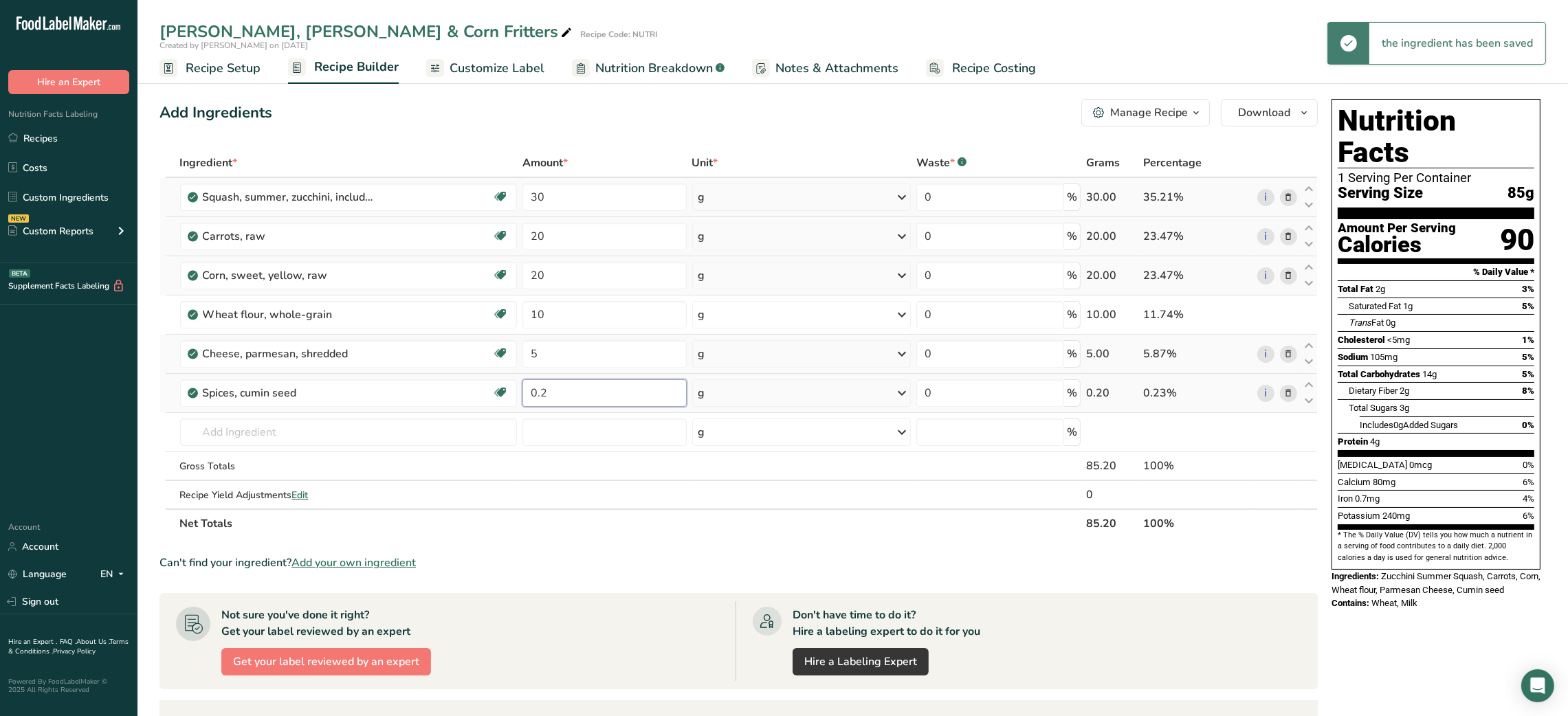
type input "0.2"
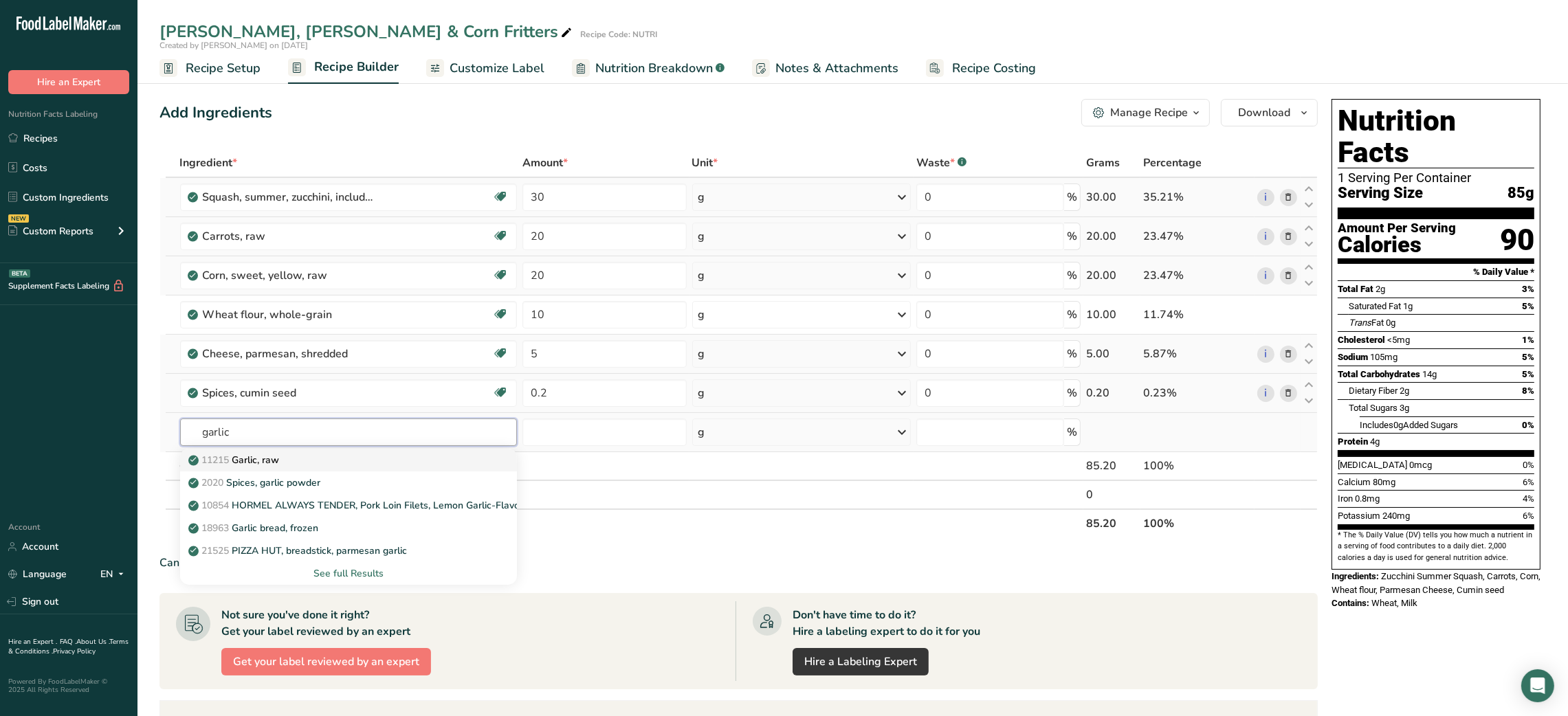
type input "garlic"
click at [290, 453] on div "11215 Garlic, raw" at bounding box center [338, 459] width 294 height 15
type input "Garlic, raw"
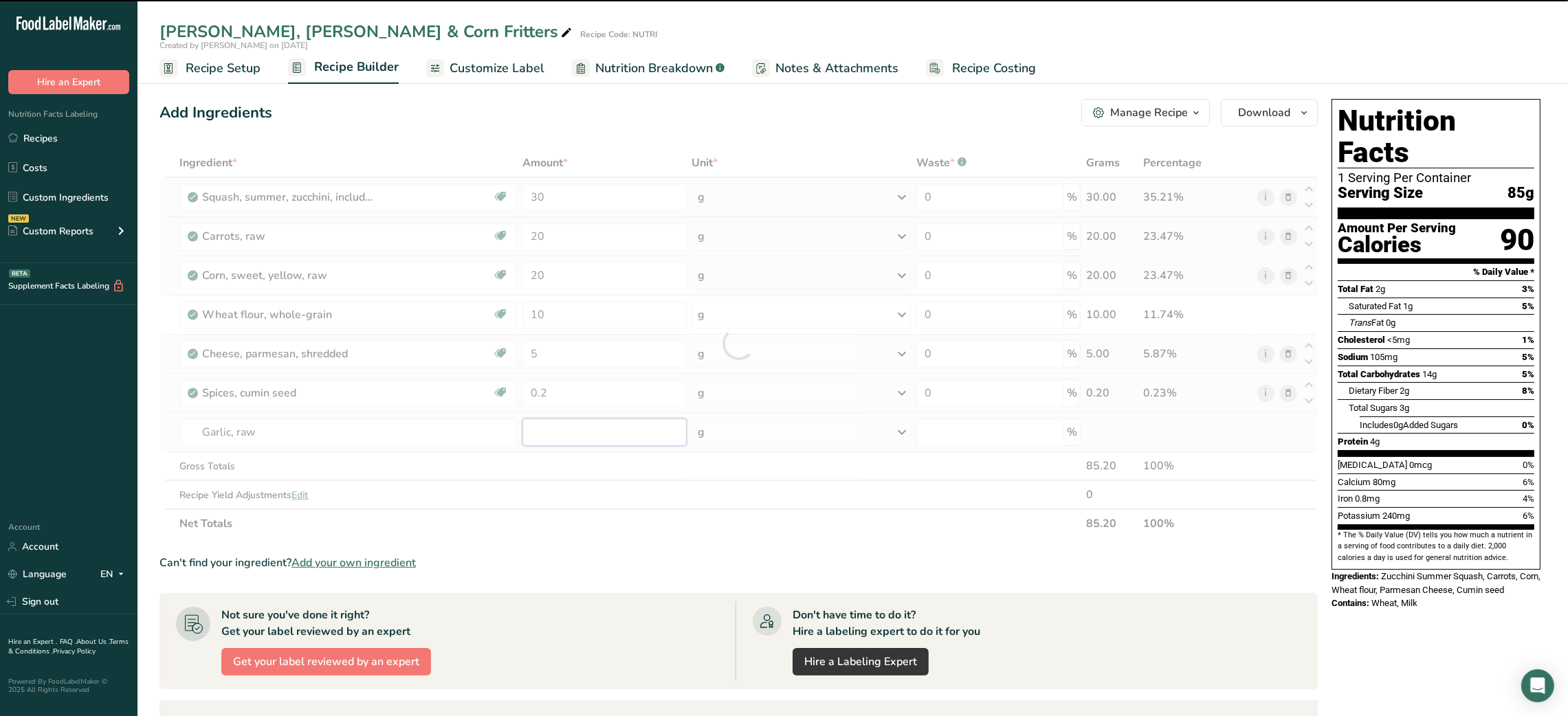
type input "0"
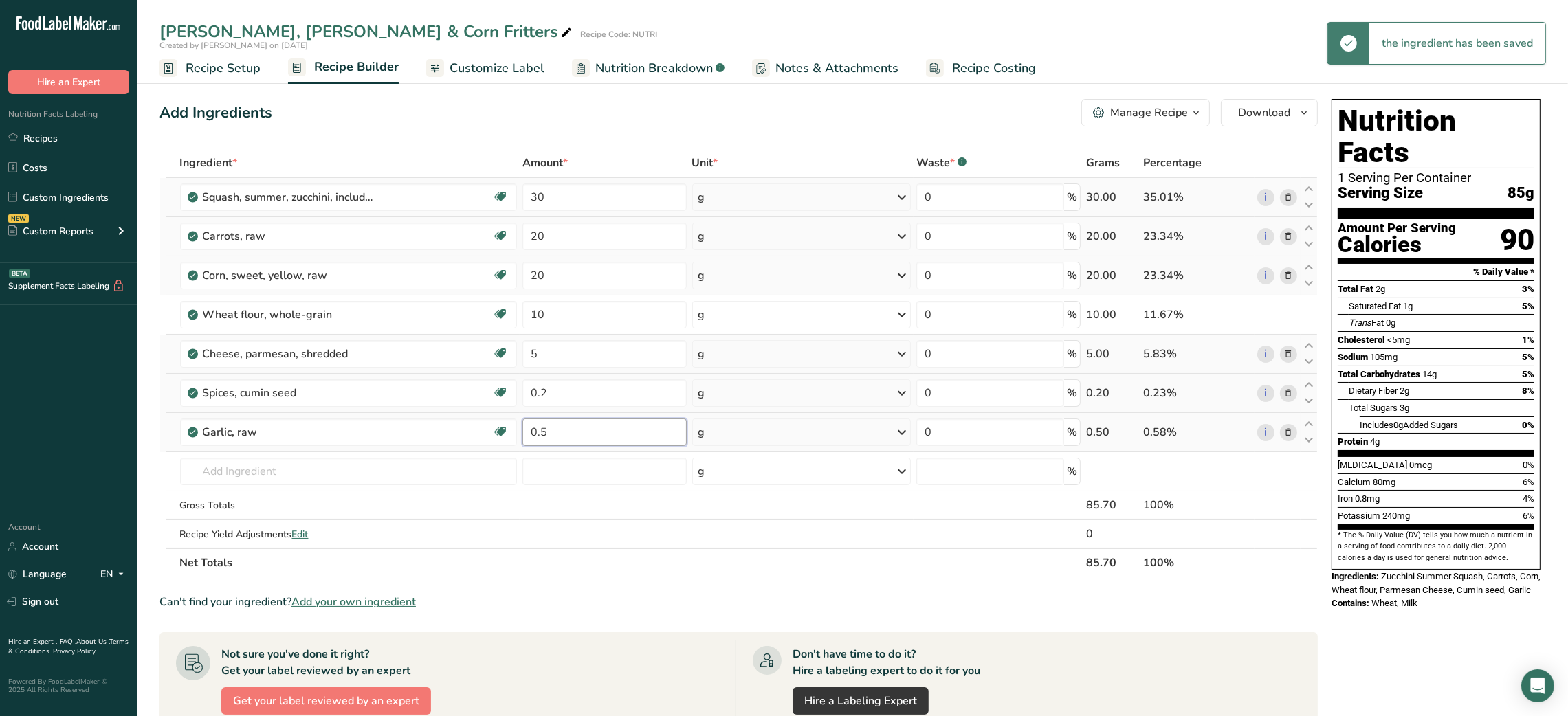
type input "0.5"
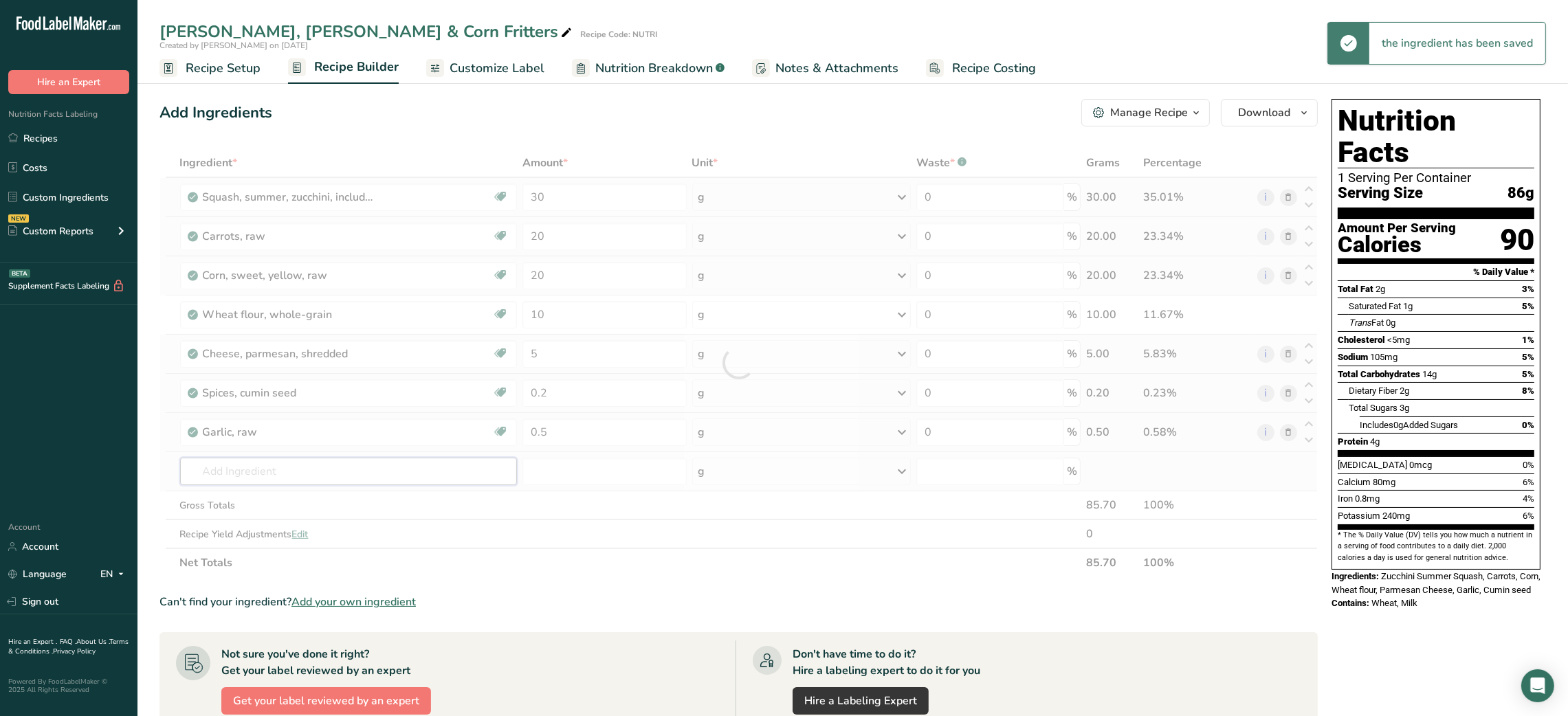
click at [275, 472] on div "Ingredient * Amount * Unit * Waste * .a-a{fill:#347362;}.b-a{fill:#fff;} Grams …" at bounding box center [739, 363] width 1158 height 428
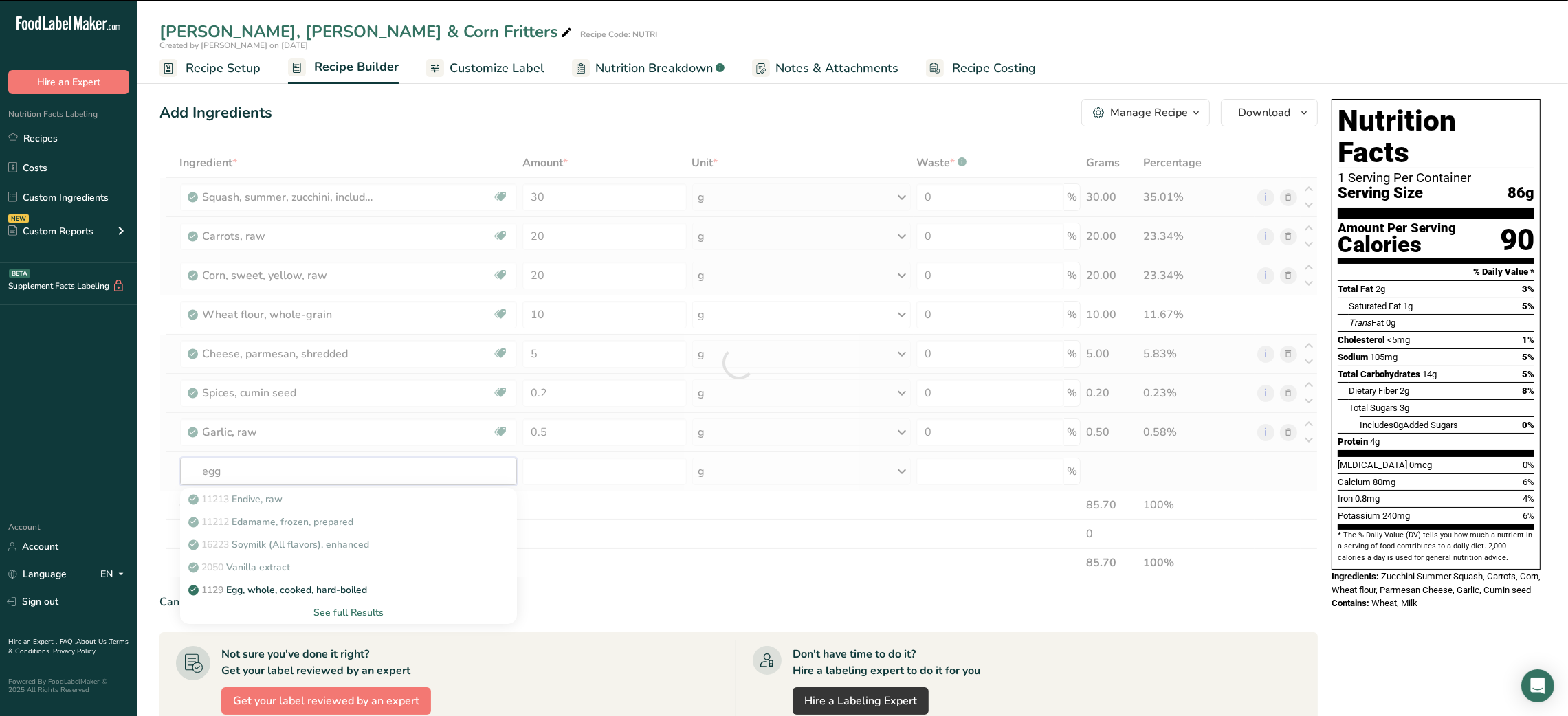
type input "egg"
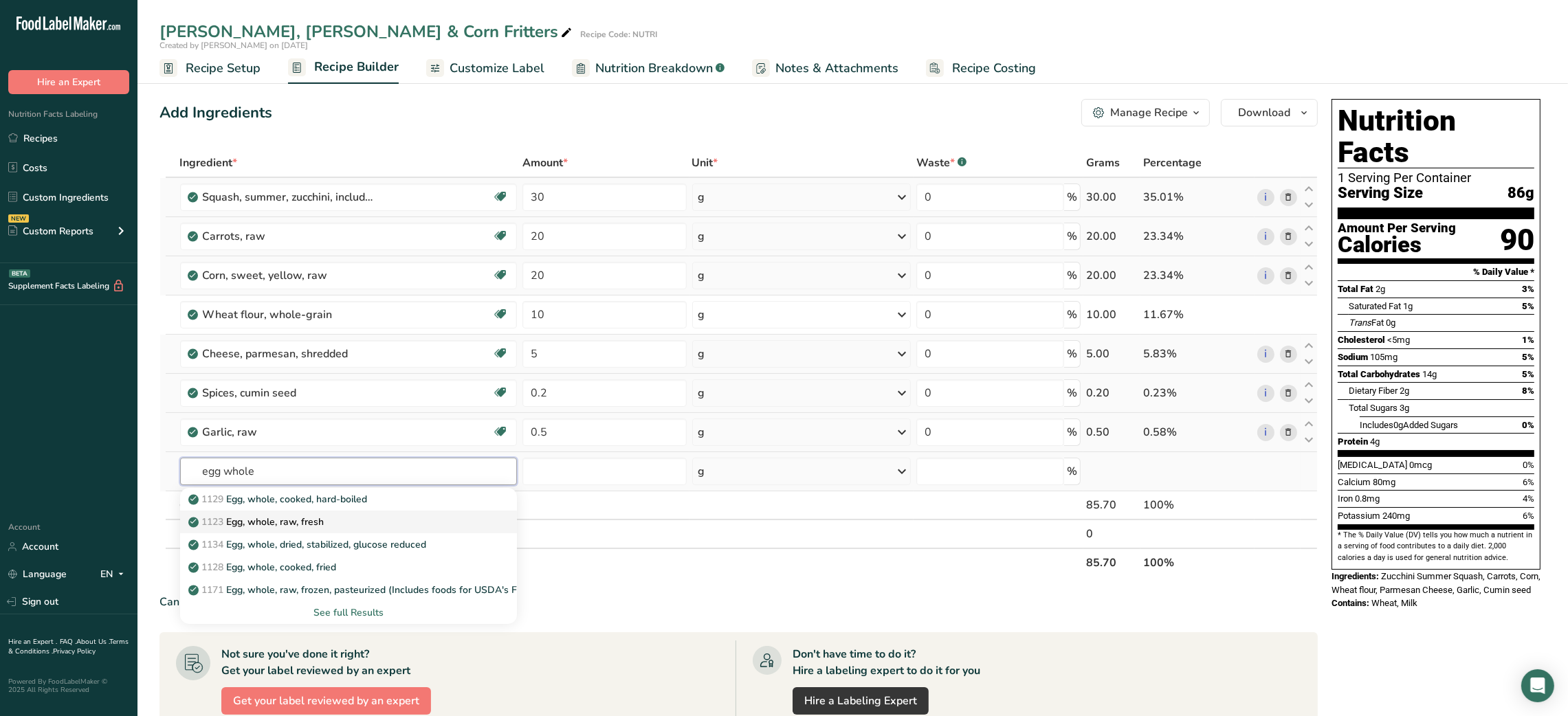
type input "egg whole"
click at [261, 523] on p "1123 Egg, whole, raw, fresh" at bounding box center [257, 522] width 133 height 15
type input "Egg, whole, raw, fresh"
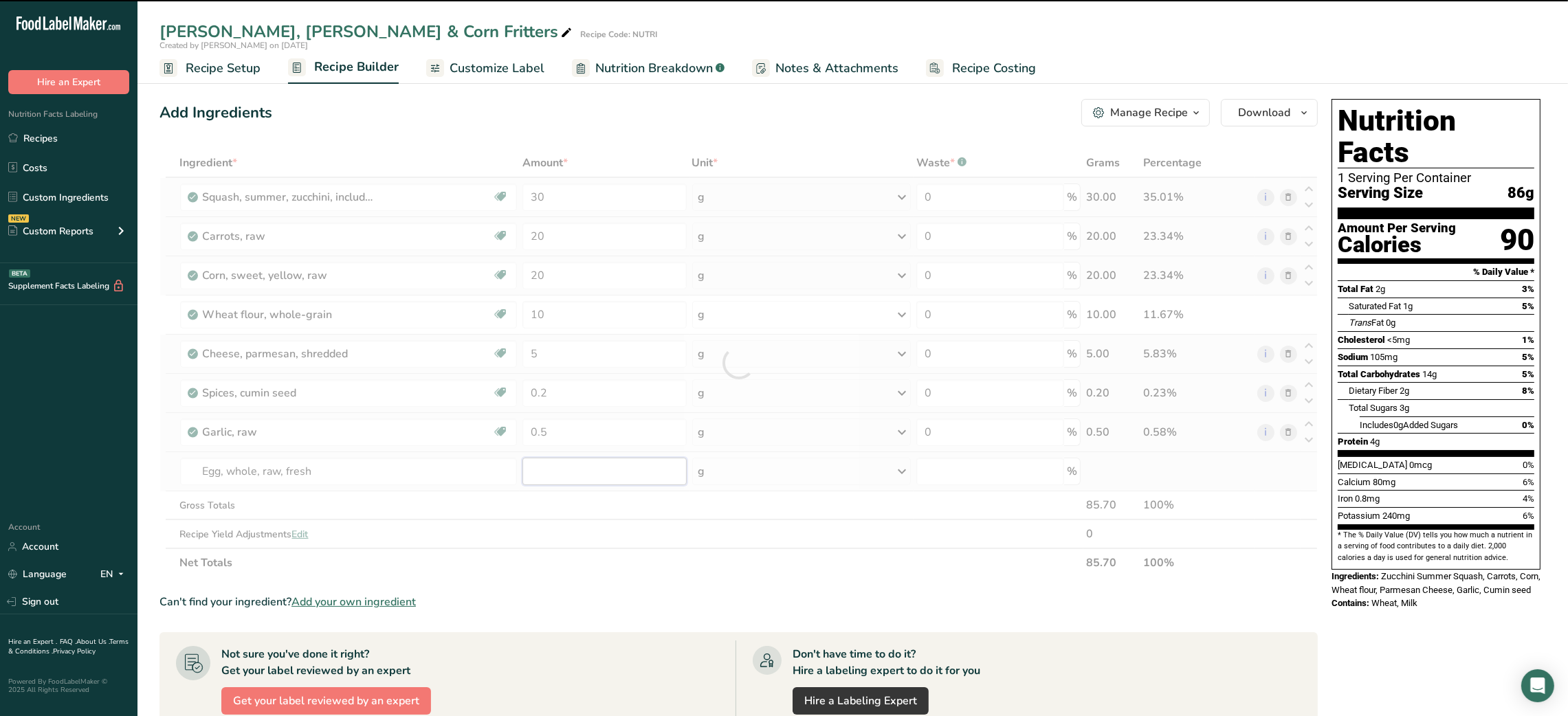
type input "0"
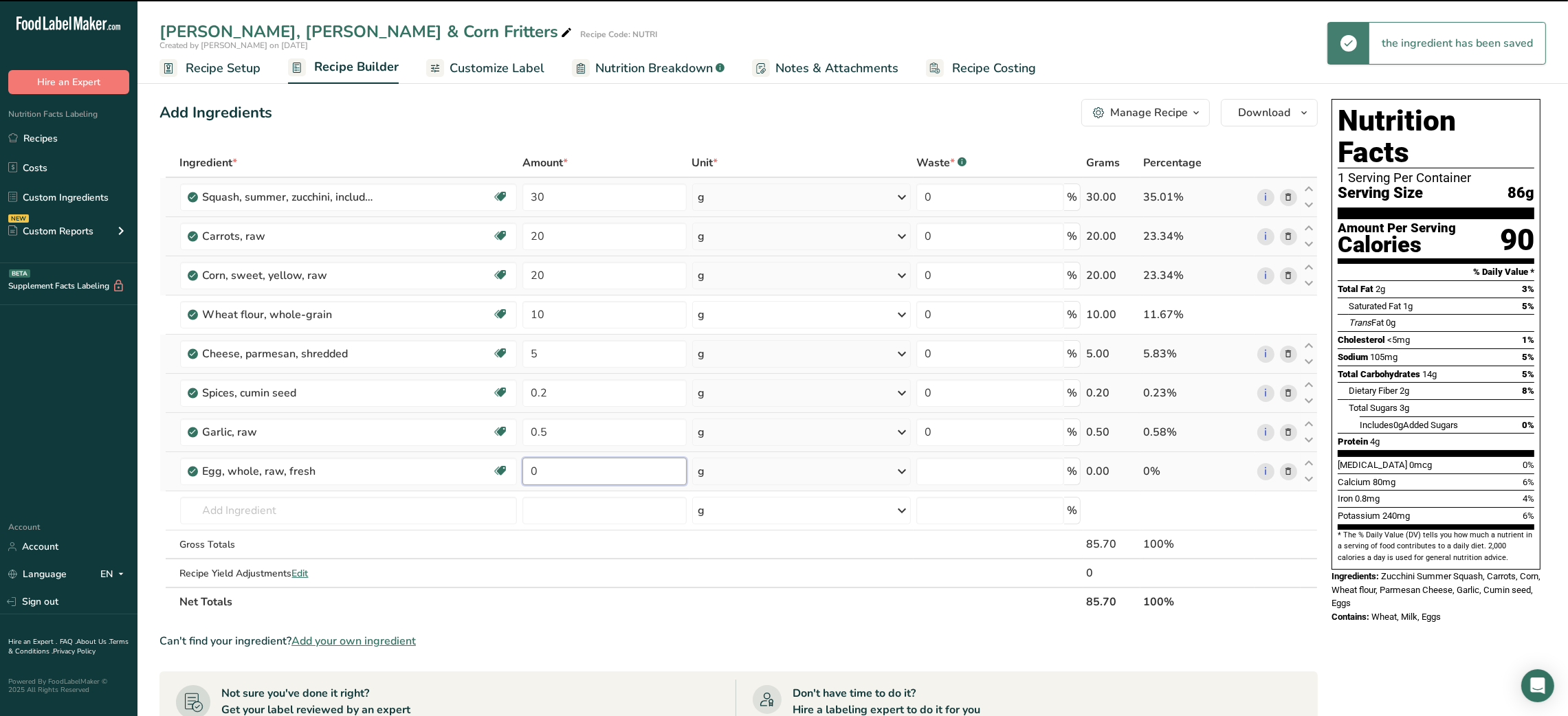
type input "0"
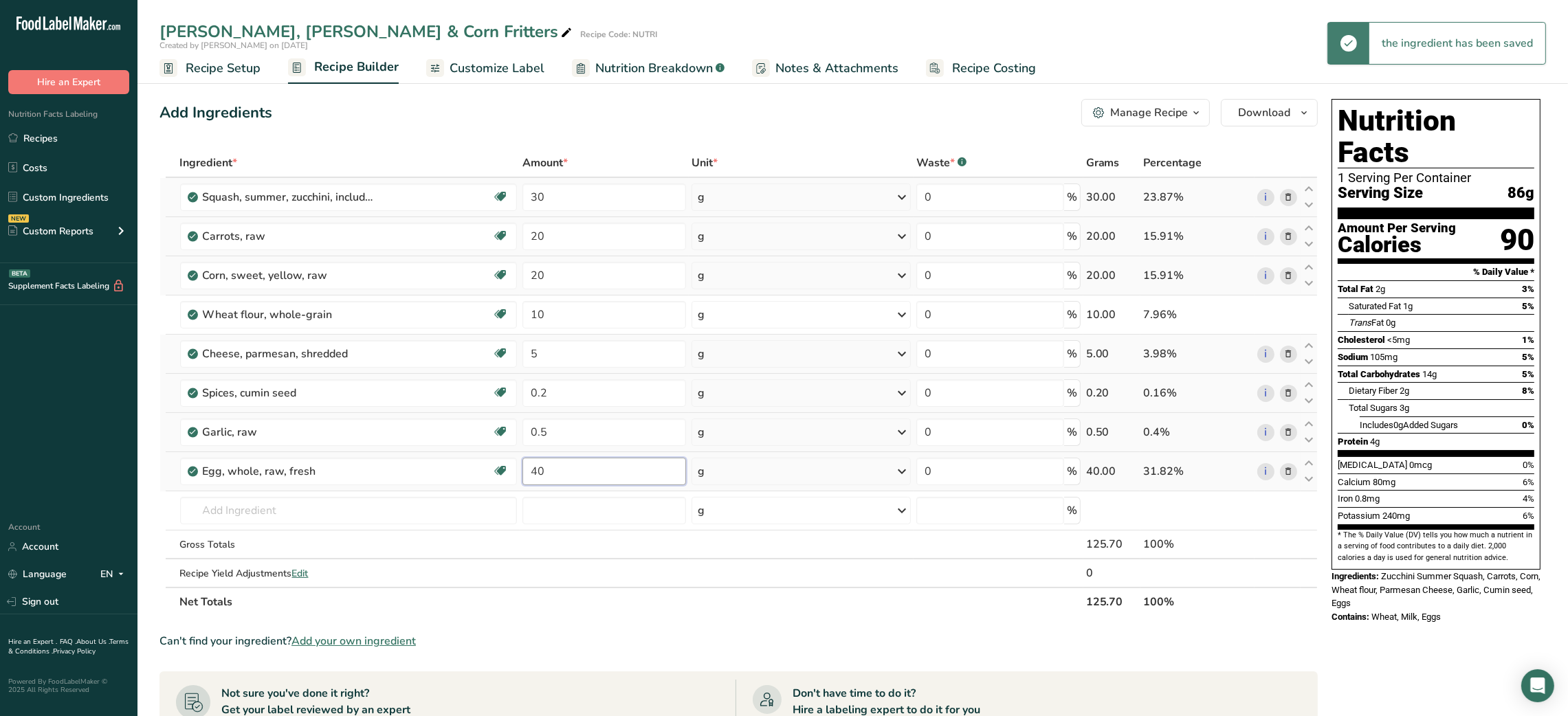
type input "40"
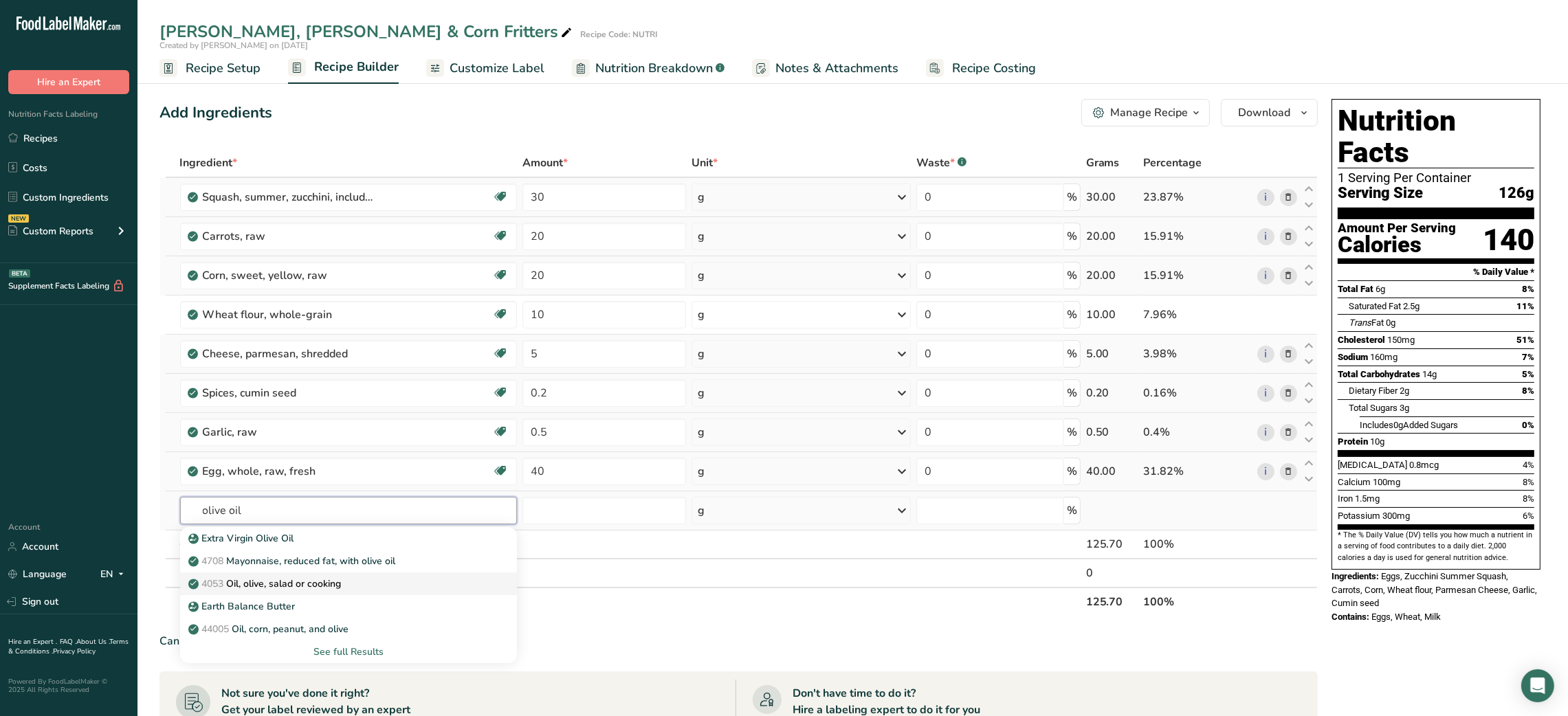
type input "olive oil"
click at [291, 580] on p "4053 Oil, olive, salad or cooking" at bounding box center [266, 583] width 150 height 15
type input "Oil, olive, salad or cooking"
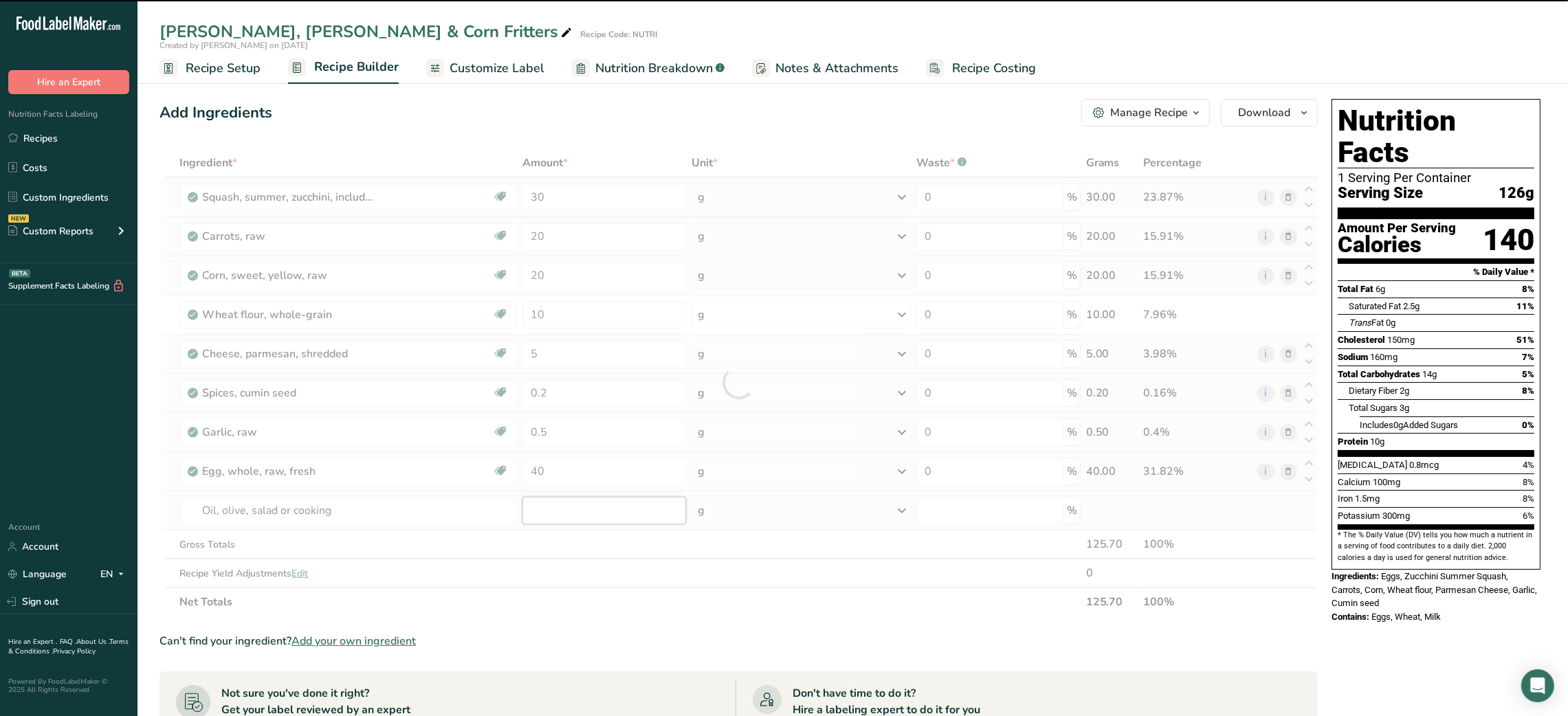
type input "0"
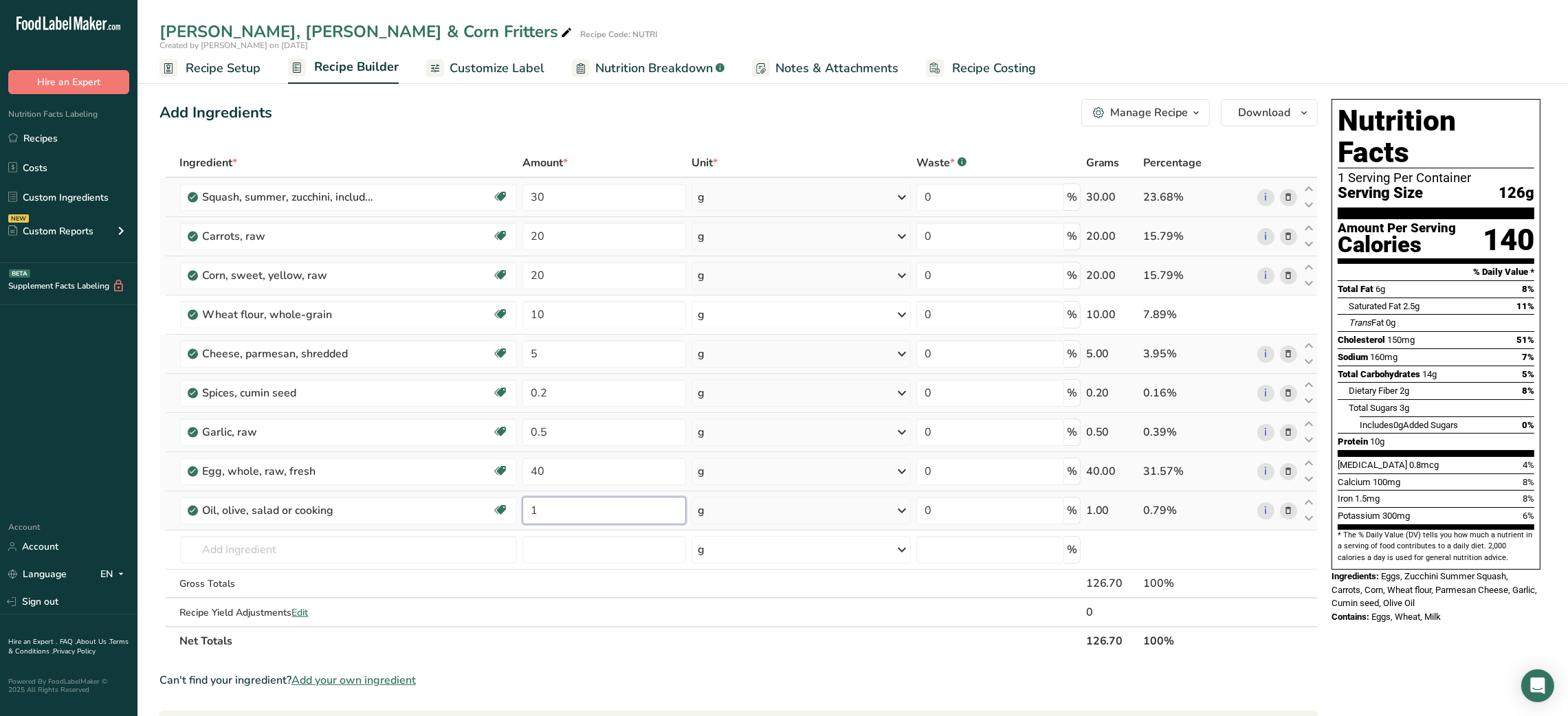
type input "1"
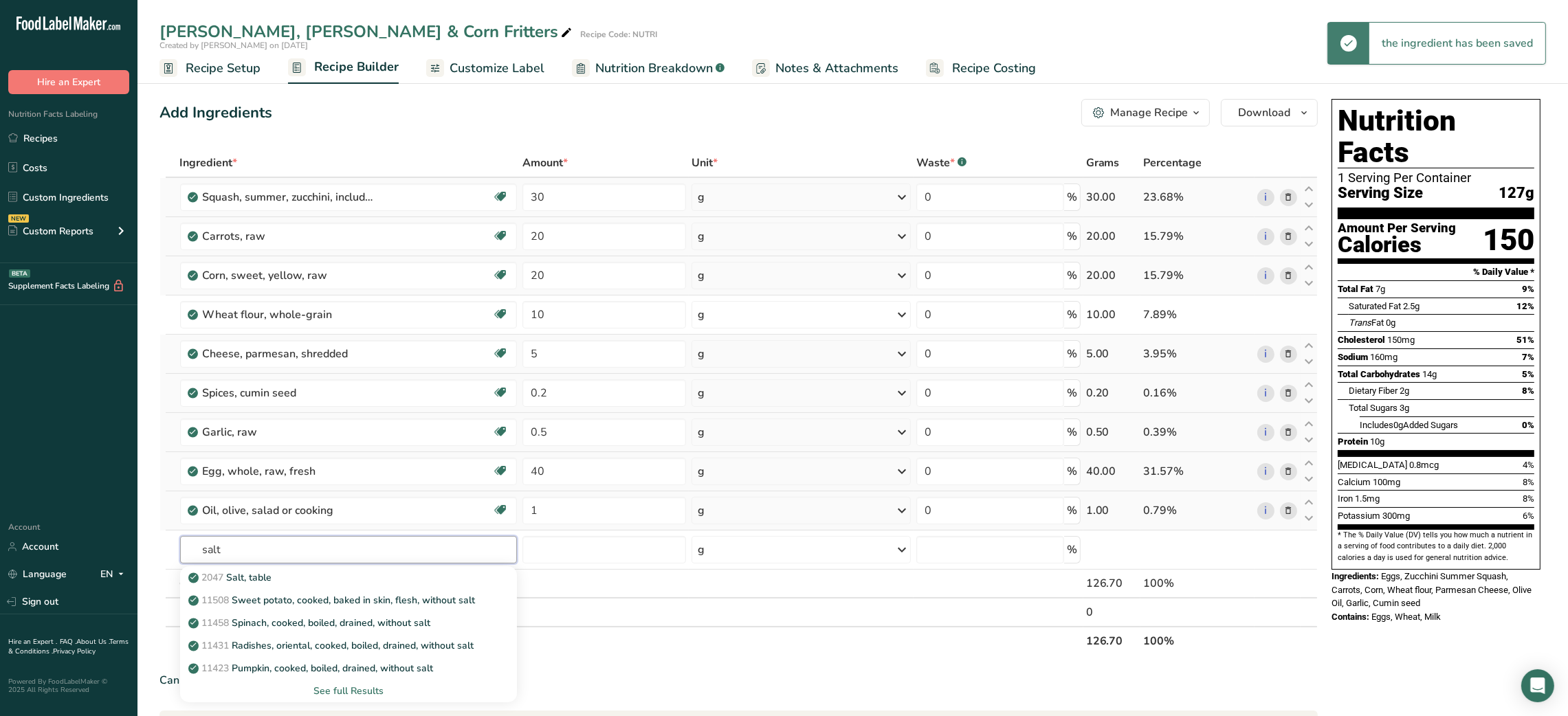
type input "salt"
click at [291, 580] on div "2047 Salt, table" at bounding box center [338, 577] width 294 height 15
type input "Salt, table"
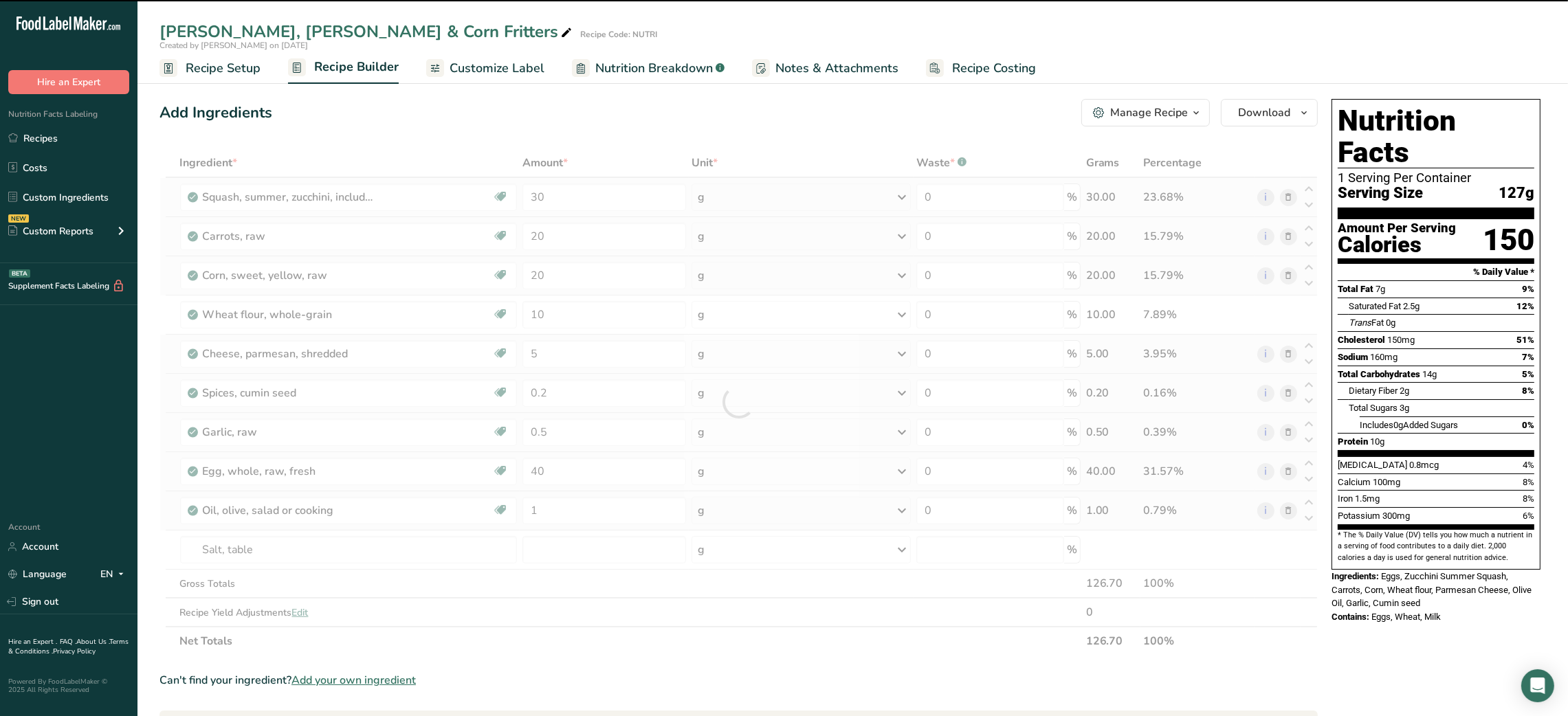
type input "0"
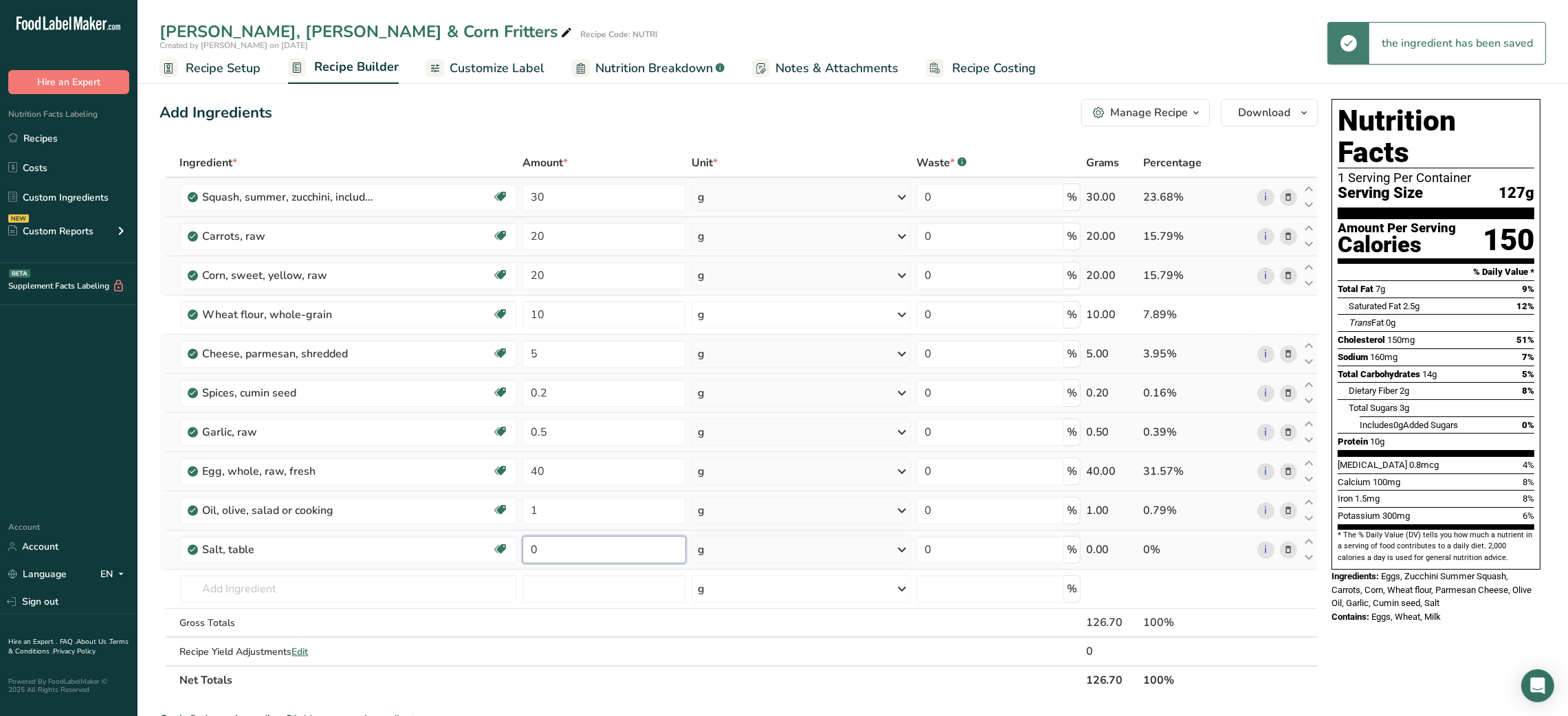
click at [535, 551] on input "0" at bounding box center [604, 549] width 163 height 28
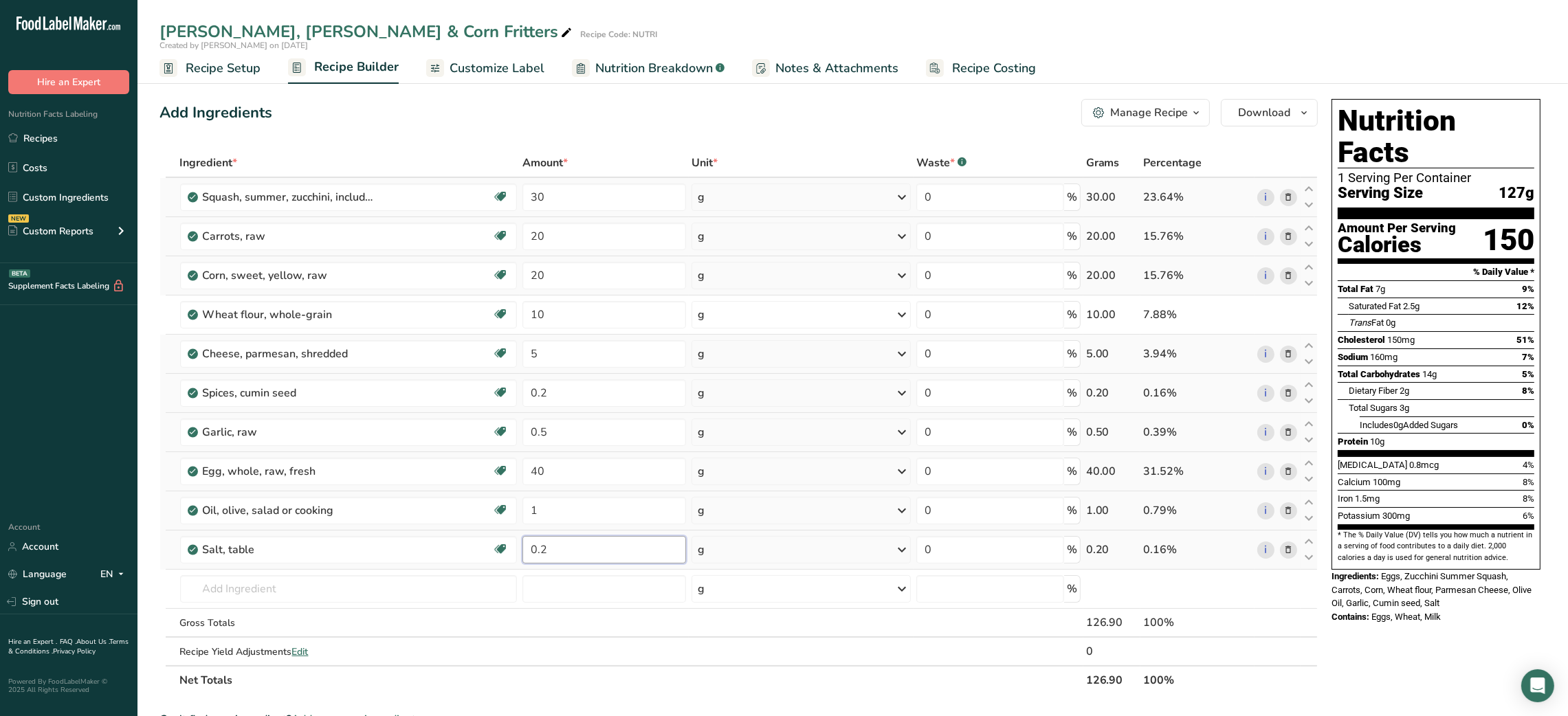
type input "0.2"
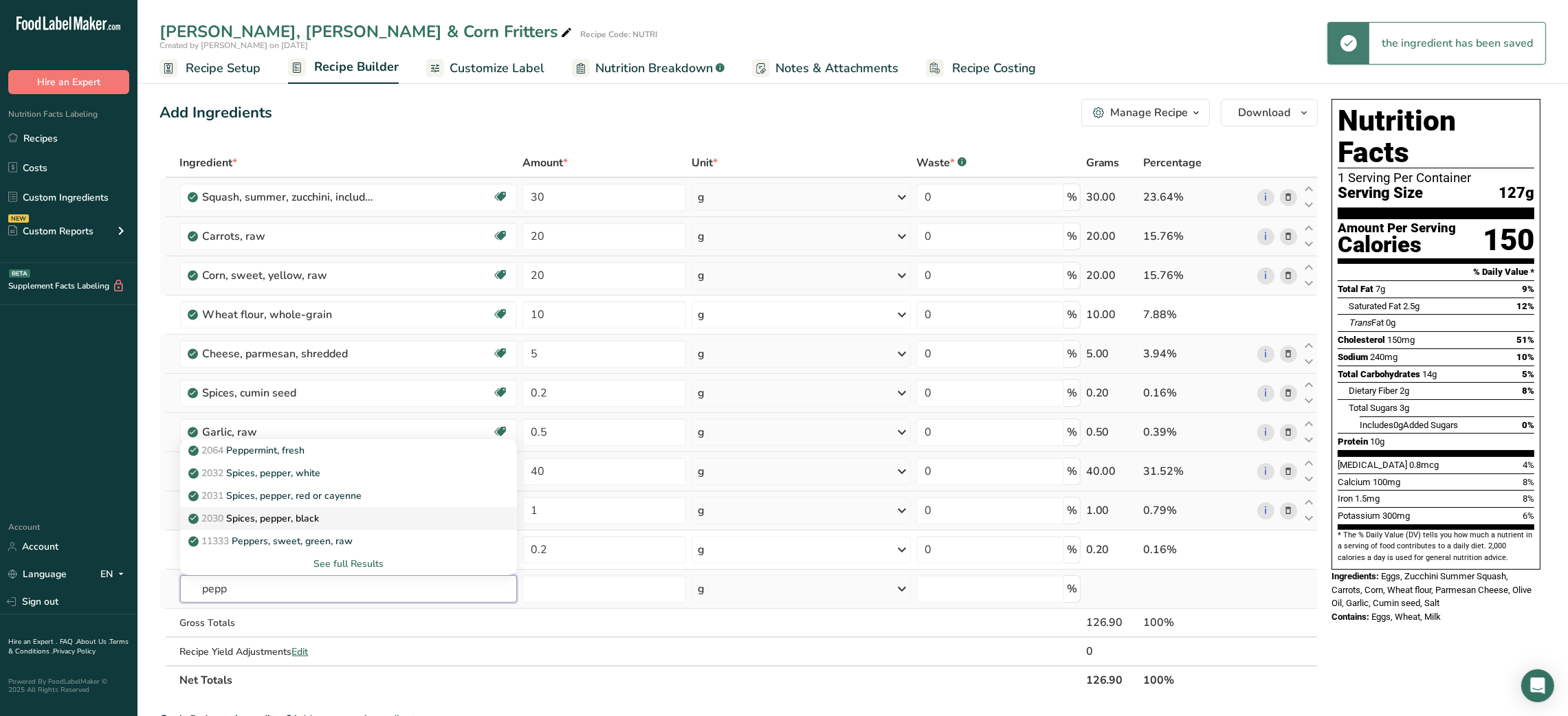
type input "pepp"
click at [286, 510] on link "2030 Spices, pepper, black" at bounding box center [348, 518] width 338 height 22
type input "Spices, pepper, black"
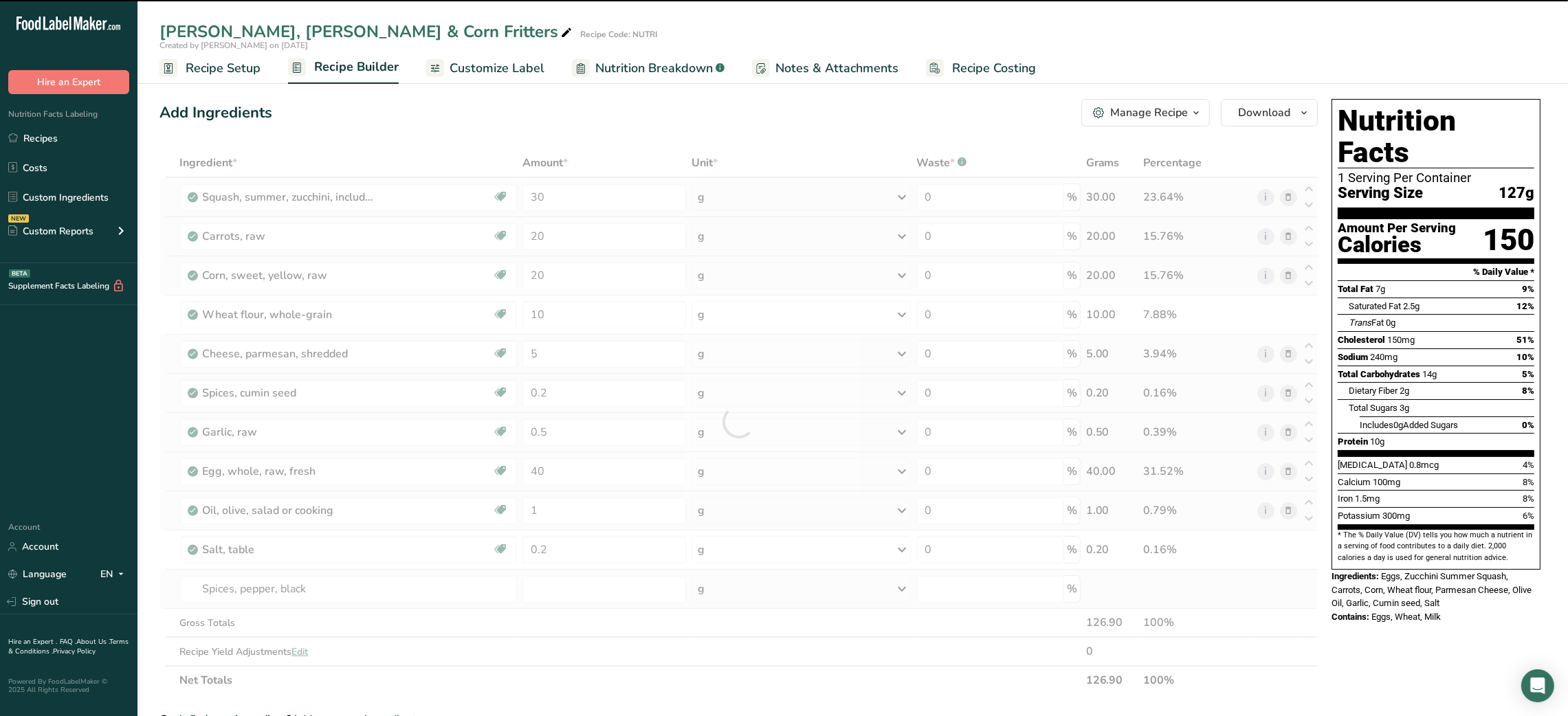
type input "0"
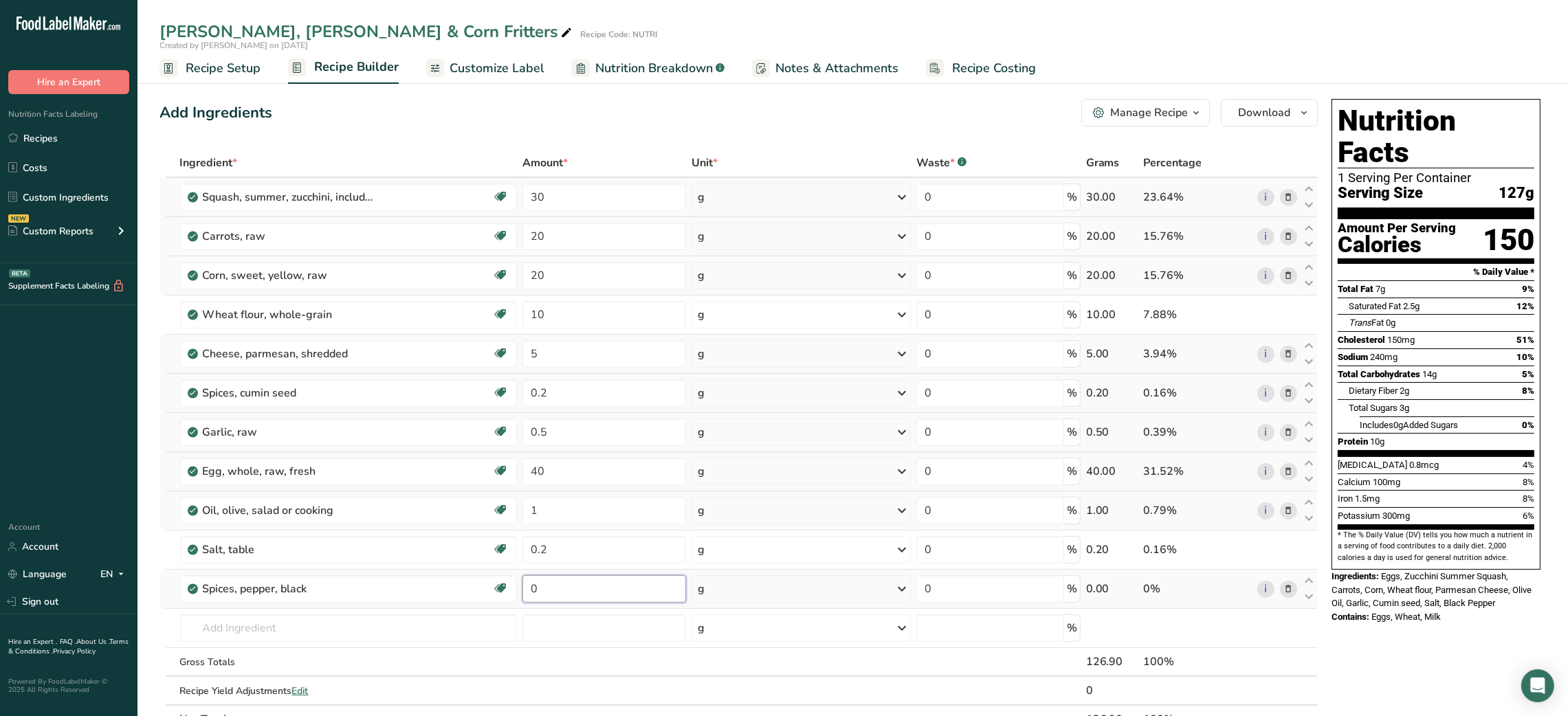
click at [533, 589] on input "0" at bounding box center [604, 589] width 163 height 28
type input "0.1"
click at [60, 143] on link "Recipes" at bounding box center [68, 138] width 137 height 26
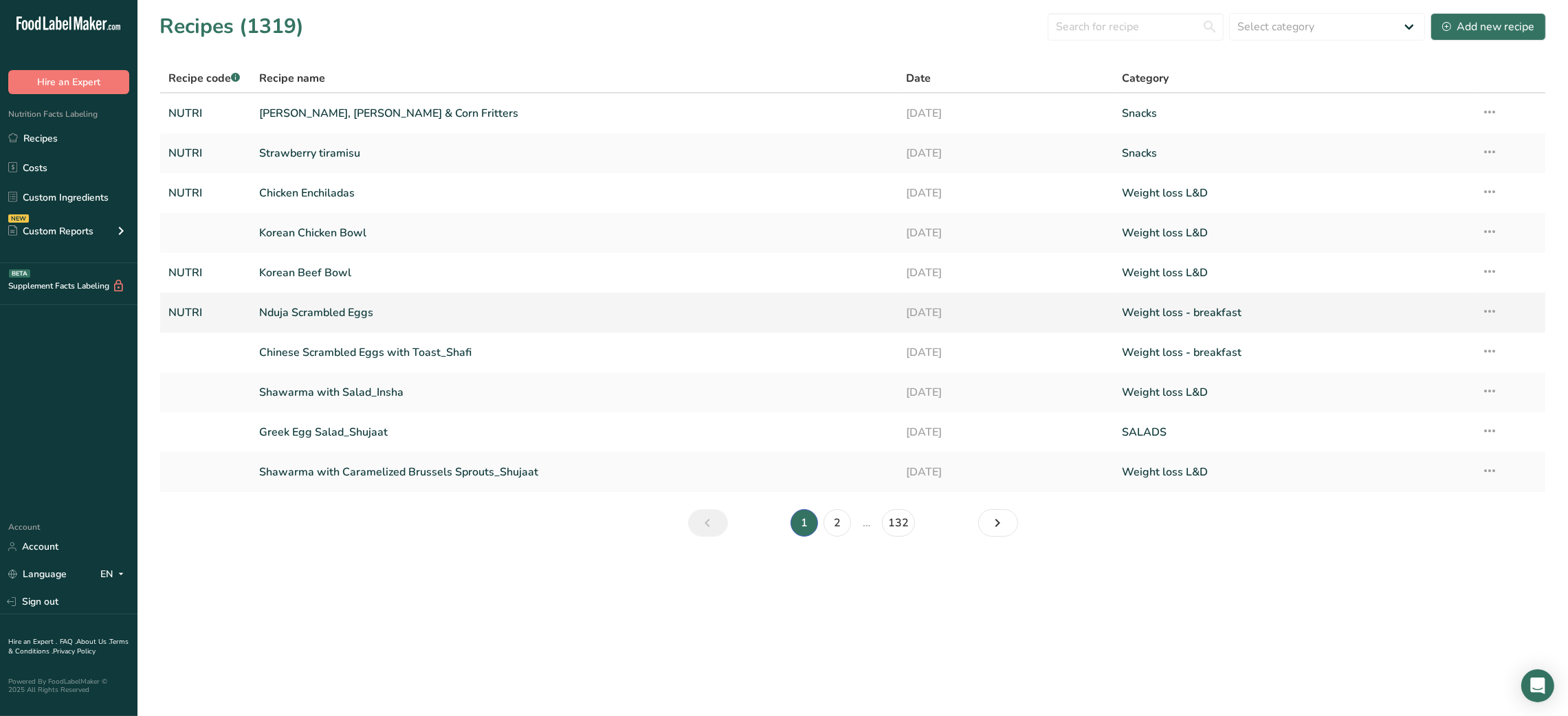
click at [278, 321] on link "Nduja Scrambled Eggs" at bounding box center [575, 312] width 631 height 29
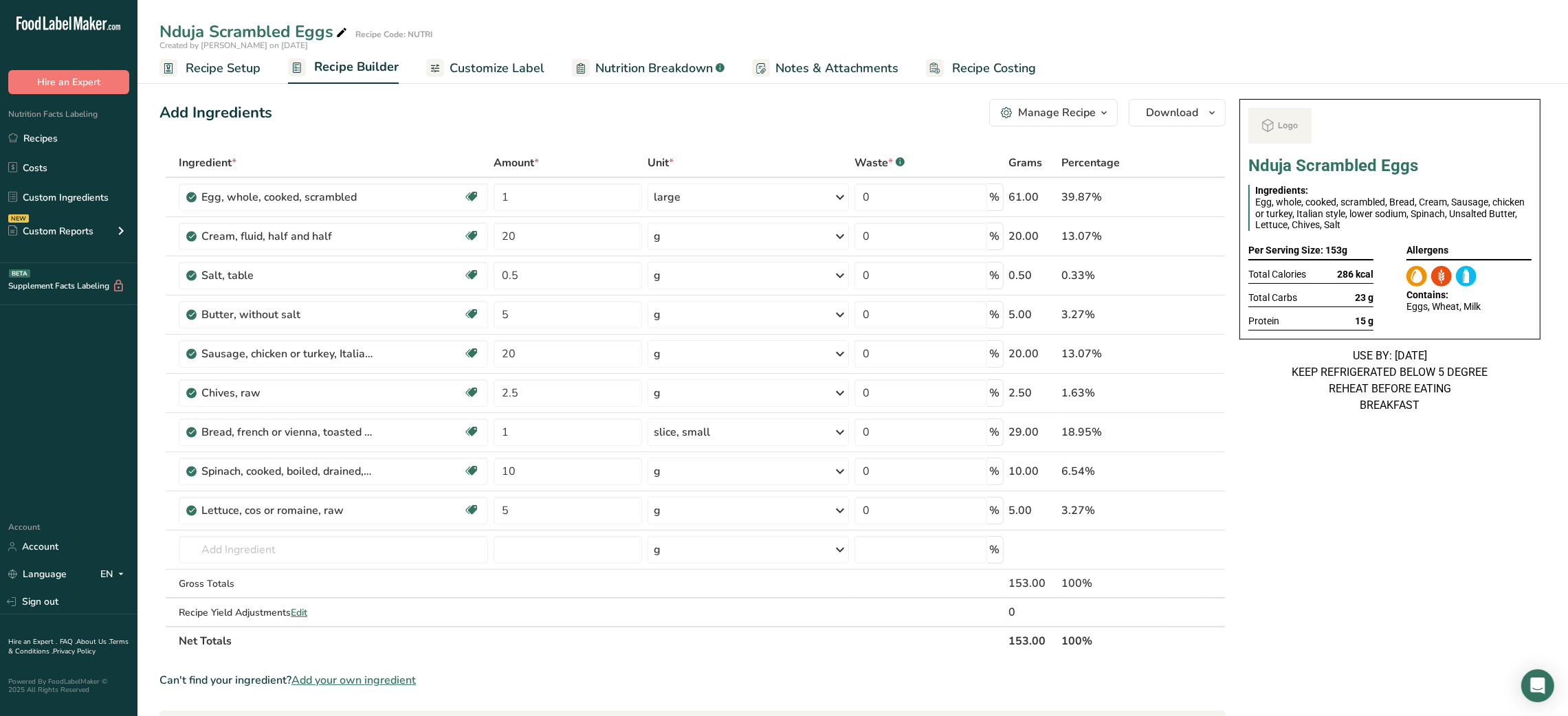
click at [1177, 448] on div "Nduja Scrambled Eggs Ingredients: Egg, whole, cooked, scrambled, Bread, Cream, …" at bounding box center [1389, 631] width 312 height 1077
click at [60, 143] on link "Recipes" at bounding box center [68, 138] width 137 height 26
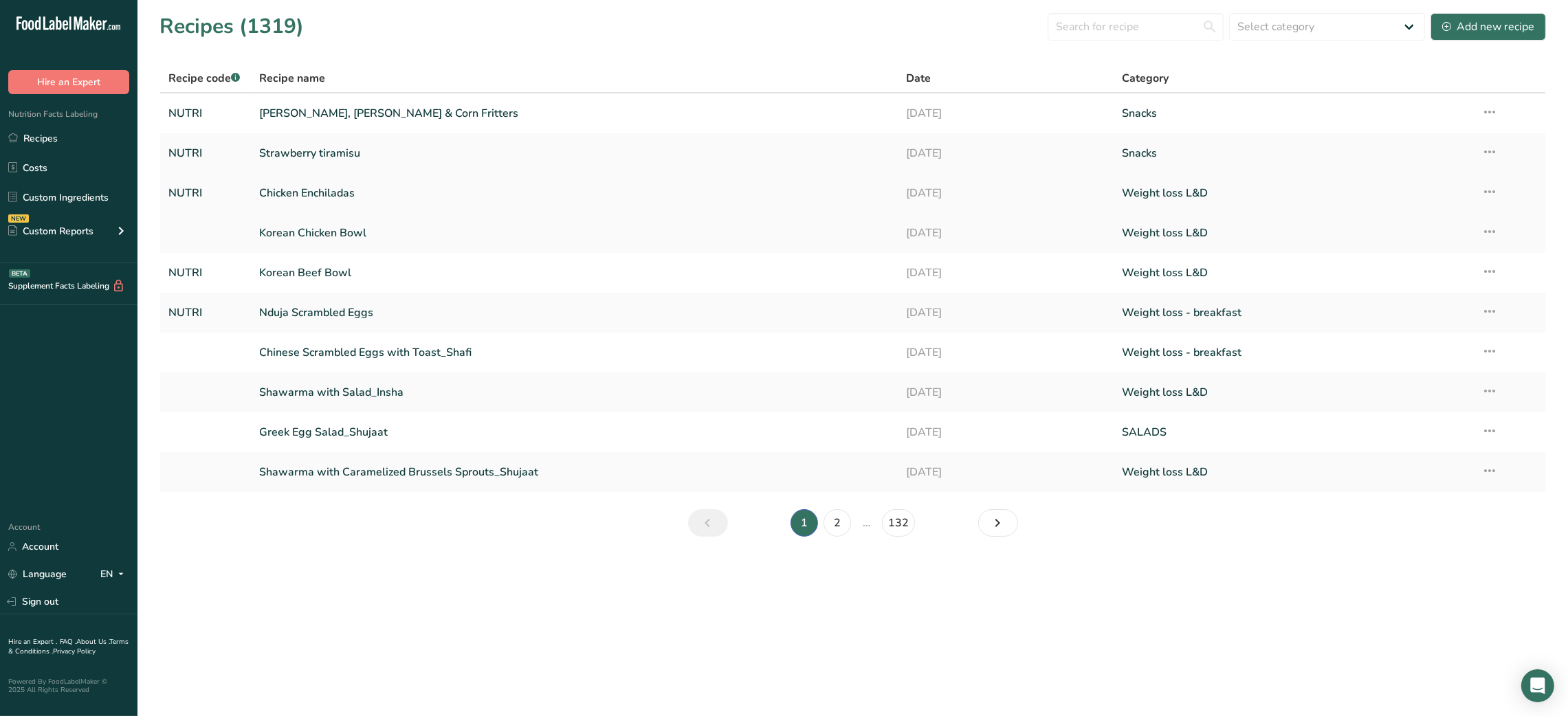
click at [316, 196] on link "Chicken Enchiladas" at bounding box center [575, 193] width 631 height 29
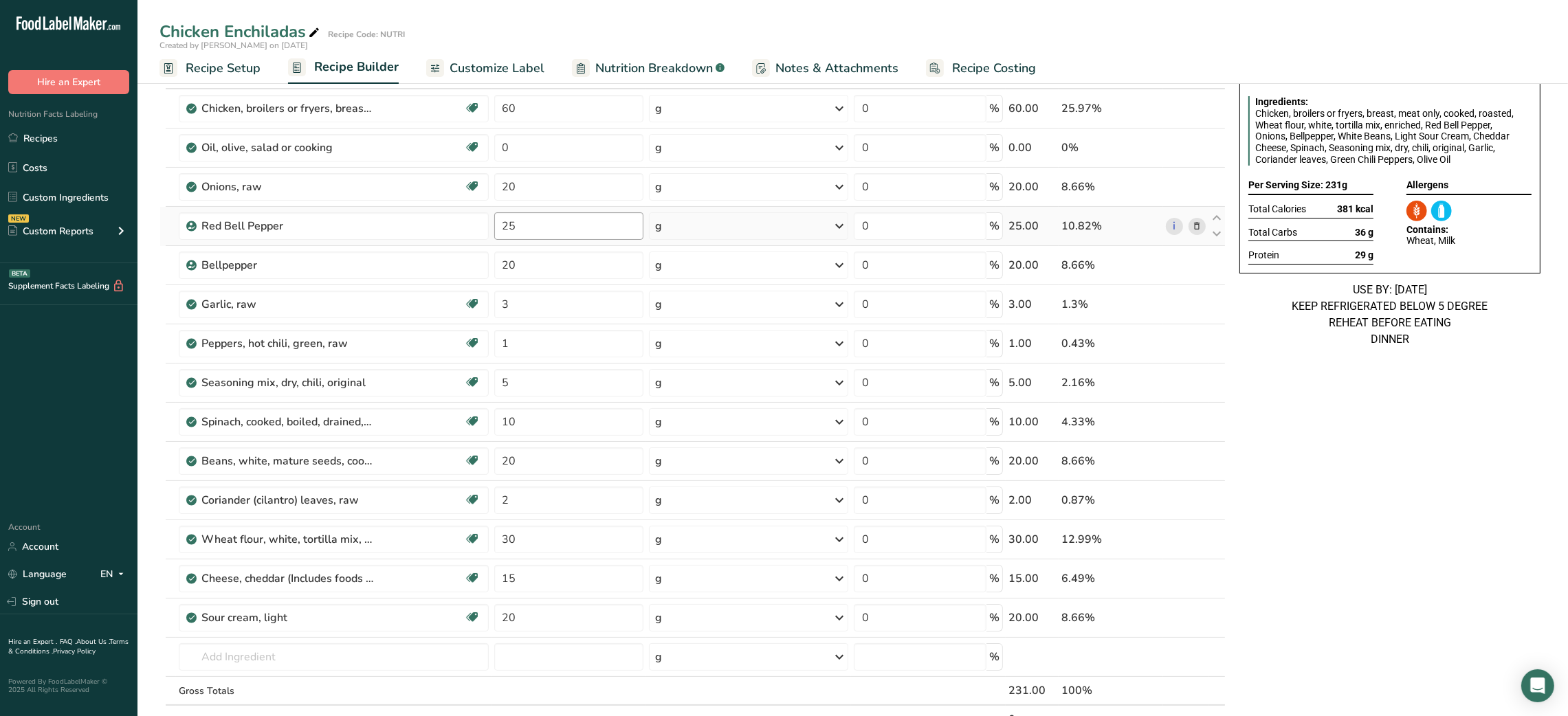
scroll to position [97, 0]
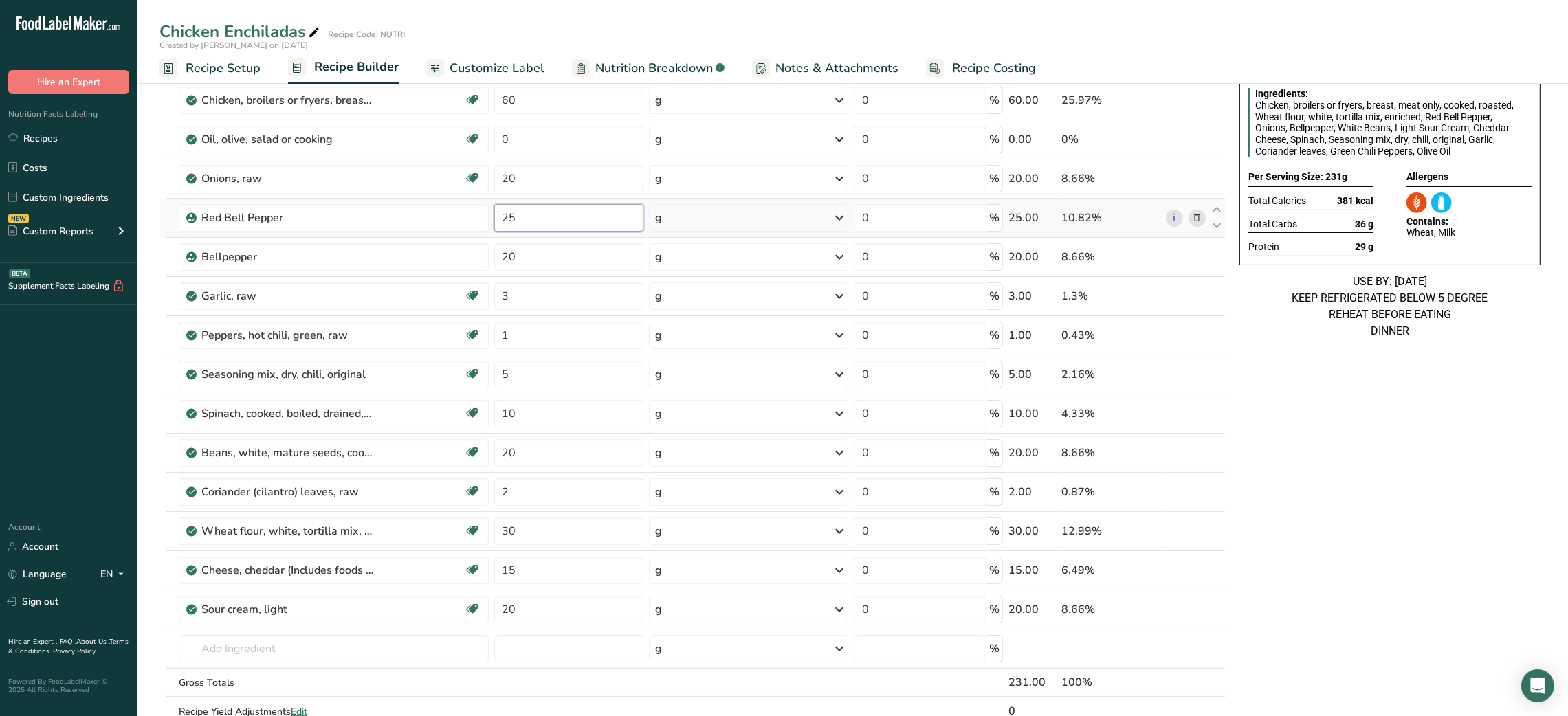
click at [505, 220] on input "25" at bounding box center [568, 218] width 149 height 28
type input "20"
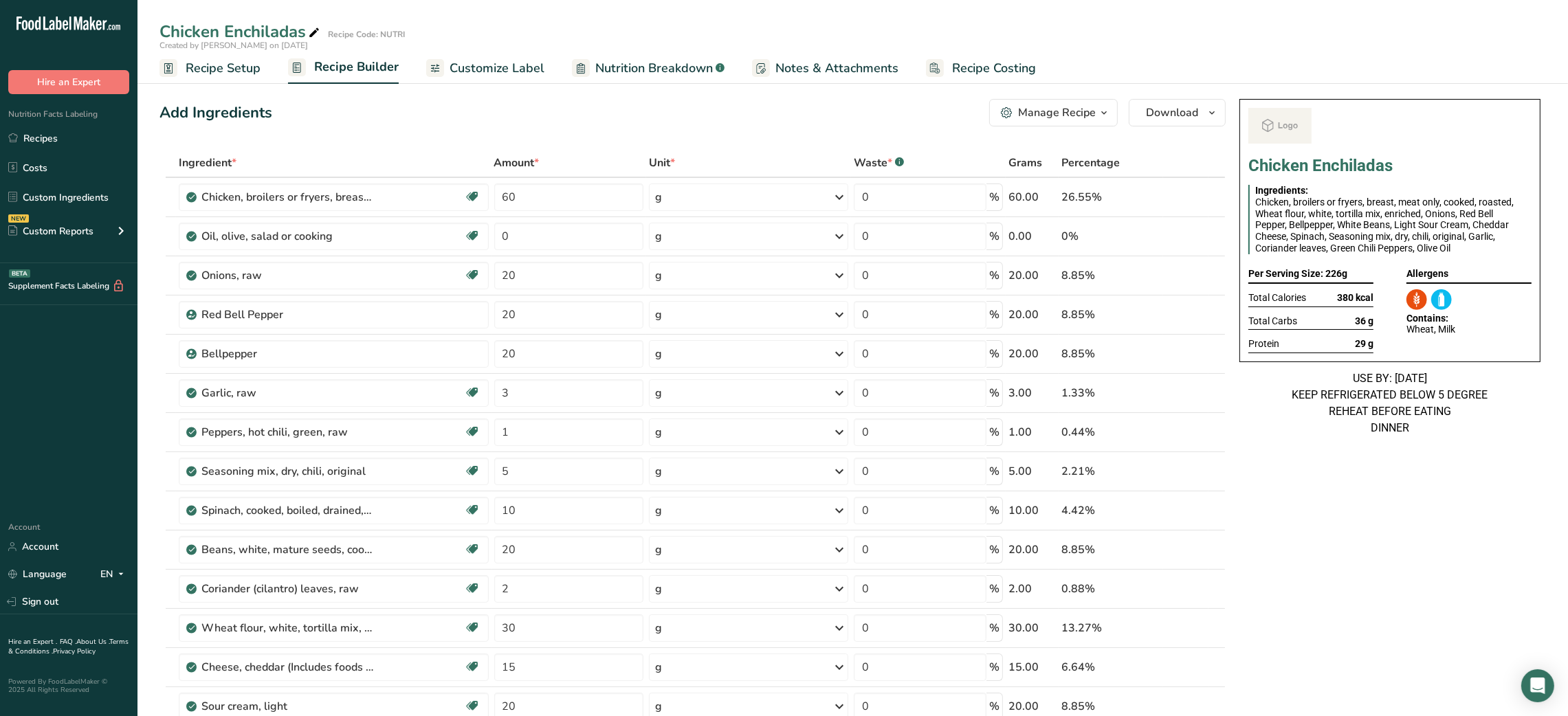
click at [1092, 113] on div "Manage Recipe" at bounding box center [1057, 112] width 78 height 16
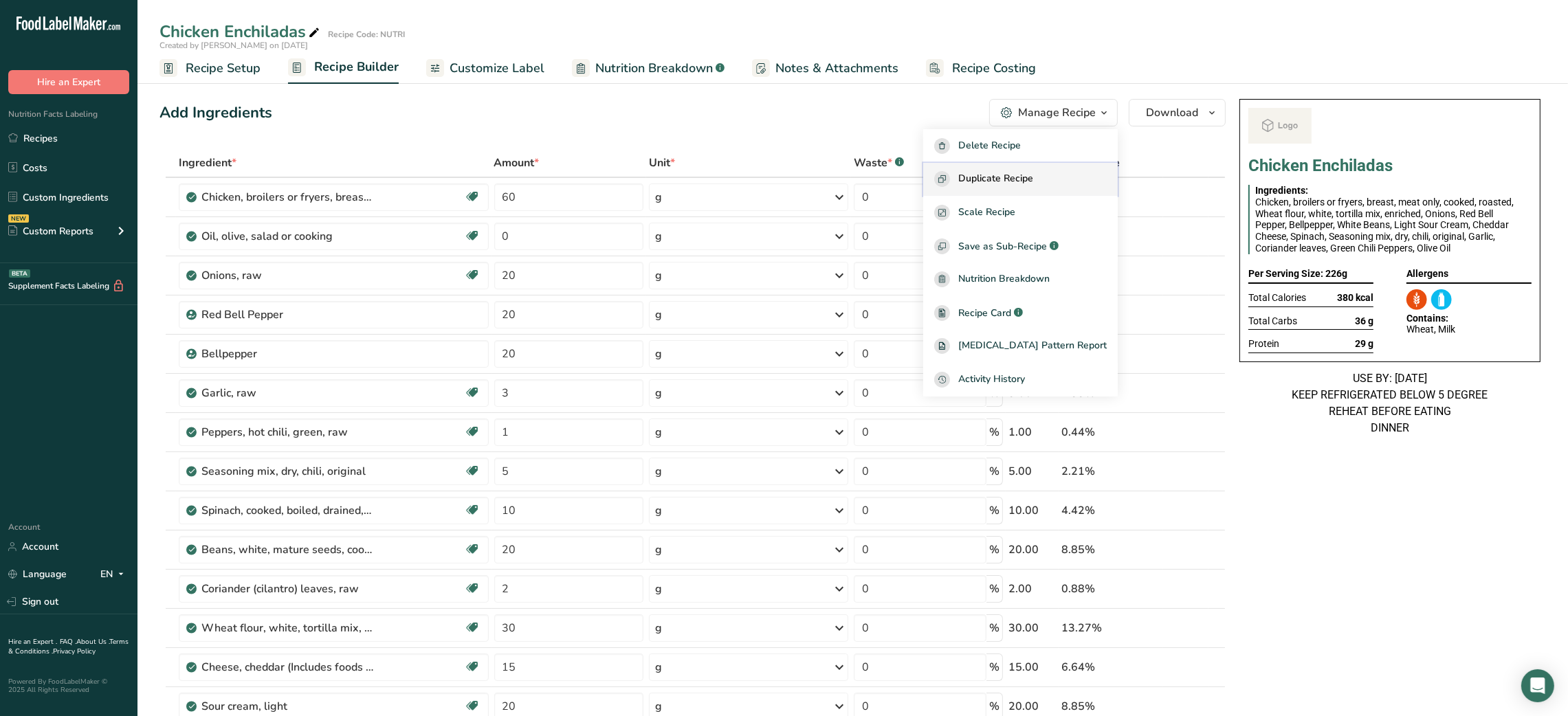
click at [1033, 175] on span "Duplicate Recipe" at bounding box center [995, 179] width 75 height 16
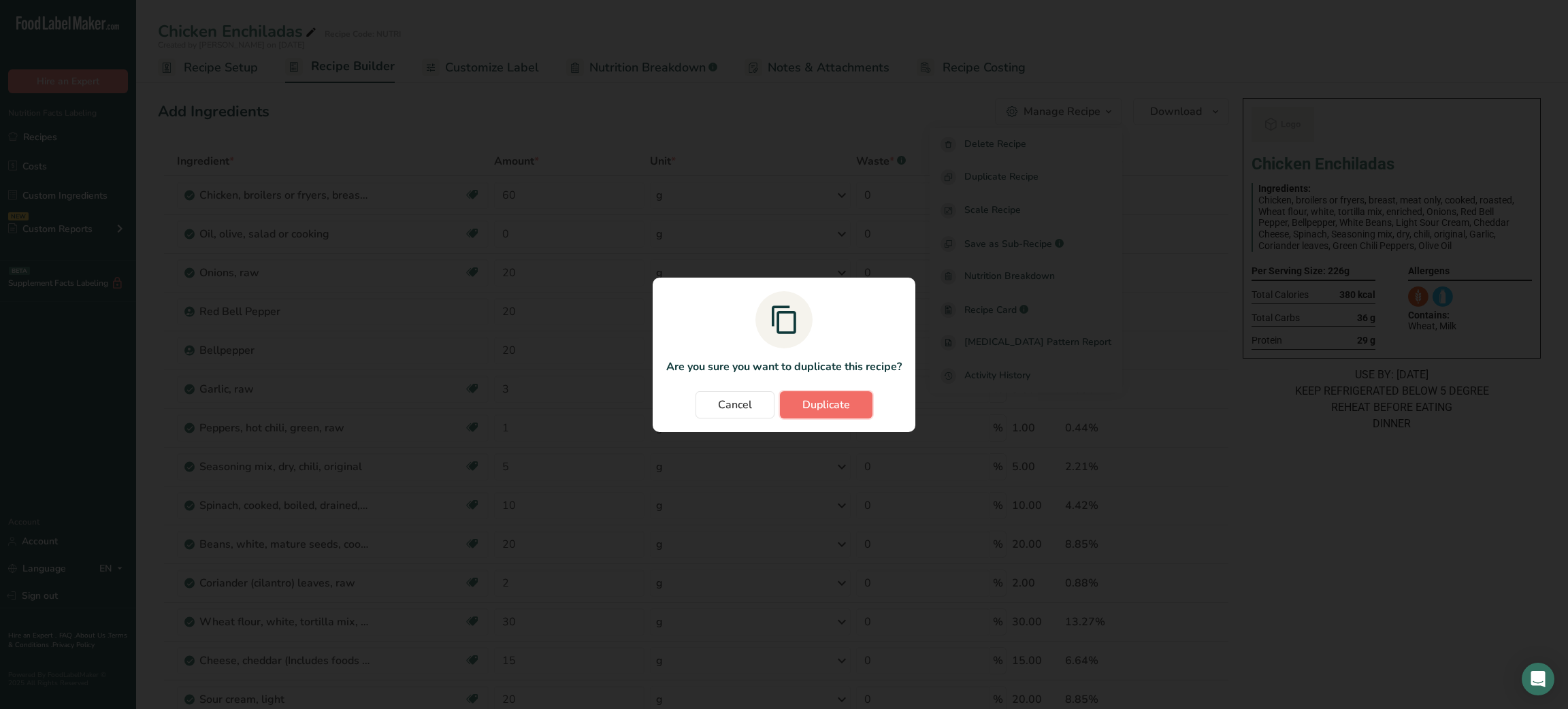
click at [824, 404] on span "Duplicate" at bounding box center [826, 405] width 48 height 16
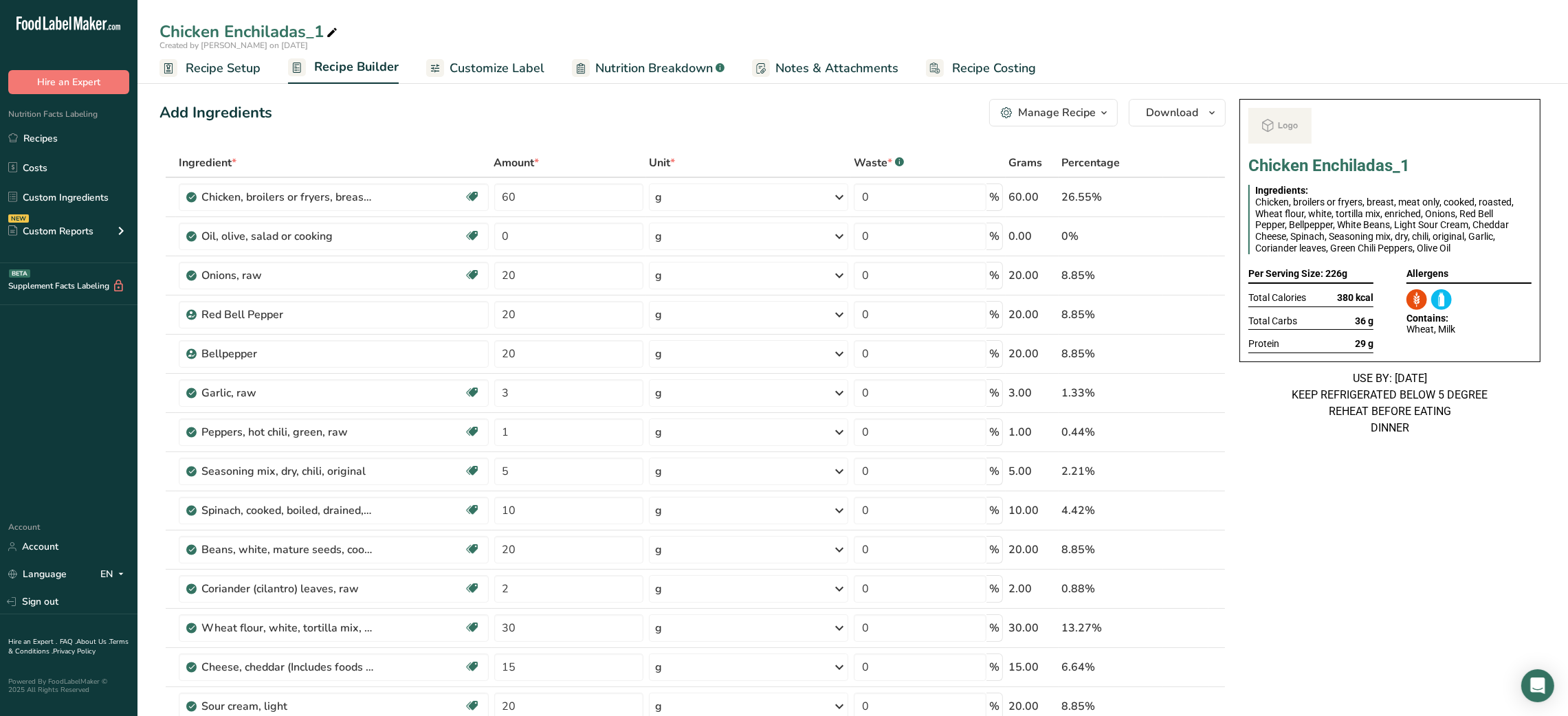
click at [333, 35] on icon at bounding box center [332, 33] width 12 height 19
type input "Chicken Enchiladas_Shafi"
click at [494, 197] on input "60" at bounding box center [568, 197] width 149 height 28
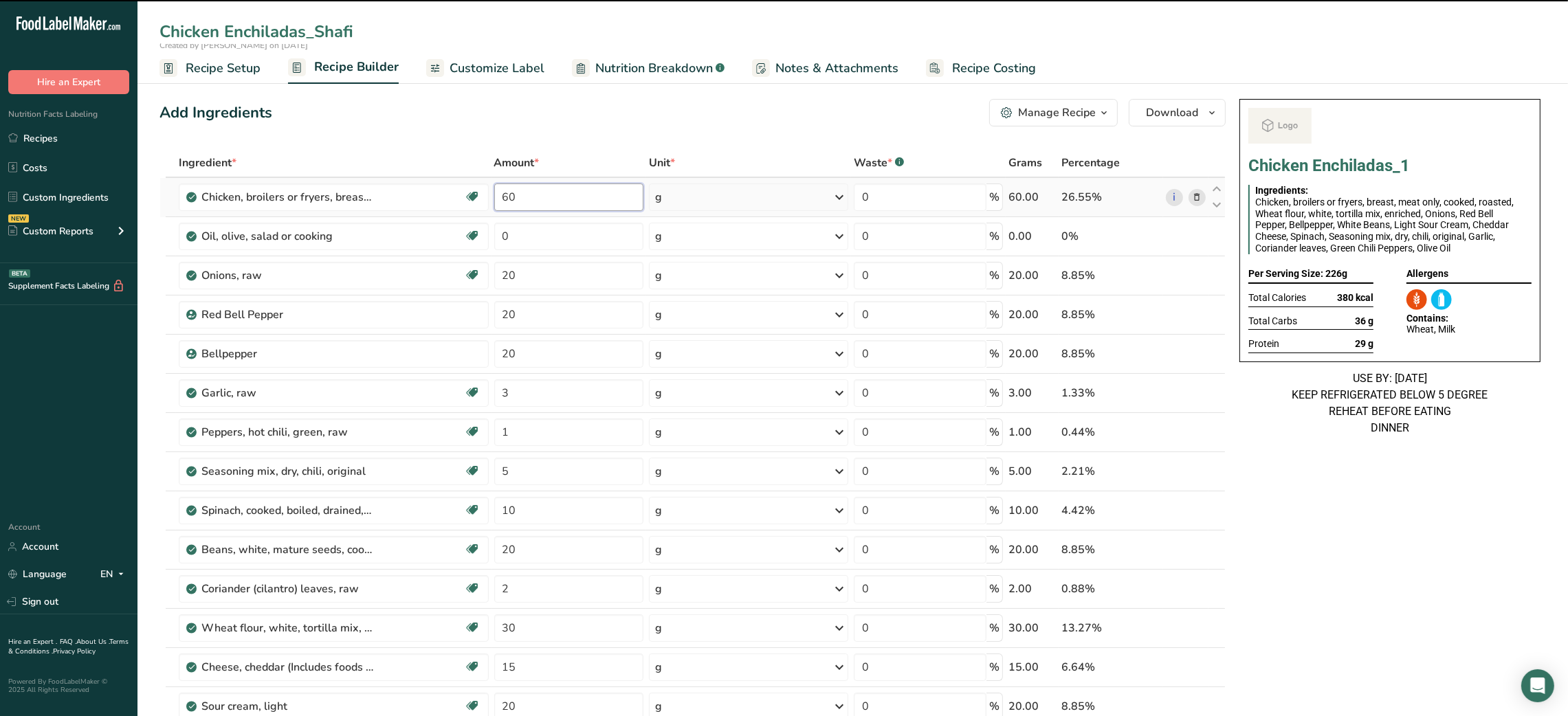
click at [509, 197] on input "60" at bounding box center [568, 197] width 149 height 28
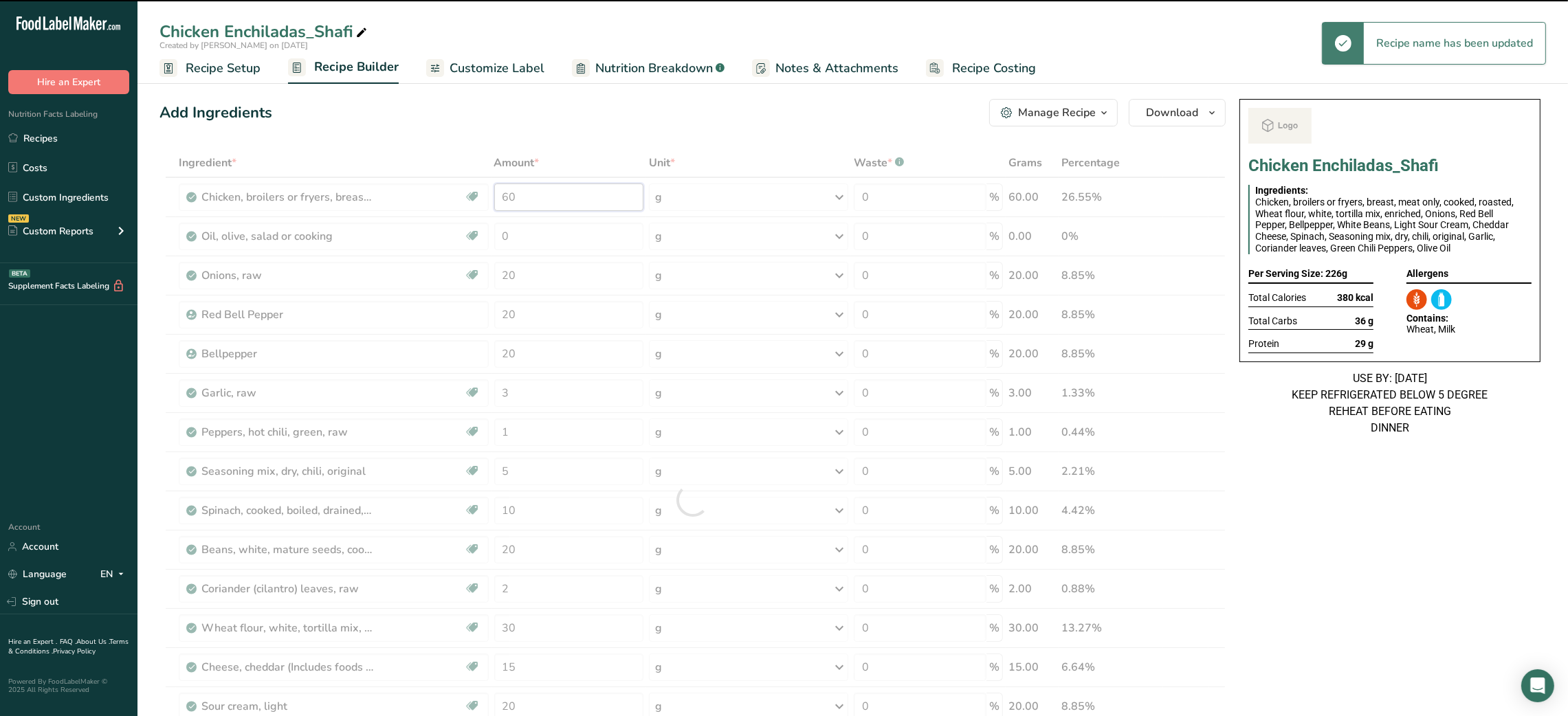
click at [512, 197] on input "60" at bounding box center [568, 197] width 149 height 28
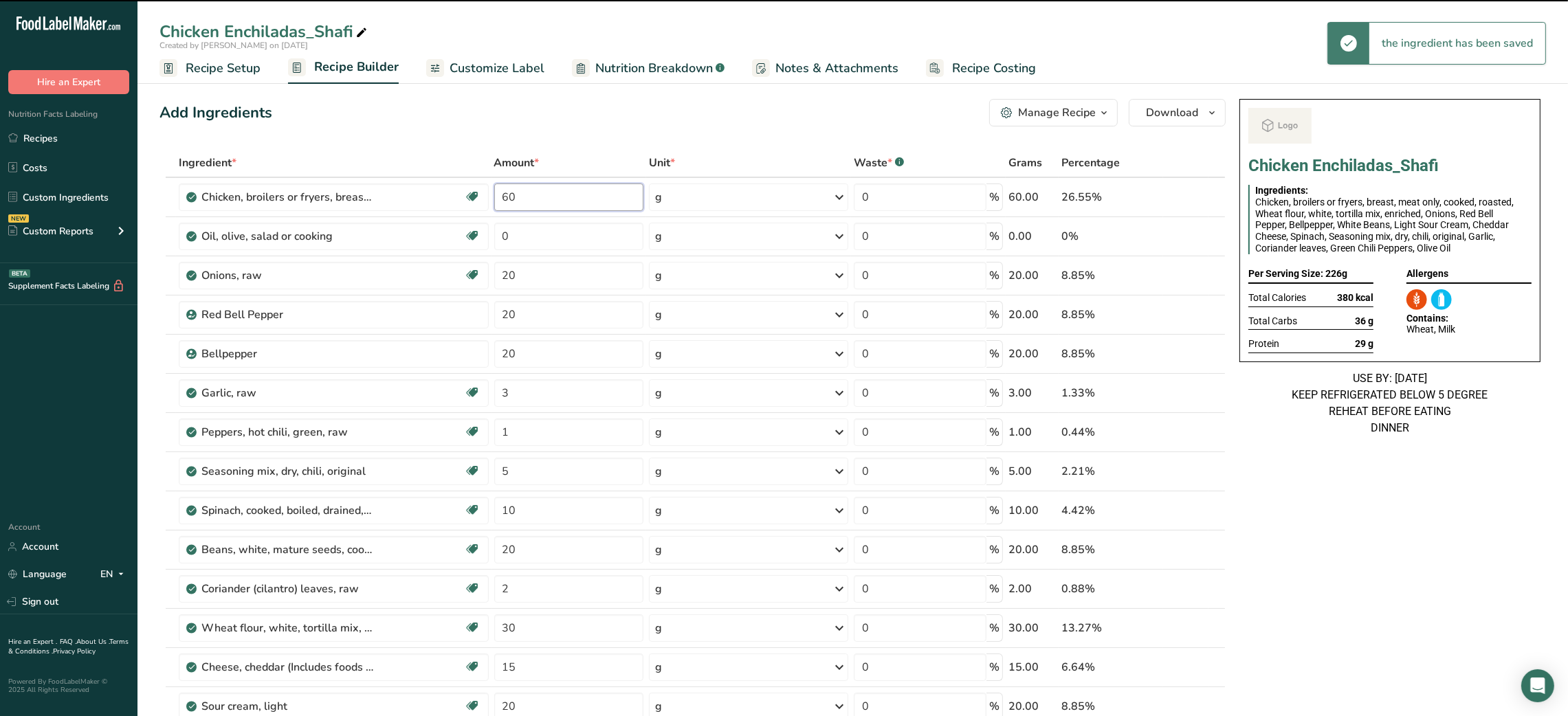
click at [512, 197] on input "60" at bounding box center [568, 197] width 149 height 28
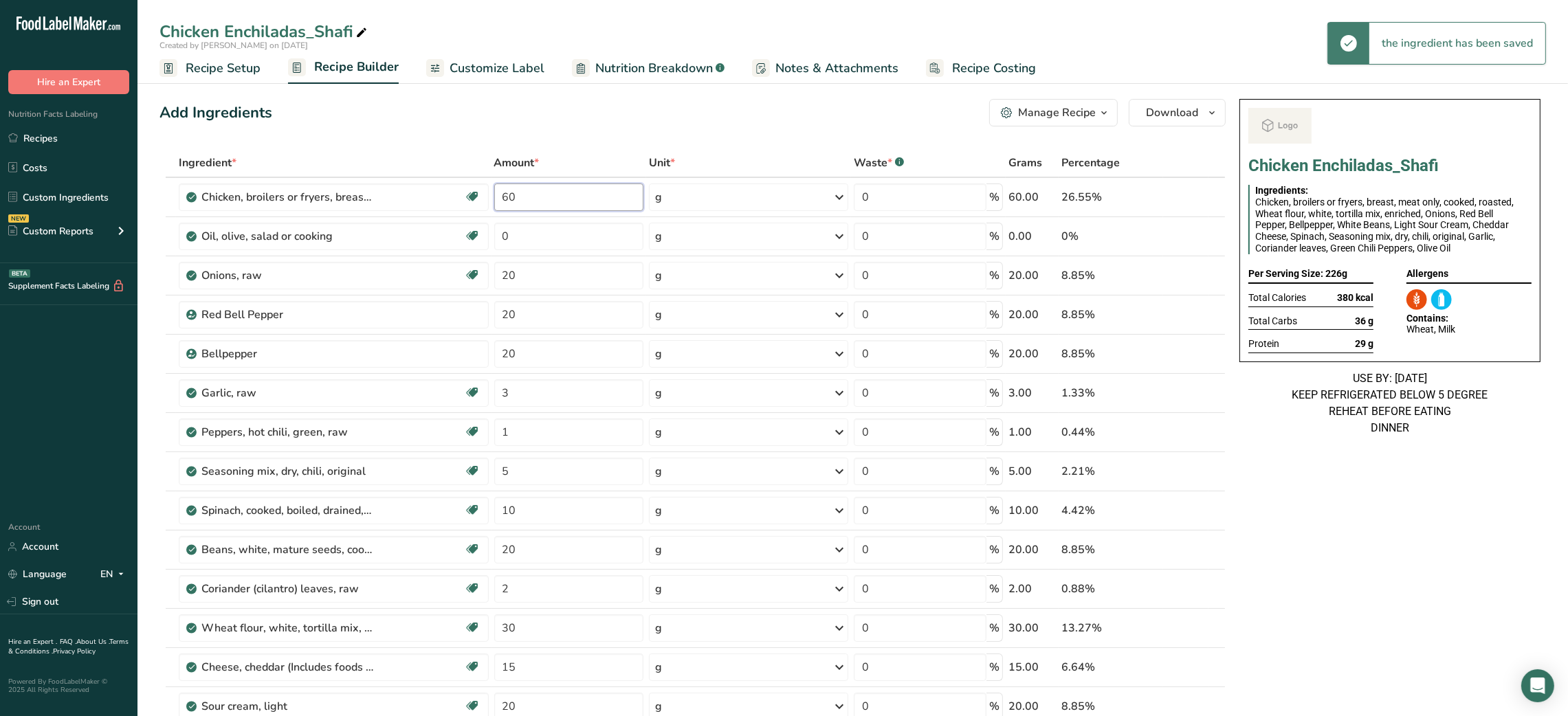
click at [512, 197] on input "60" at bounding box center [568, 197] width 149 height 28
click at [512, 197] on input "100" at bounding box center [568, 197] width 149 height 28
type input "120"
click at [73, 143] on link "Recipes" at bounding box center [68, 138] width 137 height 26
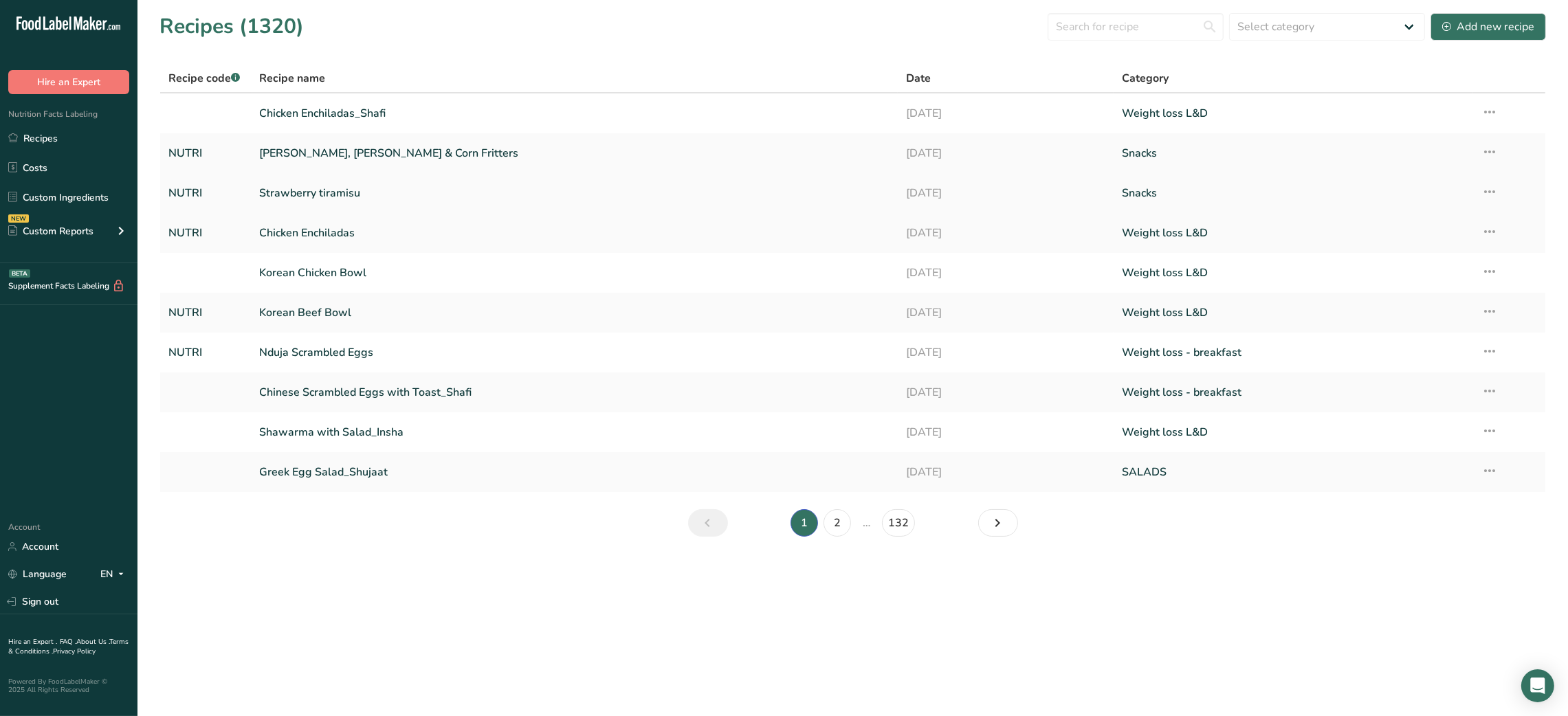
click at [358, 200] on link "Strawberry tiramisu" at bounding box center [575, 193] width 631 height 29
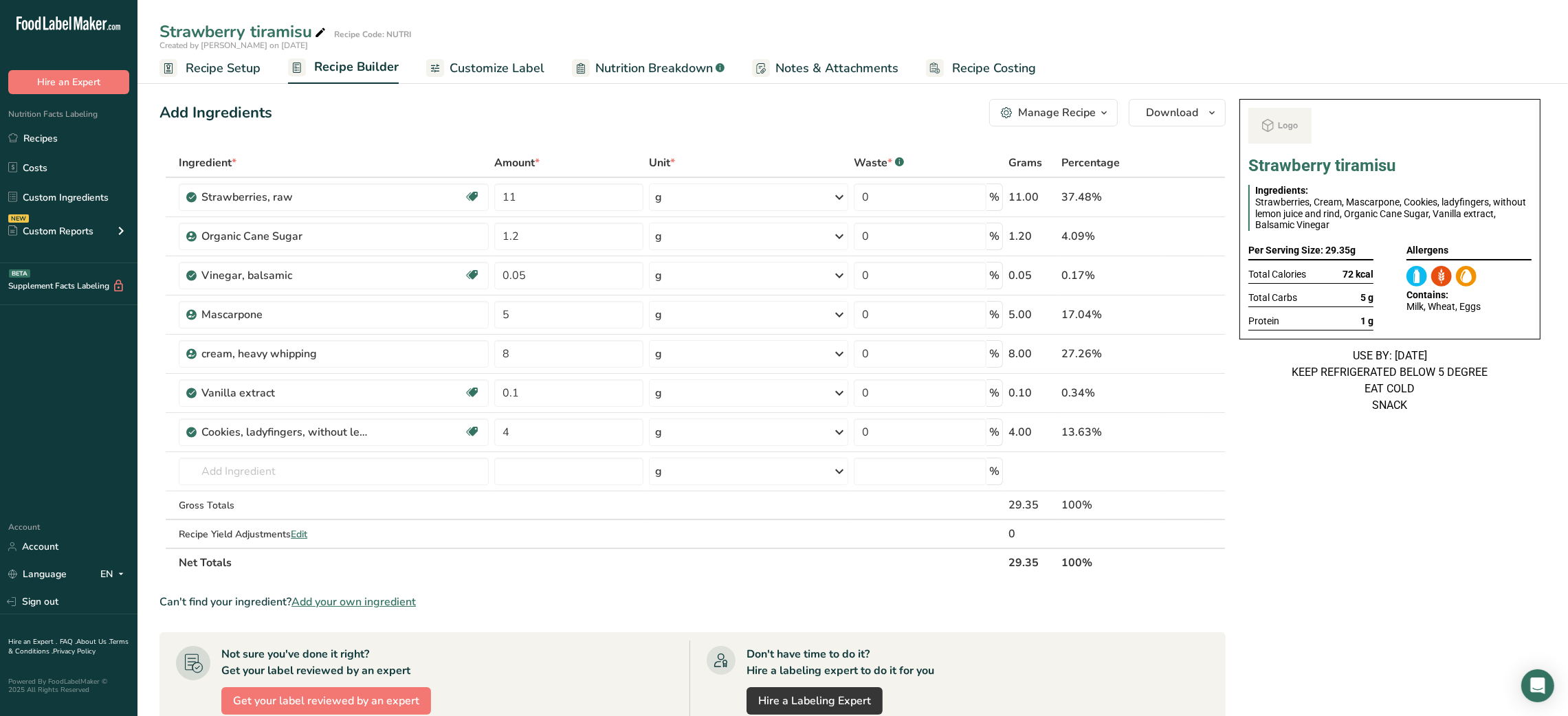
click at [229, 55] on link "Recipe Setup" at bounding box center [210, 68] width 101 height 31
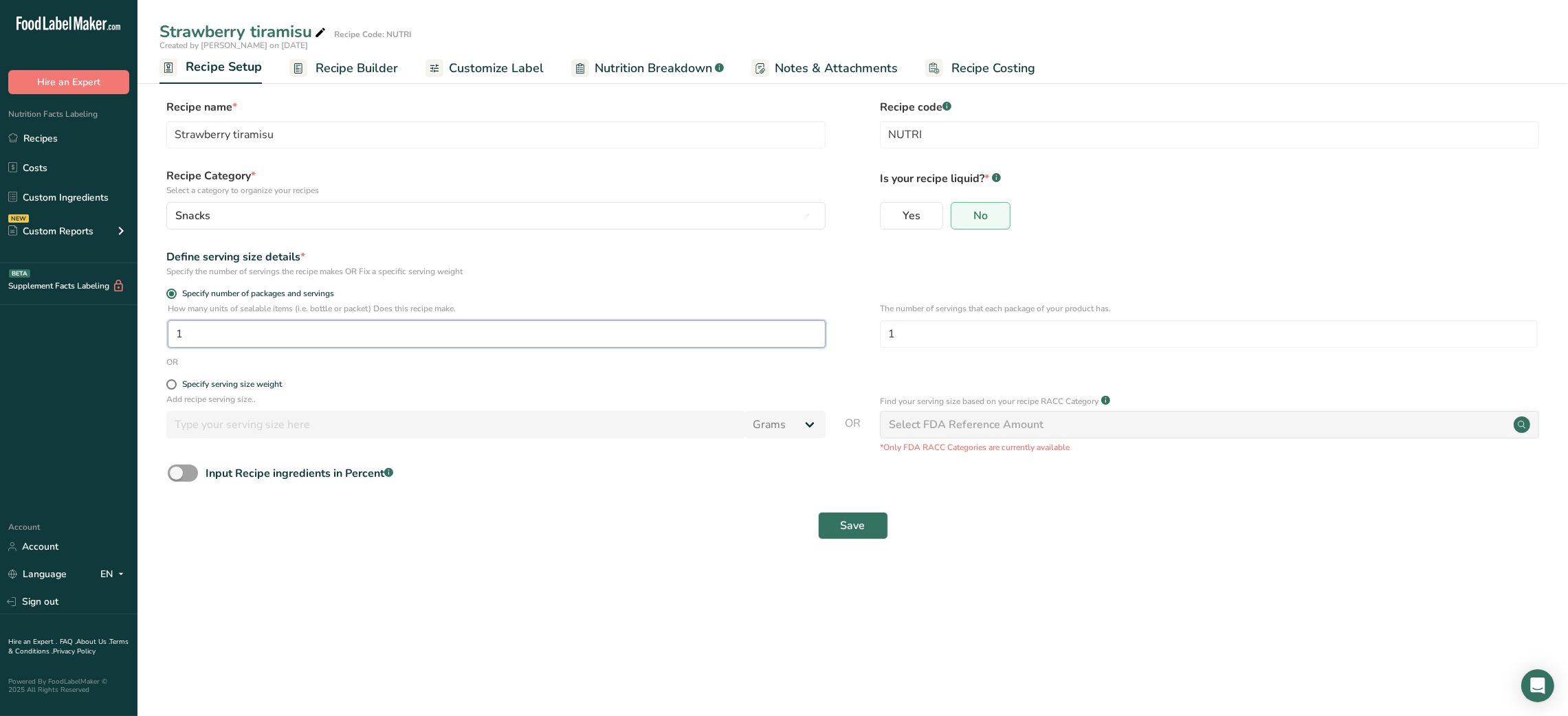
click at [277, 339] on input "1" at bounding box center [496, 334] width 657 height 28
type input "2"
click at [855, 535] on button "Save" at bounding box center [853, 526] width 70 height 28
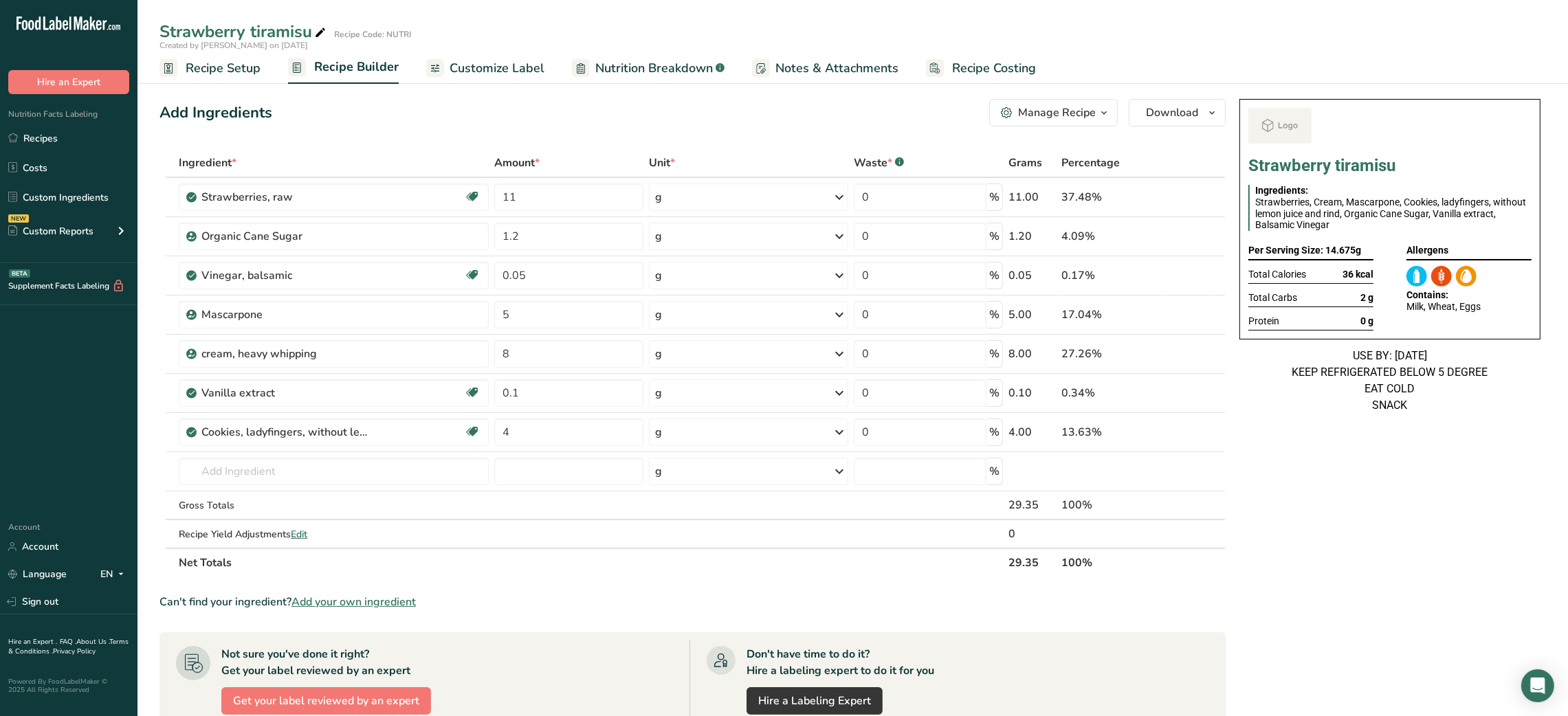
click at [327, 32] on icon at bounding box center [321, 33] width 12 height 19
click at [258, 32] on input "Strawberry tiramisu" at bounding box center [811, 31] width 1304 height 25
type input "Strawberry Tiramisu"
click at [384, 119] on div "Add Ingredients Manage Recipe Delete Recipe Duplicate Recipe Scale Recipe Save …" at bounding box center [693, 113] width 1066 height 28
click at [245, 78] on link "Recipe Setup" at bounding box center [210, 68] width 101 height 31
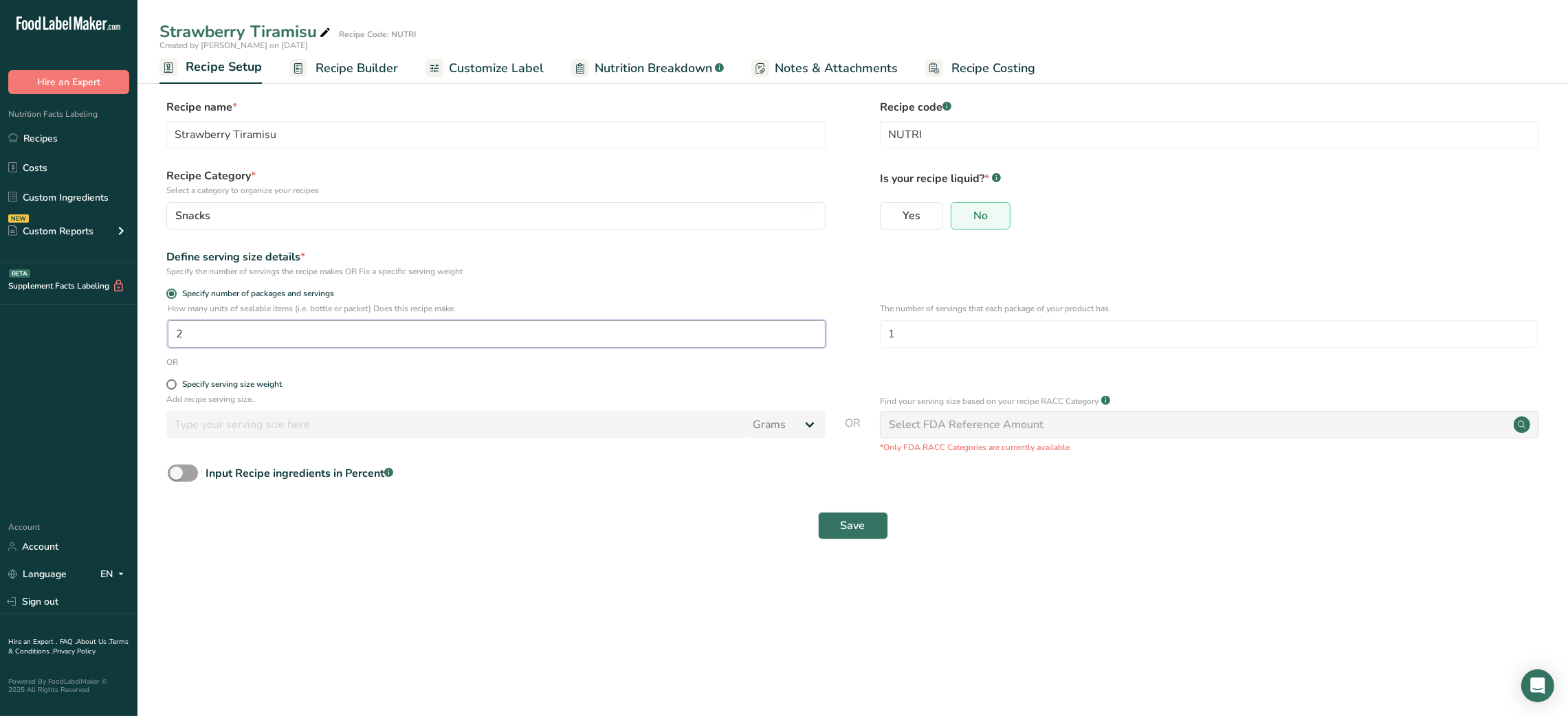
click at [183, 336] on input "2" at bounding box center [496, 334] width 657 height 28
type input "1"
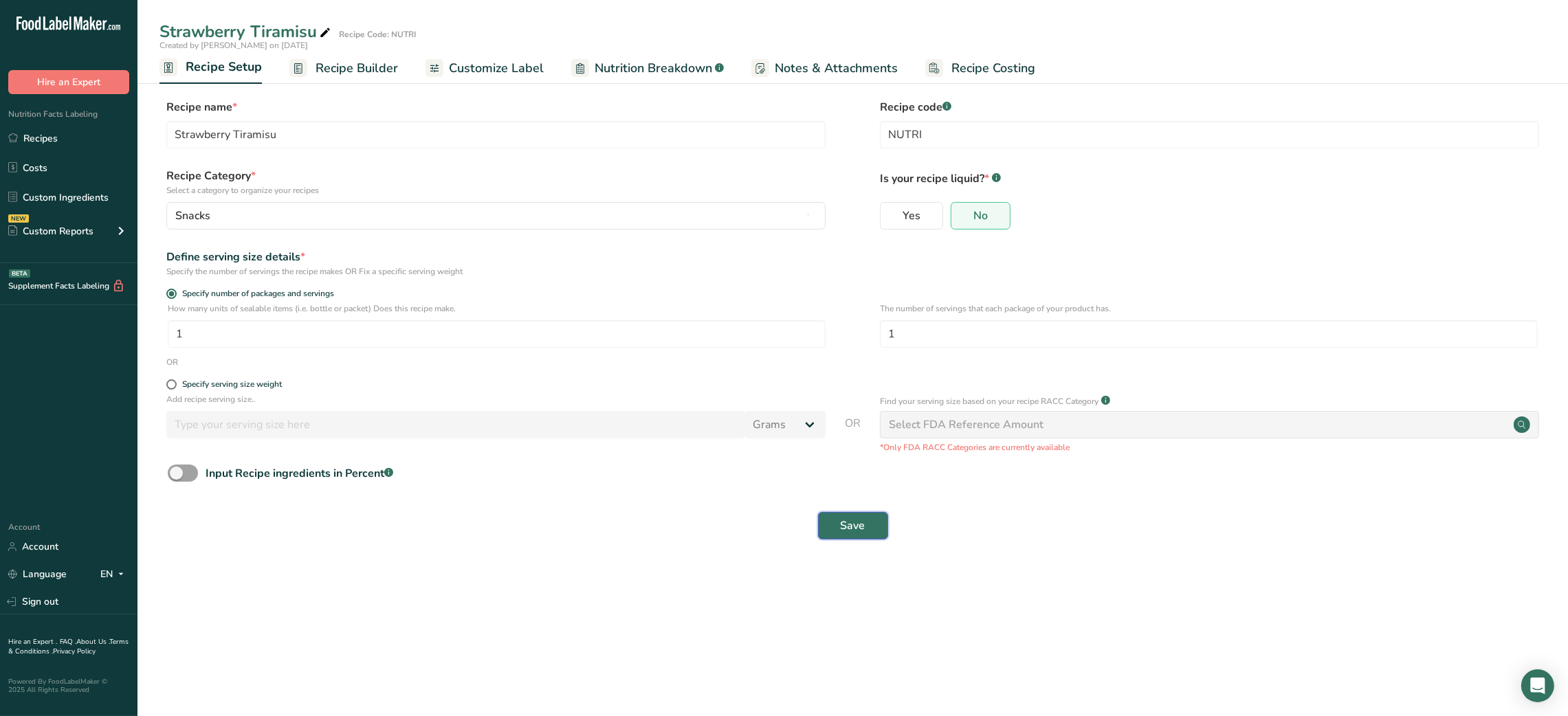
click at [859, 519] on span "Save" at bounding box center [853, 525] width 25 height 16
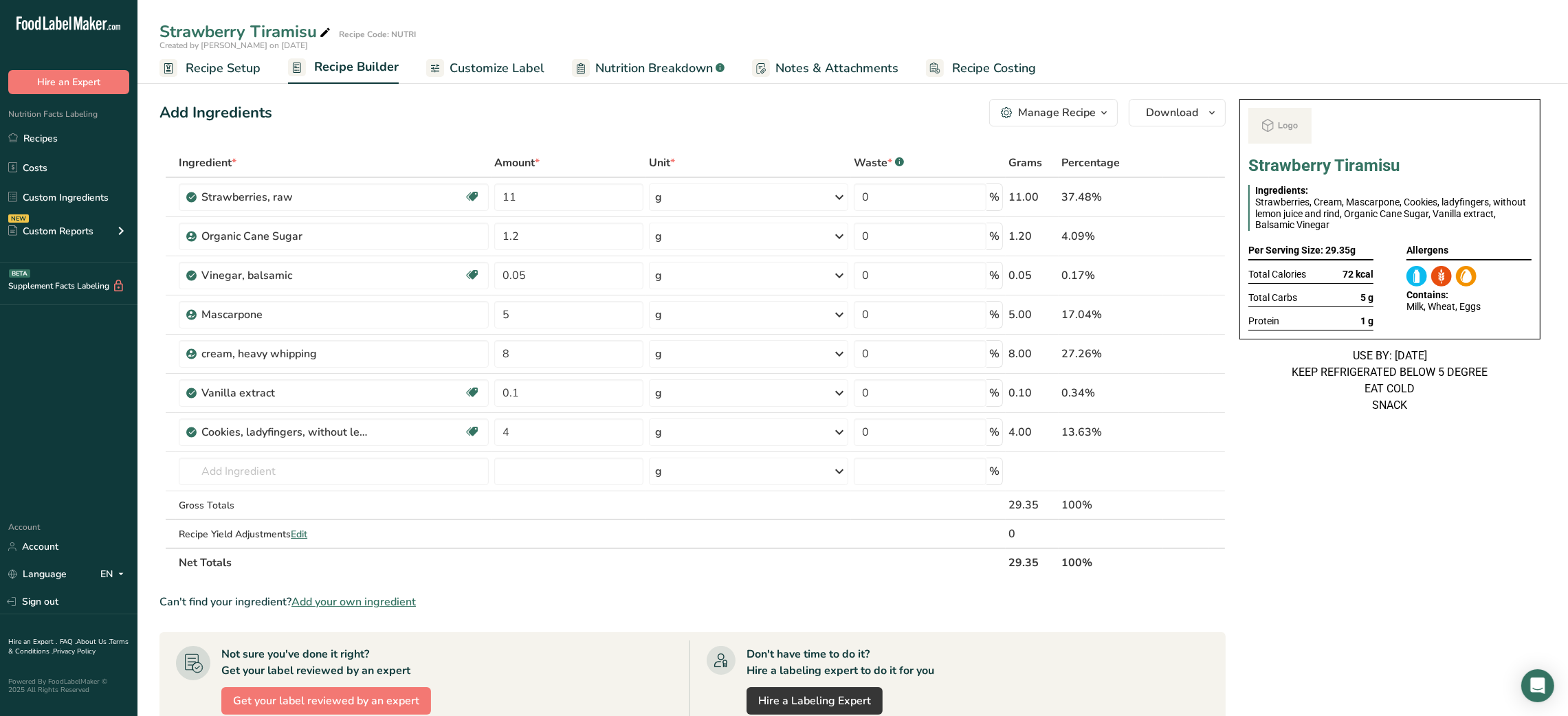
click at [1177, 479] on div "Strawberry Tiramisu Ingredients: Strawberries, Cream, Mascarpone, Cookies, lady…" at bounding box center [1389, 578] width 312 height 970
click at [46, 135] on link "Recipes" at bounding box center [68, 138] width 137 height 26
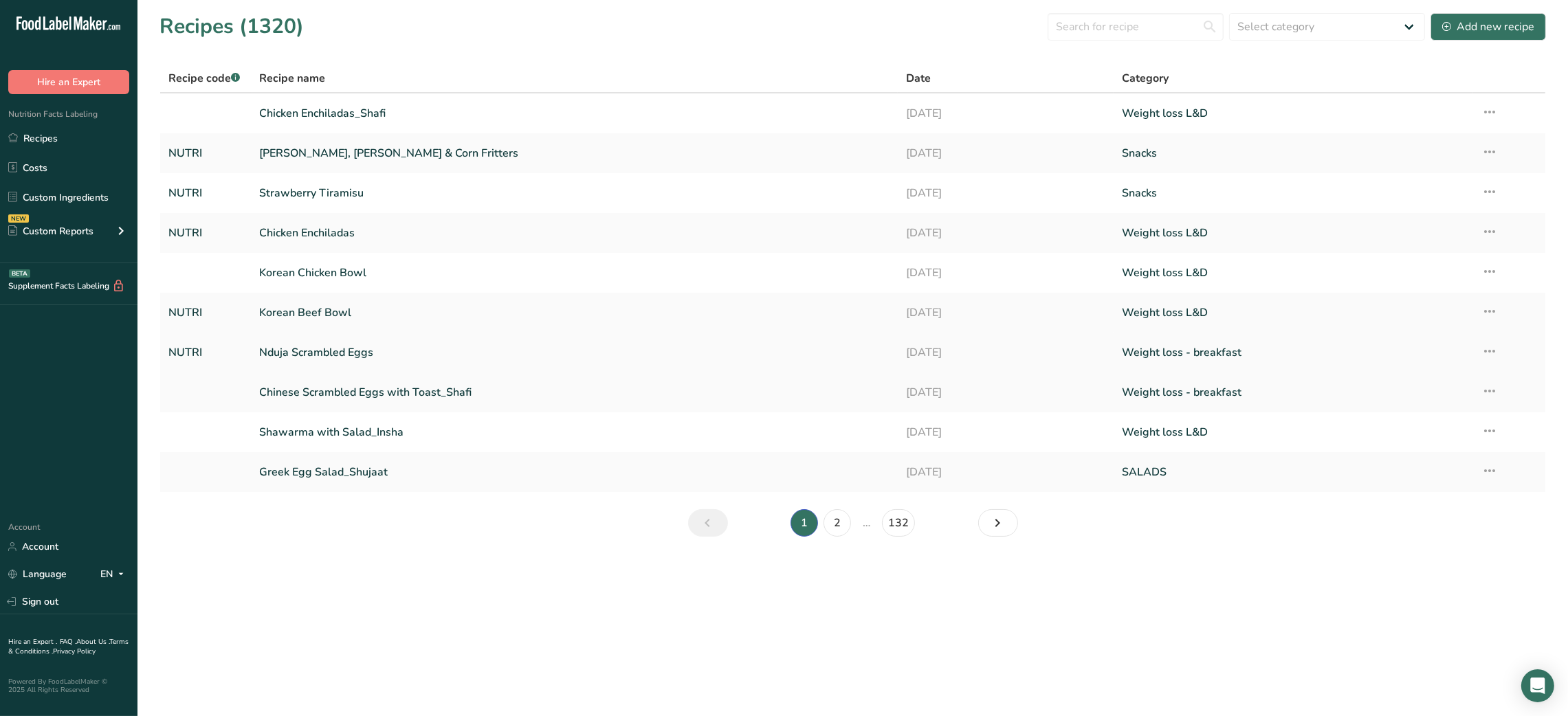
click at [329, 352] on link "Nduja Scrambled Eggs" at bounding box center [575, 352] width 631 height 29
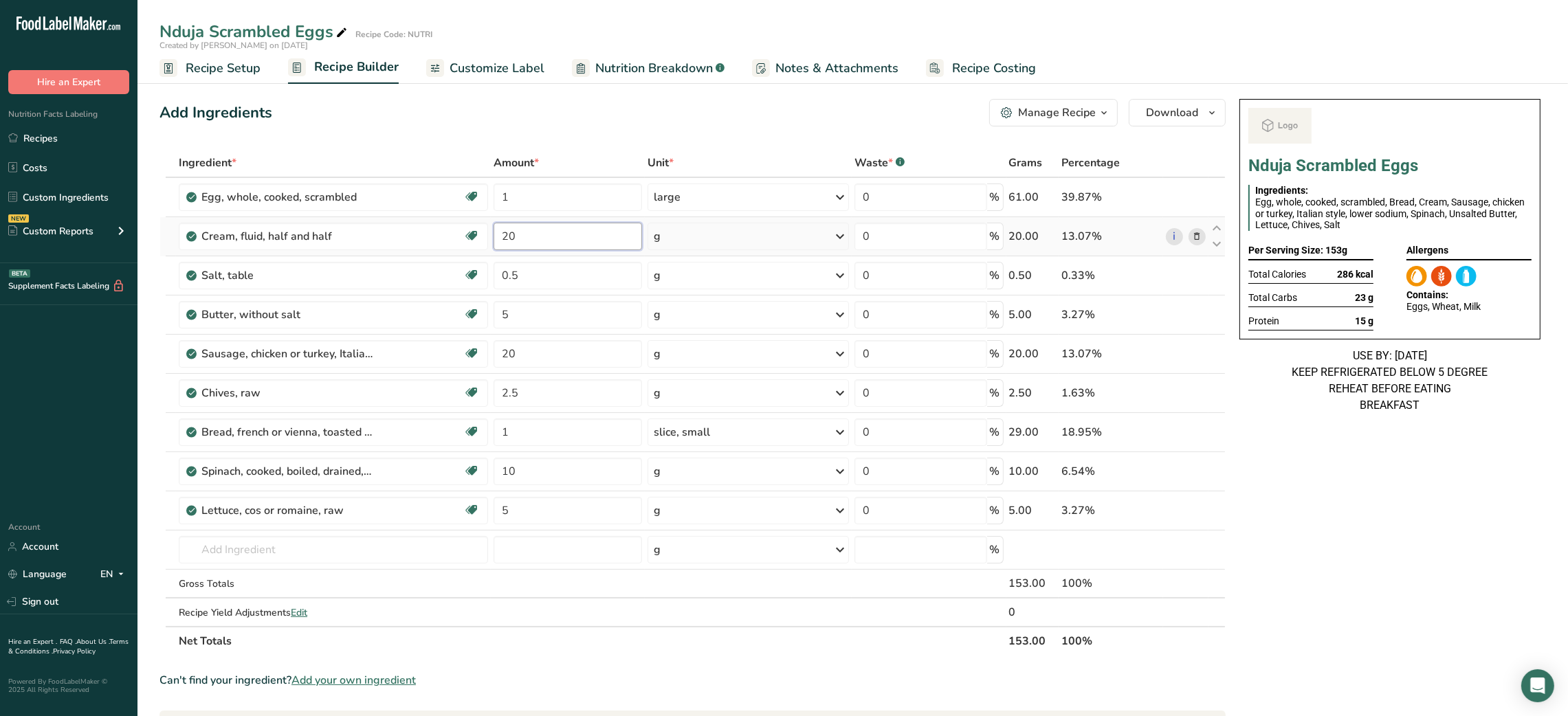
click at [503, 232] on input "20" at bounding box center [568, 237] width 149 height 28
click at [501, 238] on input "10" at bounding box center [568, 237] width 149 height 28
type input "20"
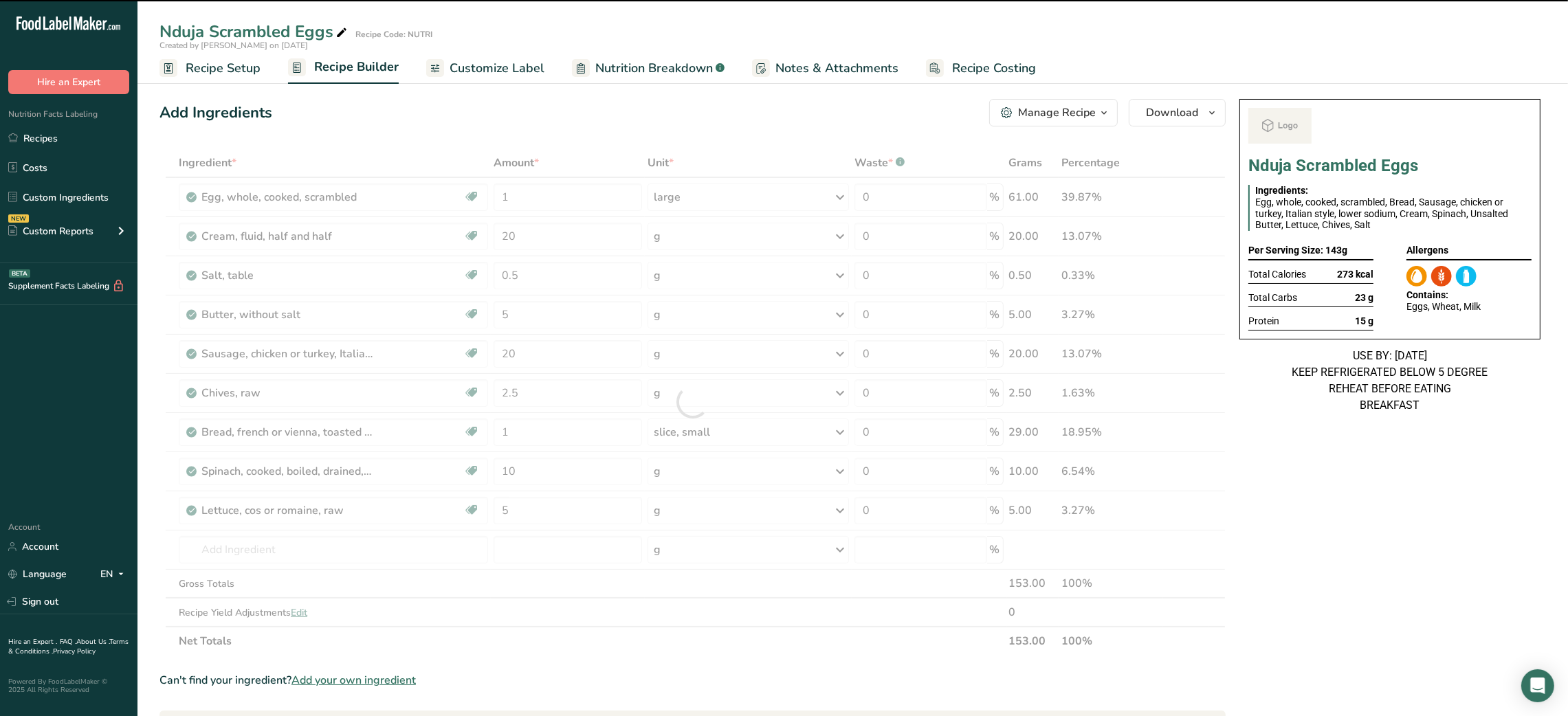
click at [478, 59] on span "Customize Label" at bounding box center [497, 67] width 95 height 18
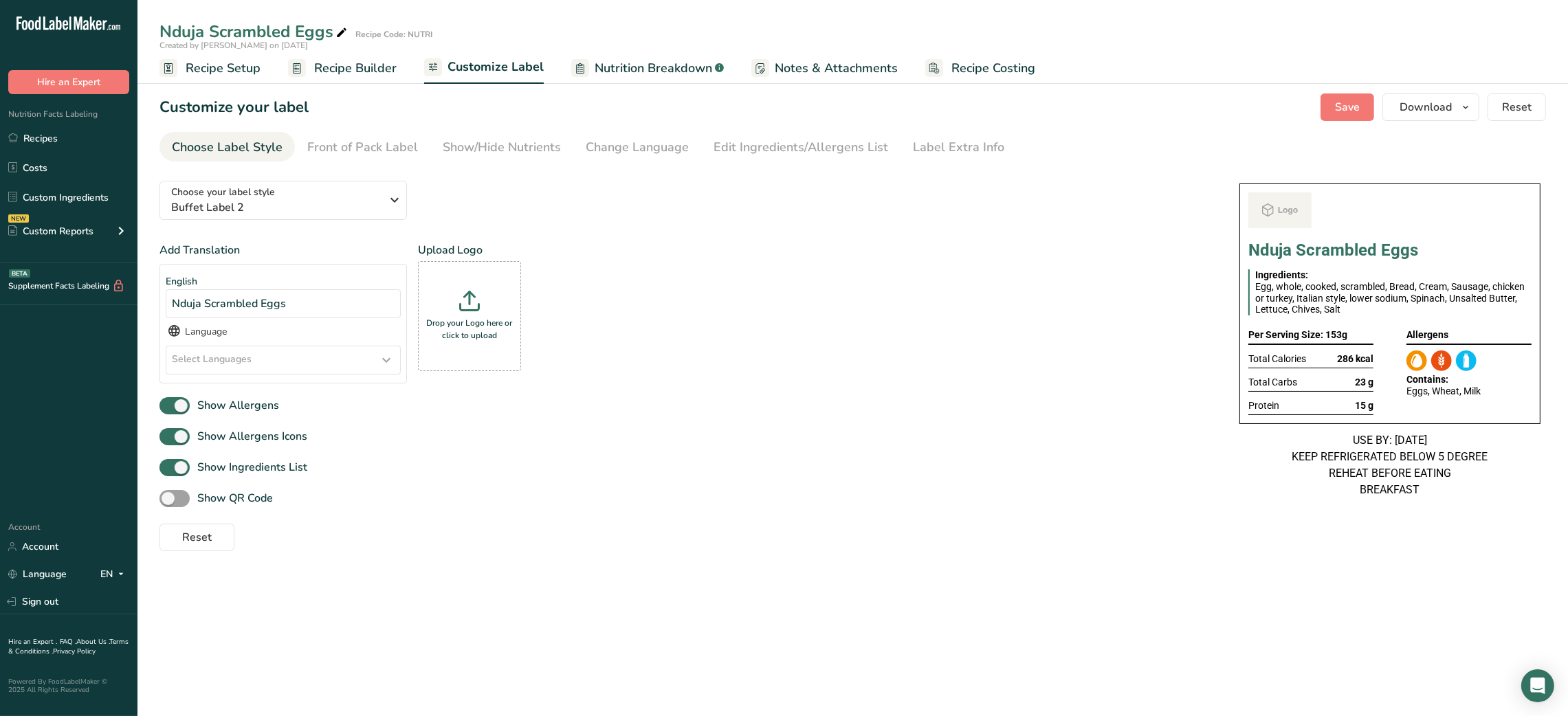
click at [219, 73] on span "Recipe Setup" at bounding box center [223, 67] width 75 height 18
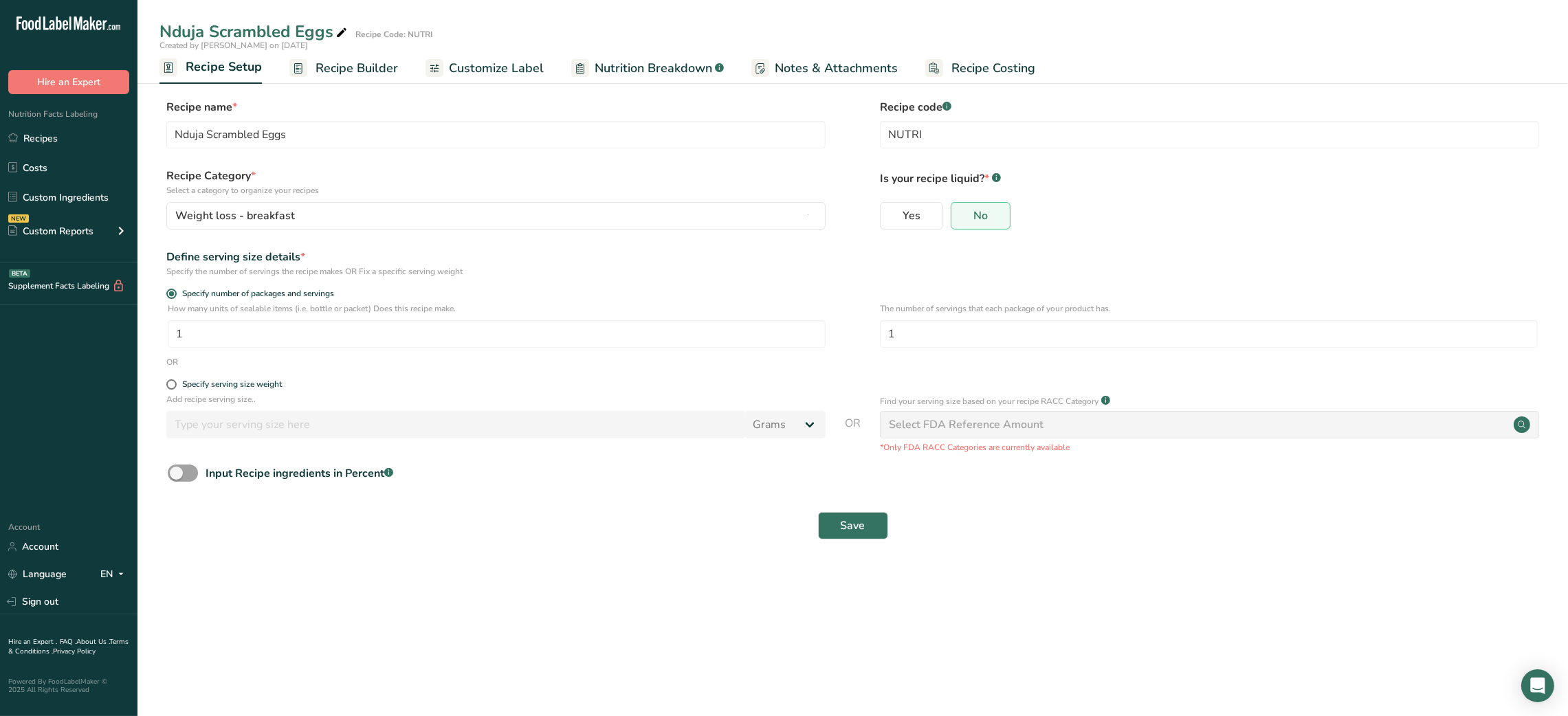
click at [368, 60] on span "Recipe Builder" at bounding box center [356, 67] width 82 height 18
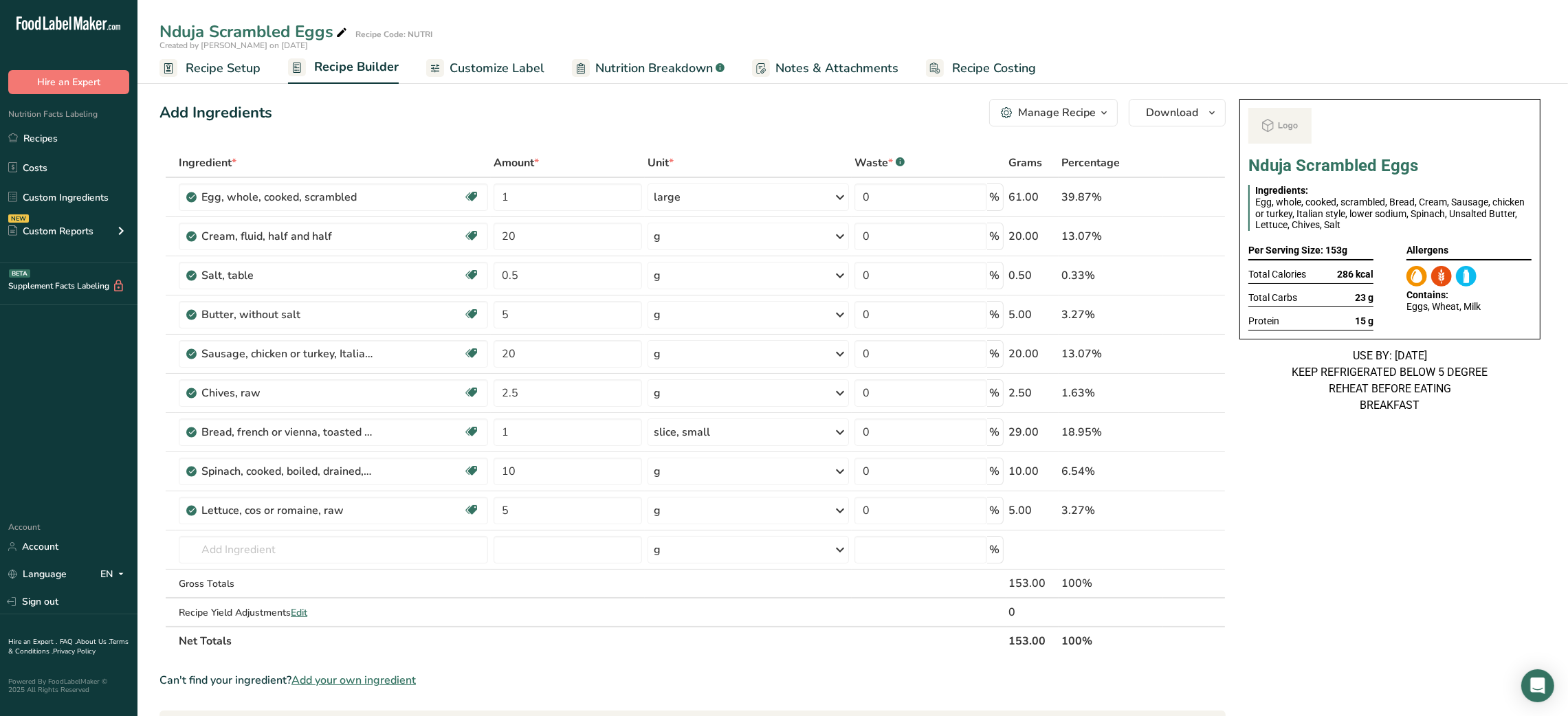
click at [1057, 115] on div "Manage Recipe" at bounding box center [1057, 112] width 78 height 16
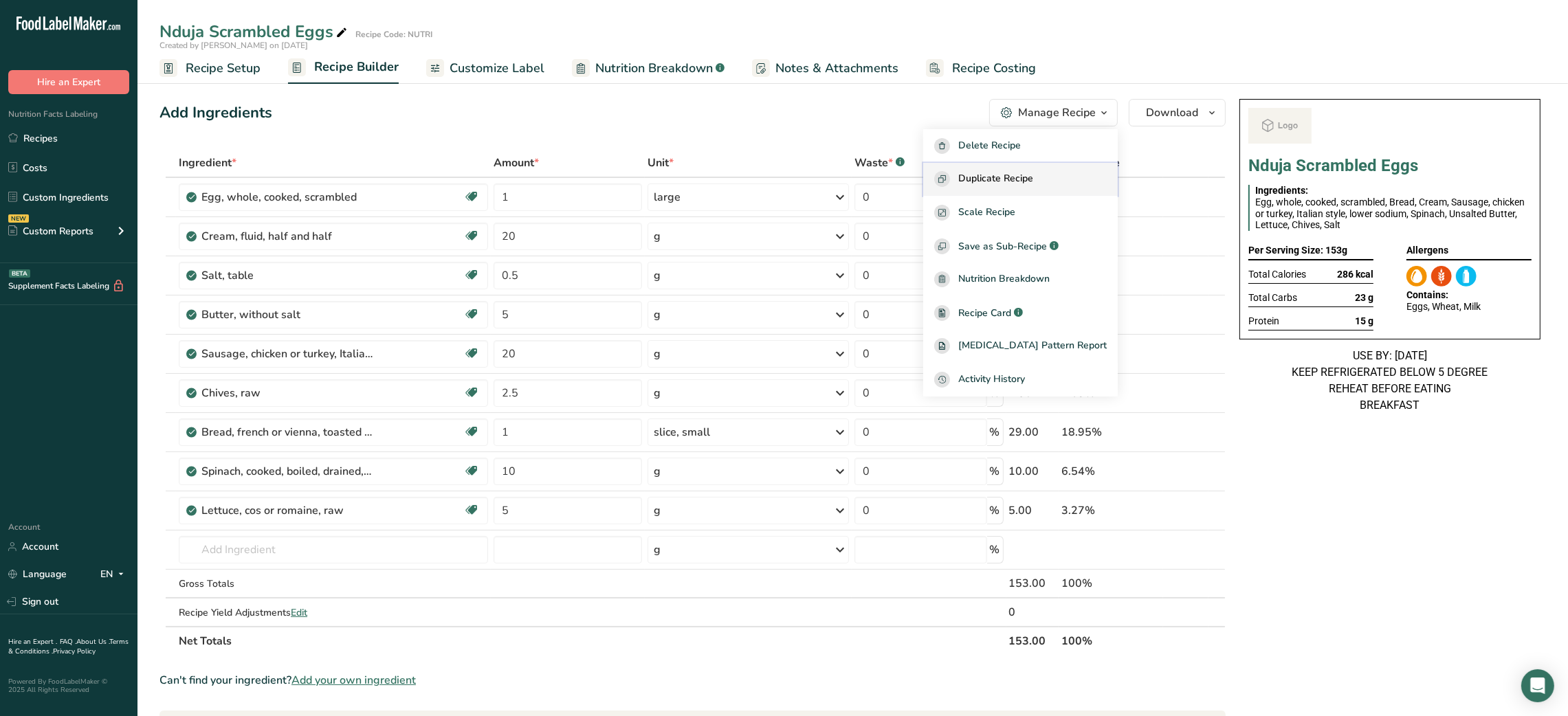
click at [1011, 176] on span "Duplicate Recipe" at bounding box center [995, 179] width 75 height 16
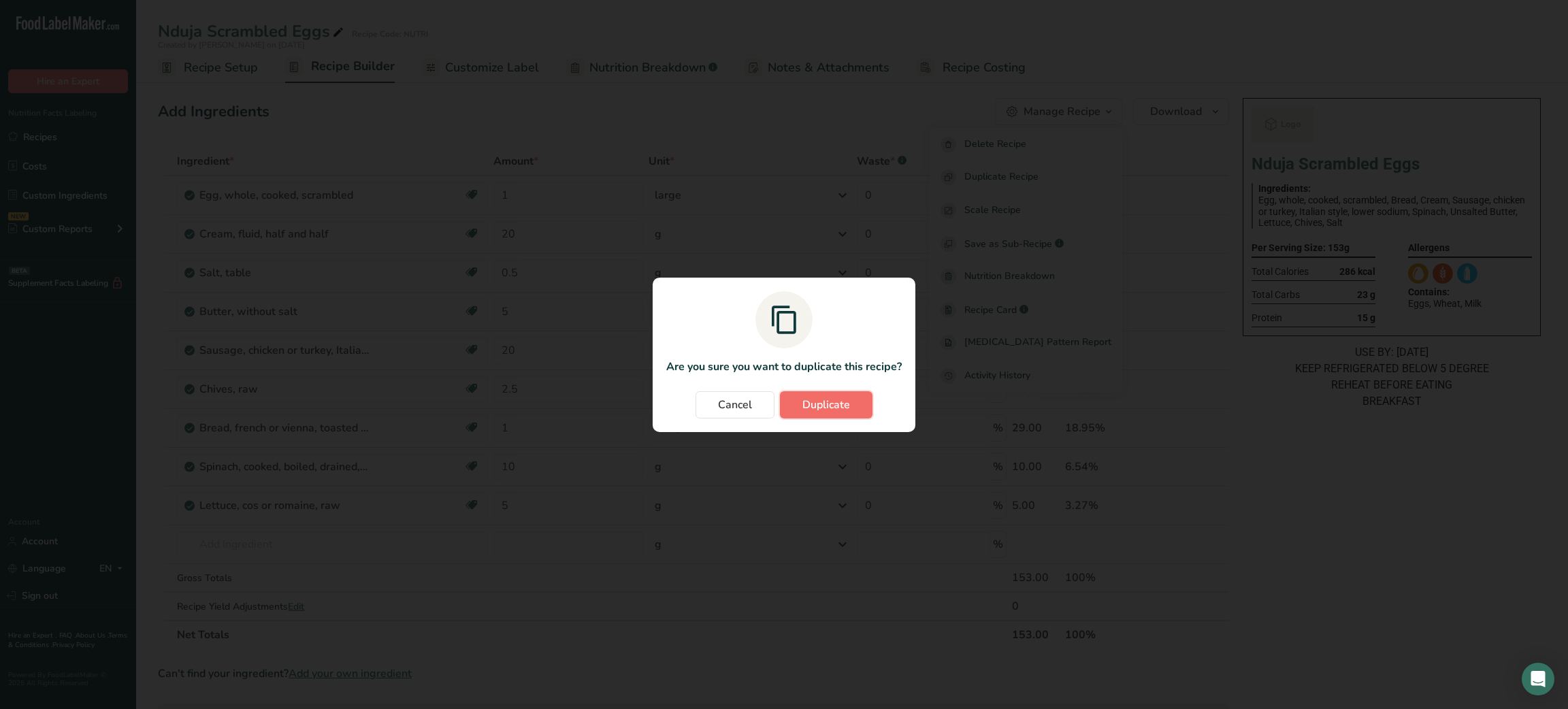
click at [843, 405] on span "Duplicate" at bounding box center [826, 405] width 48 height 16
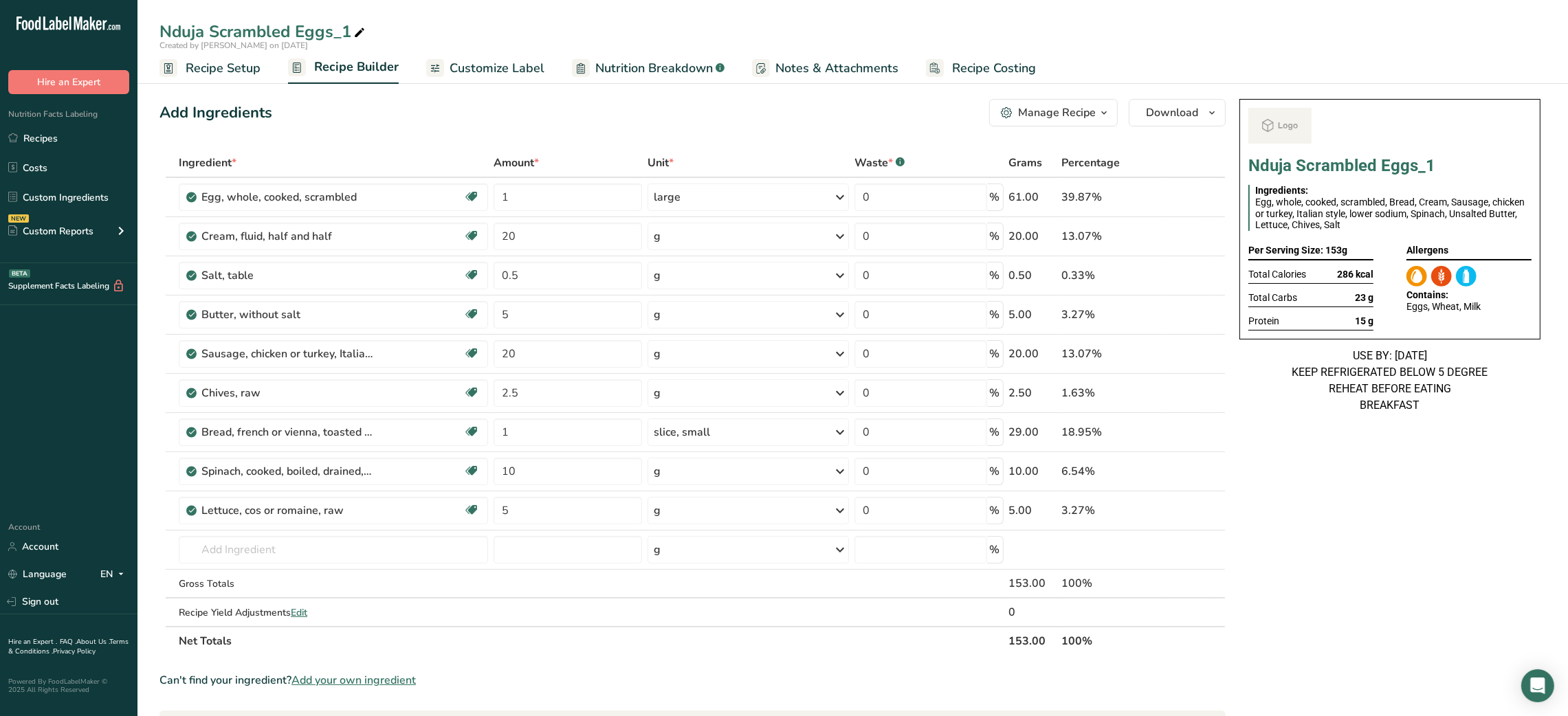
click at [361, 30] on icon at bounding box center [359, 33] width 12 height 19
type input "Nduja Scrambled Eggs_Shafi"
click at [370, 114] on div "Add Ingredients Manage Recipe Delete Recipe Duplicate Recipe Scale Recipe Save …" at bounding box center [693, 113] width 1066 height 28
click at [505, 193] on input "1" at bounding box center [568, 197] width 149 height 28
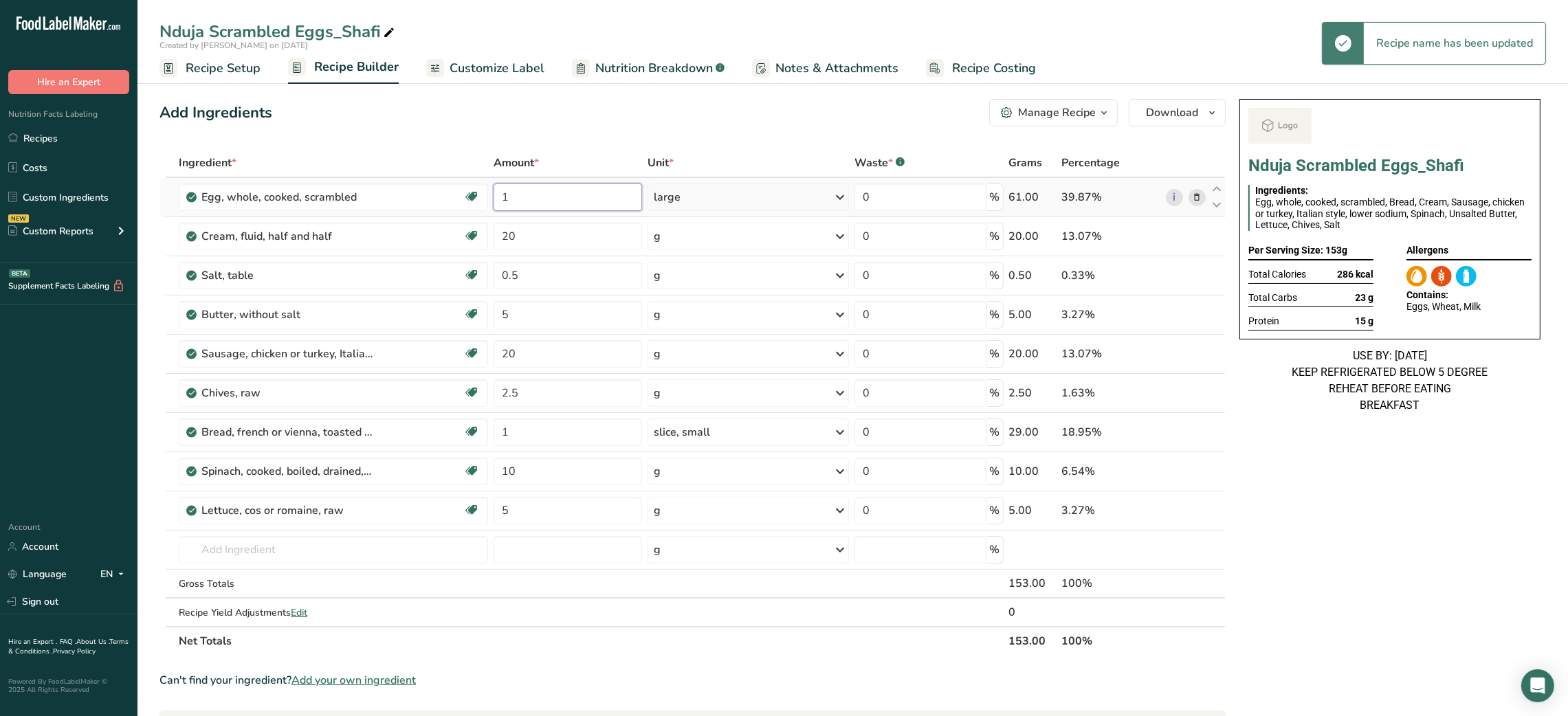
click at [505, 193] on input "1" at bounding box center [568, 197] width 149 height 28
type input "2"
click at [505, 358] on input "20" at bounding box center [568, 354] width 149 height 28
type input "40"
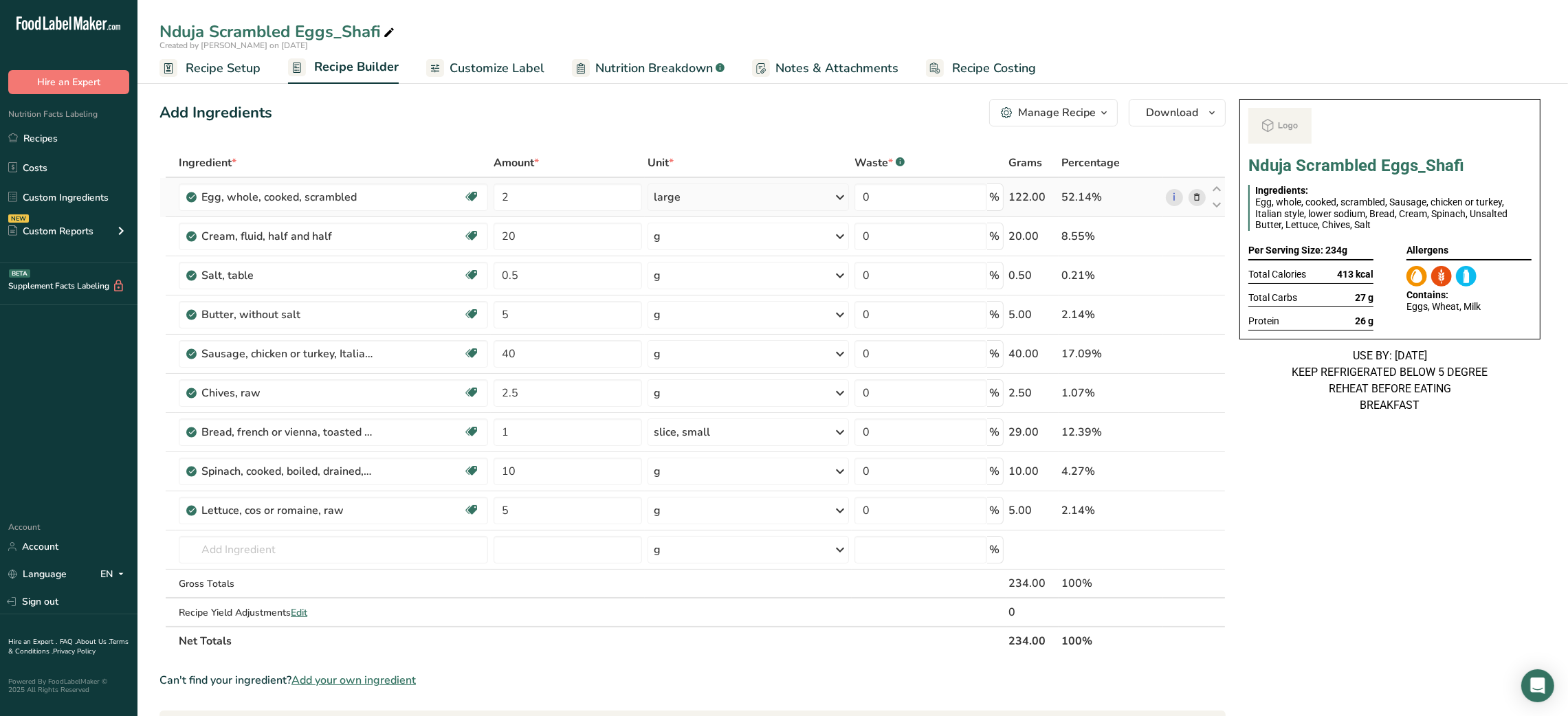
click at [702, 193] on div "large" at bounding box center [747, 197] width 200 height 28
click at [684, 329] on div "g" at bounding box center [714, 330] width 116 height 20
click at [525, 192] on input "2" at bounding box center [568, 197] width 149 height 28
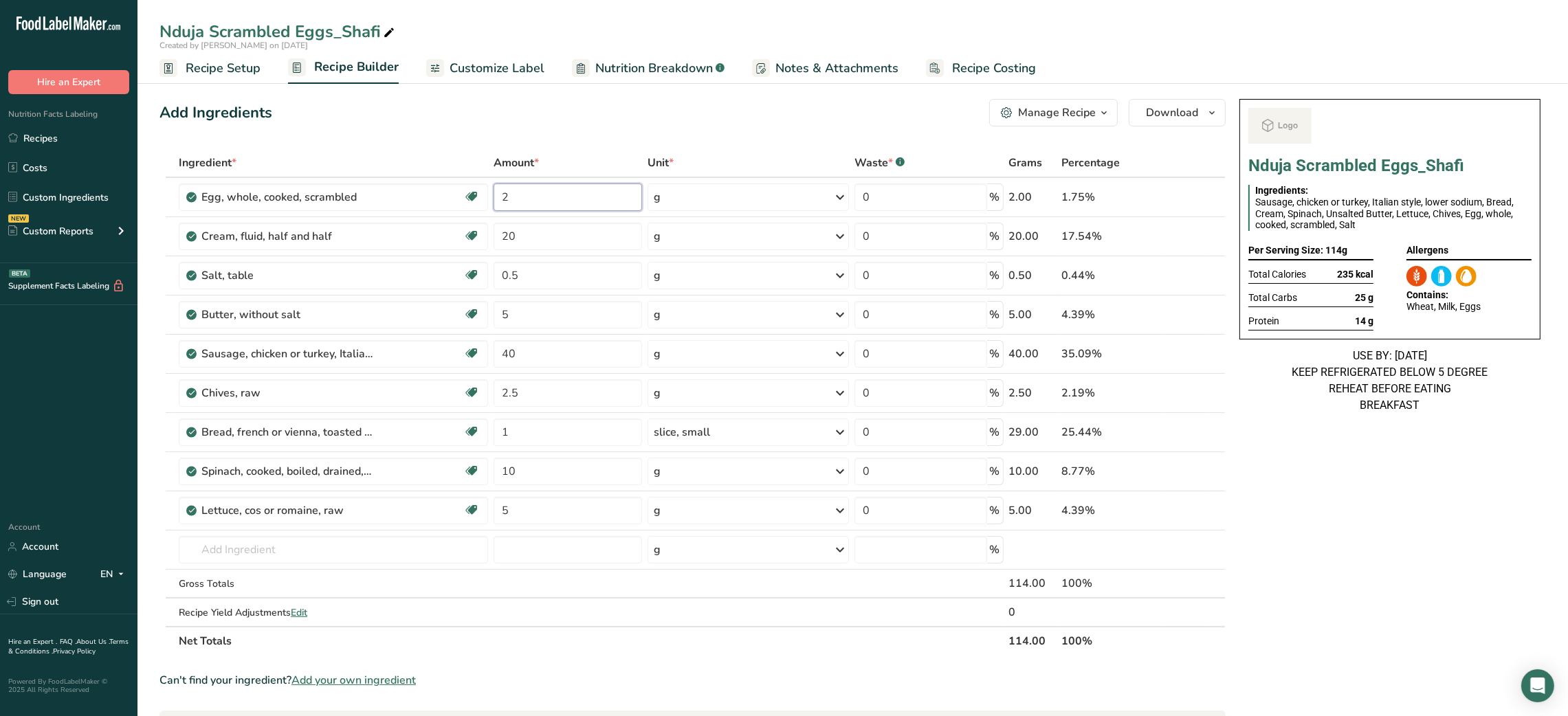
click at [525, 192] on input "2" at bounding box center [568, 197] width 149 height 28
type input "150"
click at [1177, 534] on div "Nduja Scrambled Eggs_Shafi Ingredients: Egg, whole, cooked, scrambled, Sausage,…" at bounding box center [1389, 631] width 312 height 1077
click at [67, 148] on link "Recipes" at bounding box center [68, 138] width 137 height 26
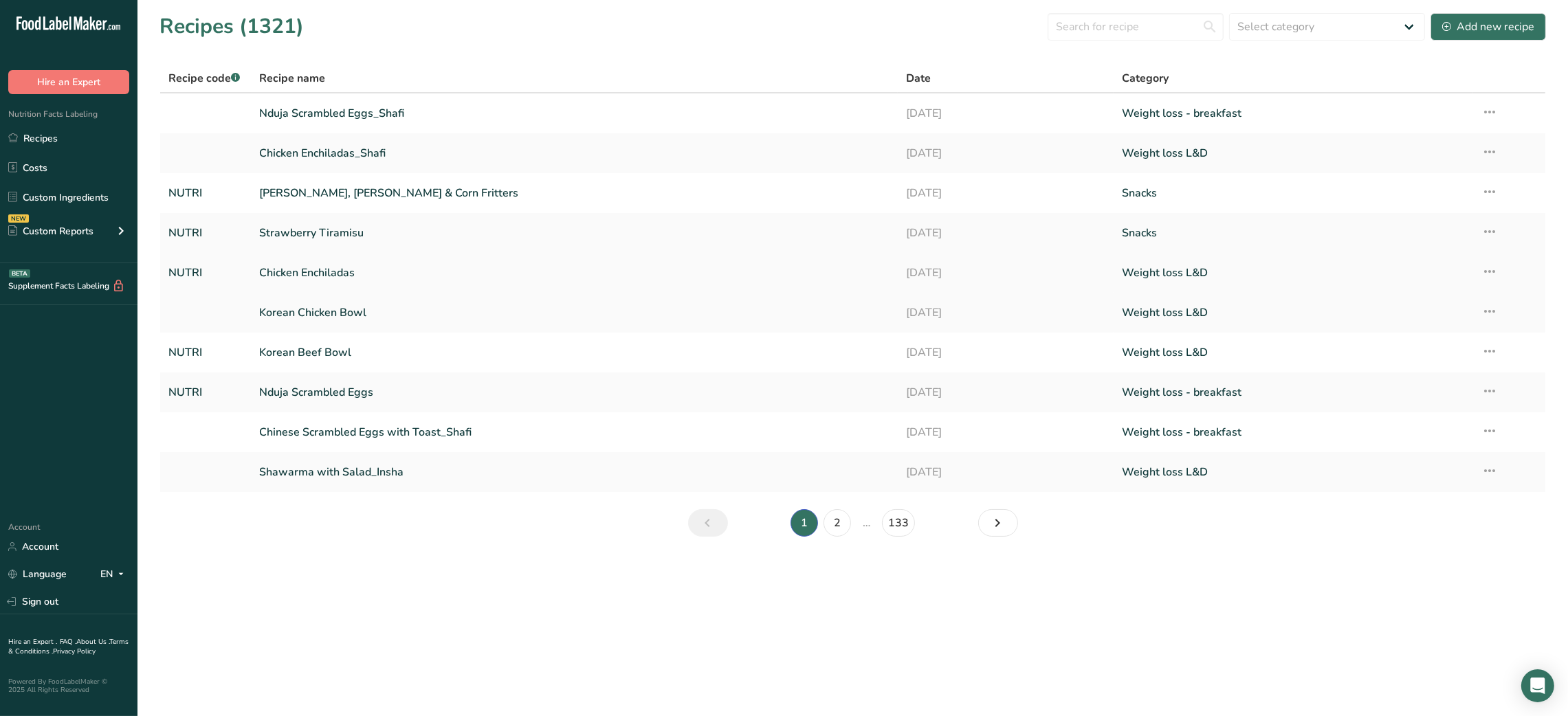
click at [317, 268] on link "Chicken Enchiladas" at bounding box center [575, 272] width 631 height 29
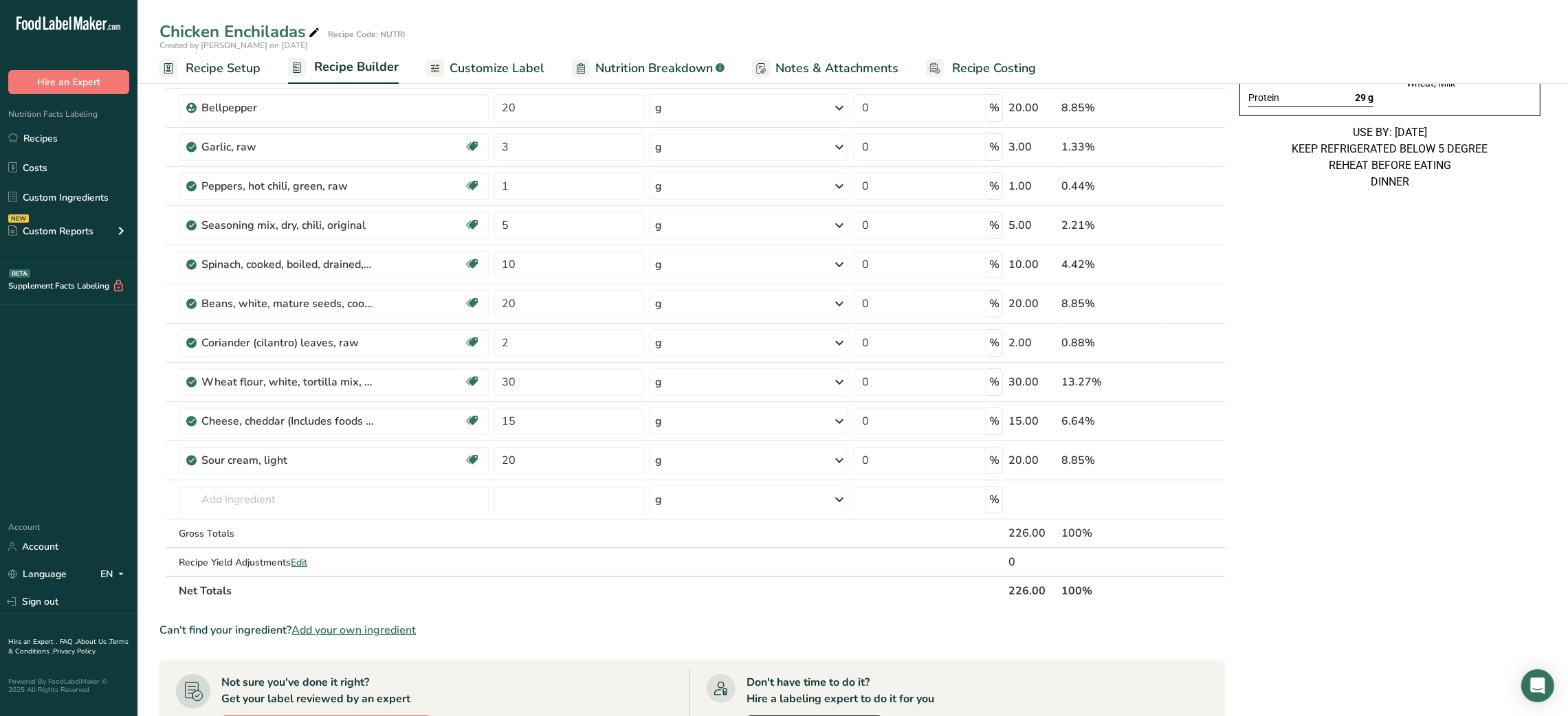
scroll to position [247, 0]
click at [499, 307] on input "20" at bounding box center [568, 303] width 149 height 28
type input "10"
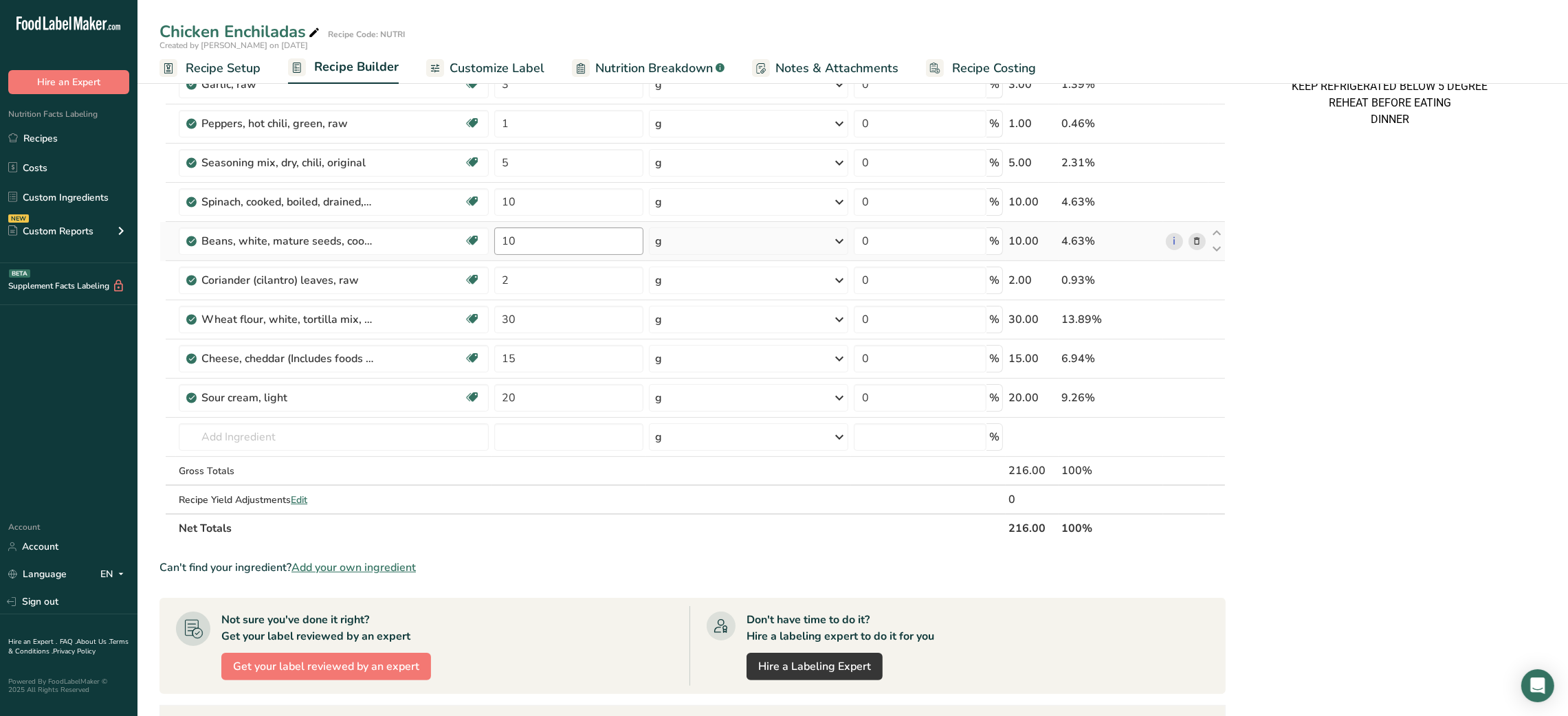
scroll to position [311, 0]
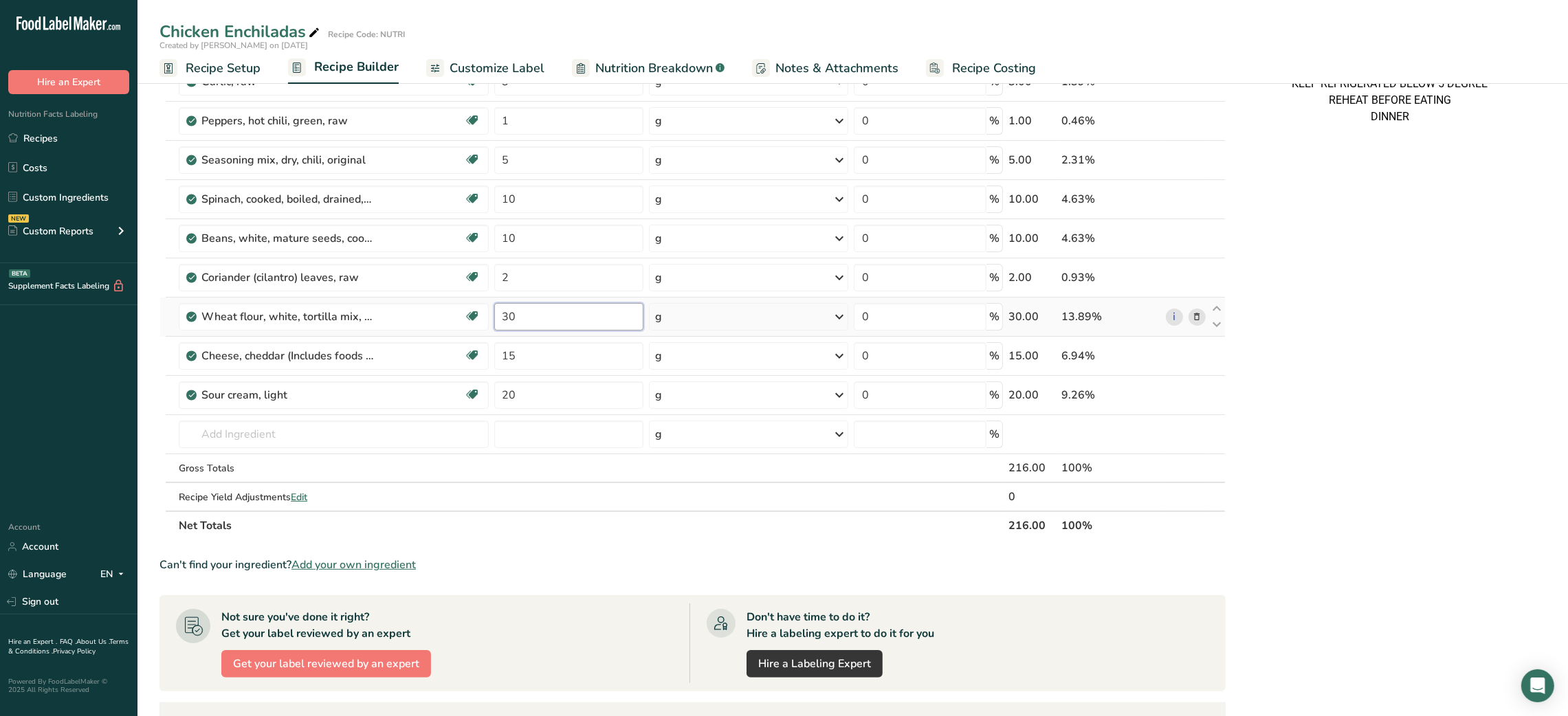
click at [505, 314] on input "30" at bounding box center [568, 317] width 149 height 28
type input "20"
click at [513, 393] on input "20" at bounding box center [568, 395] width 149 height 28
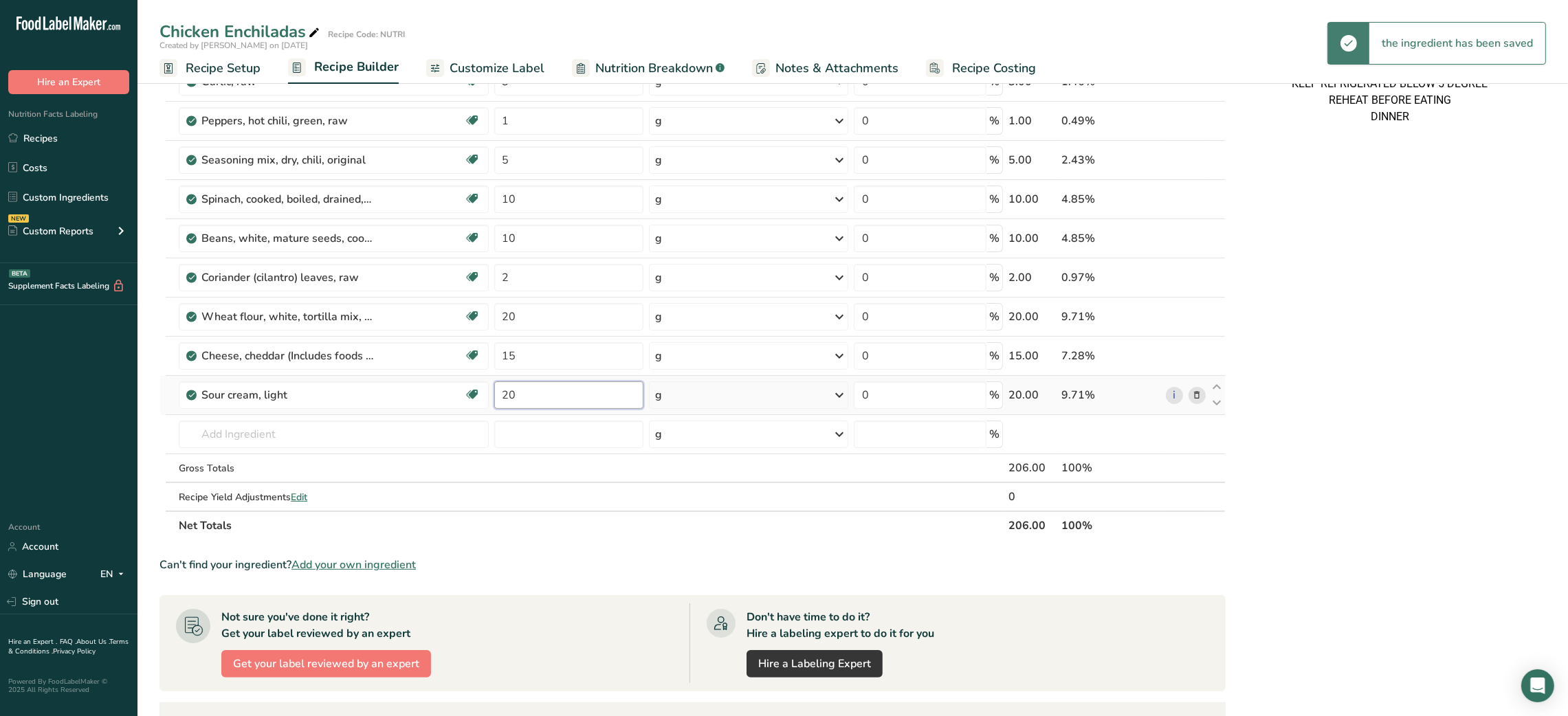
click at [513, 393] on input "20" at bounding box center [568, 395] width 149 height 28
type input "10"
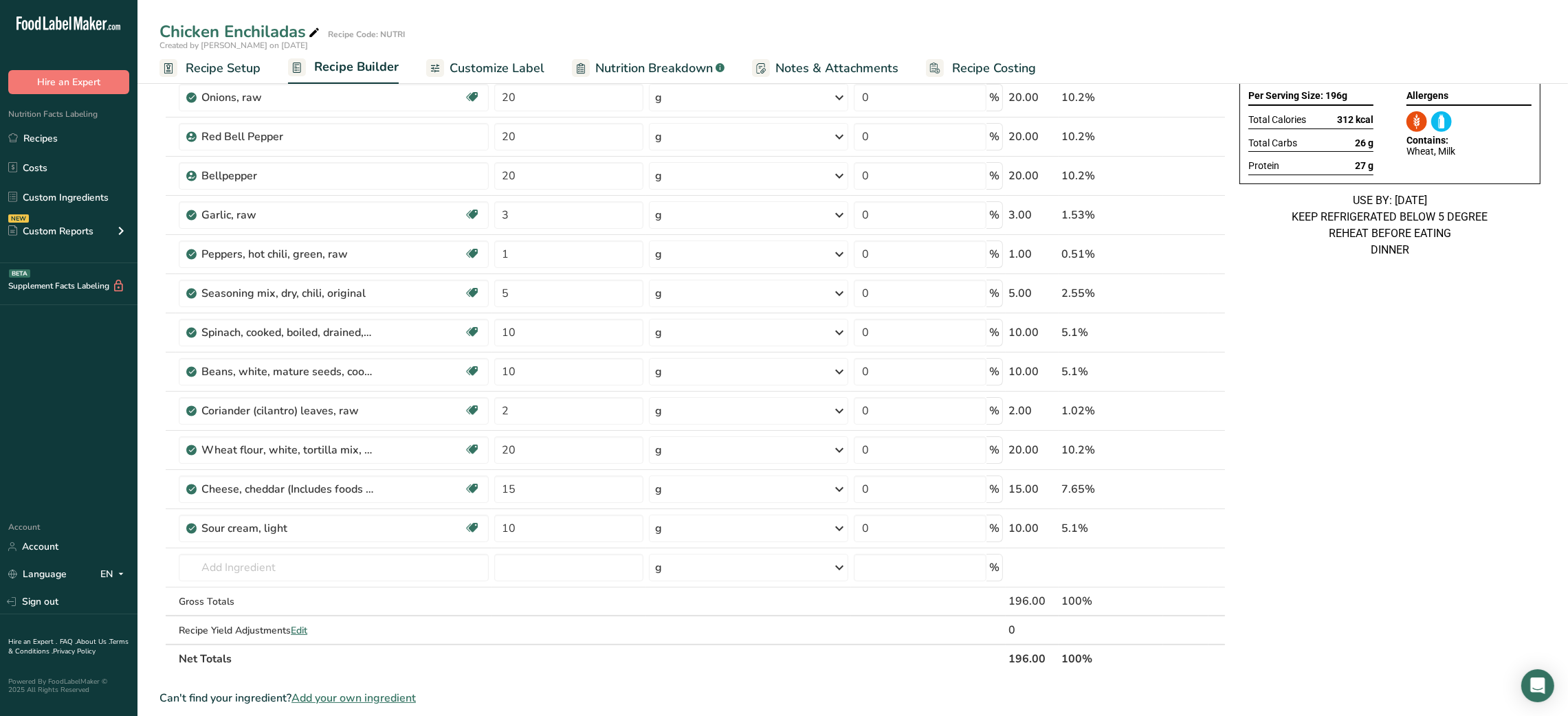
scroll to position [181, 0]
click at [258, 561] on input "text" at bounding box center [333, 564] width 309 height 28
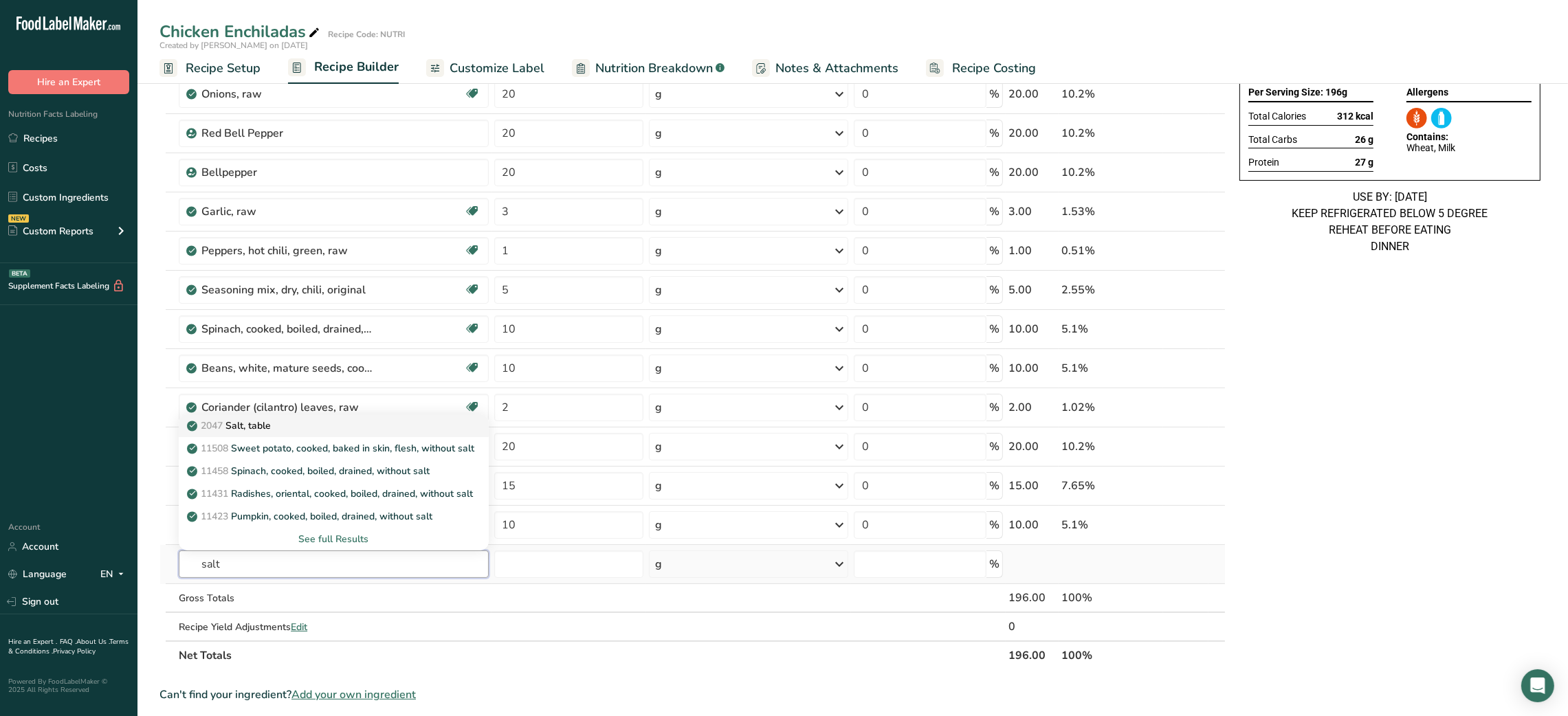
type input "salt"
click at [290, 428] on div "2047 Salt, table" at bounding box center [322, 425] width 265 height 15
type input "Salt, table"
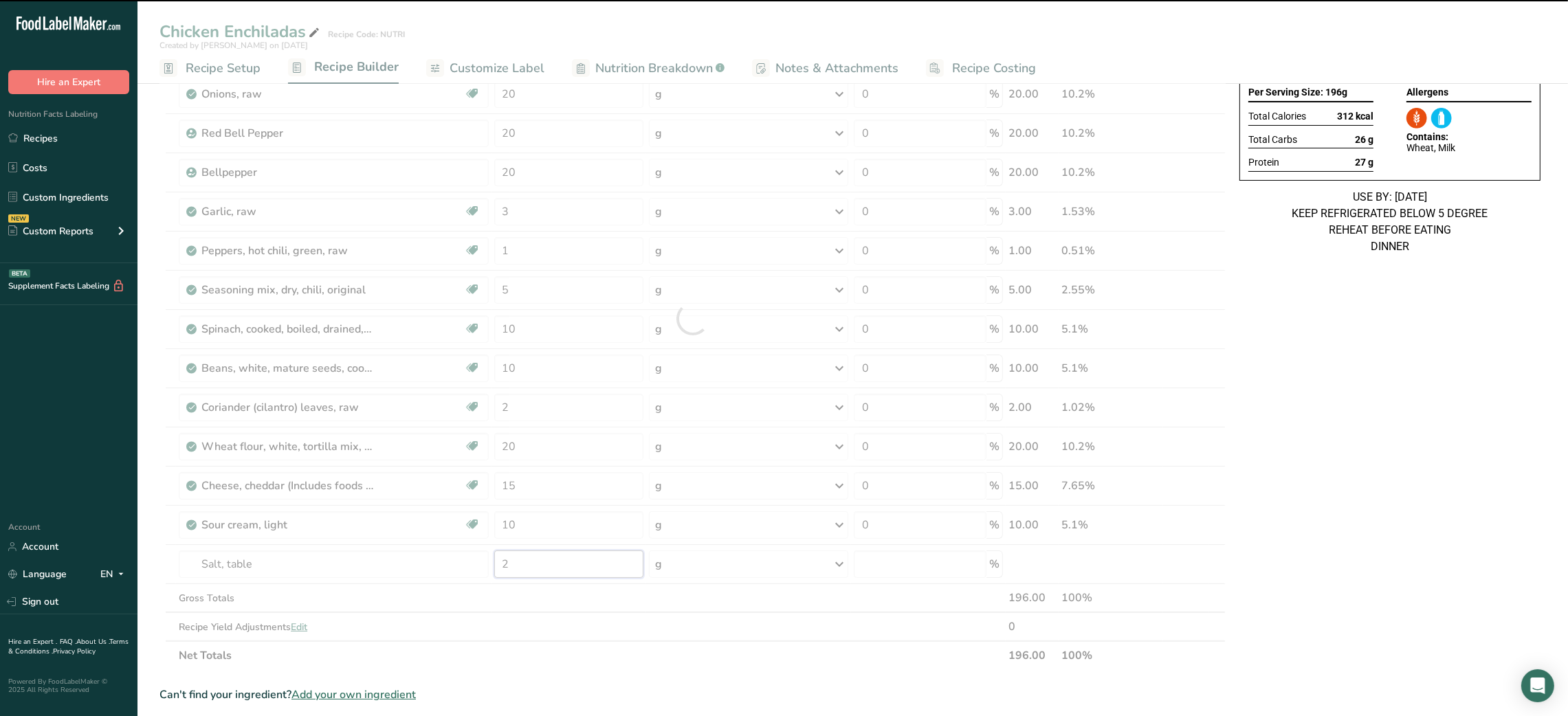
type input "0"
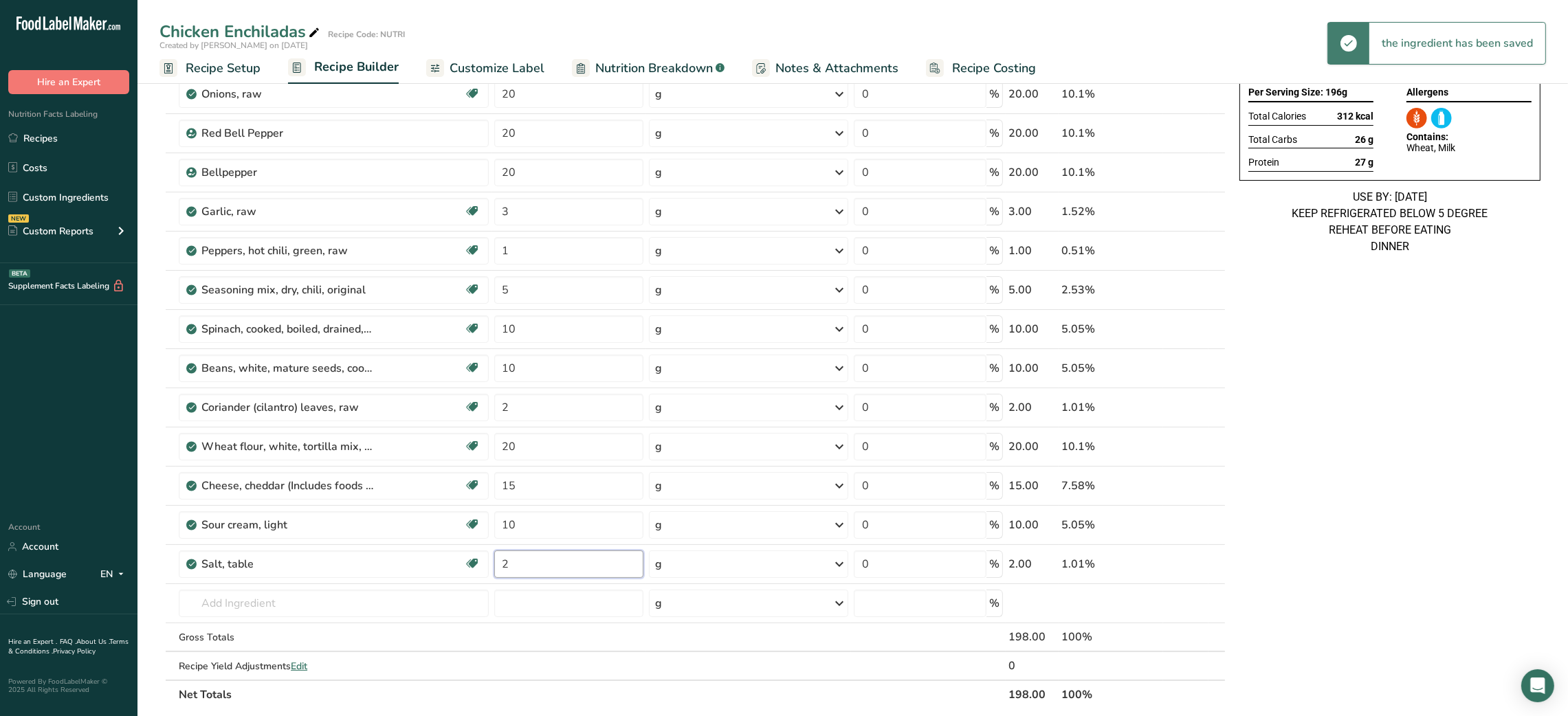
type input "2"
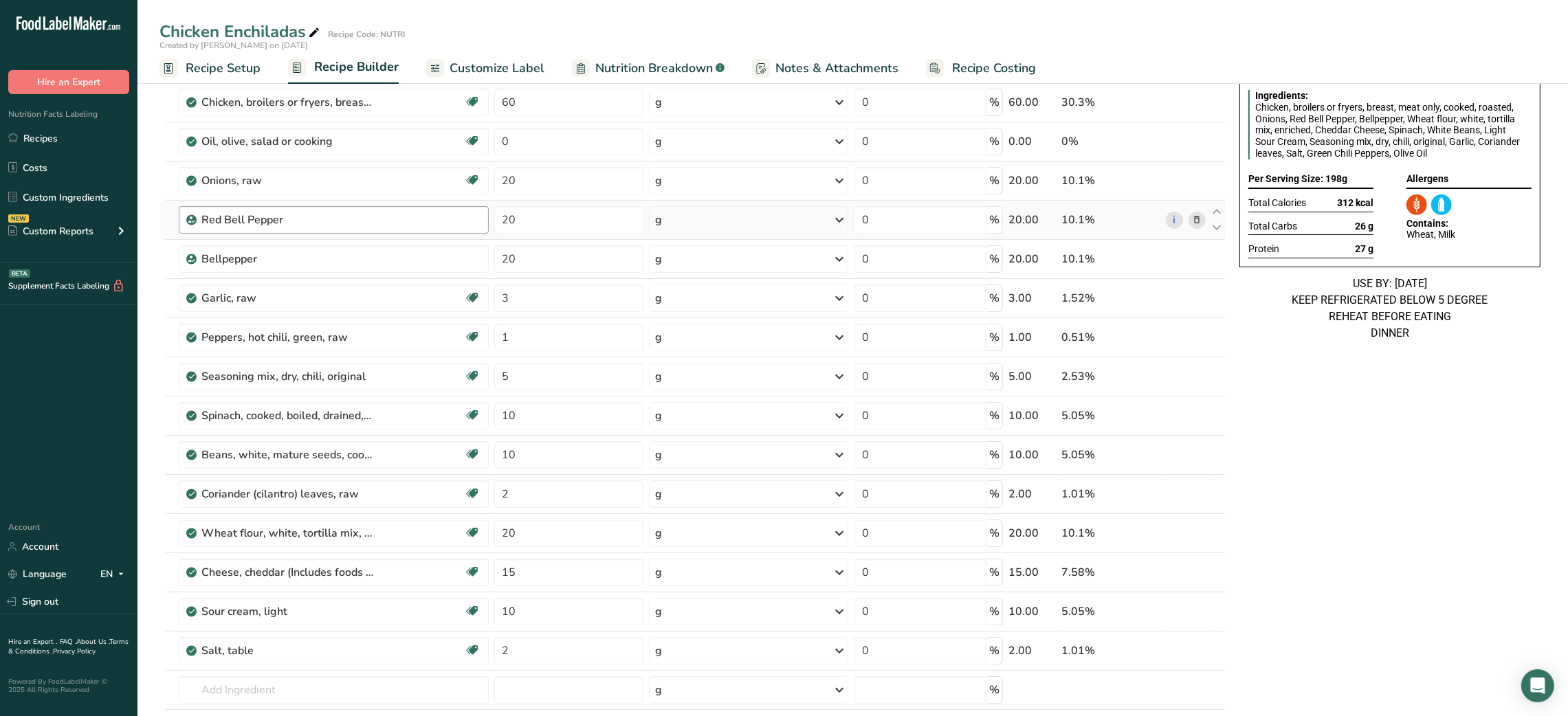
scroll to position [0, 0]
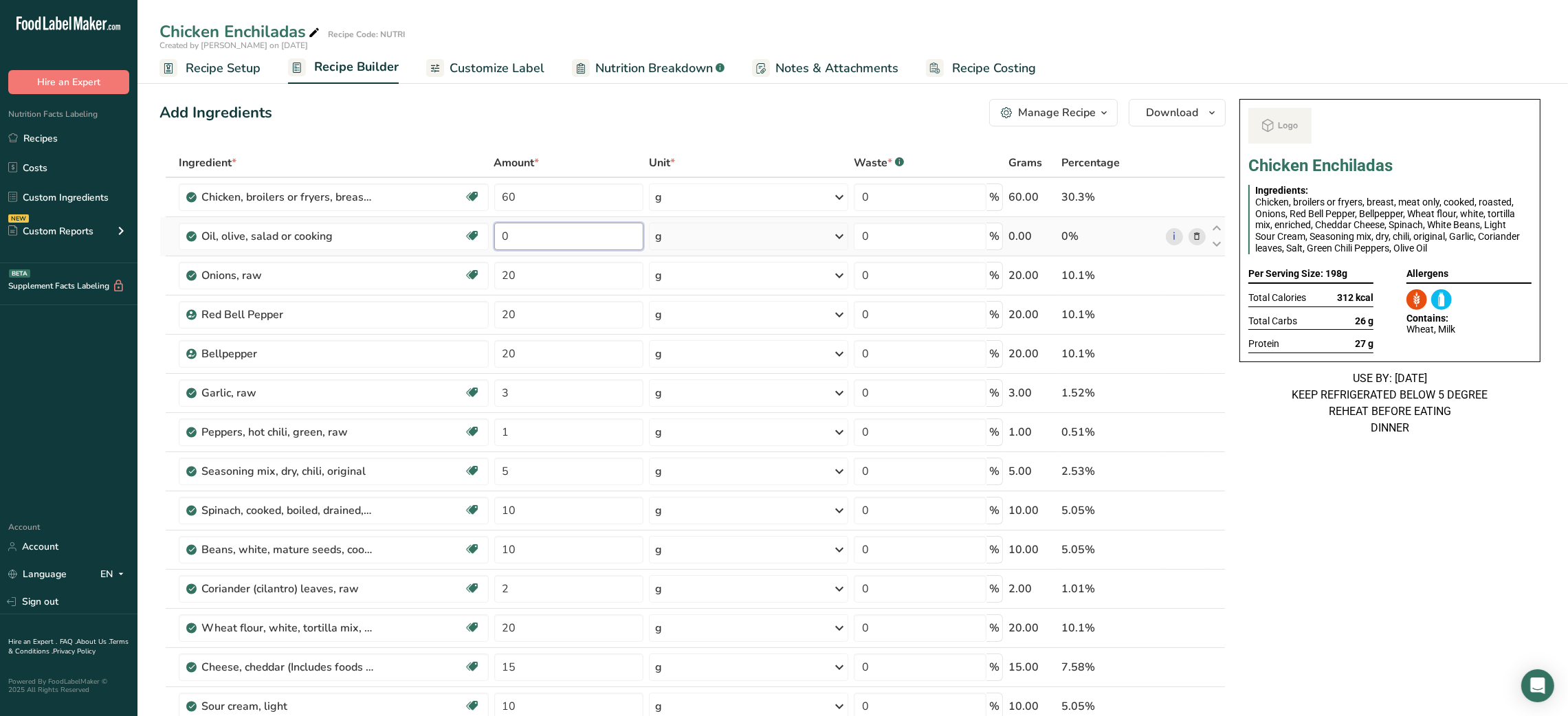
click at [499, 234] on input "0" at bounding box center [568, 237] width 149 height 28
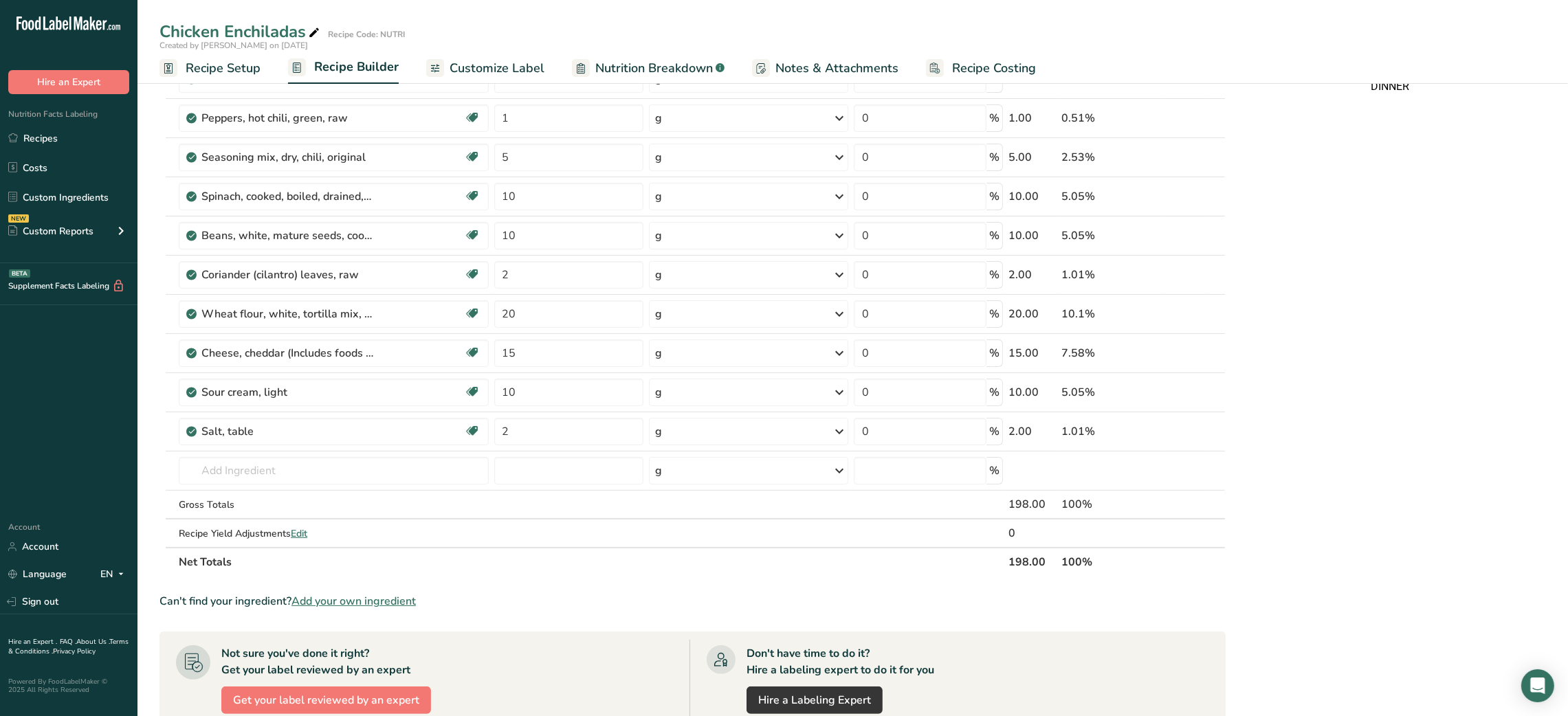
scroll to position [345, 0]
click at [505, 432] on input "2" at bounding box center [568, 428] width 149 height 28
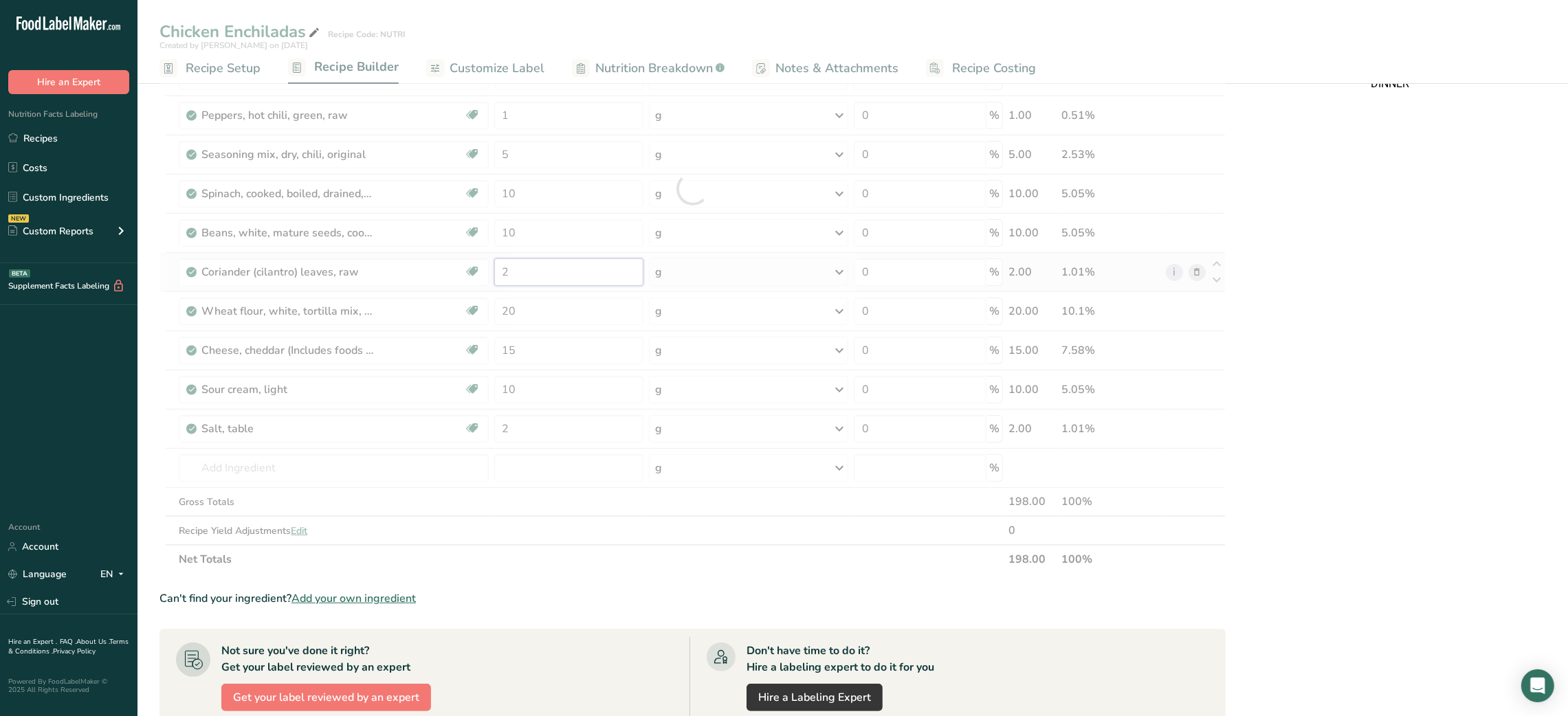
click at [499, 272] on div "Ingredient * Amount * Unit * Waste * .a-a{fill:#347362;}.b-a{fill:#fff;} Grams …" at bounding box center [693, 188] width 1066 height 770
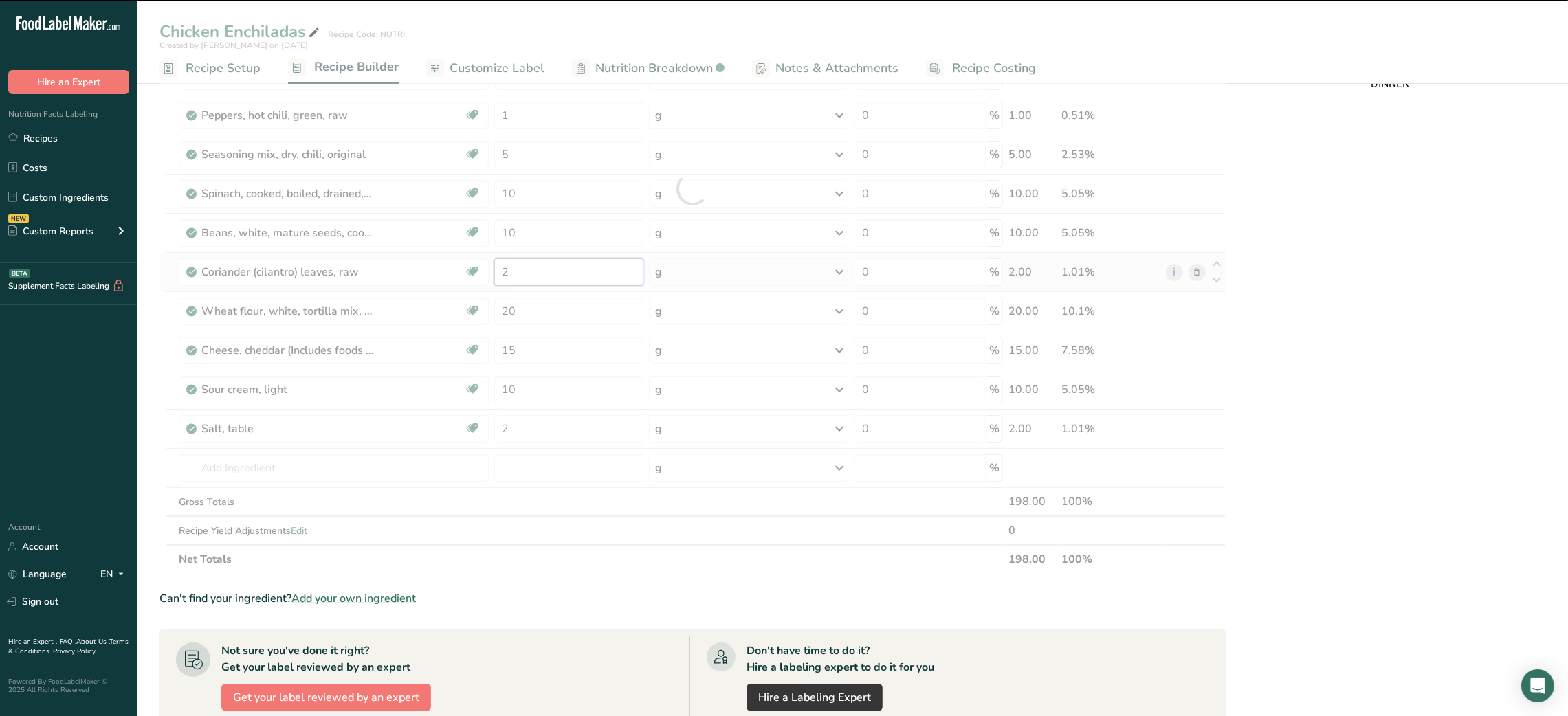
click at [509, 274] on input "2" at bounding box center [568, 272] width 149 height 28
type input "0"
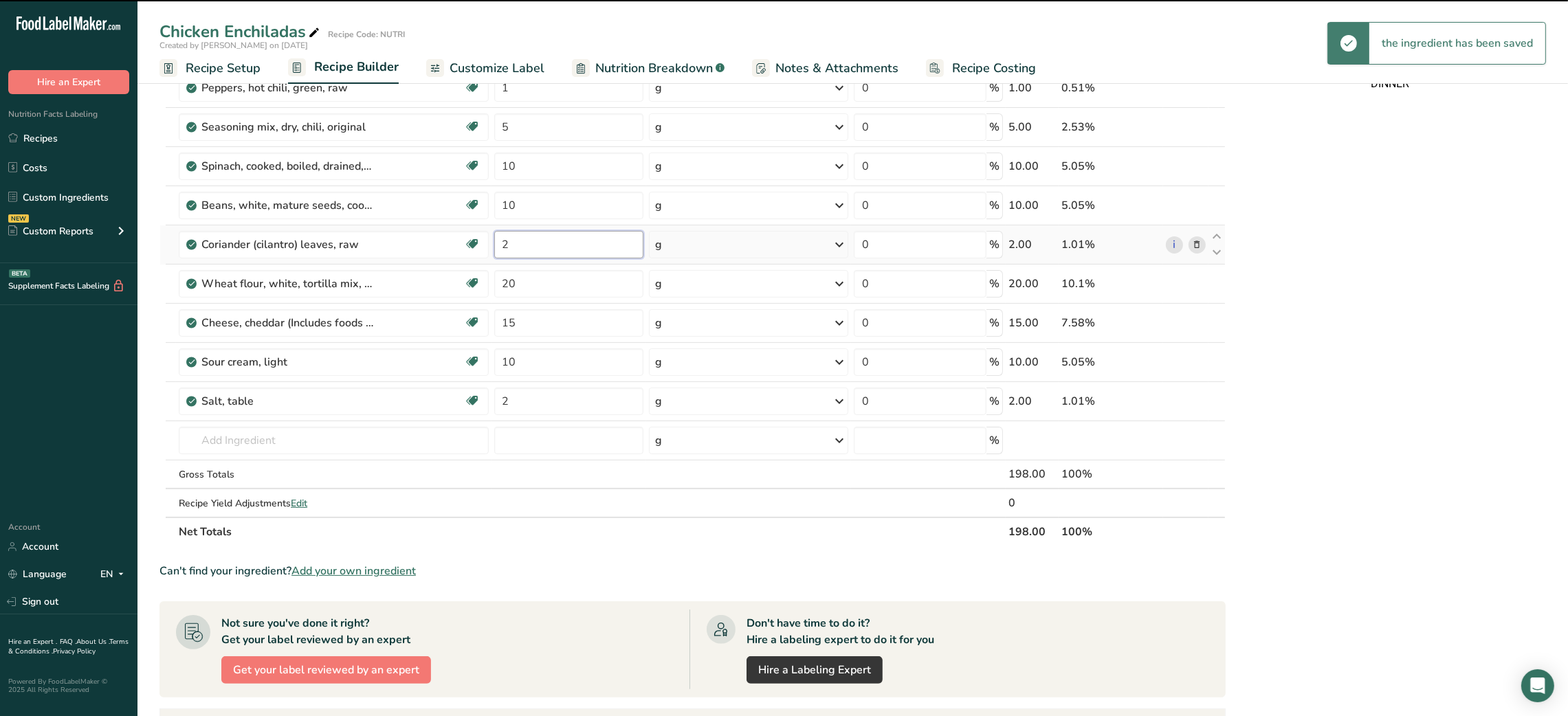
click at [509, 258] on input "2" at bounding box center [568, 244] width 149 height 28
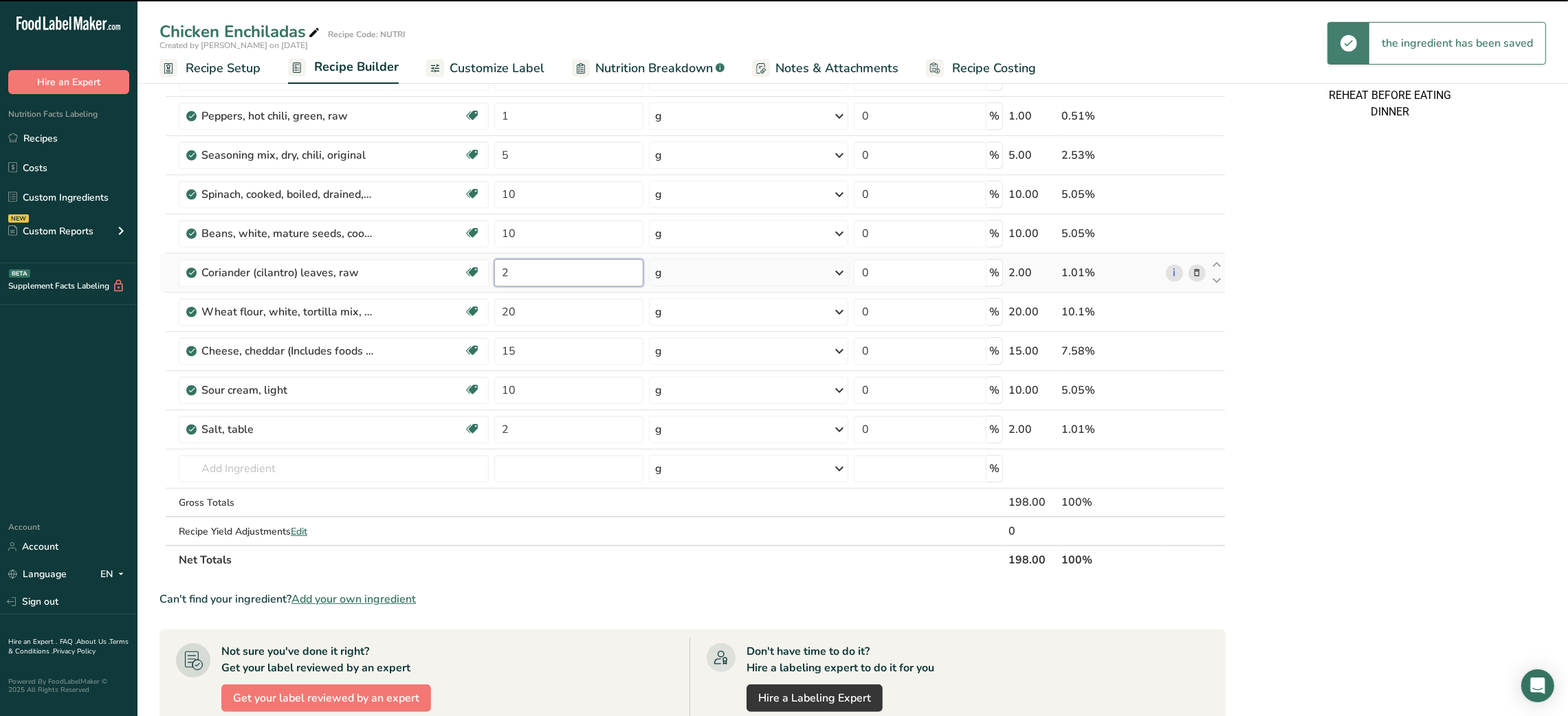
click at [509, 274] on input "2" at bounding box center [568, 273] width 149 height 28
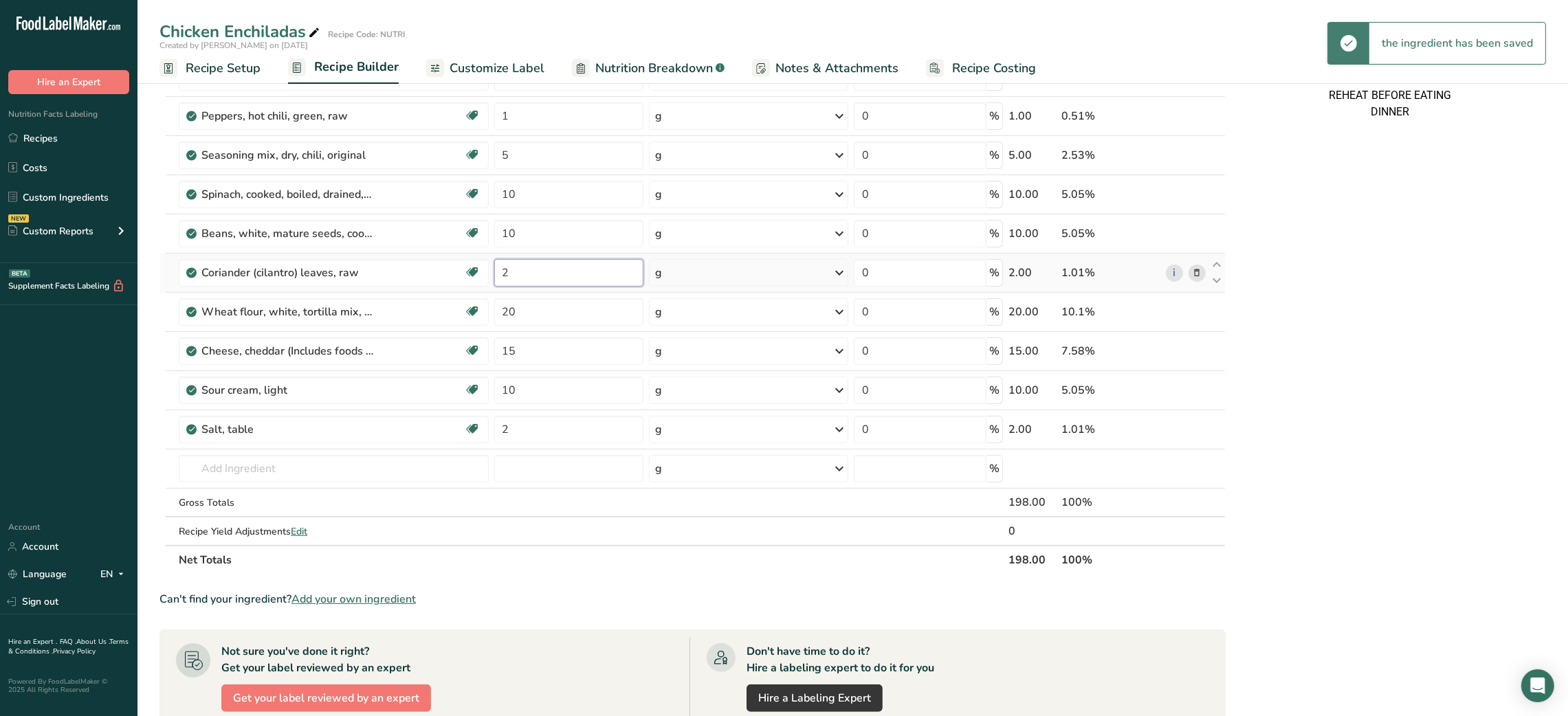
click at [509, 274] on input "2" at bounding box center [568, 273] width 149 height 28
type input "4"
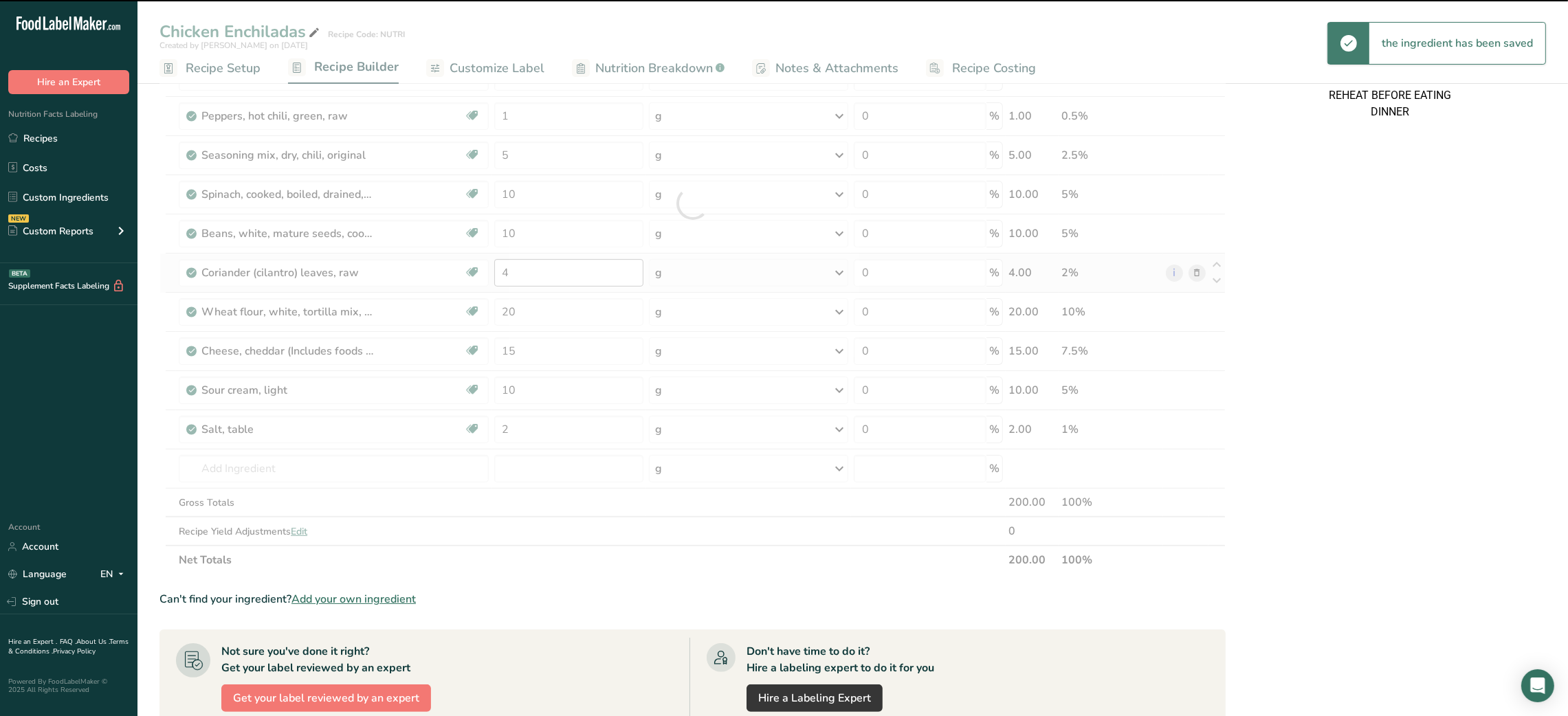
scroll to position [0, 0]
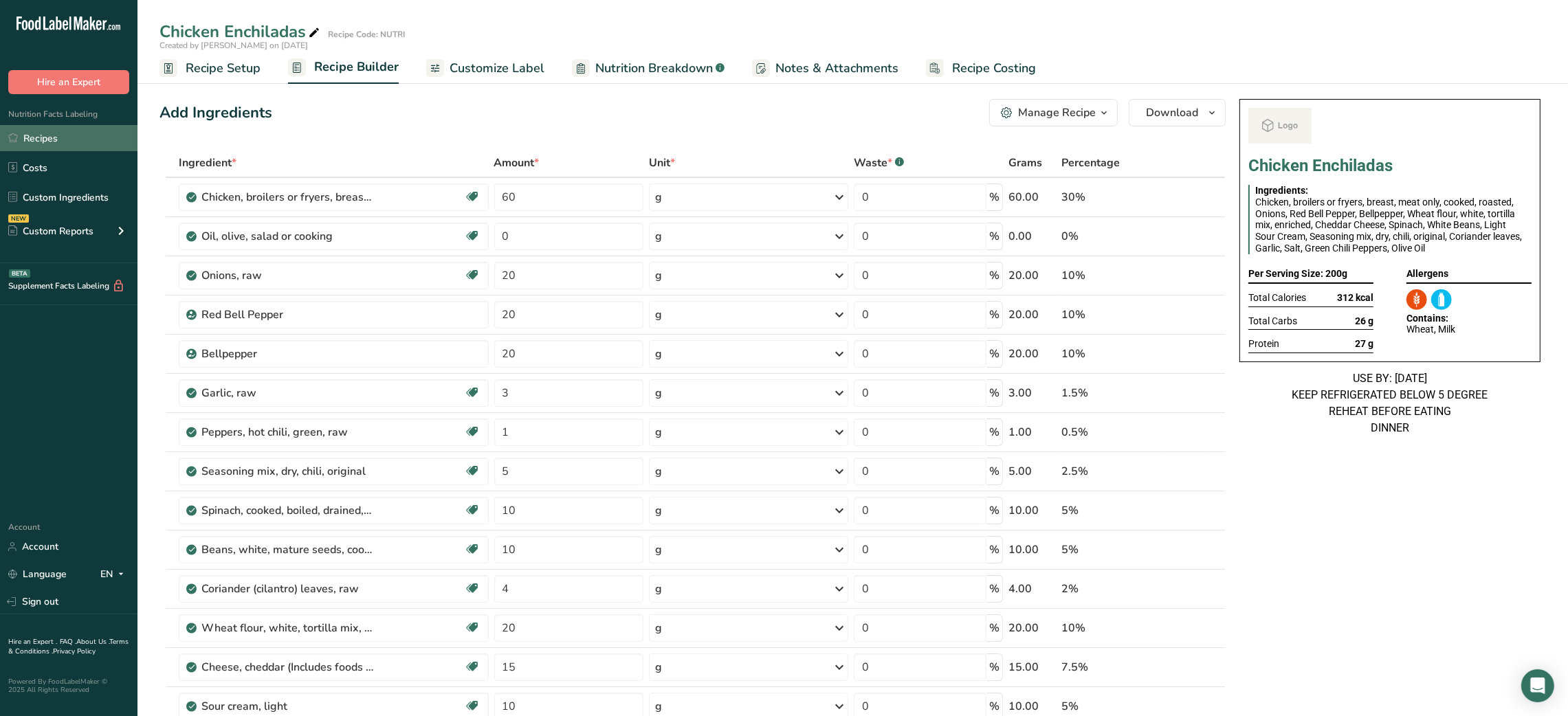
click at [57, 148] on link "Recipes" at bounding box center [68, 138] width 137 height 26
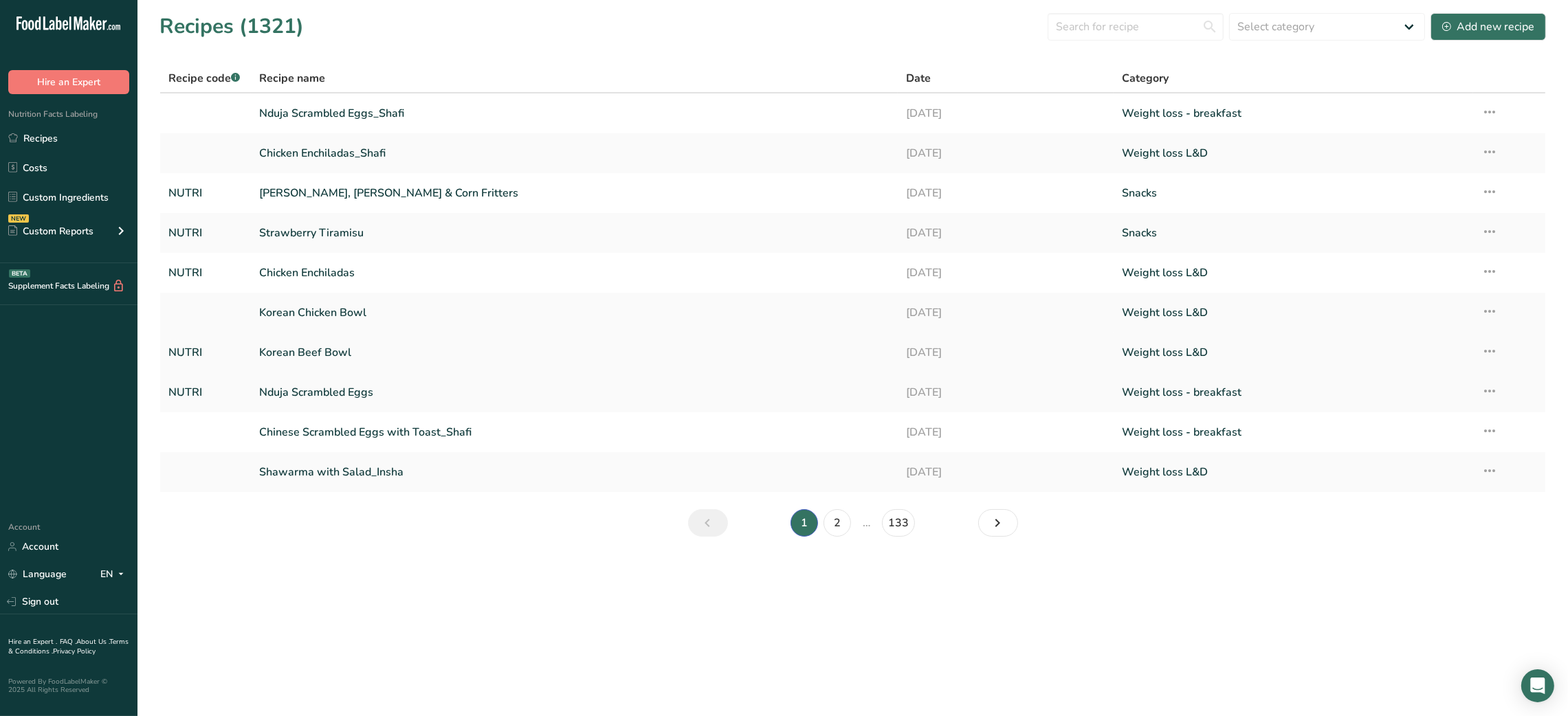
click at [317, 346] on link "Korean Beef Bowl" at bounding box center [575, 352] width 631 height 29
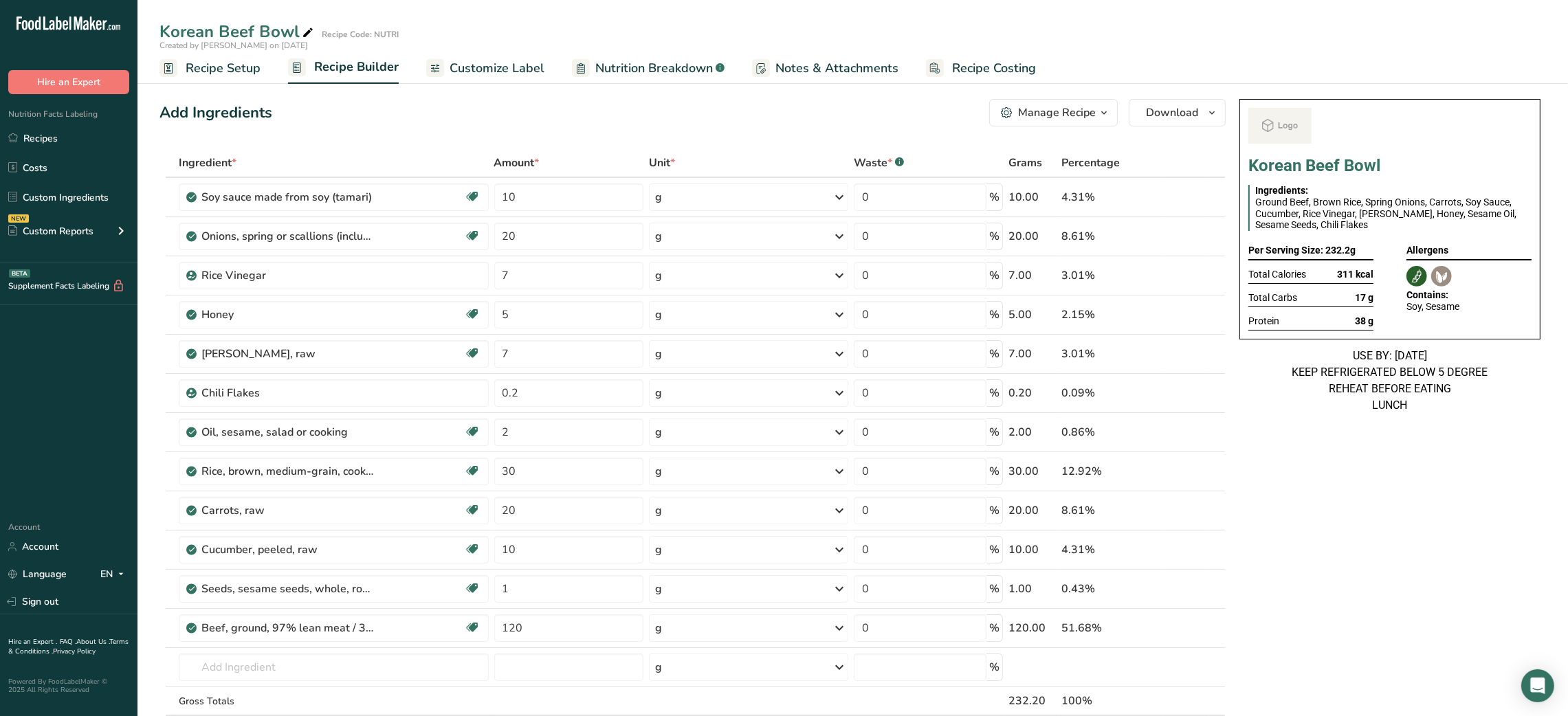
click at [1095, 115] on span "button" at bounding box center [1103, 112] width 16 height 16
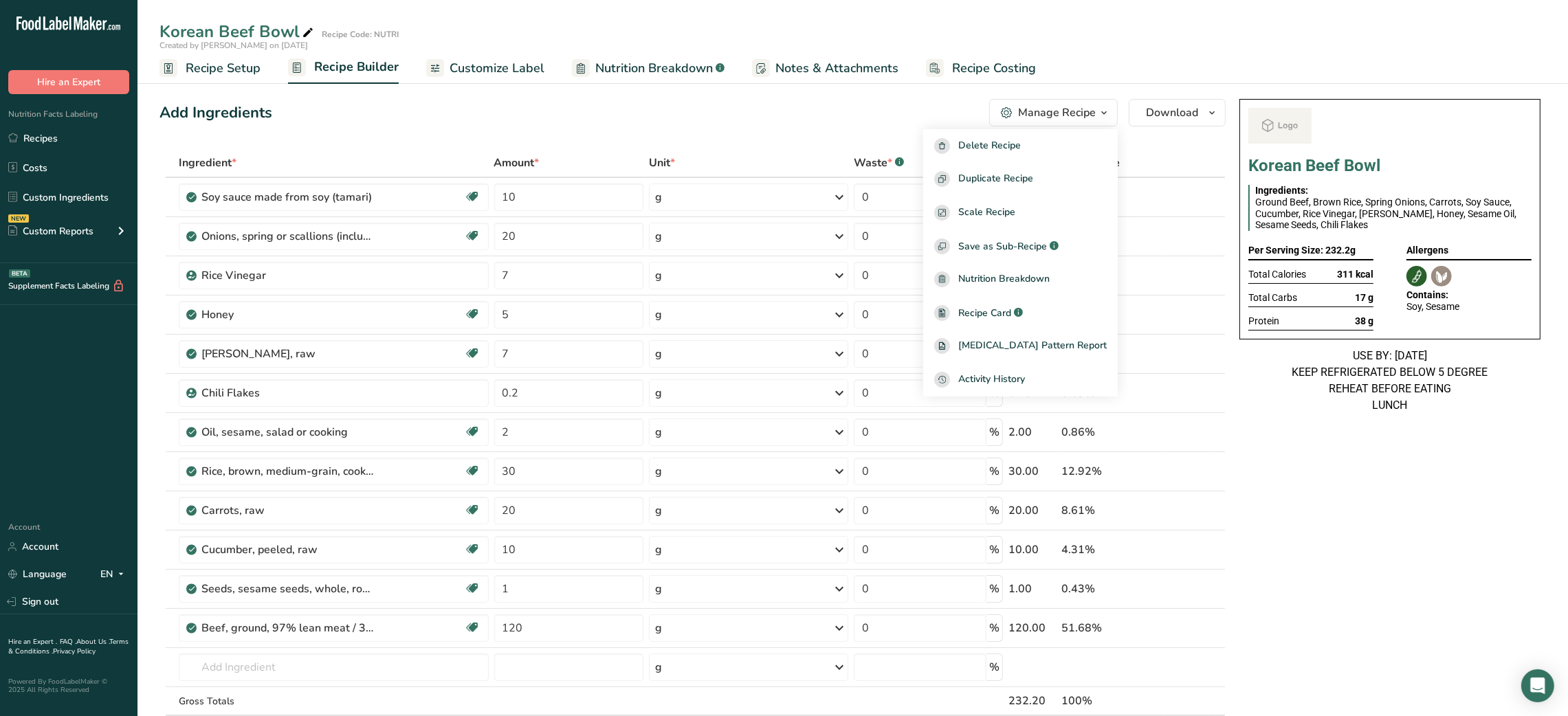
click at [1095, 115] on span "button" at bounding box center [1103, 112] width 16 height 16
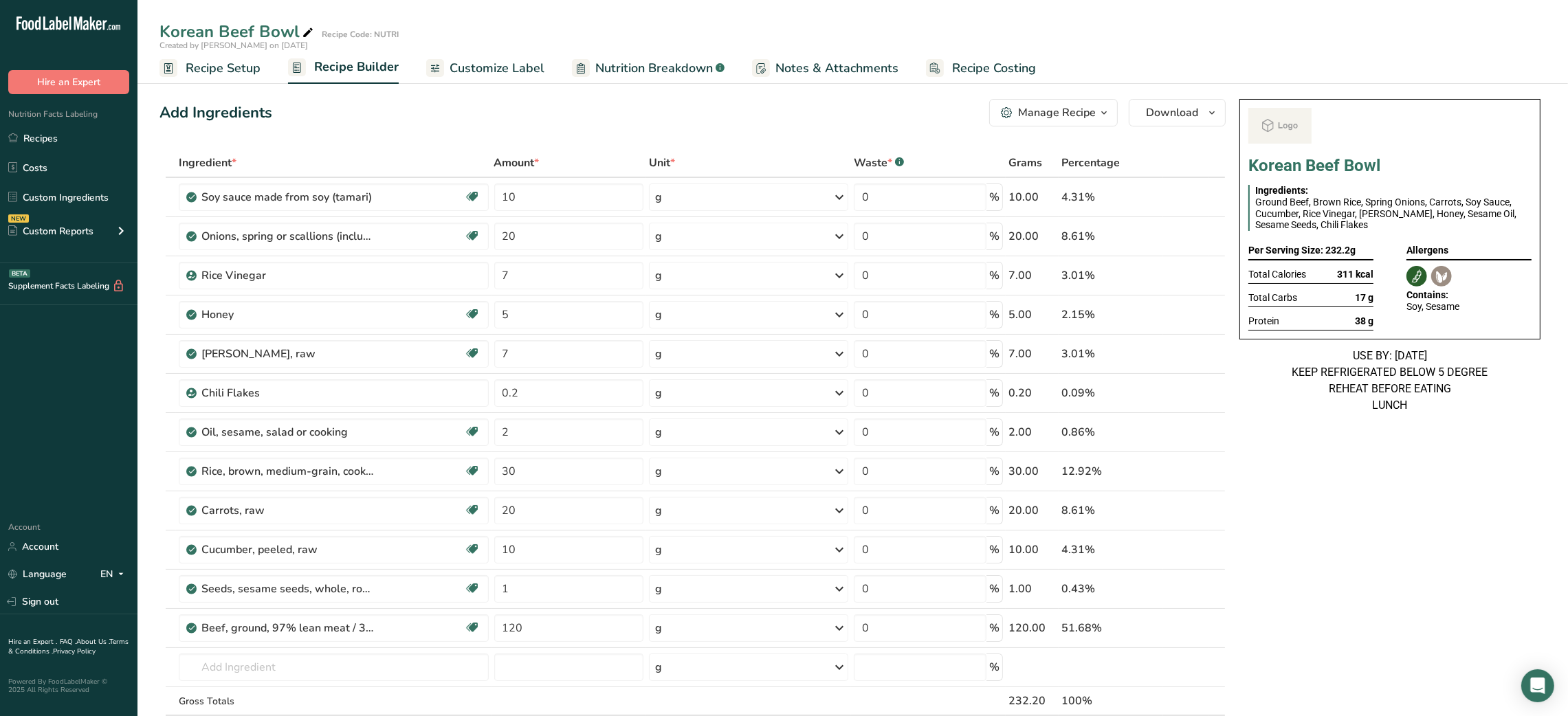
click at [1095, 115] on span "button" at bounding box center [1103, 112] width 16 height 16
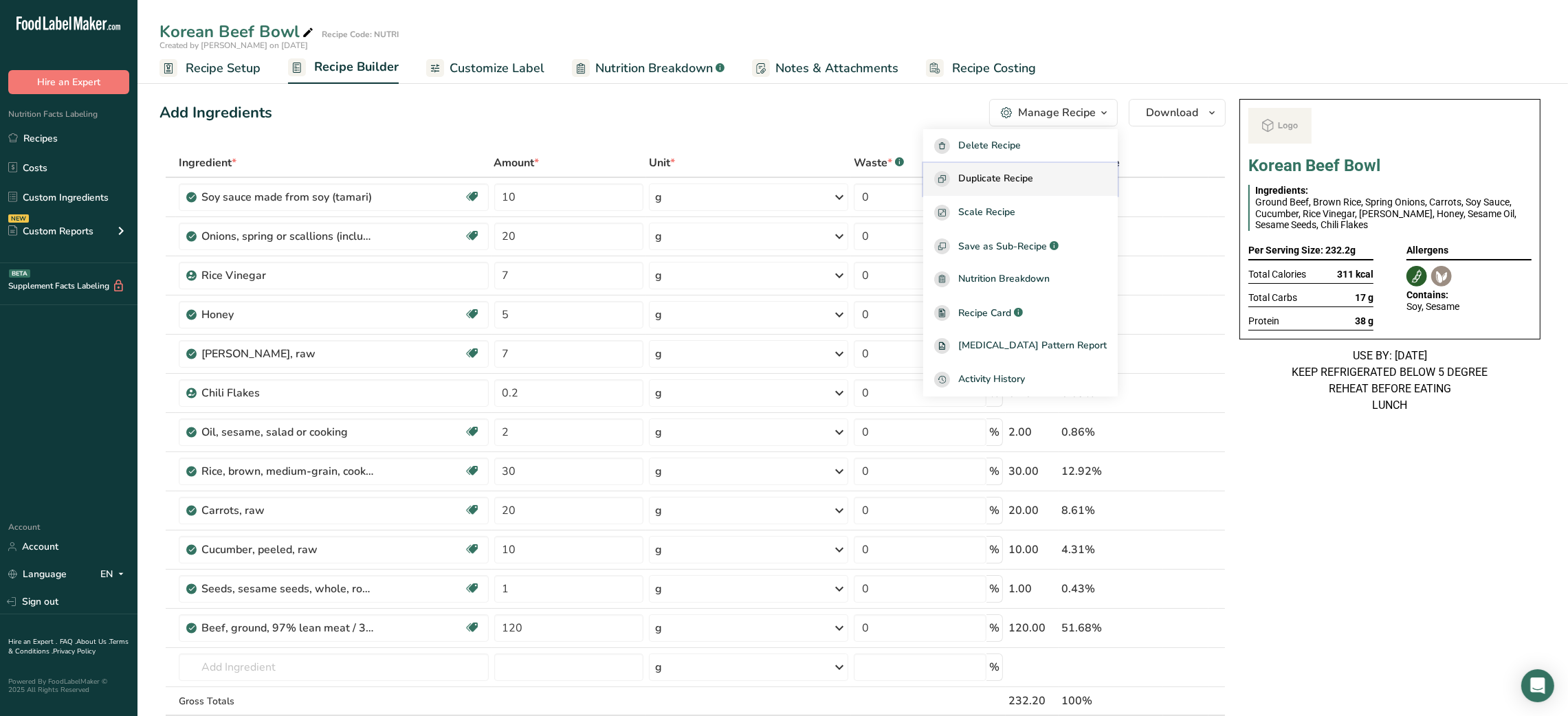
click at [1033, 181] on span "Duplicate Recipe" at bounding box center [995, 179] width 75 height 16
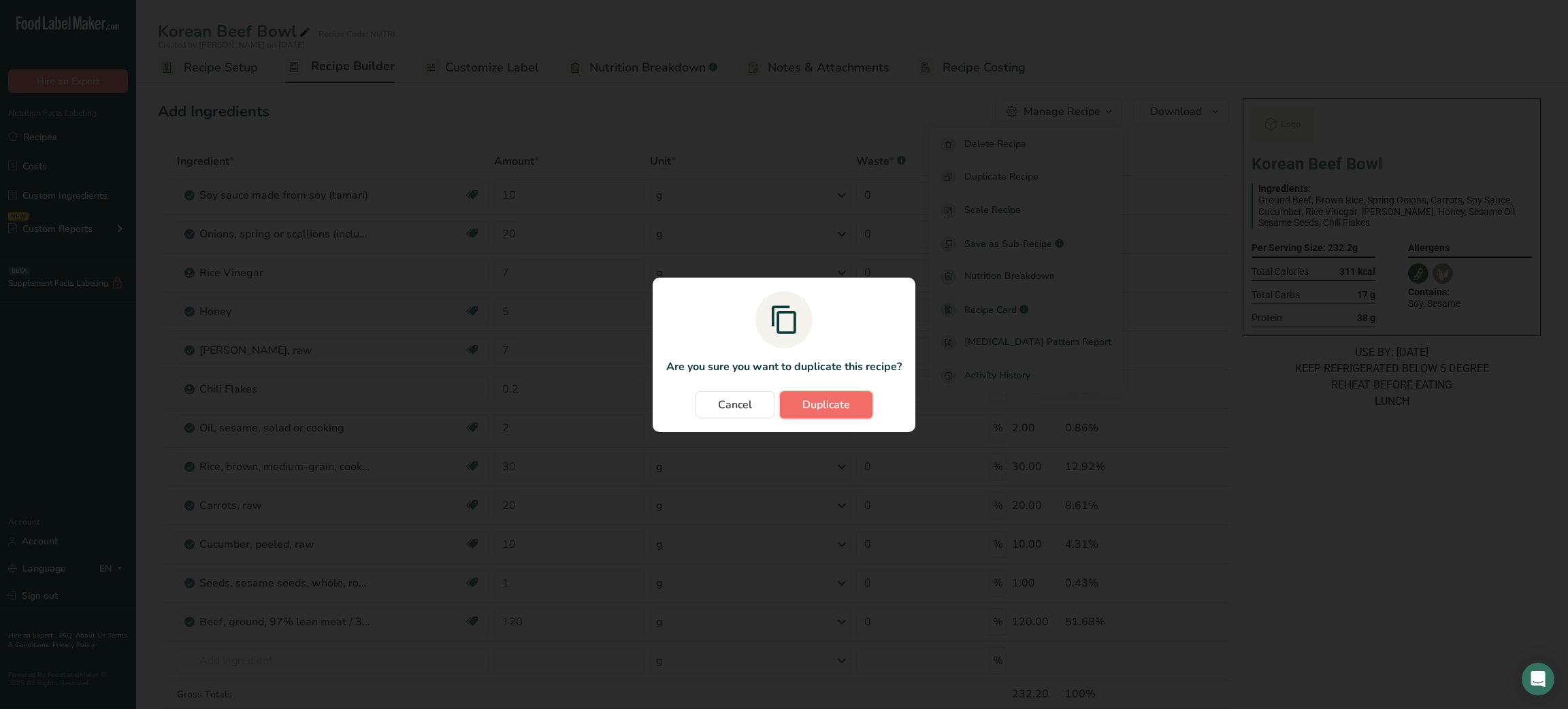
click at [839, 415] on button "Duplicate" at bounding box center [826, 405] width 92 height 27
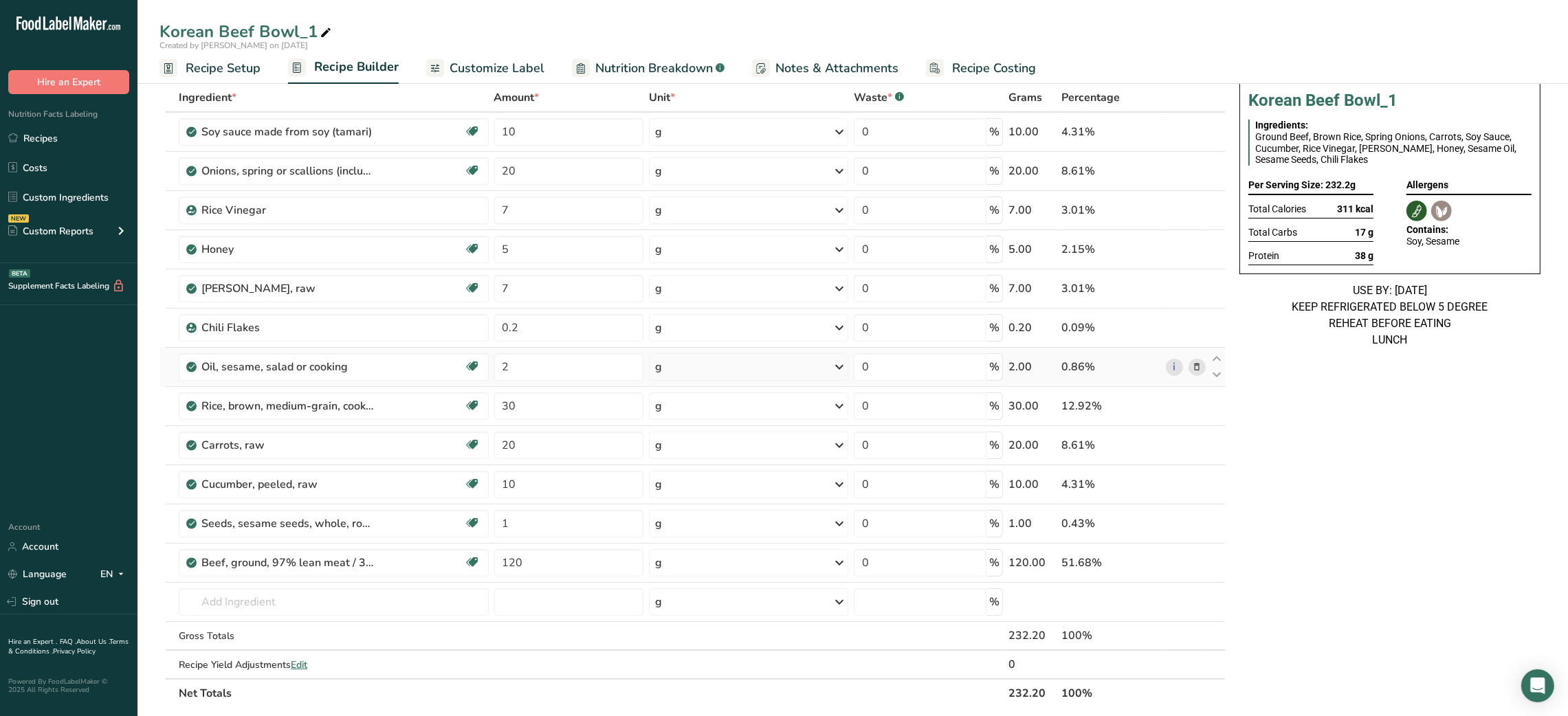
scroll to position [71, 0]
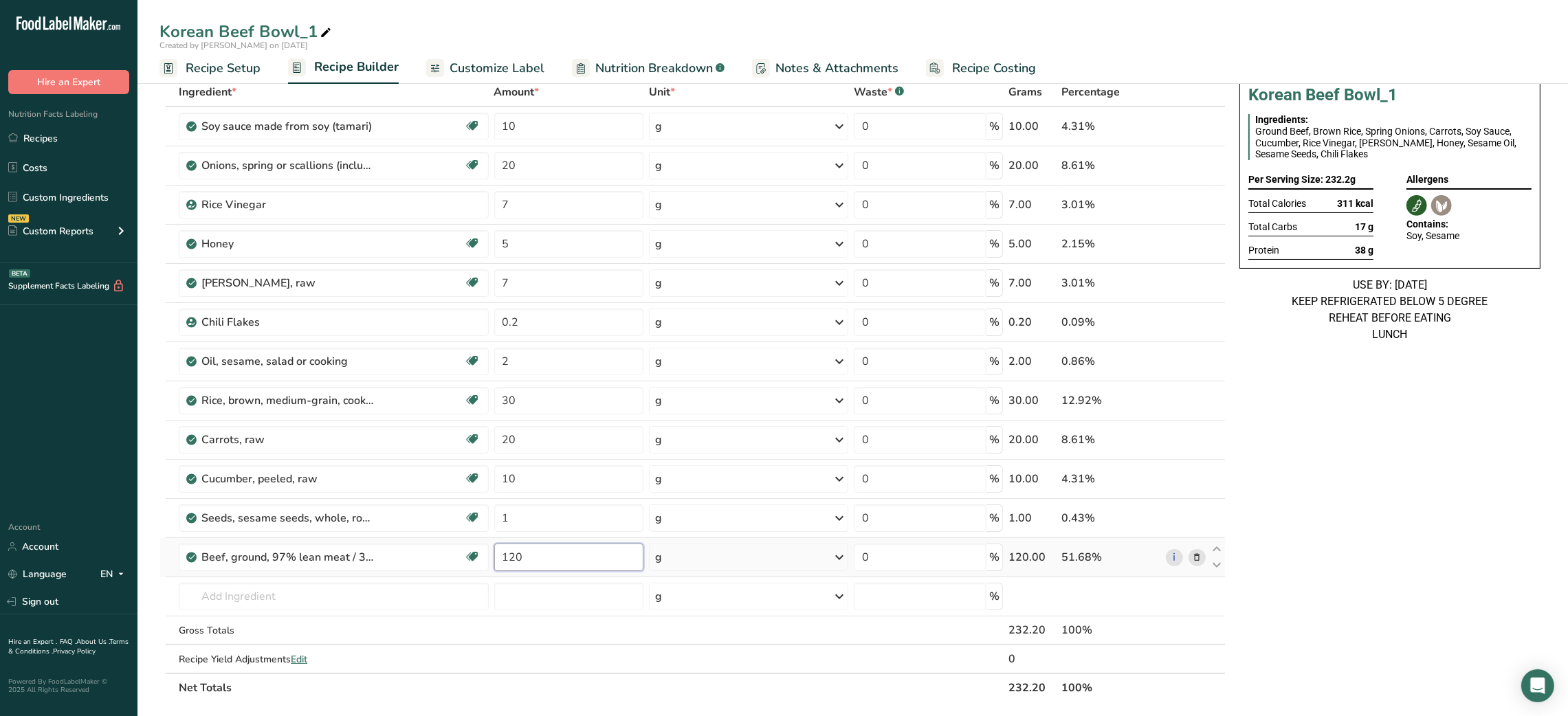
click at [505, 559] on input "120" at bounding box center [568, 557] width 149 height 28
type input "200"
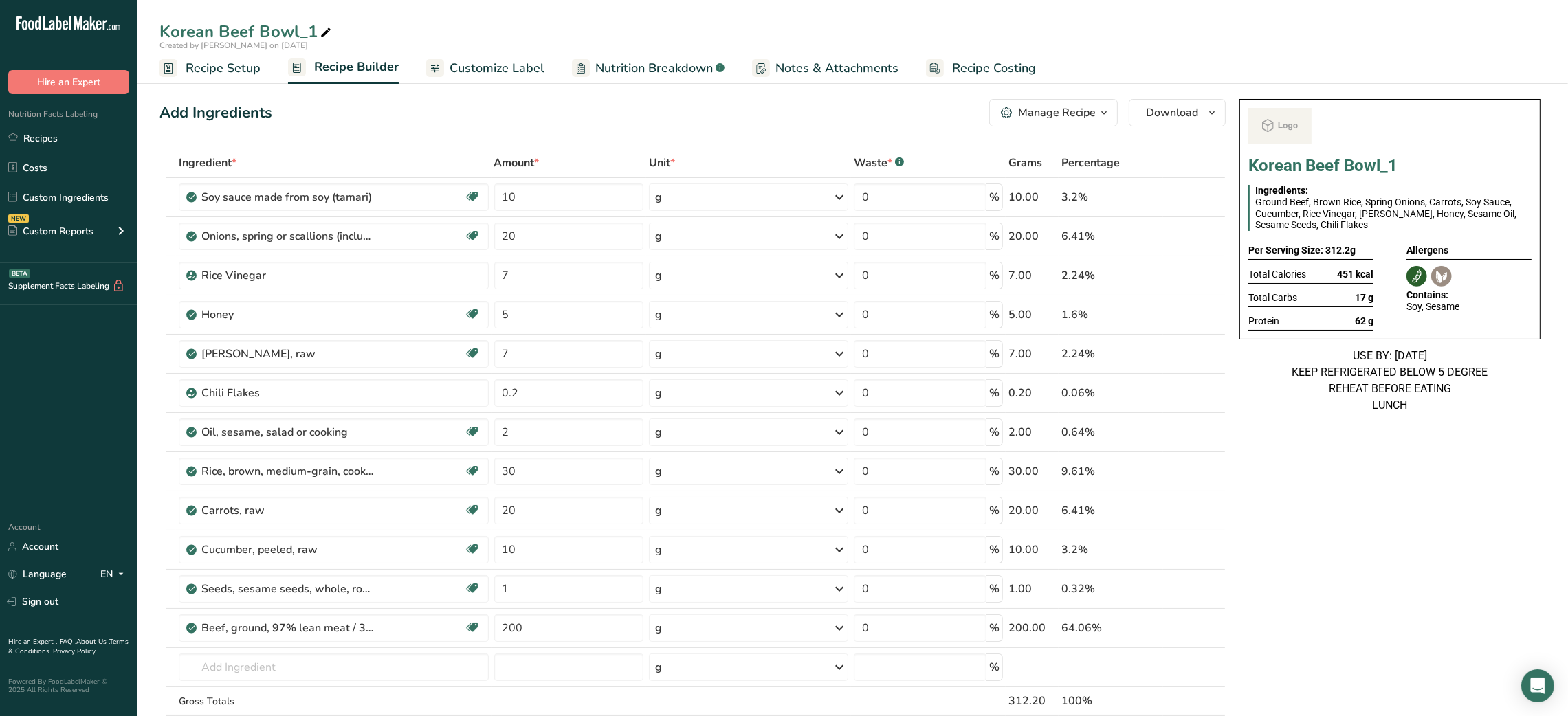
click at [321, 25] on icon at bounding box center [326, 33] width 12 height 19
type input "Korean Beef Bowl_Shafi"
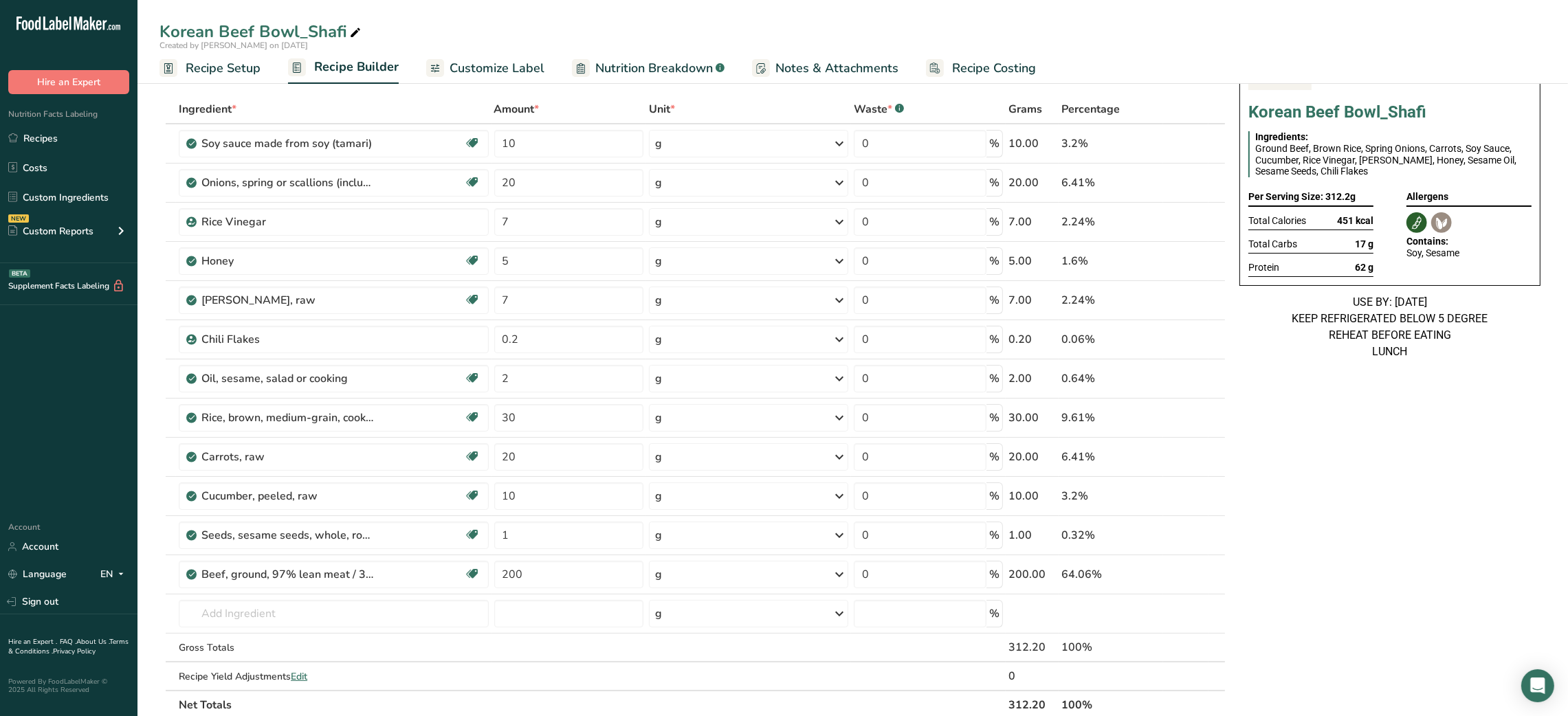
scroll to position [48, 0]
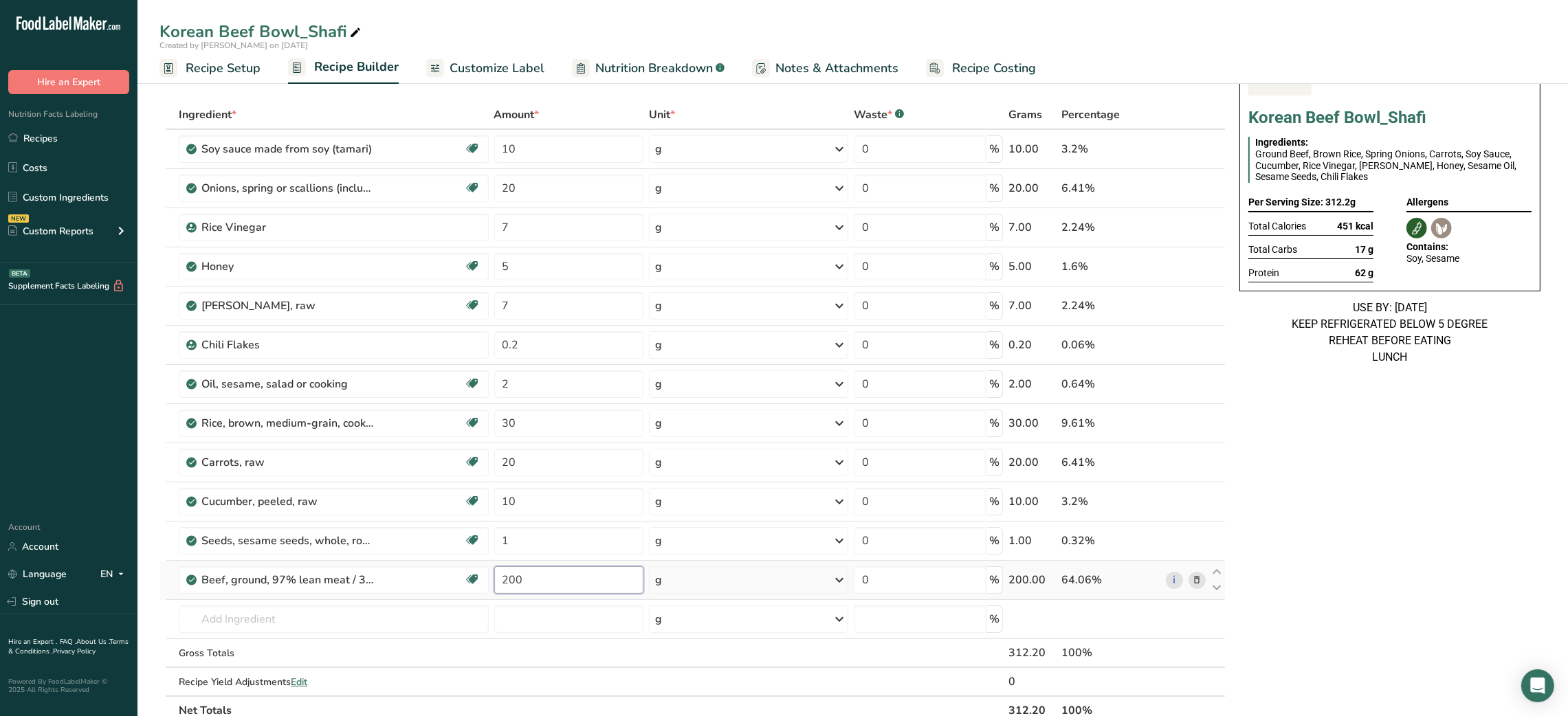
click at [513, 586] on input "200" at bounding box center [568, 580] width 149 height 28
type input "250"
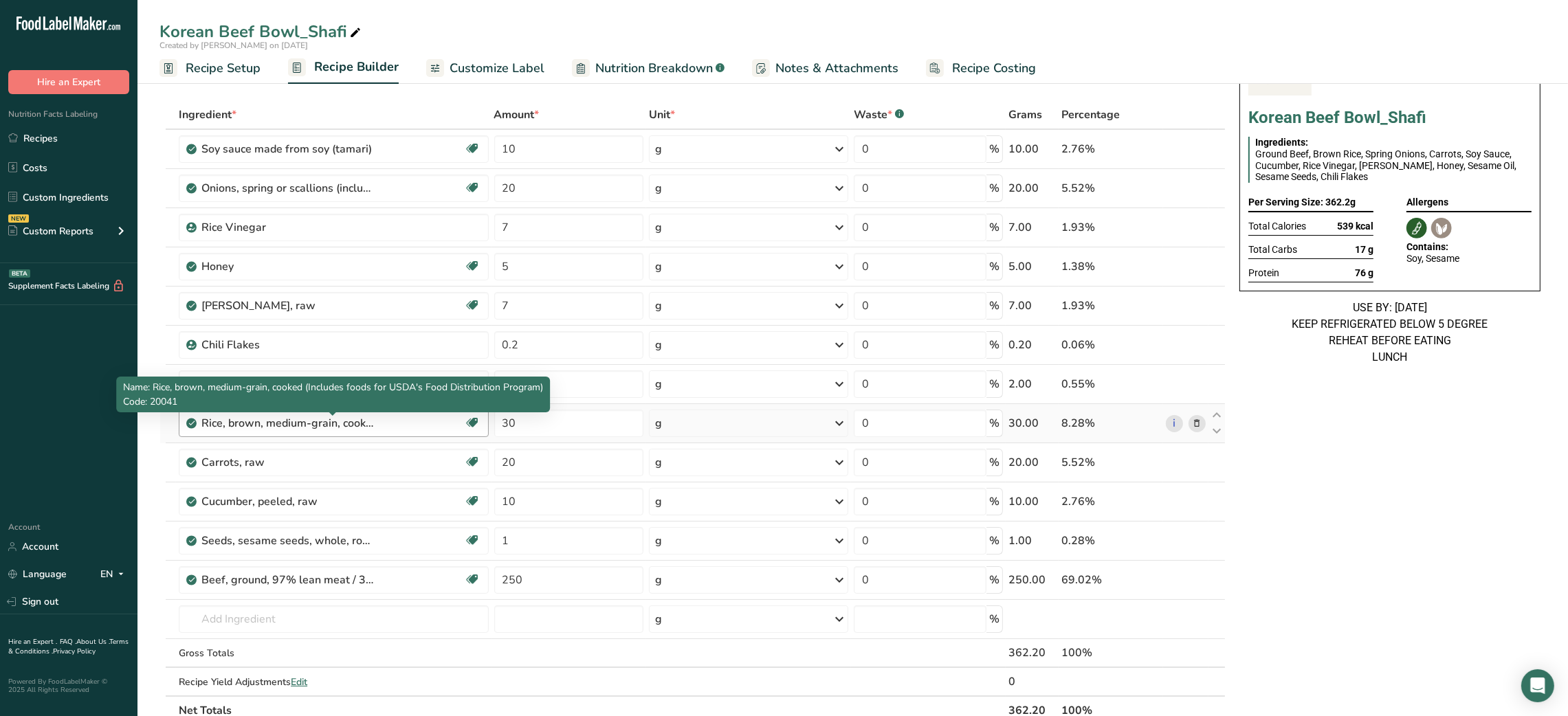
scroll to position [0, 0]
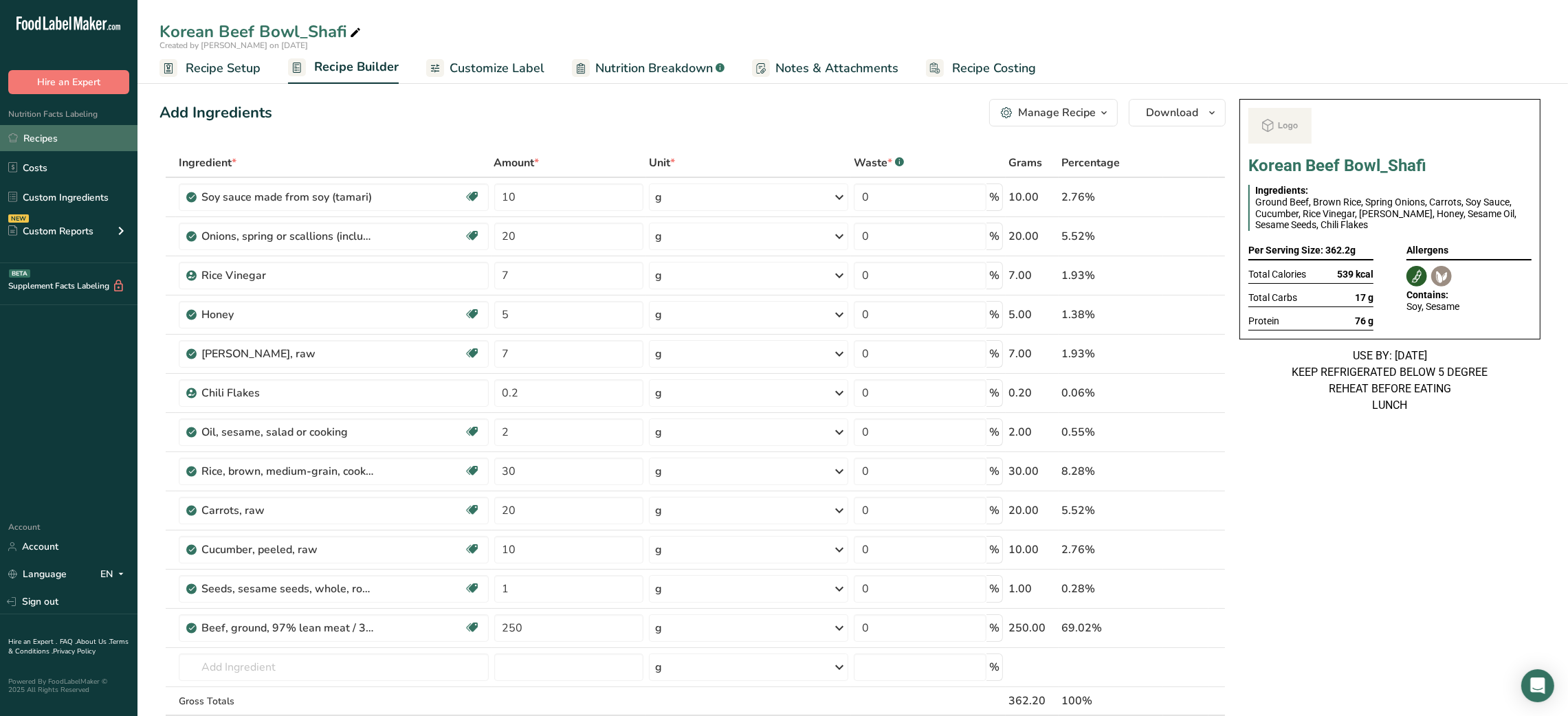
click at [79, 140] on link "Recipes" at bounding box center [68, 138] width 137 height 26
